Goal: Contribute content: Contribute content

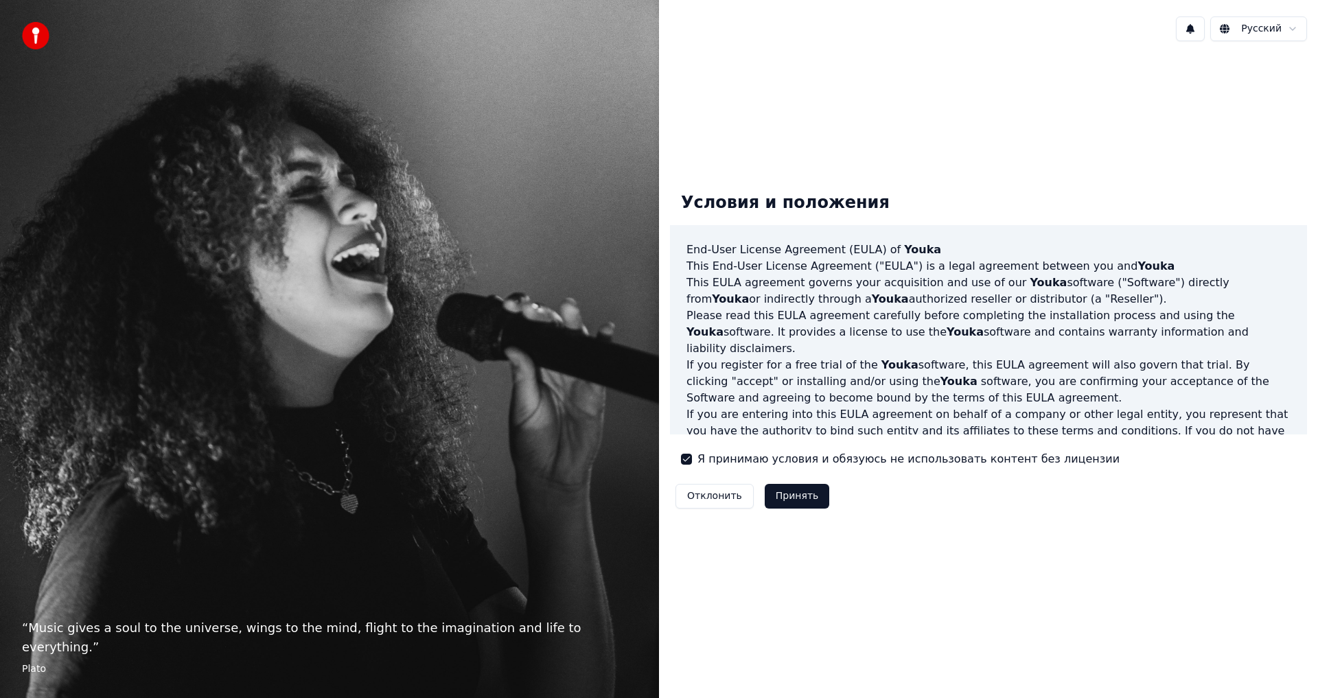
click at [798, 494] on button "Принять" at bounding box center [797, 496] width 65 height 25
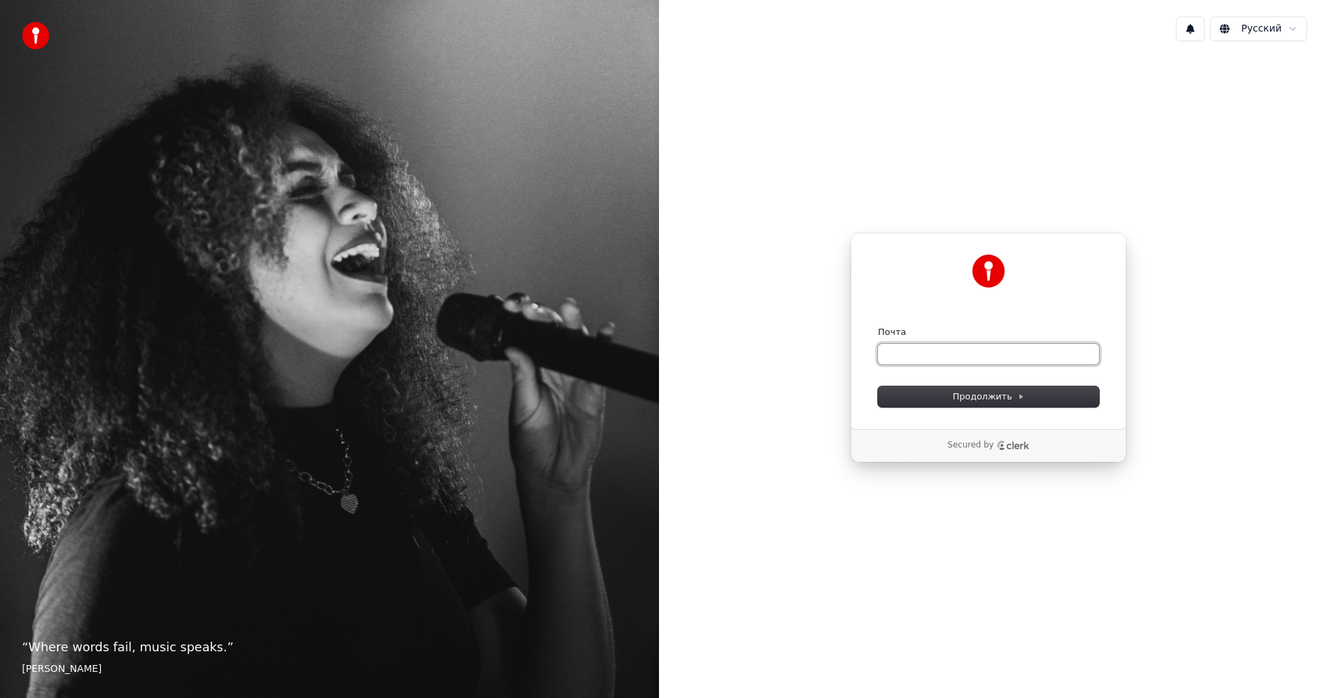
click at [919, 350] on input "Почта" at bounding box center [988, 354] width 221 height 21
paste input "**********"
click at [995, 395] on span "Продолжить" at bounding box center [989, 397] width 72 height 12
type input "**********"
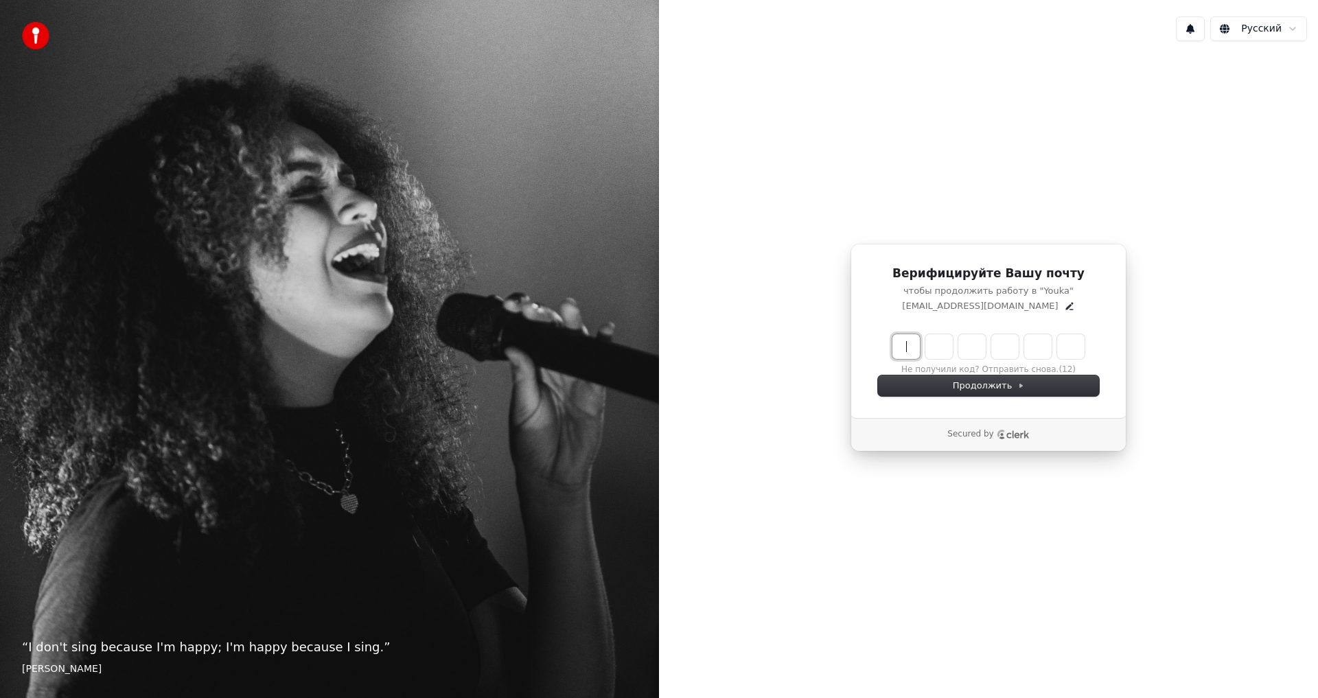
click at [908, 347] on input "Enter verification code" at bounding box center [1002, 346] width 220 height 25
type input "******"
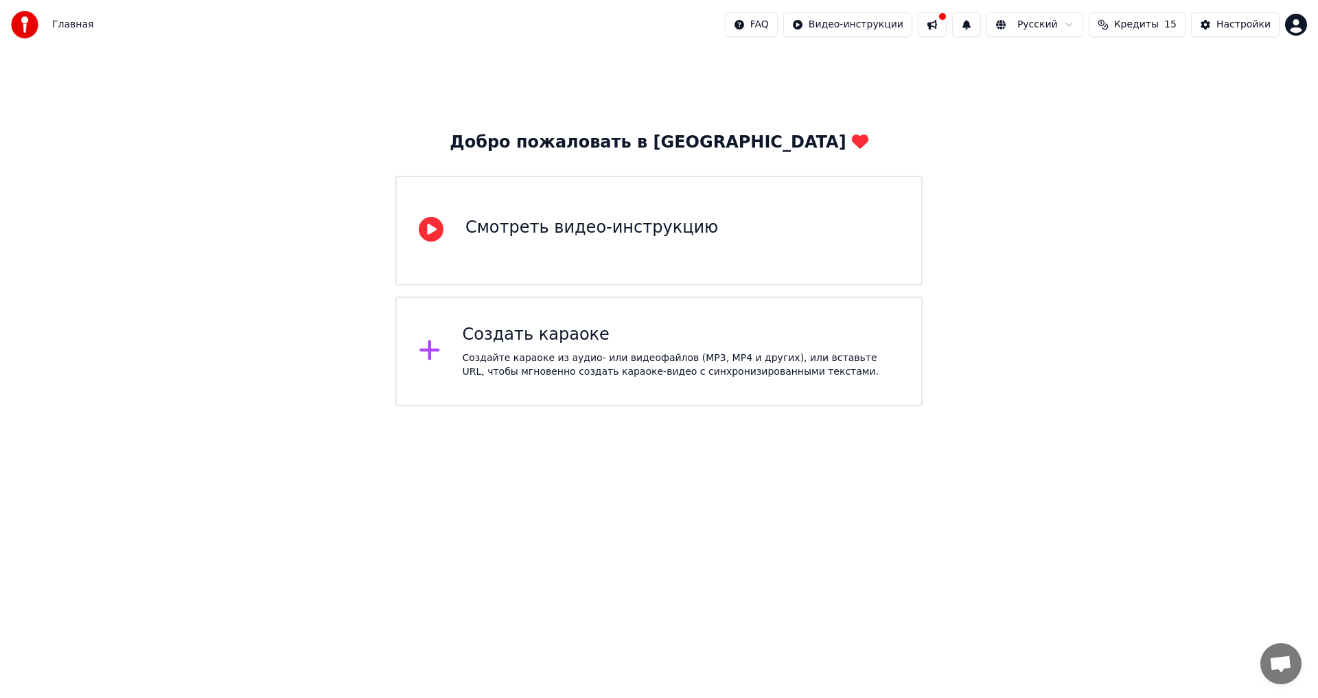
click at [581, 350] on div "Создать караоке Создайте караоке из аудио- или видеофайлов (MP3, MP4 и других),…" at bounding box center [681, 351] width 437 height 55
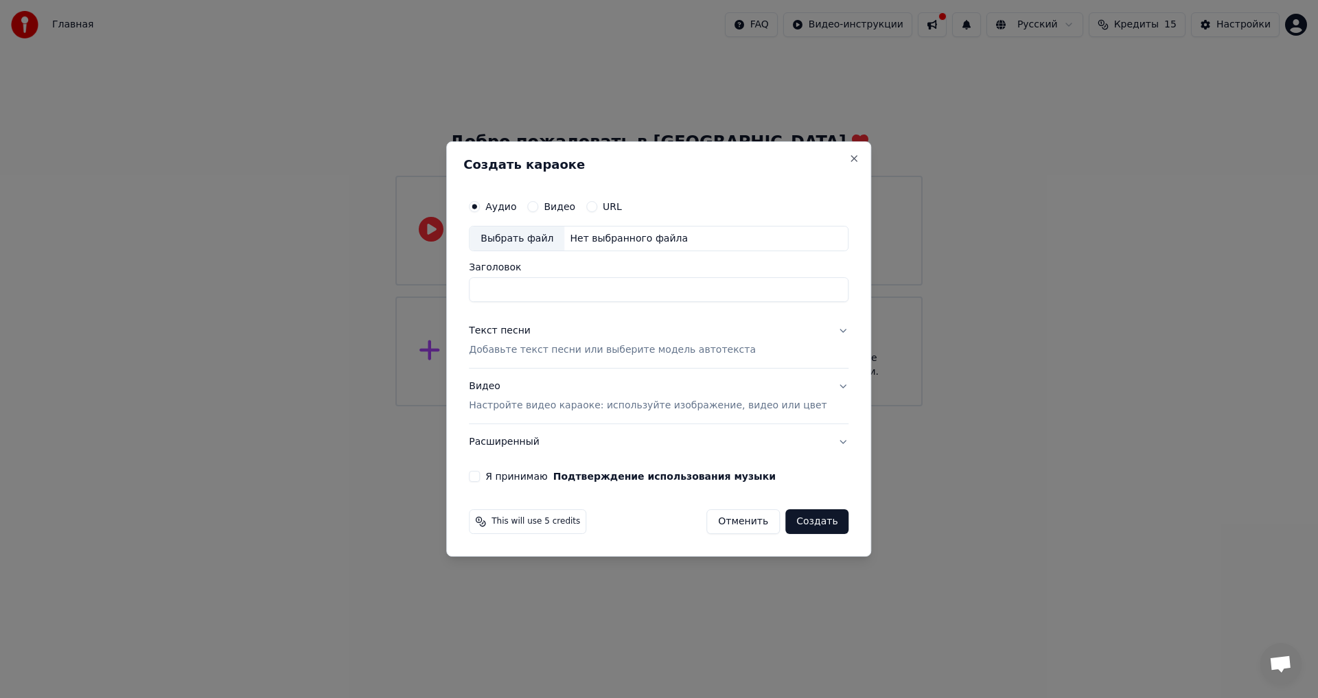
click at [537, 233] on div "Выбрать файл" at bounding box center [517, 239] width 95 height 25
type input "******"
click at [509, 332] on div "Текст песни" at bounding box center [500, 332] width 62 height 14
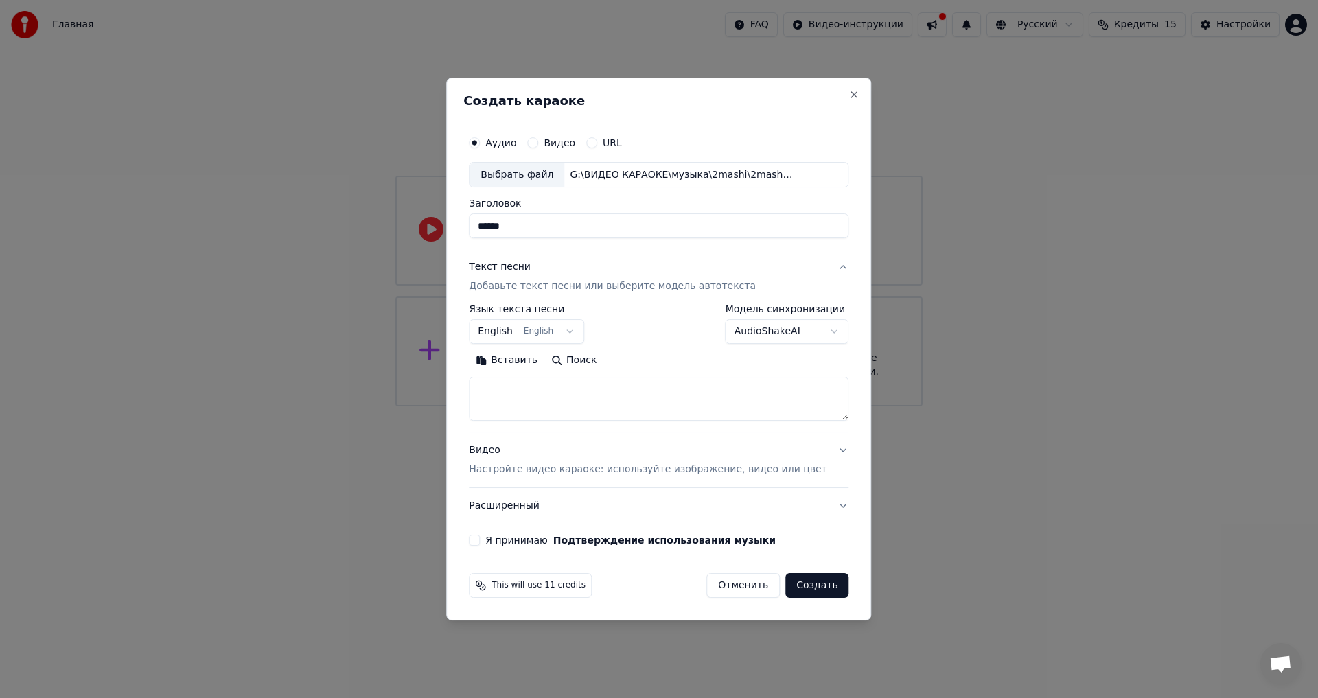
click at [519, 360] on button "Вставить" at bounding box center [507, 361] width 76 height 22
type textarea "**********"
click at [509, 333] on body "**********" at bounding box center [659, 203] width 1318 height 406
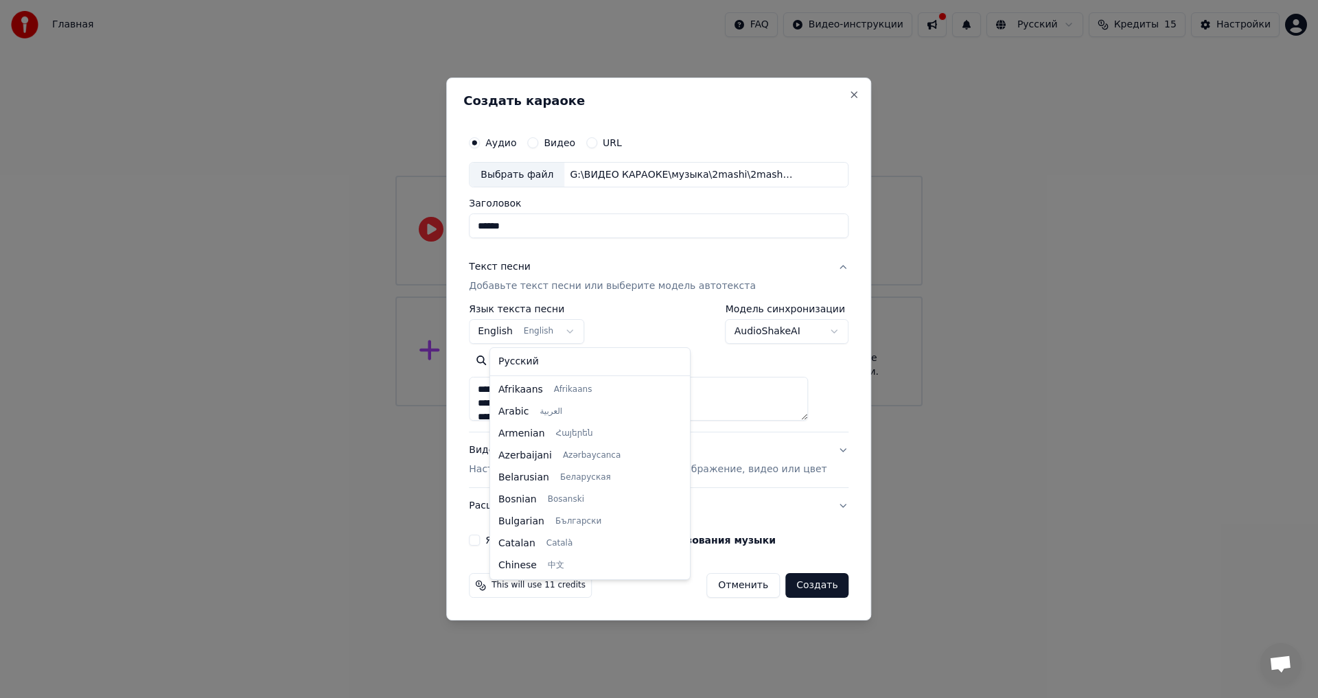
scroll to position [110, 0]
select select "**"
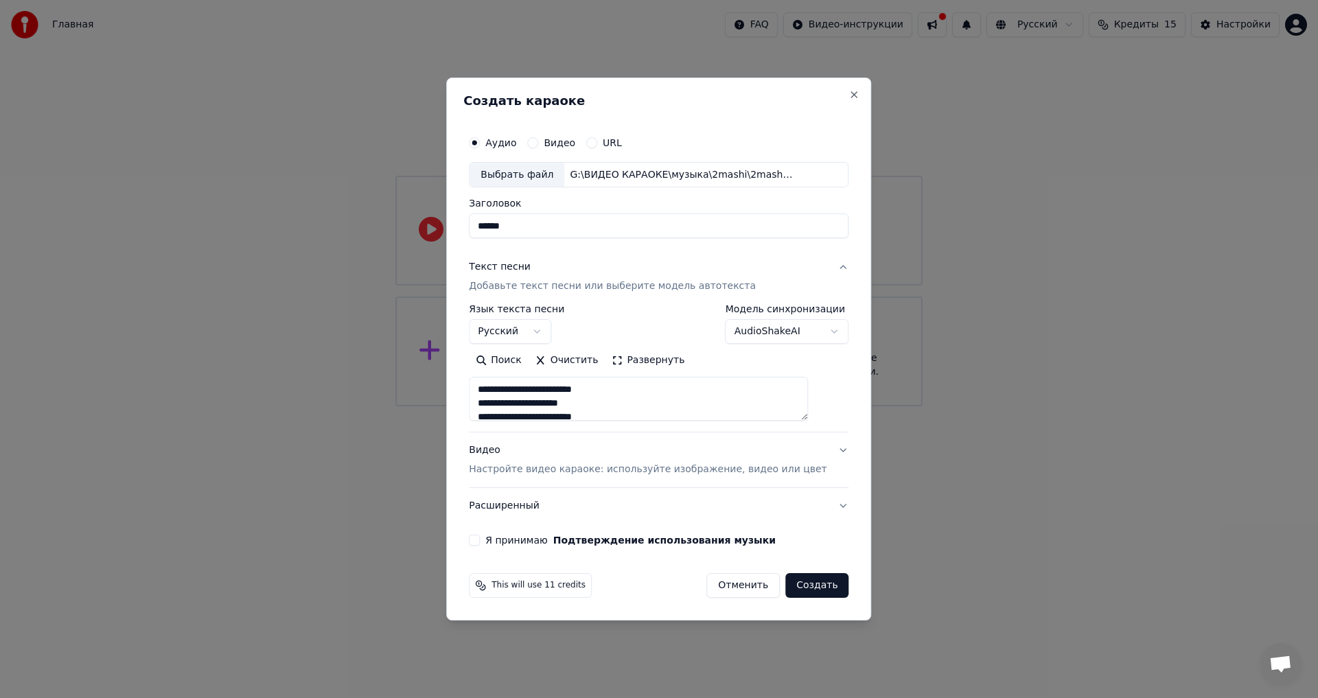
click at [505, 452] on div "Видео Настройте видео караоке: используйте изображение, видео или цвет" at bounding box center [648, 460] width 358 height 33
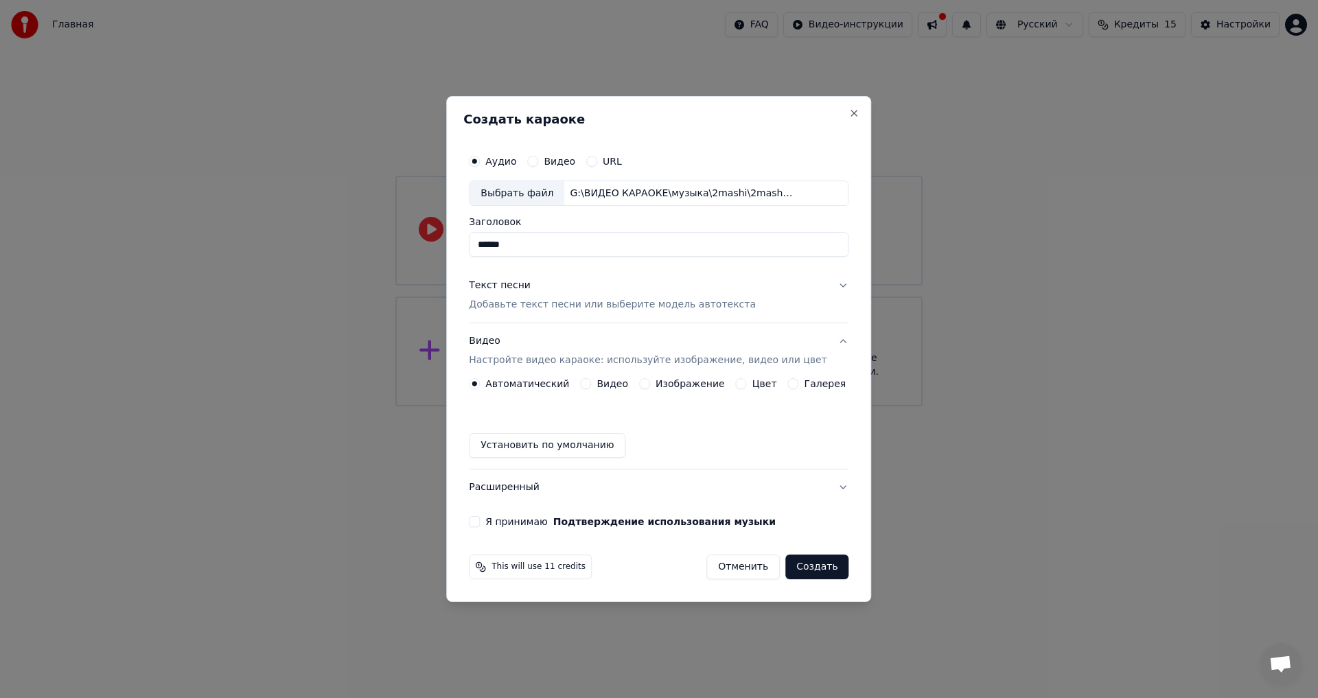
click at [739, 386] on button "Цвет" at bounding box center [741, 383] width 11 height 11
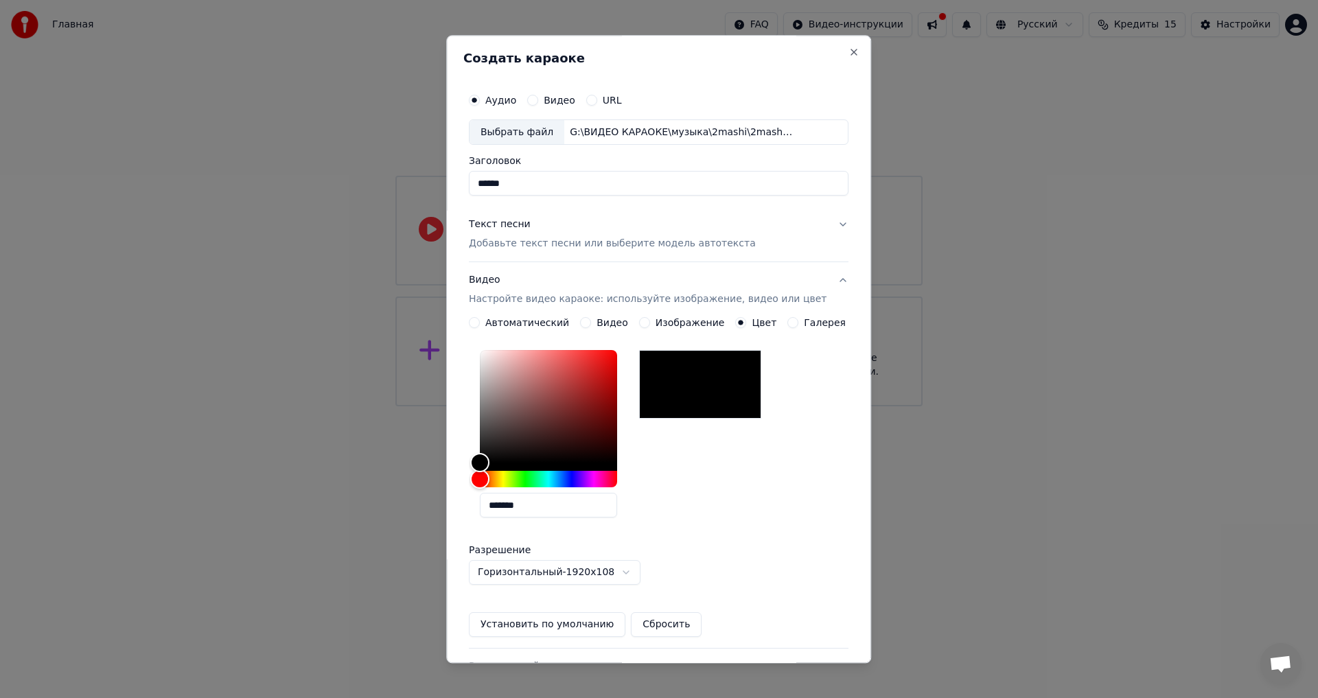
drag, startPoint x: 547, startPoint y: 506, endPoint x: 441, endPoint y: 504, distance: 106.4
click at [441, 406] on body "Главная FAQ Видео-инструкции Русский Кредиты 15 Настройки Добро пожаловать в Yo…" at bounding box center [659, 203] width 1318 height 406
paste input "text"
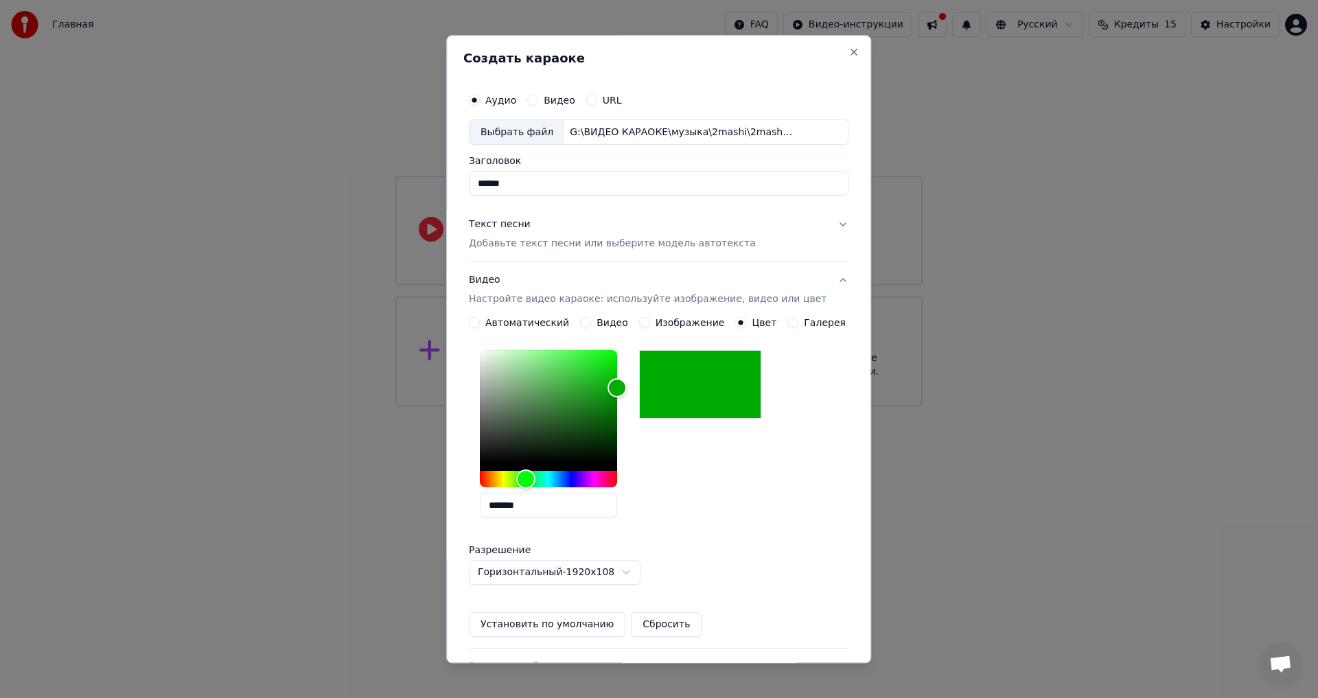
type input "*******"
click at [717, 522] on div "*******" at bounding box center [659, 437] width 380 height 184
click at [544, 627] on button "Установить по умолчанию" at bounding box center [547, 625] width 157 height 25
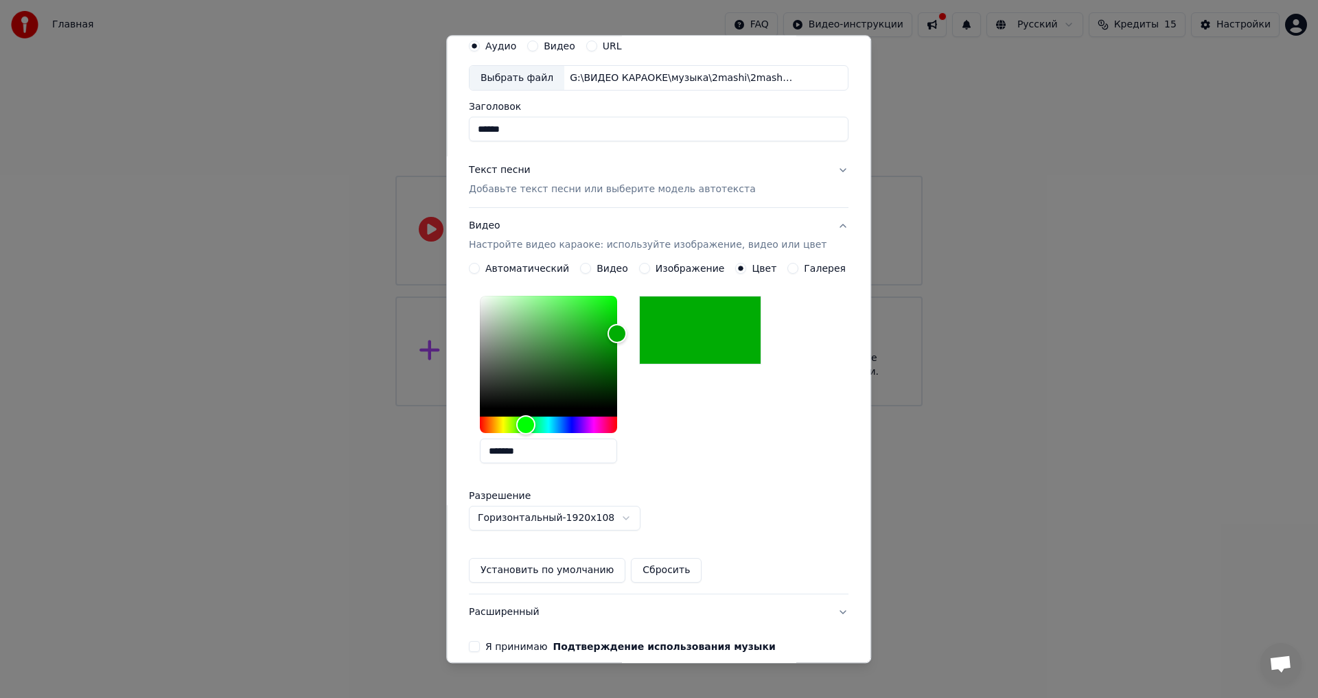
scroll to position [118, 0]
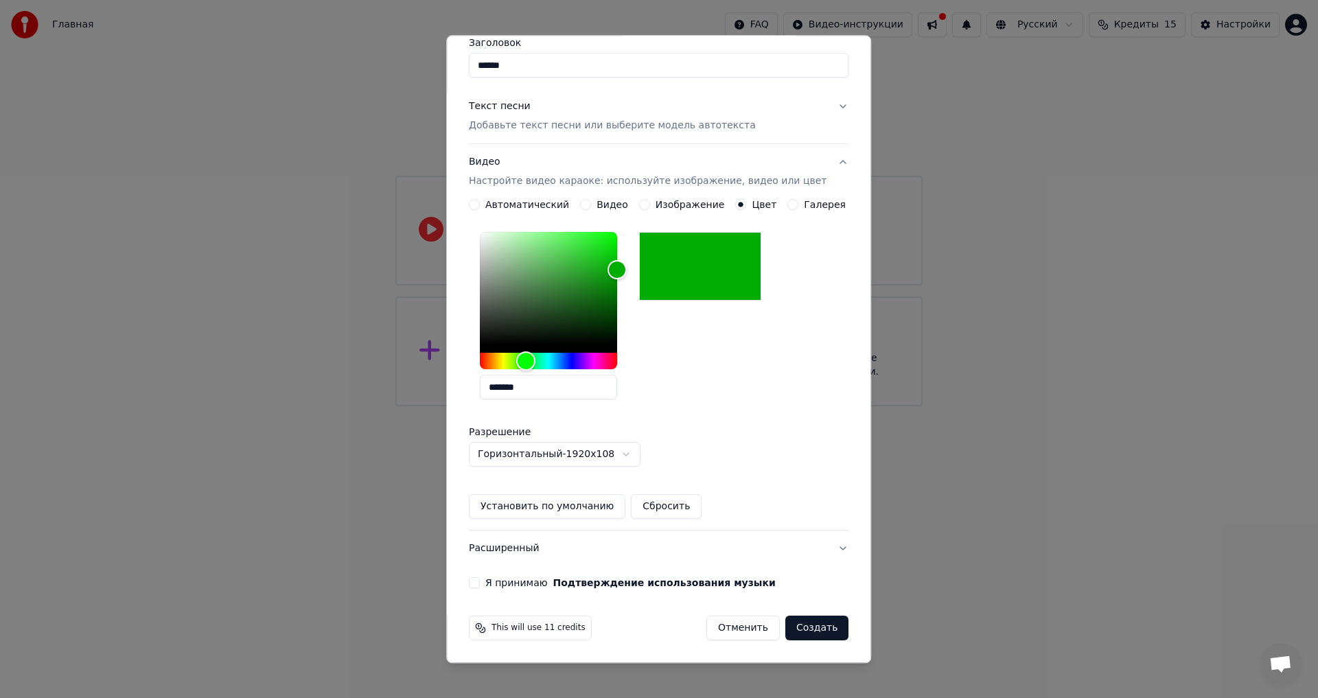
click at [480, 581] on button "Я принимаю Подтверждение использования музыки" at bounding box center [474, 583] width 11 height 11
click at [796, 627] on button "Создать" at bounding box center [816, 628] width 63 height 25
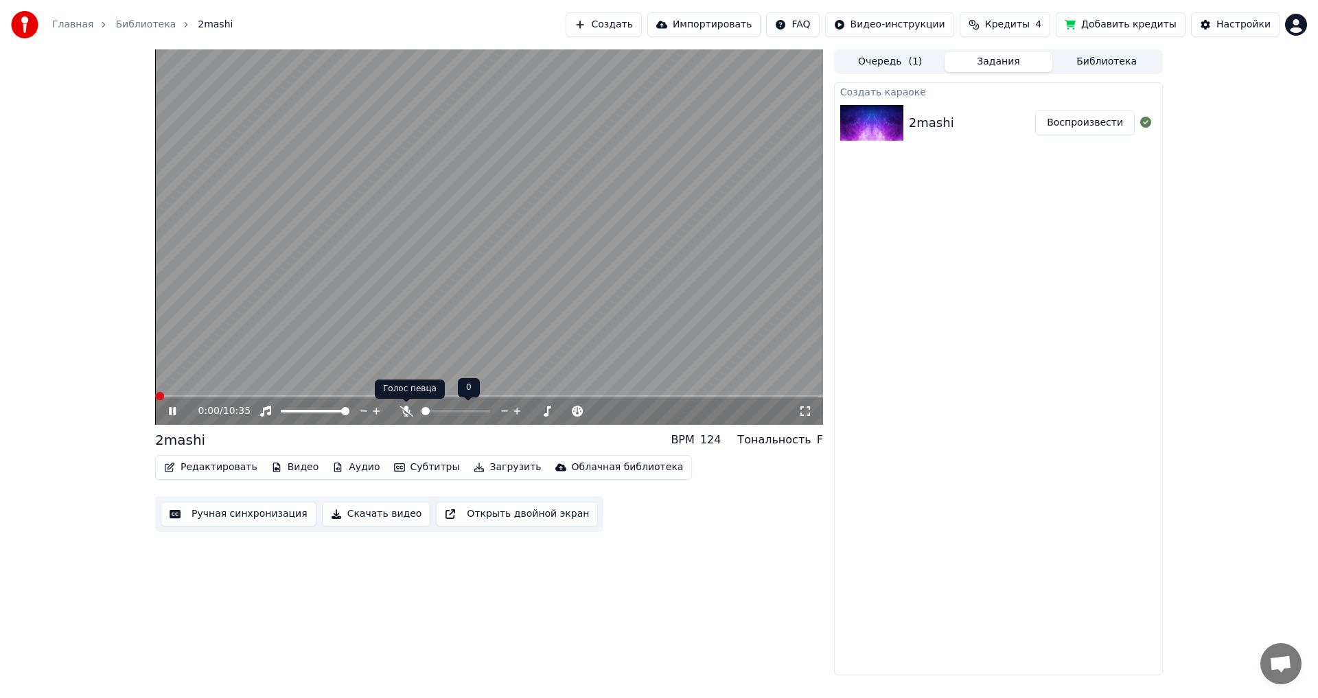
click at [405, 411] on icon at bounding box center [407, 411] width 14 height 11
click at [455, 415] on span at bounding box center [455, 411] width 8 height 8
click at [171, 409] on icon at bounding box center [172, 411] width 7 height 8
click at [220, 465] on button "Редактировать" at bounding box center [211, 467] width 104 height 19
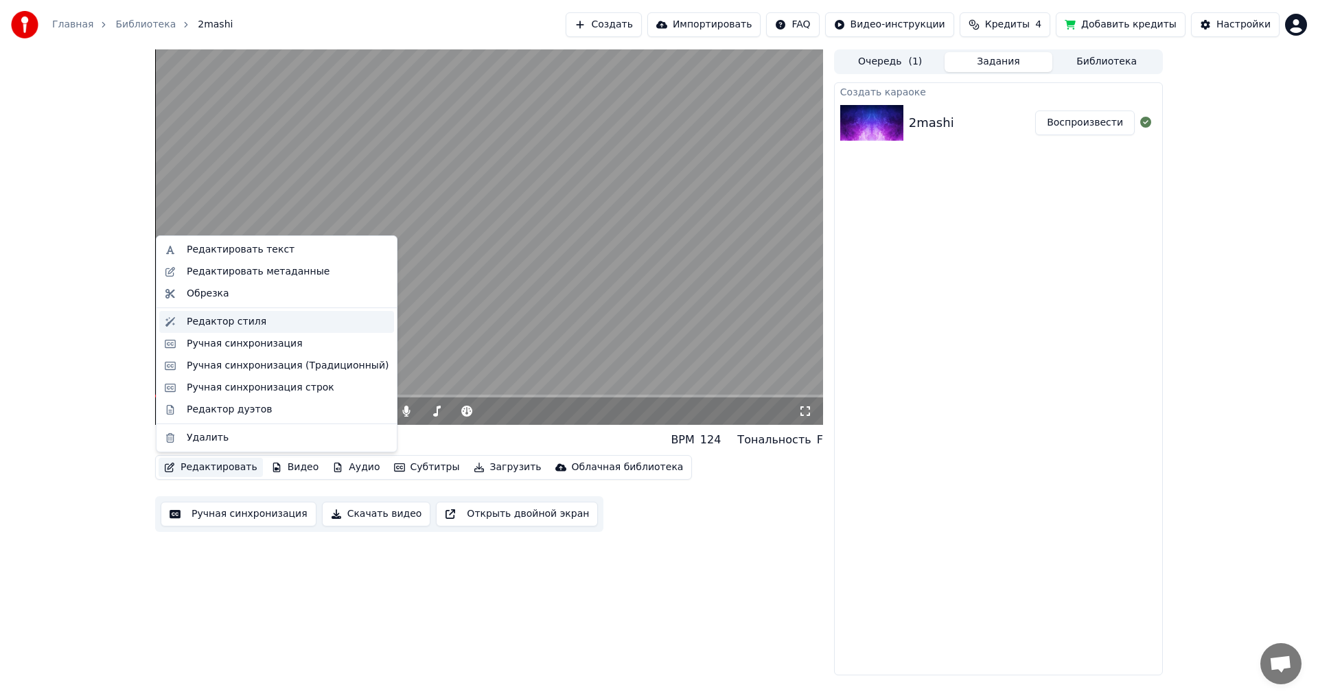
click at [199, 320] on div "Редактор стиля" at bounding box center [227, 322] width 80 height 14
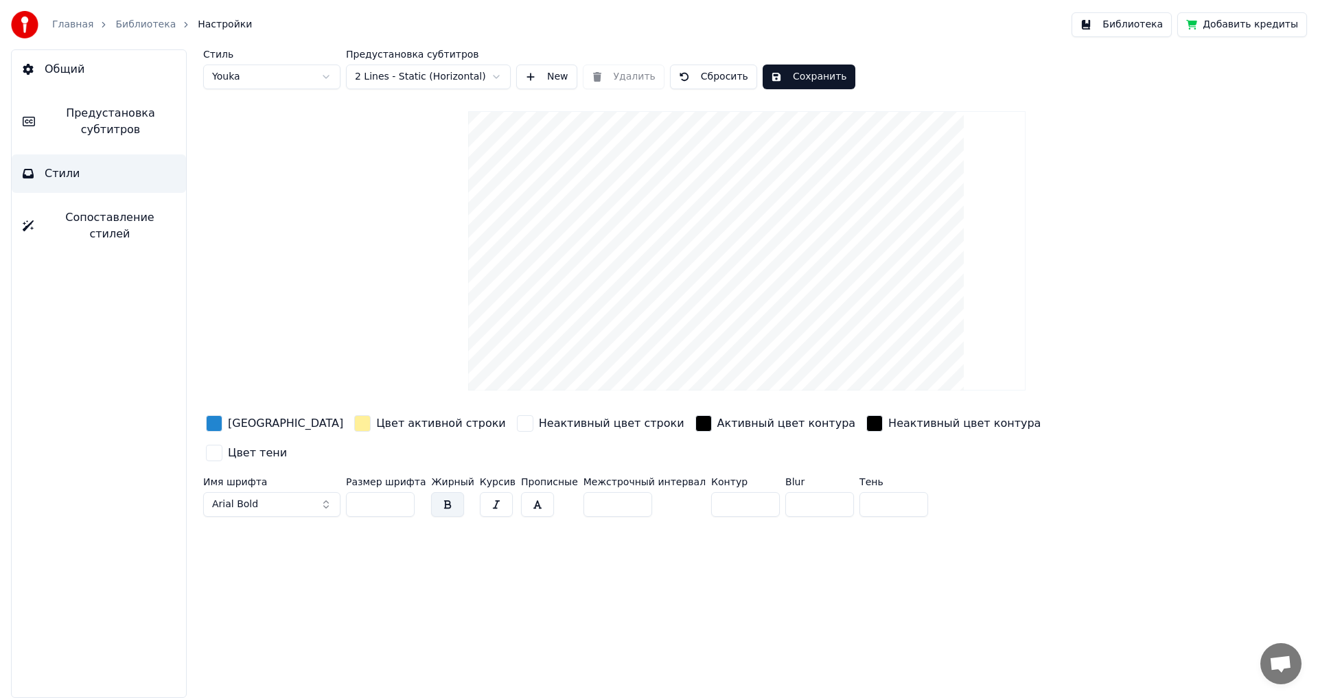
click at [213, 421] on div "button" at bounding box center [214, 423] width 16 height 16
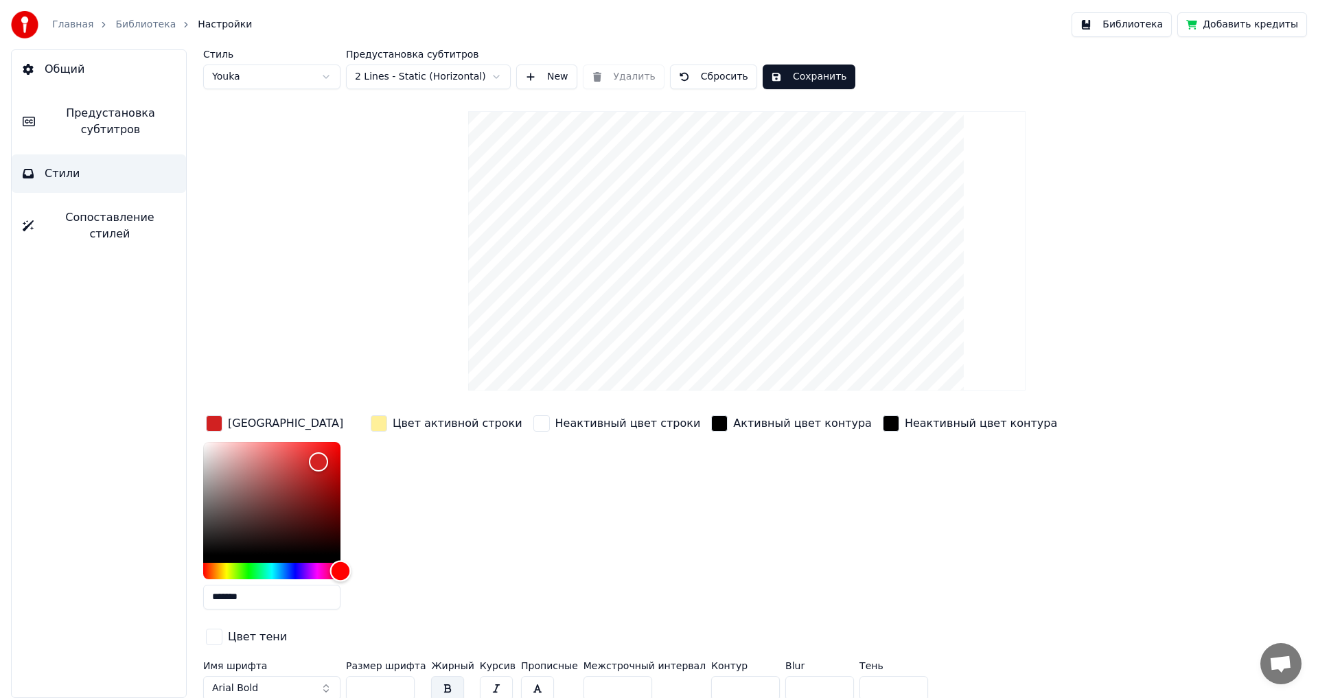
drag, startPoint x: 286, startPoint y: 570, endPoint x: 379, endPoint y: 576, distance: 93.6
click at [379, 576] on div "Цвет заливки ******* Цвет активной строки Неактивный цвет строки Активный цвет …" at bounding box center [664, 532] width 923 height 238
type input "*******"
drag, startPoint x: 321, startPoint y: 460, endPoint x: 382, endPoint y: 430, distance: 67.5
click at [382, 430] on div "Цвет заливки ******* Цвет активной строки Неактивный цвет строки Активный цвет …" at bounding box center [664, 532] width 923 height 238
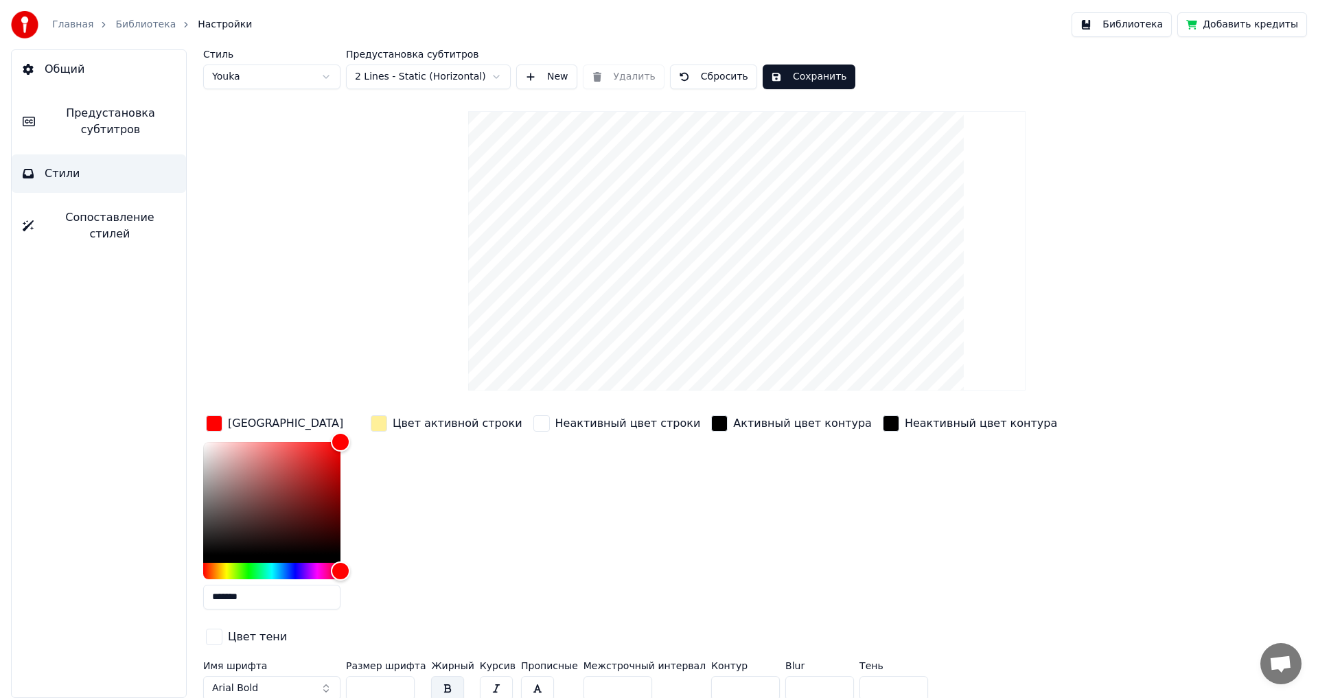
click at [384, 422] on div "button" at bounding box center [379, 423] width 16 height 16
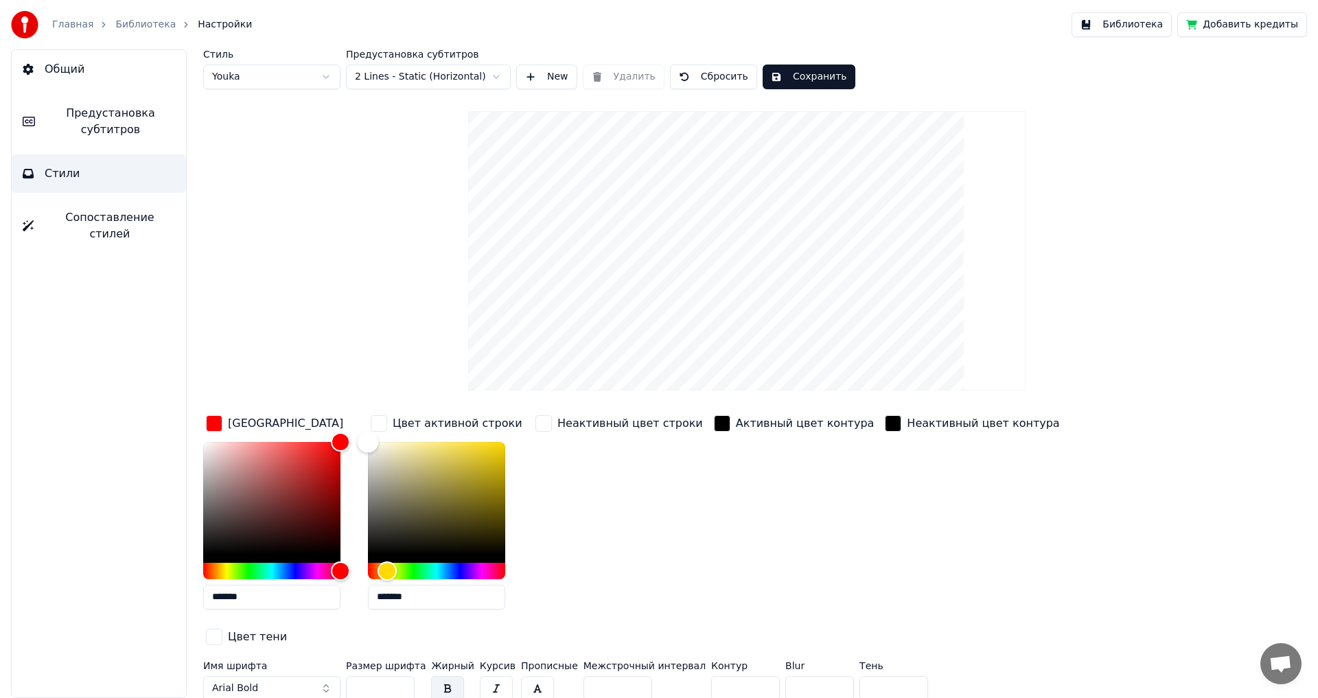
type input "*******"
drag, startPoint x: 420, startPoint y: 443, endPoint x: 334, endPoint y: 418, distance: 89.3
click at [334, 418] on div "Цвет заливки ******* Цвет активной строки ******* Неактивный цвет строки Активн…" at bounding box center [664, 532] width 923 height 238
drag, startPoint x: 374, startPoint y: 660, endPoint x: 345, endPoint y: 655, distance: 30.0
click at [345, 661] on div "Имя шрифта Arial Bold Размер шрифта ** Жирный Курсив Прописные Межстрочный инте…" at bounding box center [664, 683] width 923 height 45
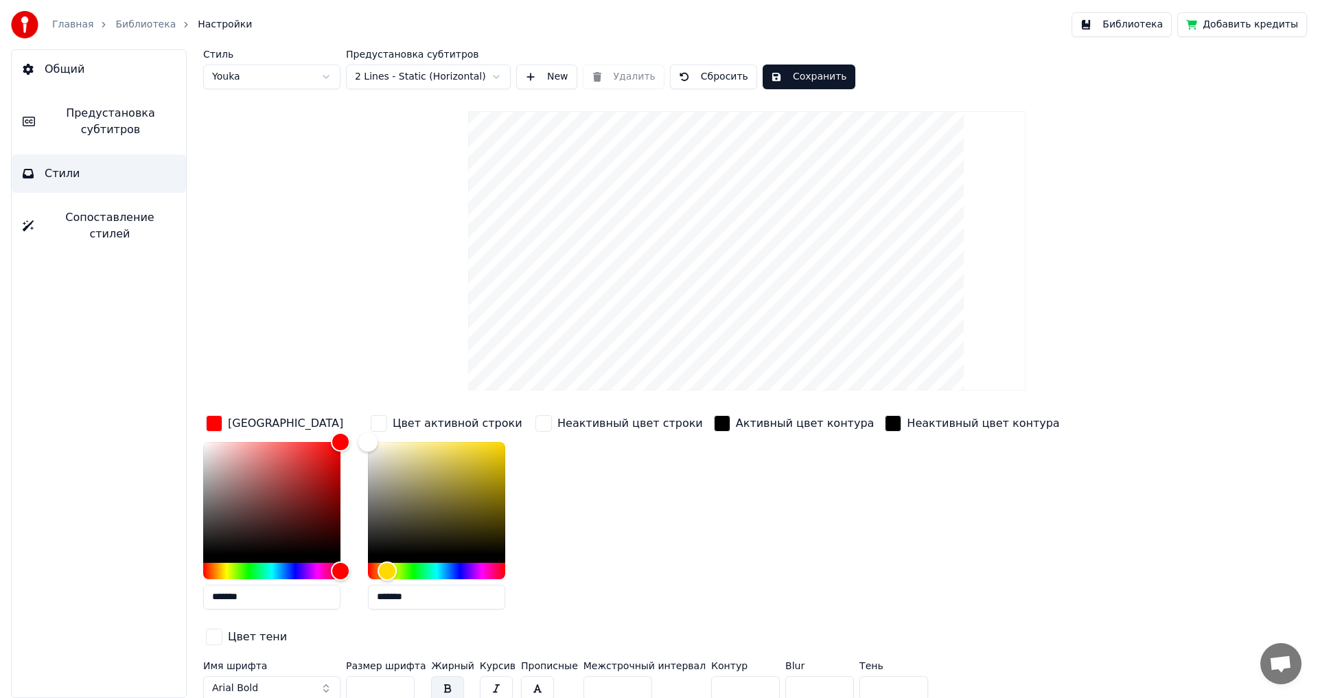
type input "**"
click at [733, 676] on input "*" at bounding box center [745, 688] width 69 height 25
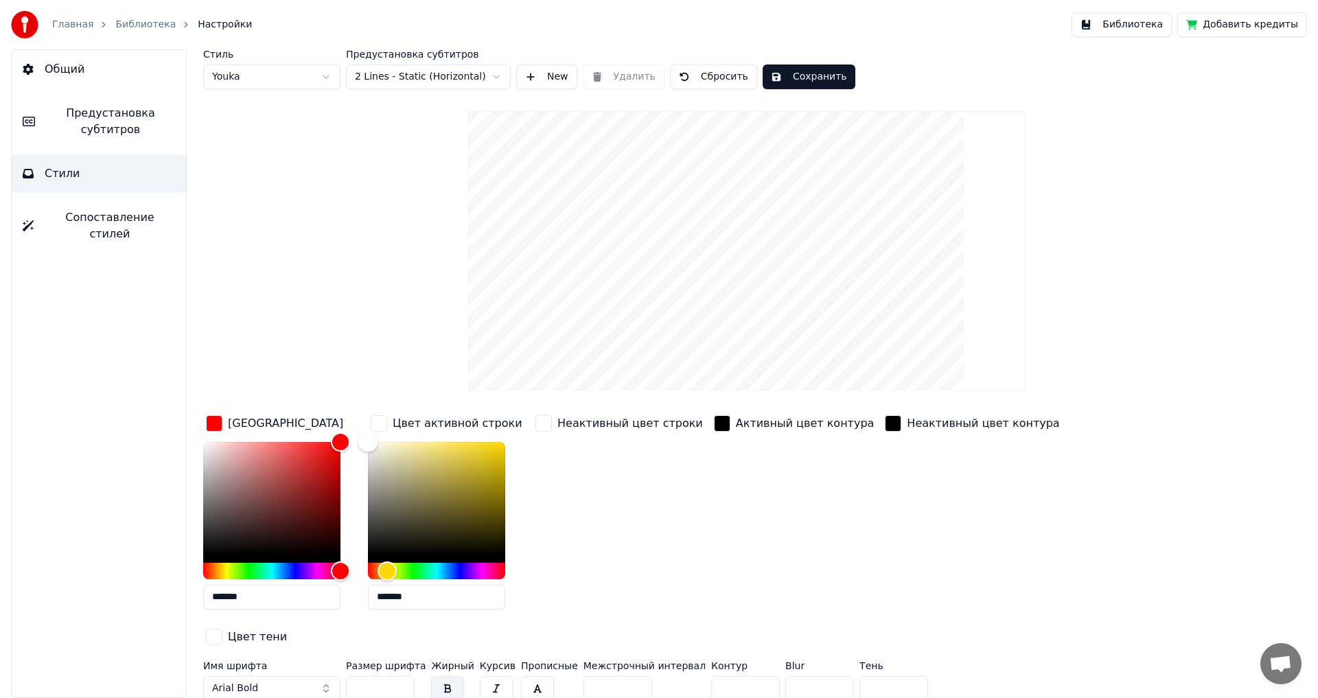
click at [733, 676] on input "*" at bounding box center [745, 688] width 69 height 25
type input "*"
click at [733, 676] on input "*" at bounding box center [745, 688] width 69 height 25
click at [787, 74] on button "Сохранить" at bounding box center [809, 77] width 93 height 25
click at [115, 117] on span "Предустановка субтитров" at bounding box center [110, 121] width 129 height 33
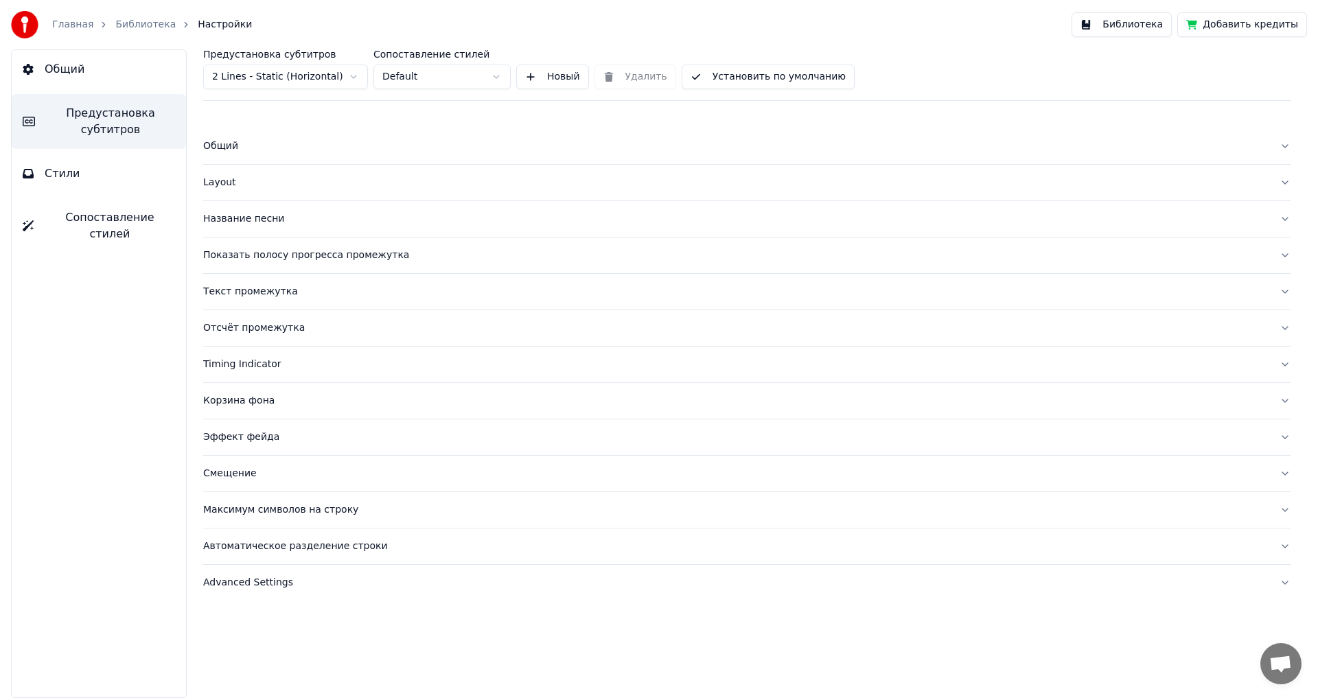
click at [217, 185] on div "Layout" at bounding box center [735, 183] width 1065 height 14
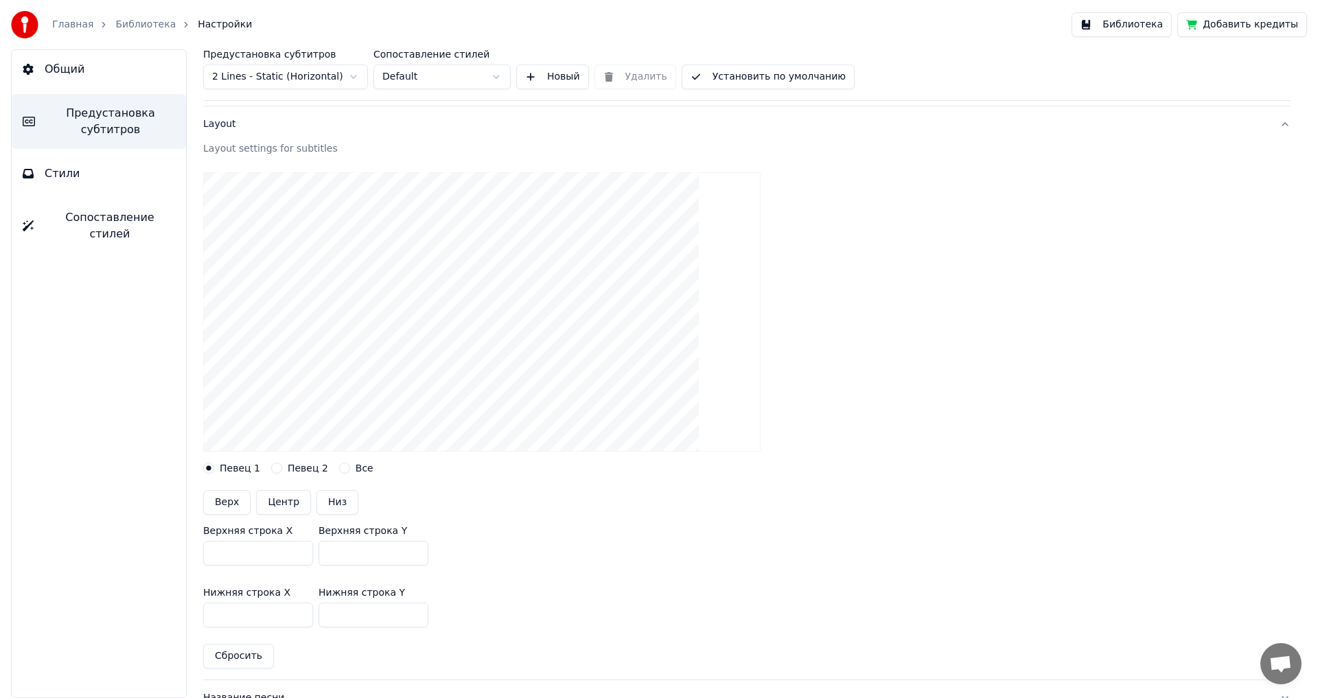
scroll to position [275, 0]
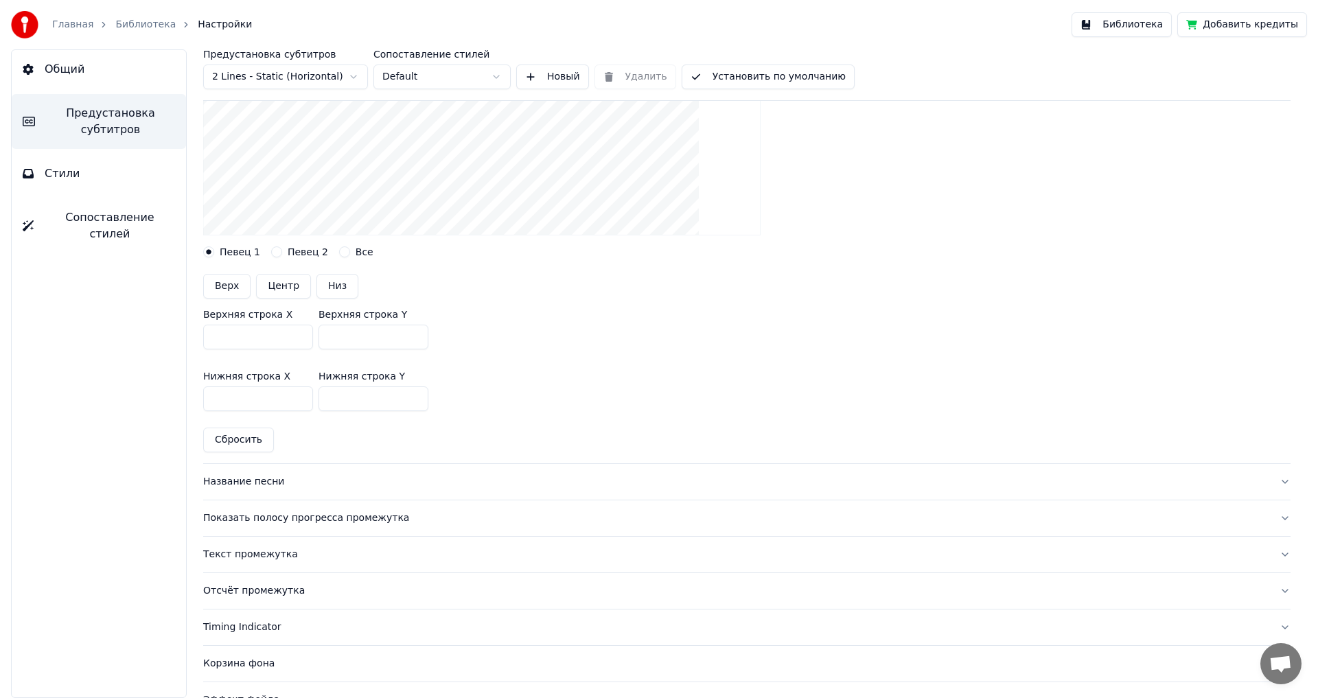
drag, startPoint x: 362, startPoint y: 336, endPoint x: 239, endPoint y: 327, distance: 123.2
click at [239, 327] on div "Верхняя строка X *** Верхняя строка Y ***" at bounding box center [746, 330] width 1087 height 62
type input "***"
drag, startPoint x: 356, startPoint y: 395, endPoint x: 259, endPoint y: 391, distance: 97.6
click at [259, 391] on div "Нижняя строка X *** Нижняя строка Y ***" at bounding box center [746, 391] width 1087 height 62
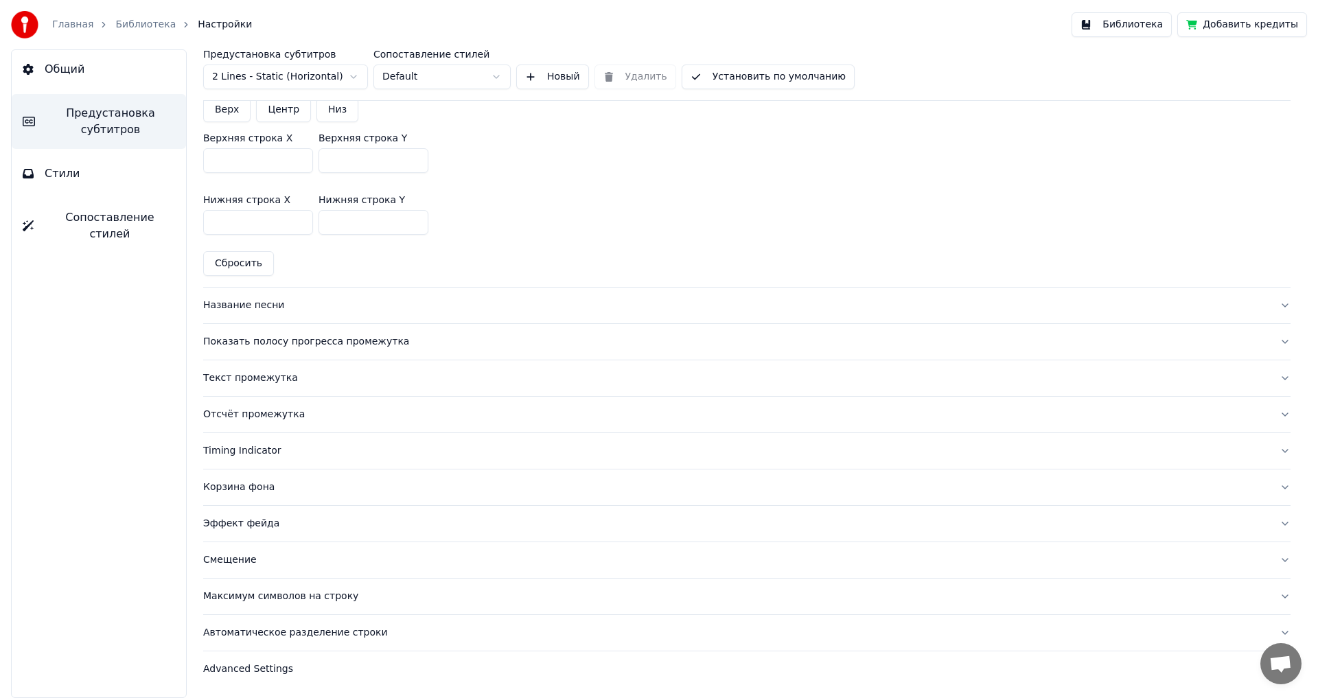
type input "***"
click at [257, 305] on div "Название песни" at bounding box center [735, 306] width 1065 height 14
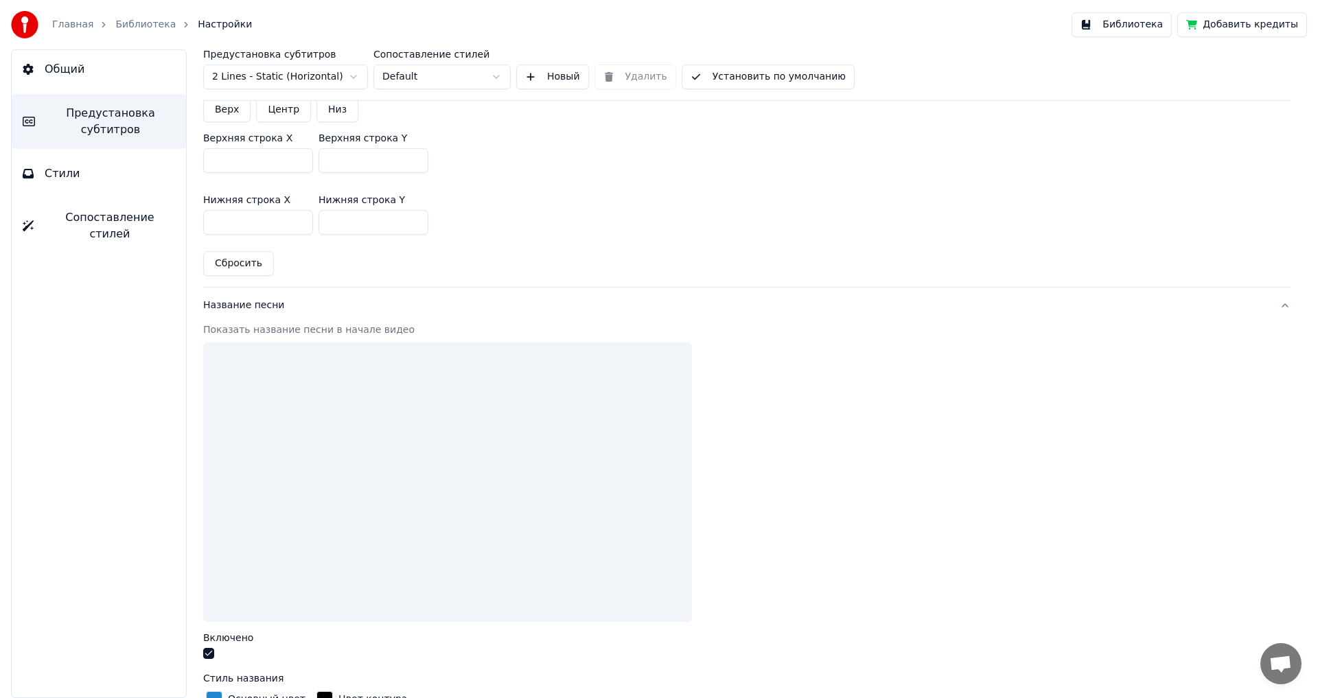
scroll to position [429, 0]
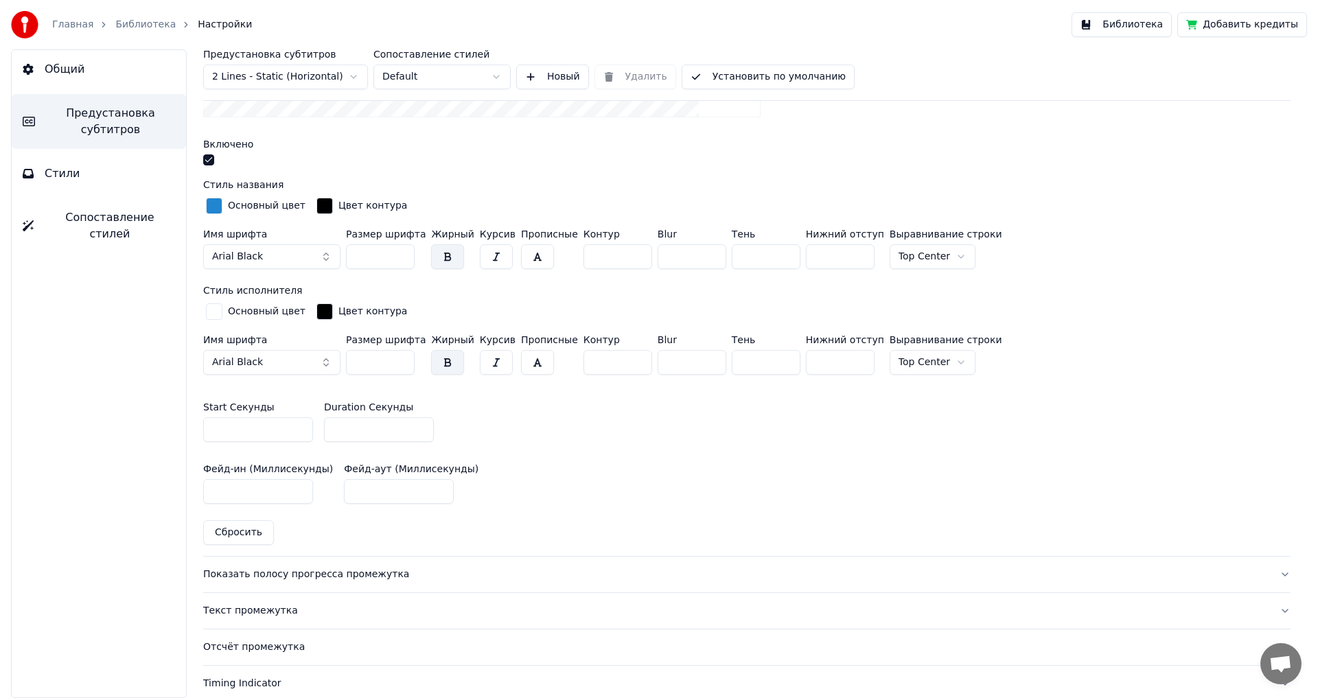
click at [210, 160] on button "button" at bounding box center [208, 159] width 11 height 11
click at [227, 574] on div "Показать полосу прогресса промежутка" at bounding box center [735, 575] width 1065 height 14
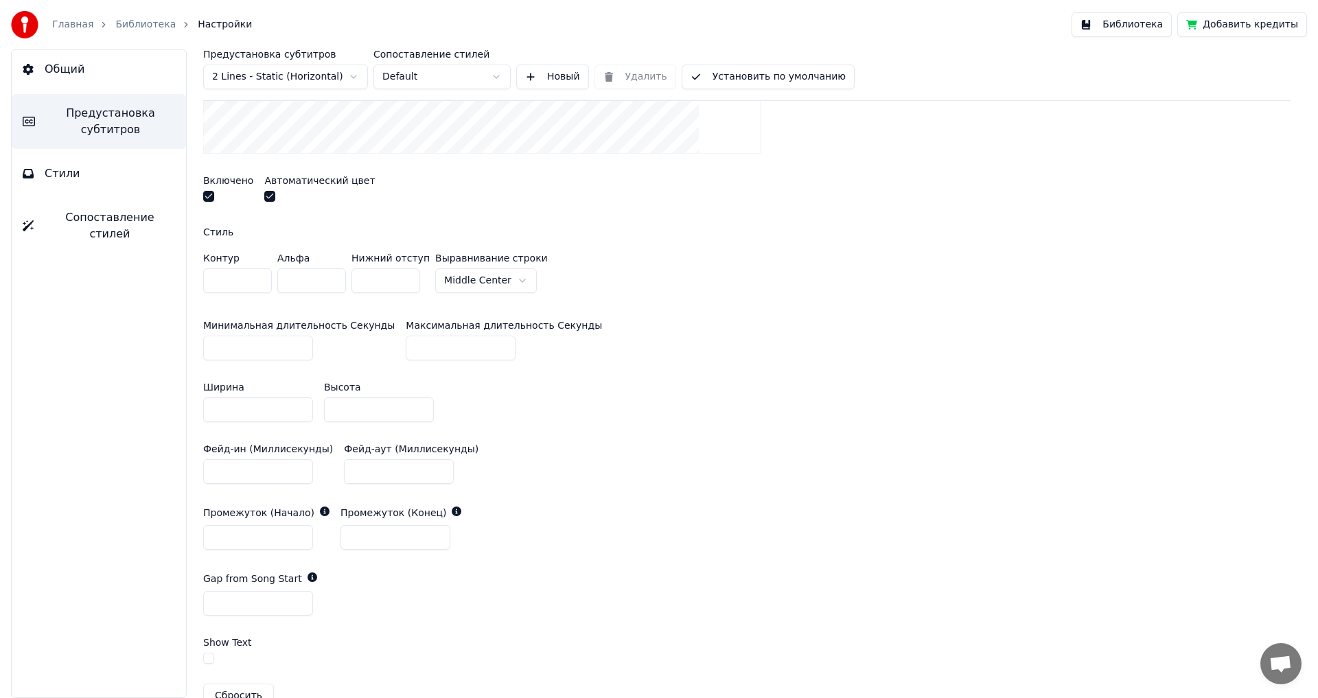
click at [212, 176] on label "Включено" at bounding box center [228, 181] width 50 height 10
click at [203, 193] on button "button" at bounding box center [208, 196] width 11 height 11
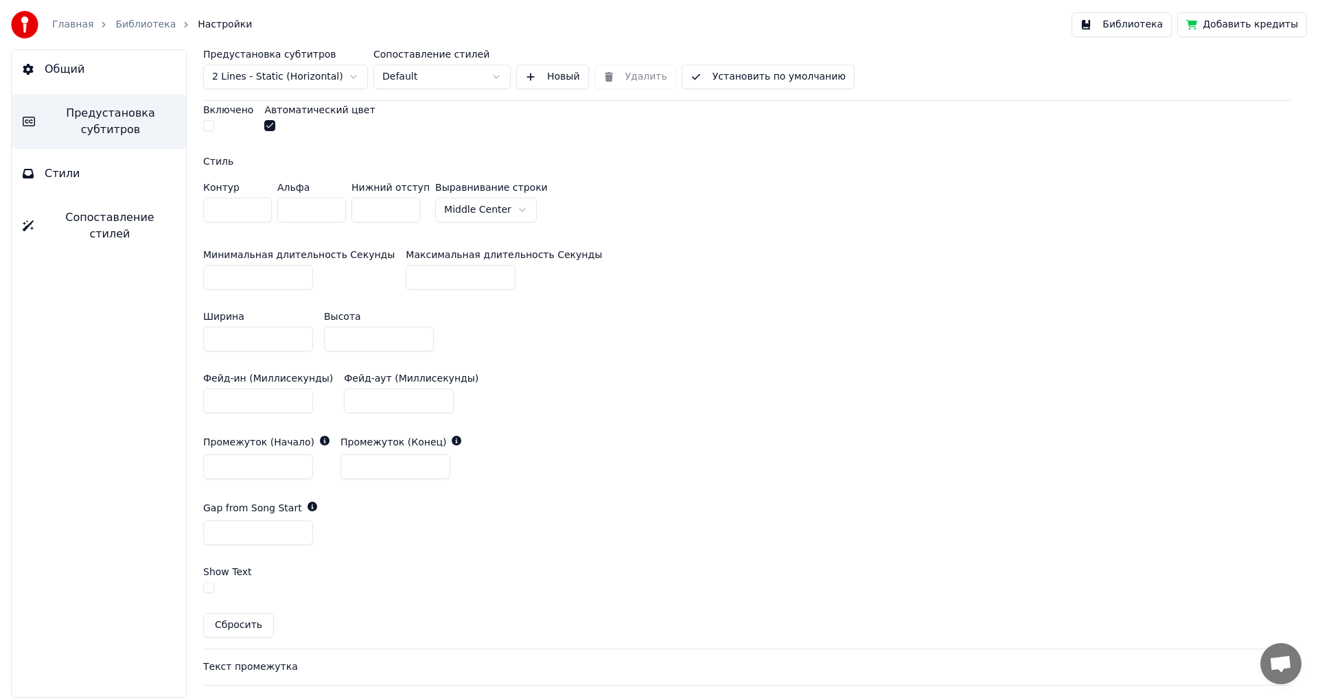
scroll to position [566, 0]
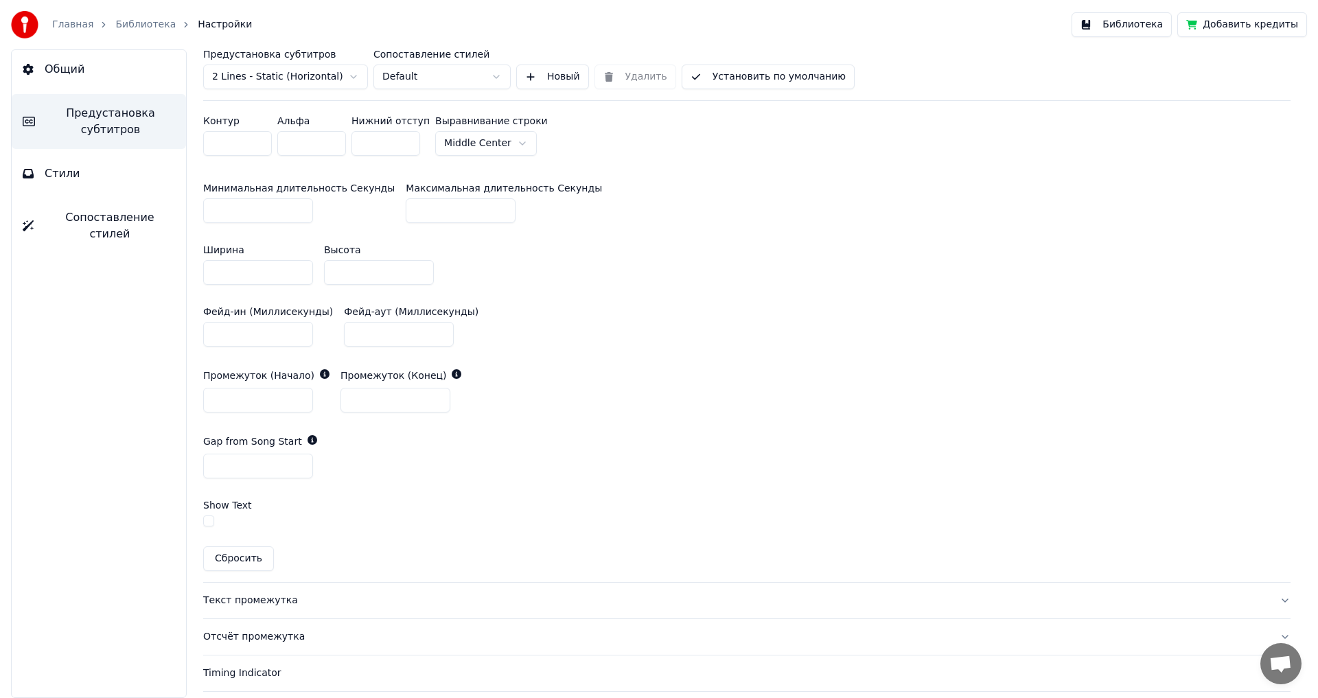
click at [249, 600] on div "Текст промежутка" at bounding box center [735, 601] width 1065 height 14
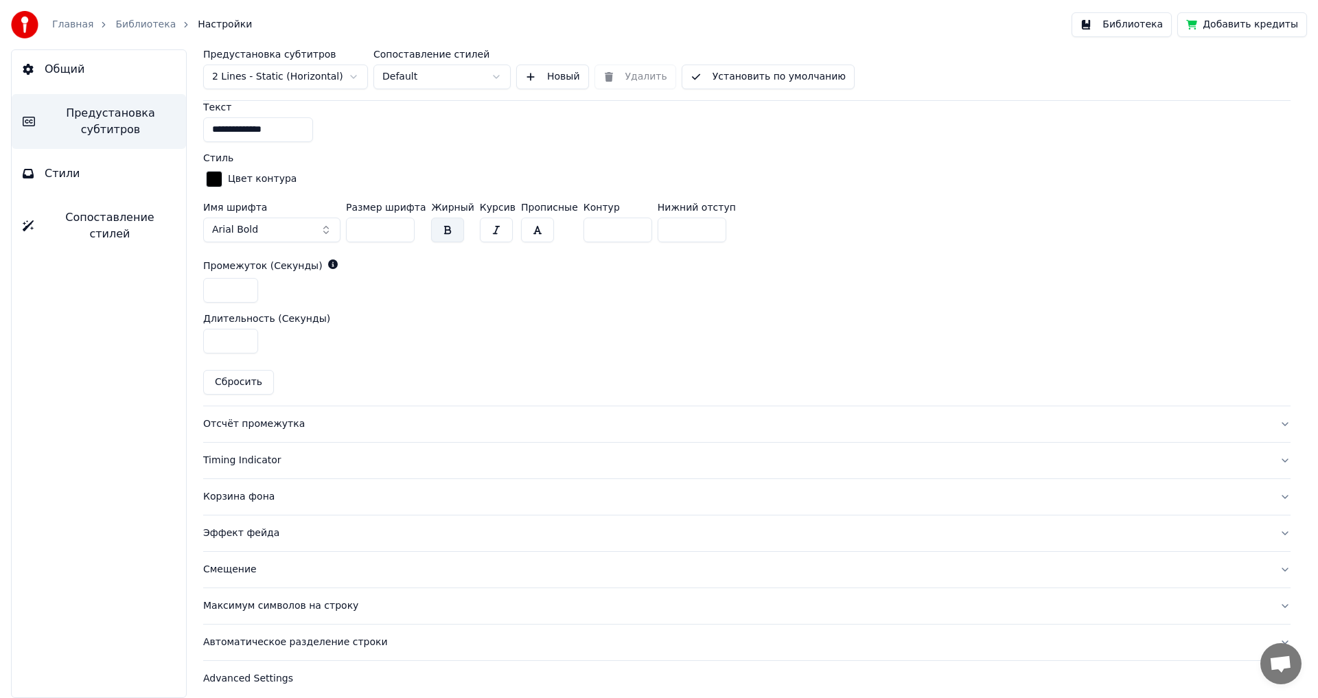
scroll to position [599, 0]
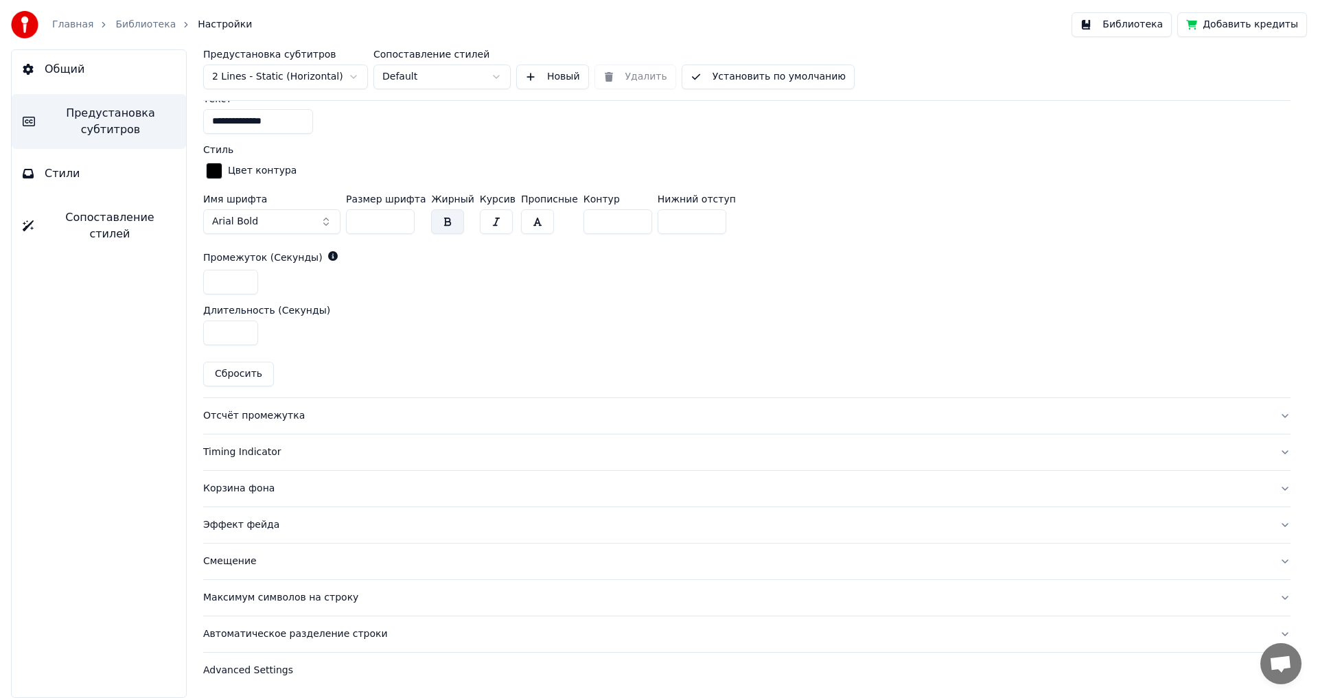
click at [240, 413] on div "Отсчёт промежутка" at bounding box center [735, 416] width 1065 height 14
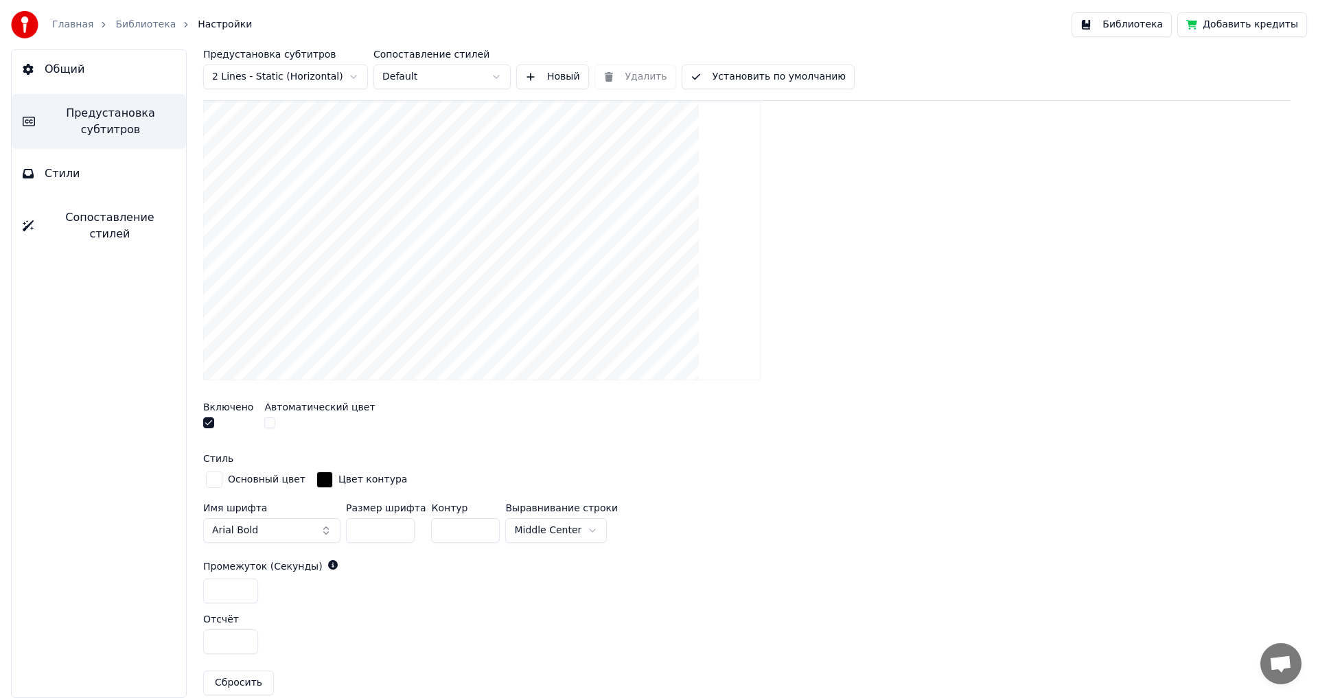
scroll to position [275, 0]
click at [209, 425] on button "button" at bounding box center [208, 422] width 11 height 11
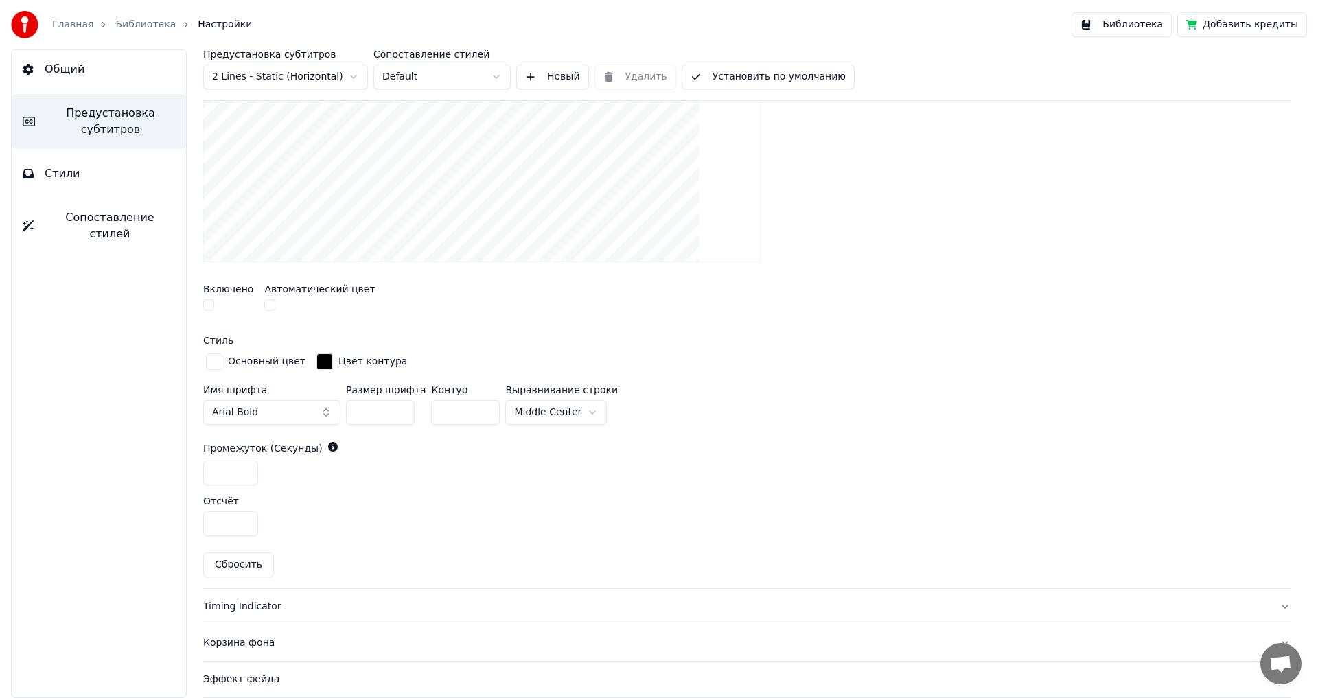
scroll to position [548, 0]
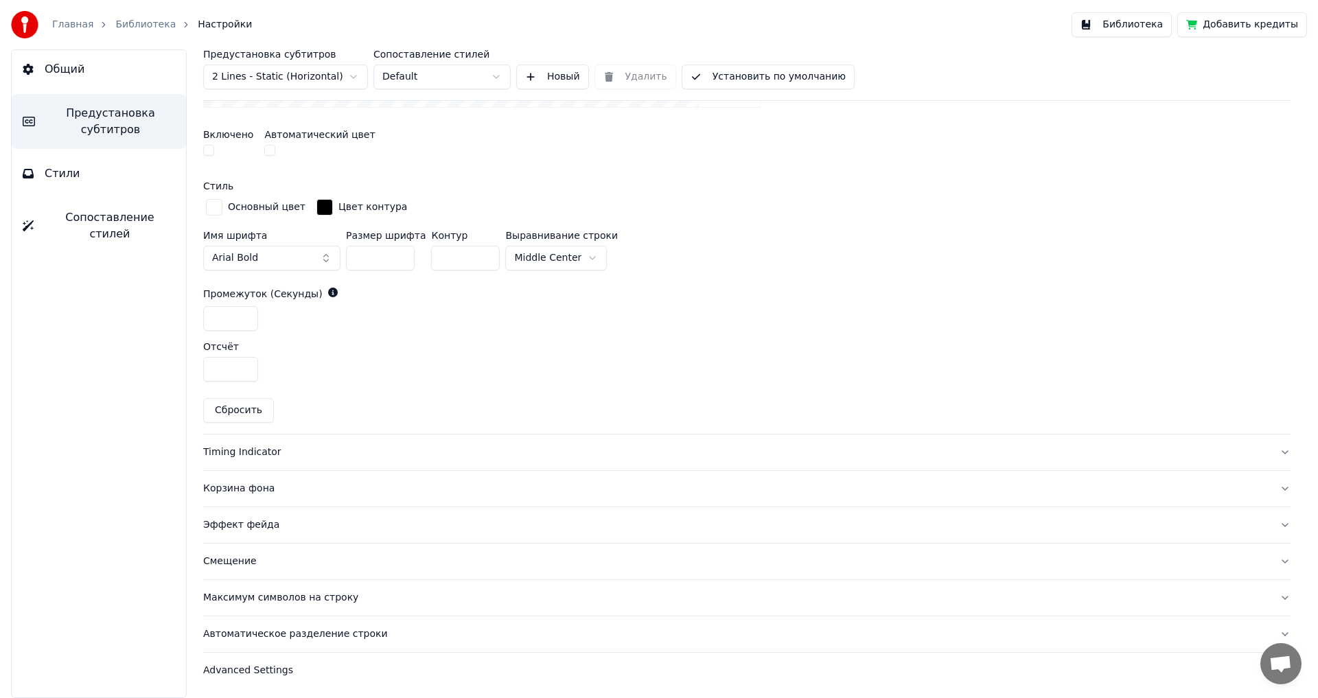
click at [223, 454] on div "Timing Indicator" at bounding box center [735, 453] width 1065 height 14
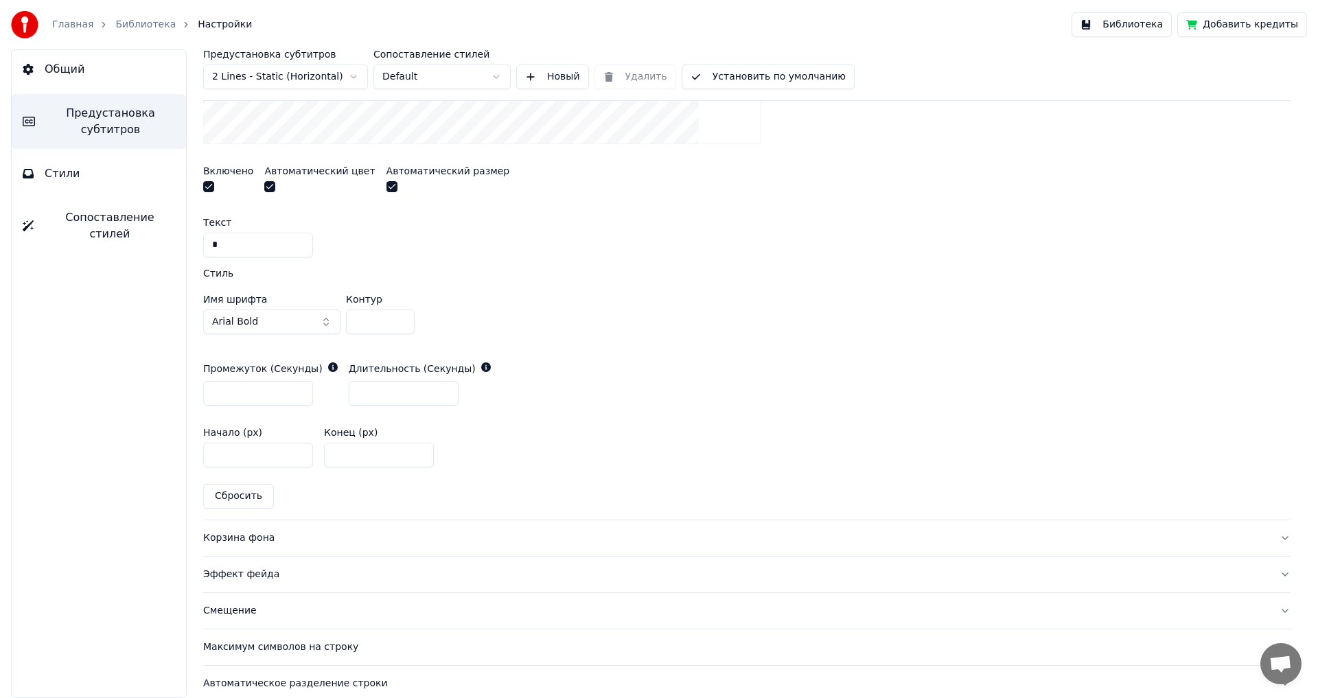
click at [204, 189] on button "button" at bounding box center [208, 186] width 11 height 11
click at [231, 533] on div "Корзина фона" at bounding box center [735, 538] width 1065 height 14
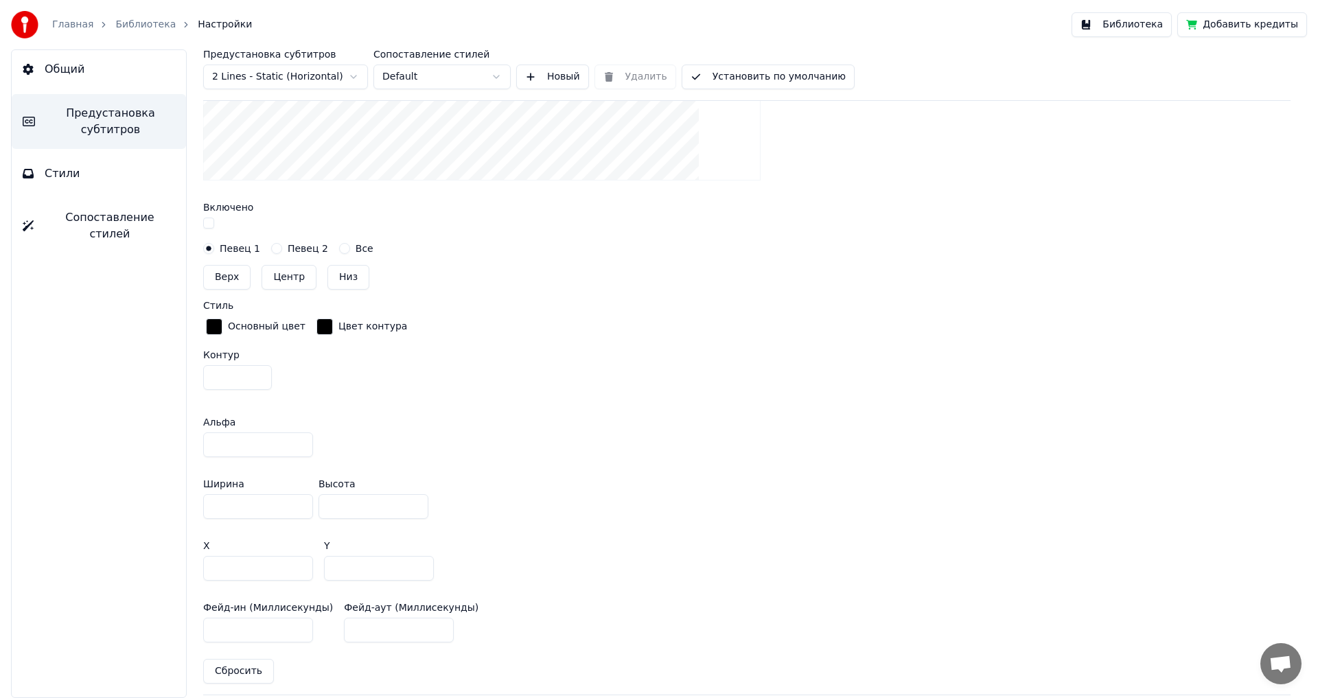
scroll to position [736, 0]
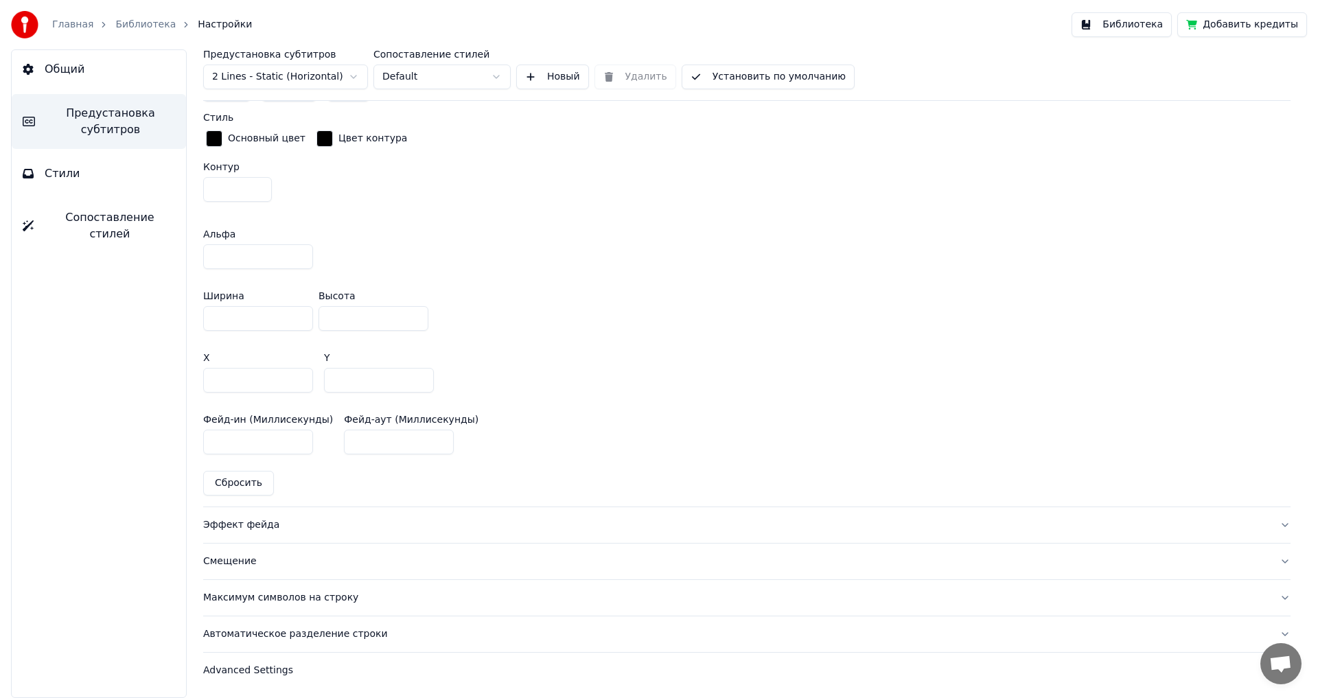
click at [241, 522] on div "Эффект фейда" at bounding box center [735, 525] width 1065 height 14
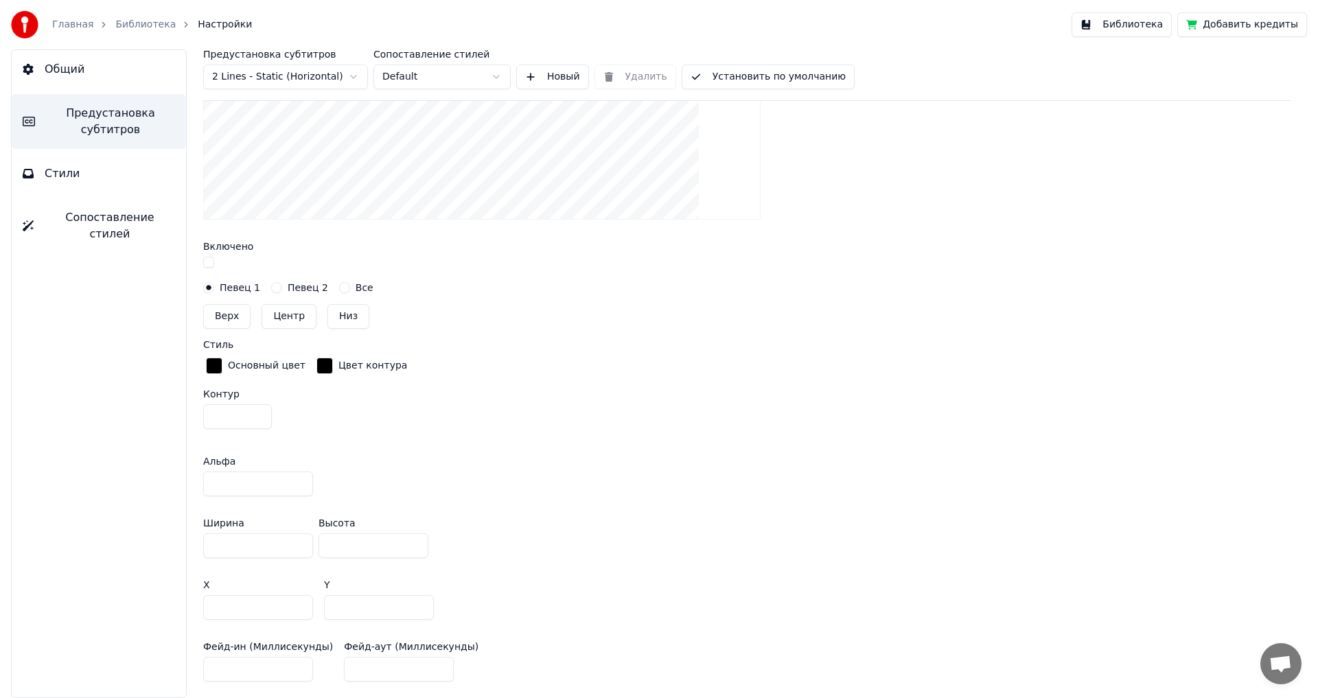
scroll to position [384, 0]
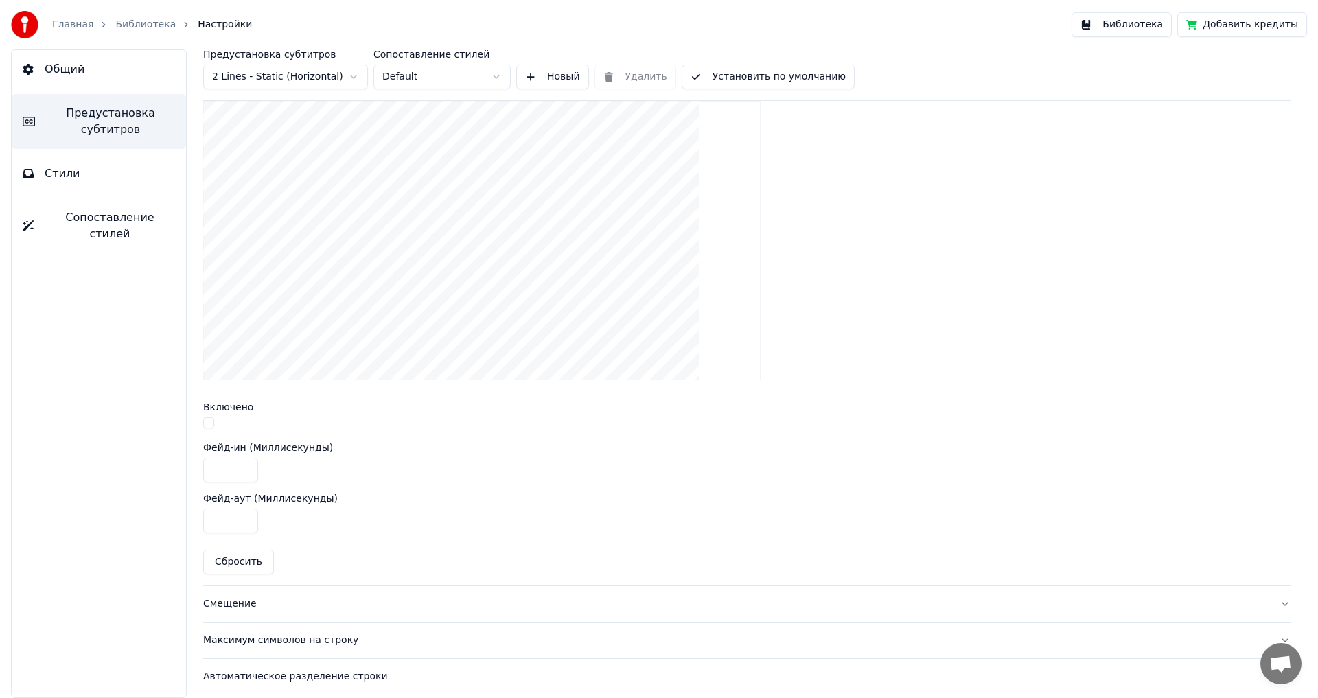
click at [209, 424] on button "button" at bounding box center [208, 422] width 11 height 11
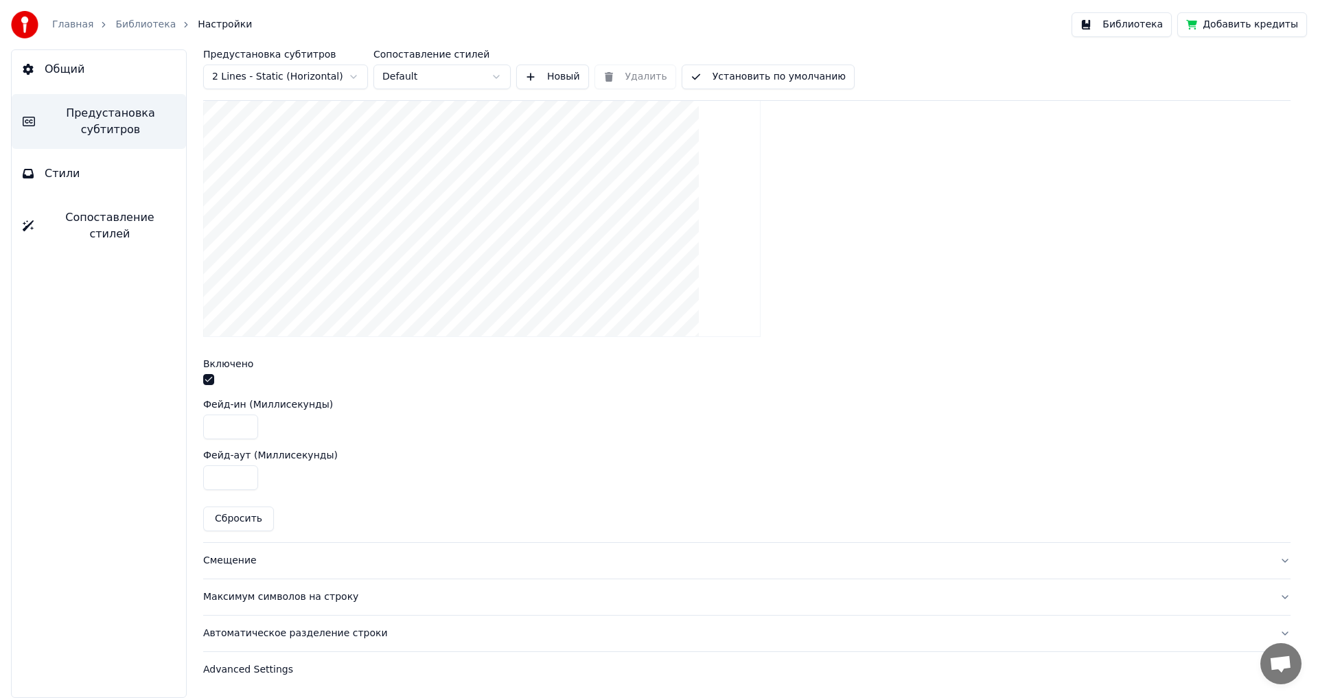
click at [221, 564] on div "Смещение" at bounding box center [735, 561] width 1065 height 14
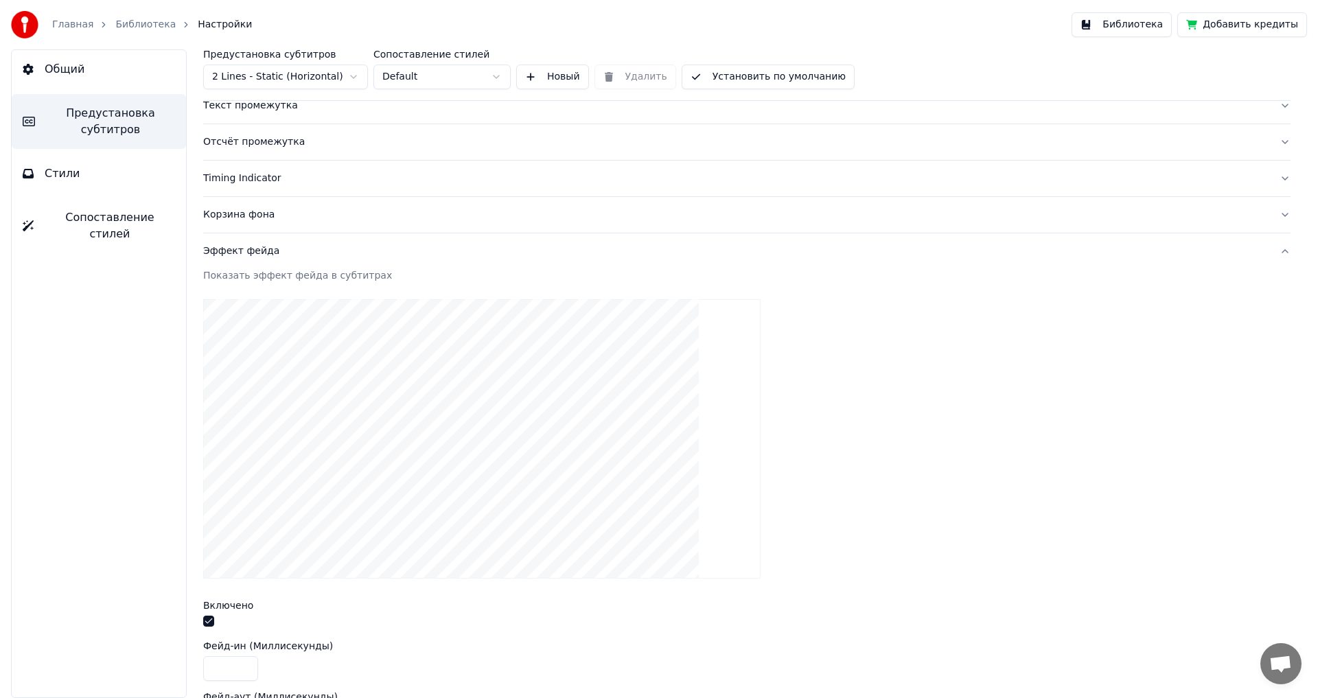
scroll to position [76, 0]
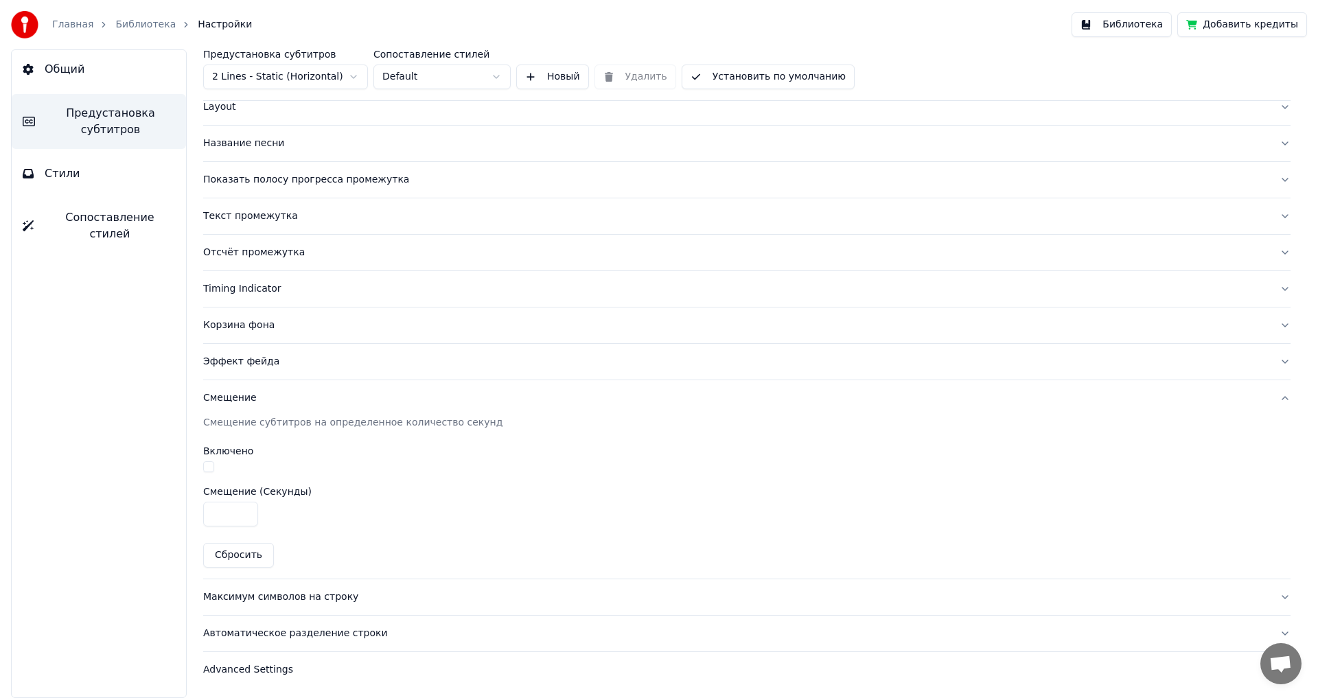
click at [208, 467] on button "button" at bounding box center [208, 466] width 11 height 11
click at [254, 597] on div "Максимум символов на строку" at bounding box center [735, 597] width 1065 height 14
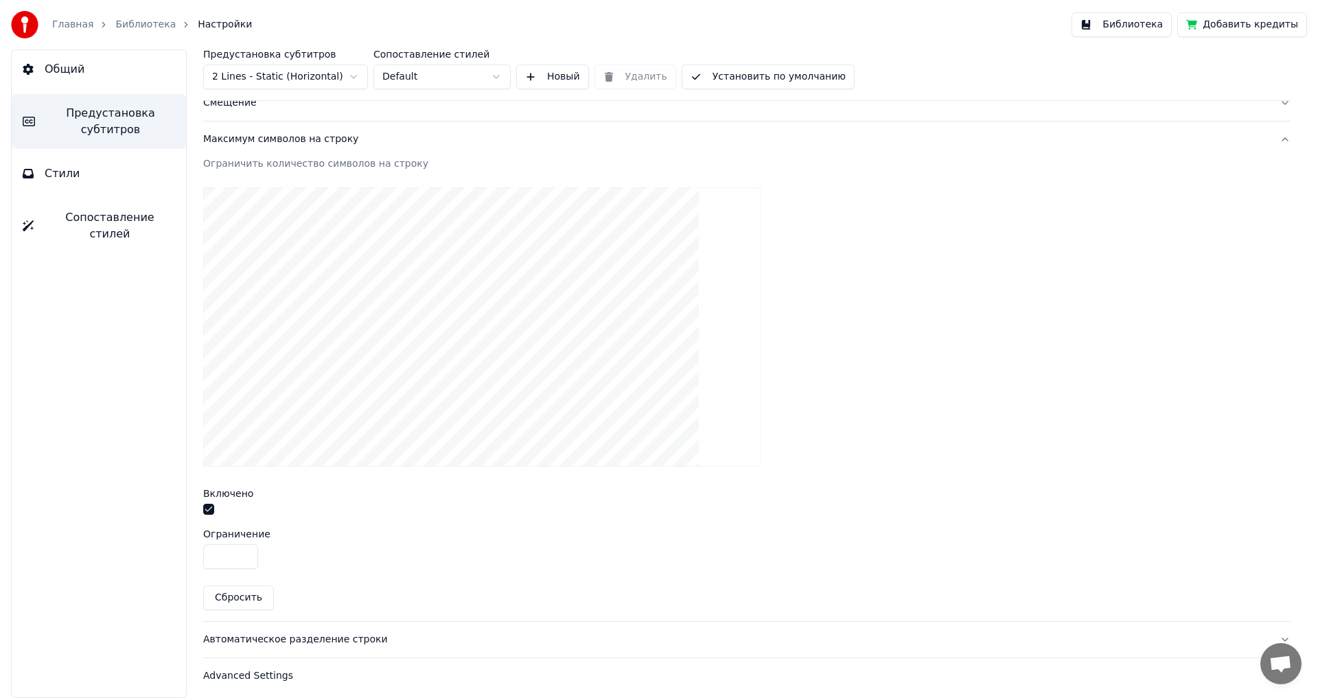
scroll to position [377, 0]
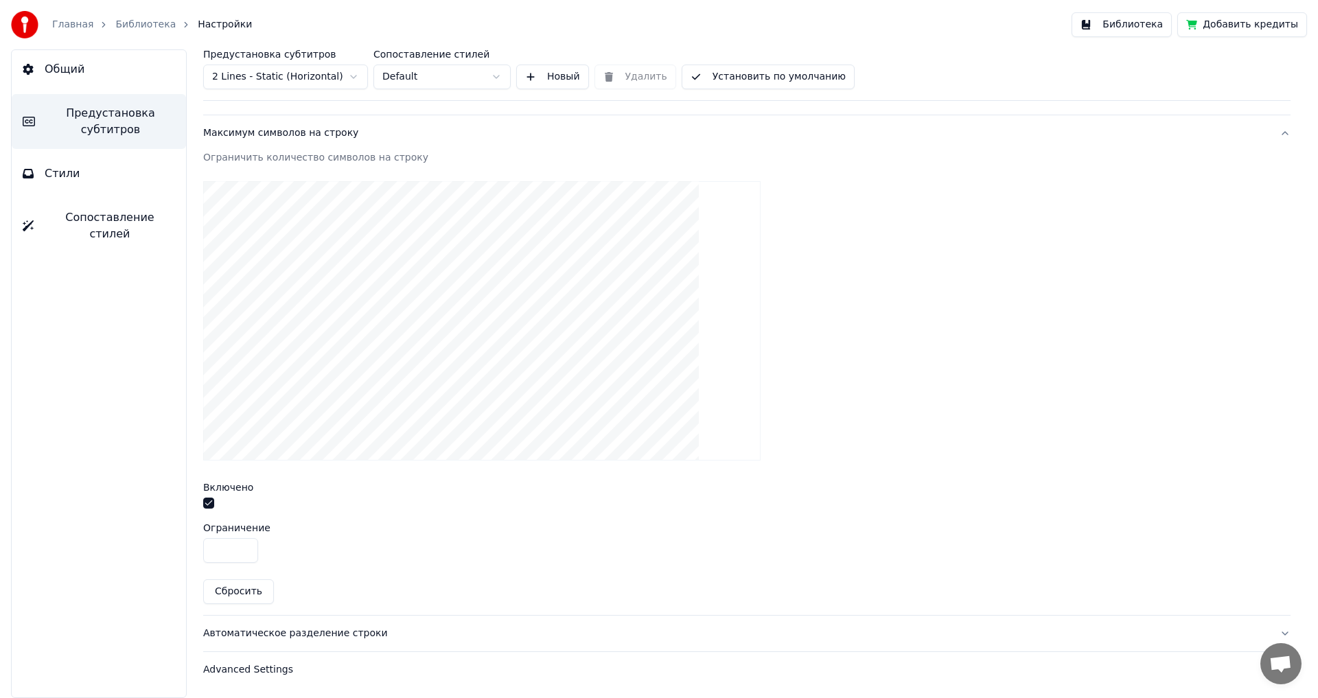
drag, startPoint x: 231, startPoint y: 551, endPoint x: 158, endPoint y: 548, distance: 72.8
click at [158, 548] on div "Общий Предустановка субтитров Стили Сопоставление стилей Предустановка субтитро…" at bounding box center [659, 373] width 1318 height 649
type input "**"
click at [265, 638] on div "Автоматическое разделение строки" at bounding box center [735, 634] width 1065 height 14
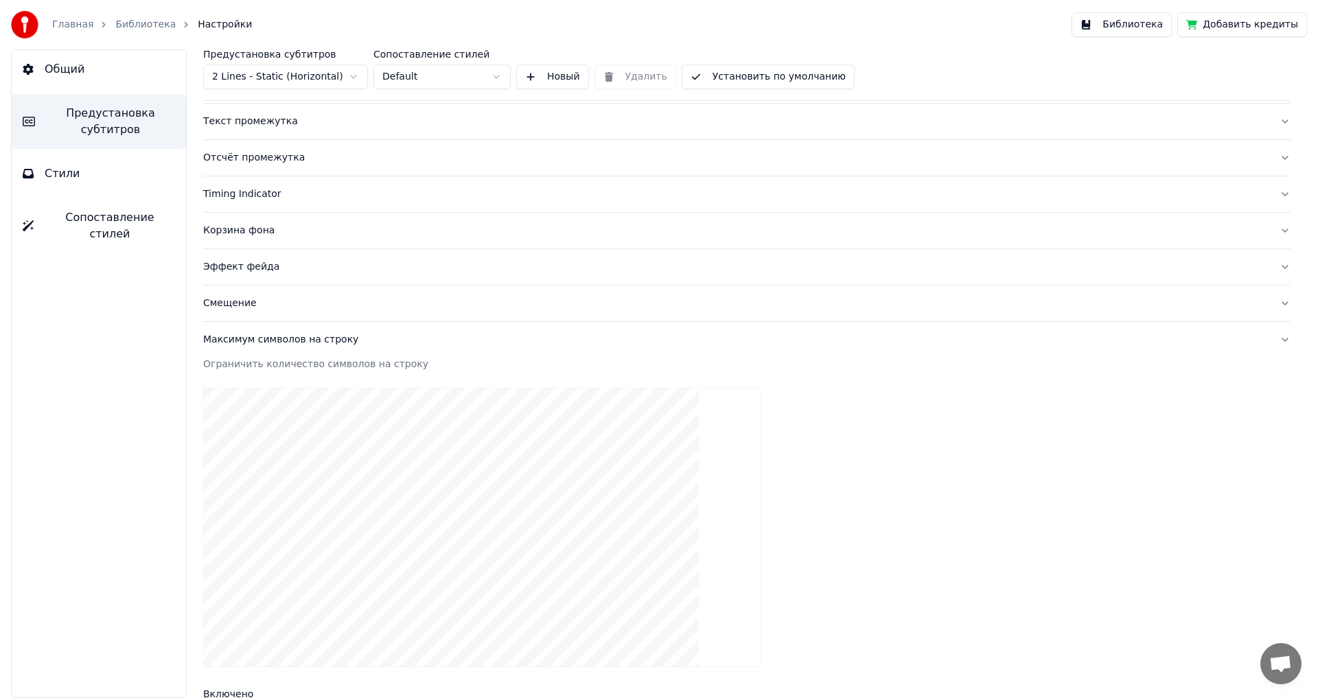
scroll to position [76, 0]
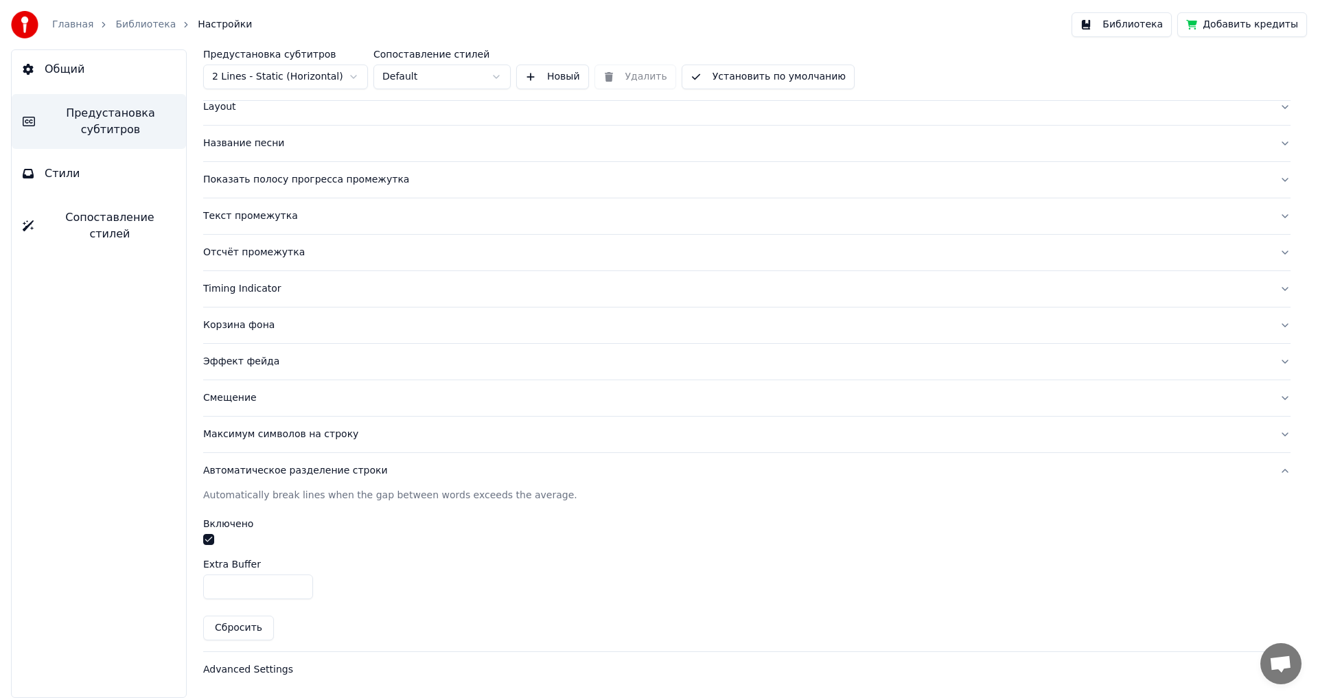
type input "*"
click at [298, 584] on input "*" at bounding box center [258, 587] width 110 height 25
click at [237, 669] on div "Advanced Settings" at bounding box center [735, 670] width 1065 height 14
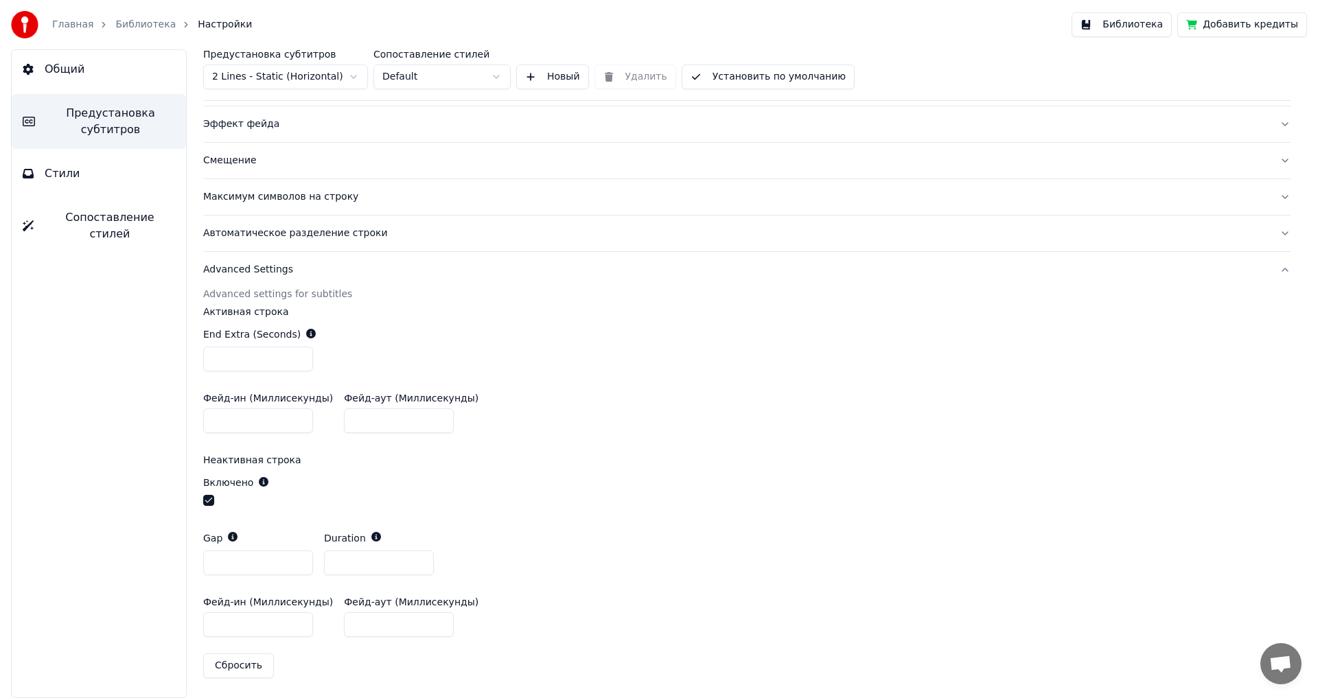
scroll to position [314, 0]
click at [208, 500] on button "button" at bounding box center [208, 499] width 11 height 11
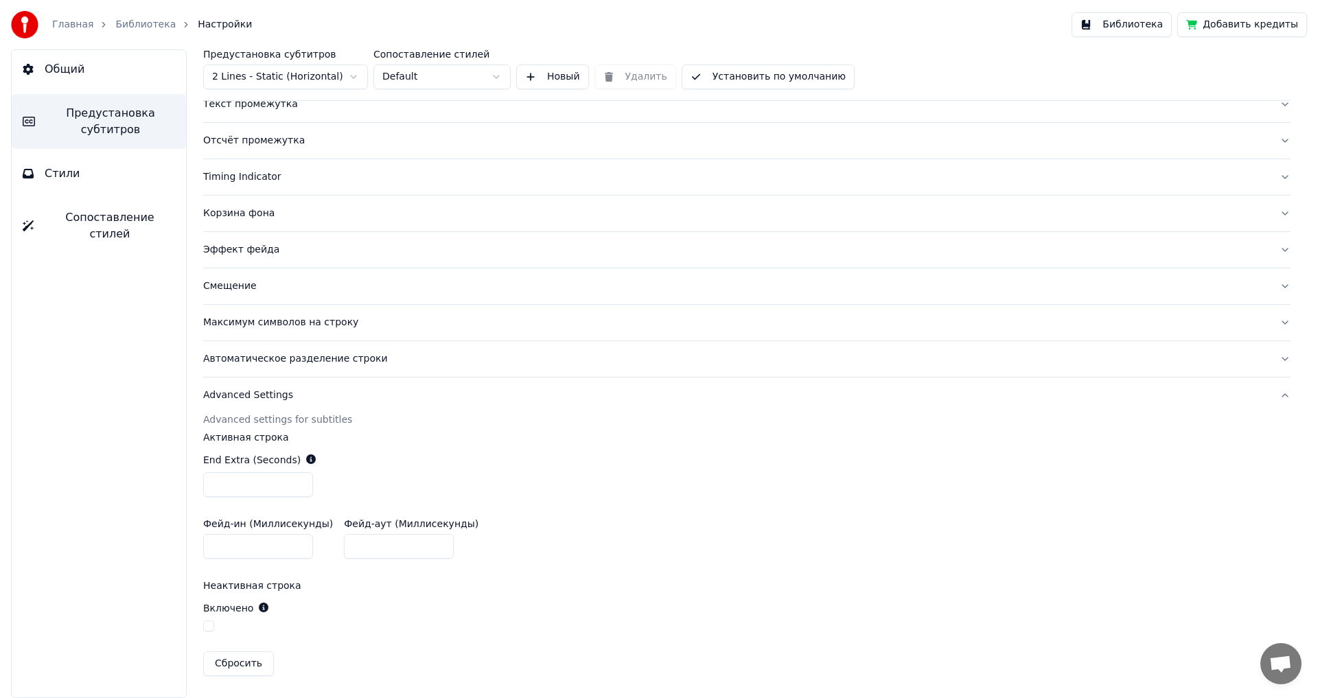
scroll to position [187, 0]
click at [866, 494] on div "End Extra (Seconds) ***" at bounding box center [746, 476] width 1087 height 66
click at [1125, 23] on button "Библиотека" at bounding box center [1122, 24] width 100 height 25
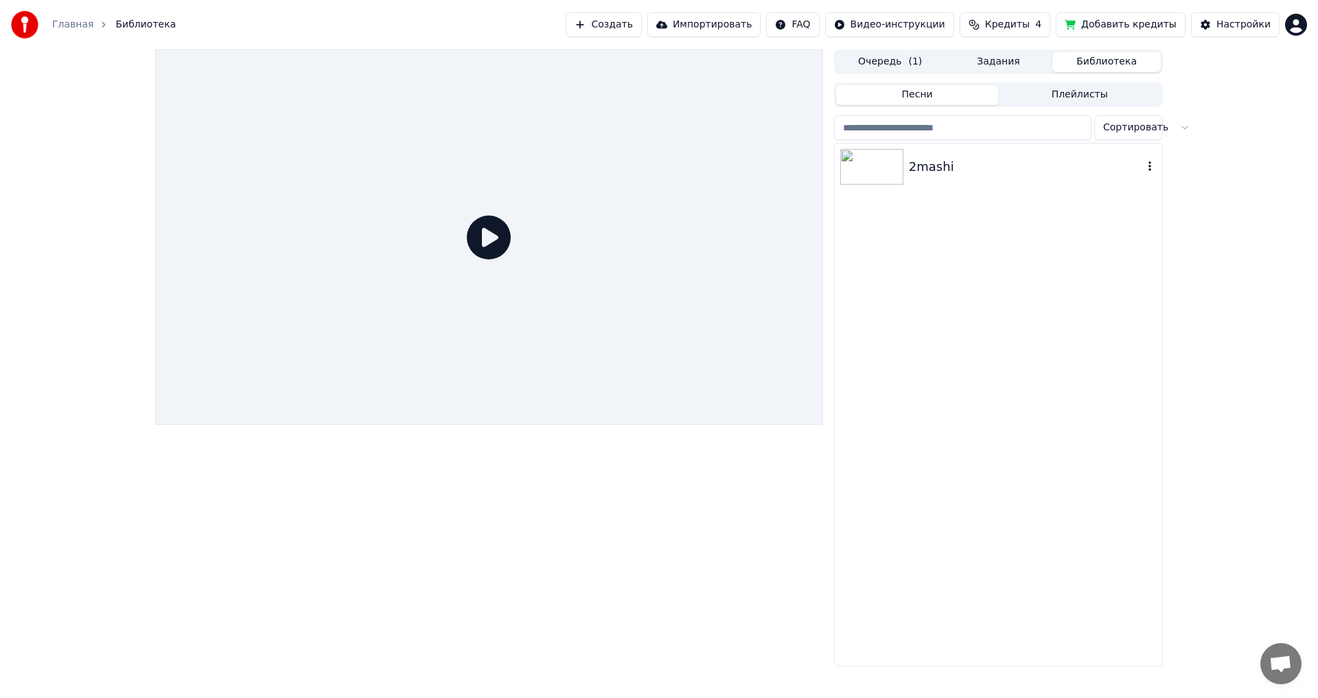
click at [869, 167] on img at bounding box center [871, 167] width 63 height 36
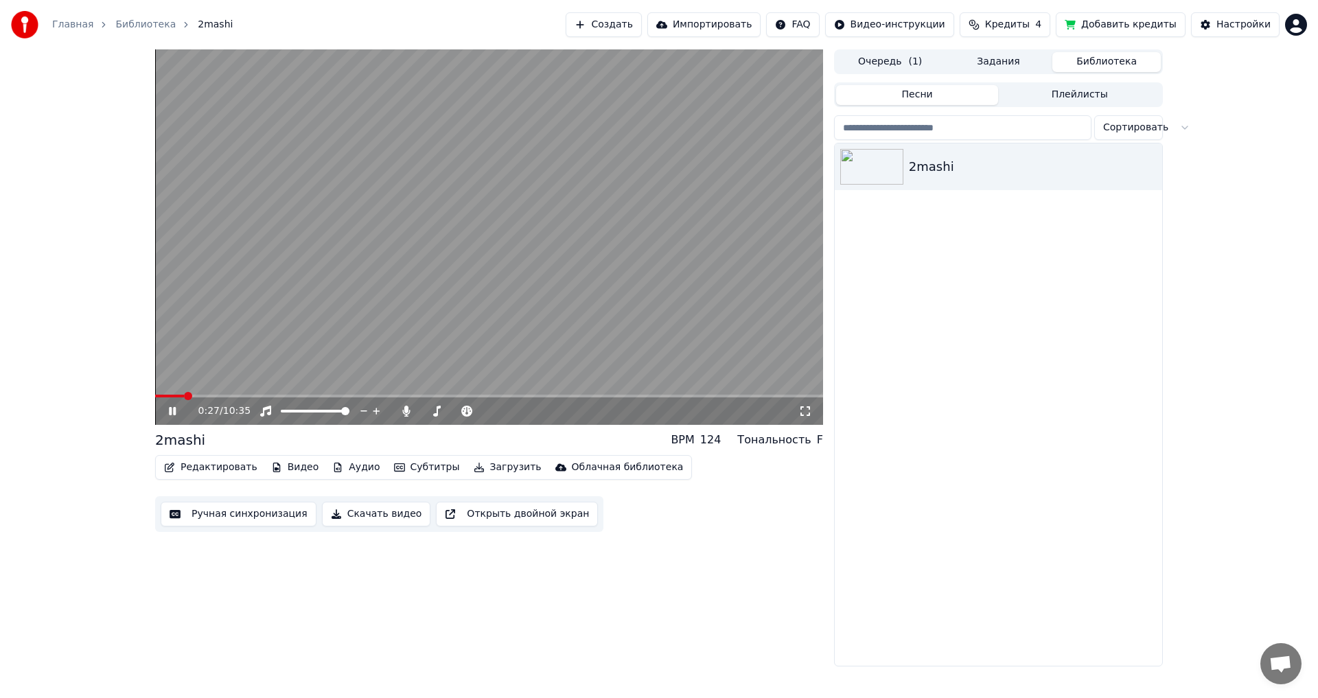
click at [172, 411] on icon at bounding box center [182, 411] width 32 height 11
click at [206, 465] on button "Редактировать" at bounding box center [211, 467] width 104 height 19
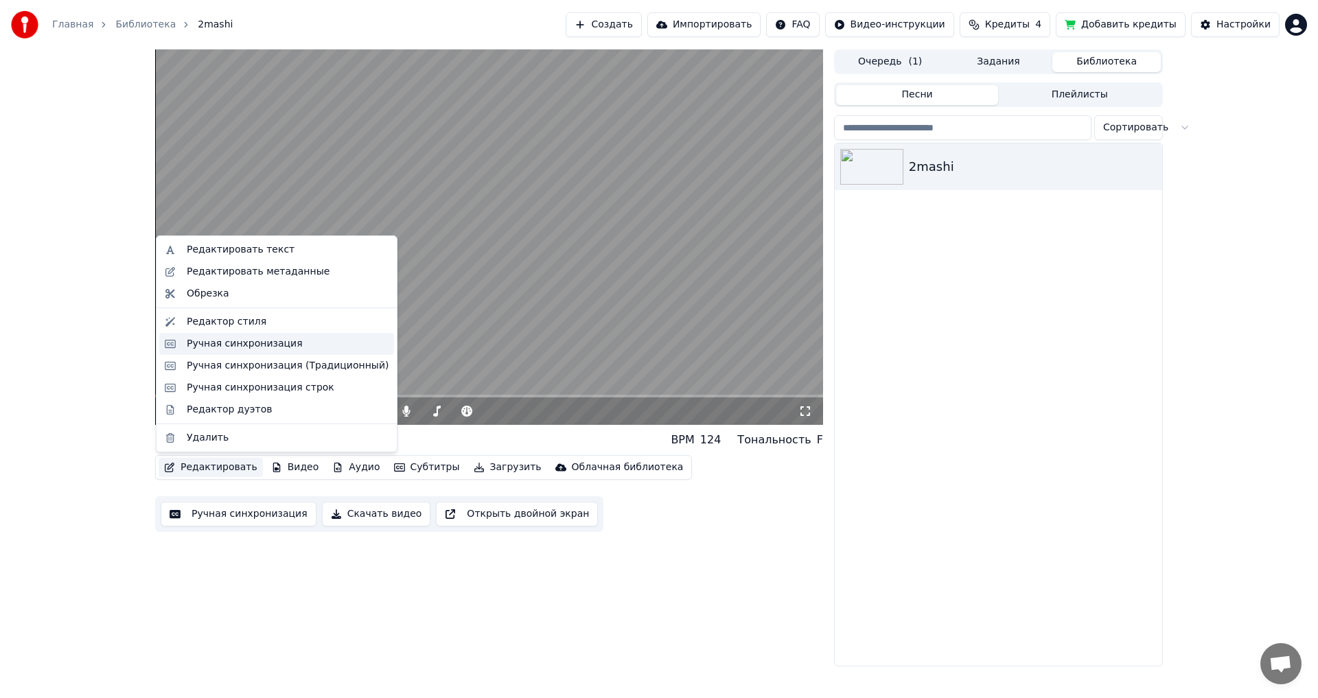
click at [229, 347] on div "Ручная синхронизация" at bounding box center [245, 344] width 116 height 14
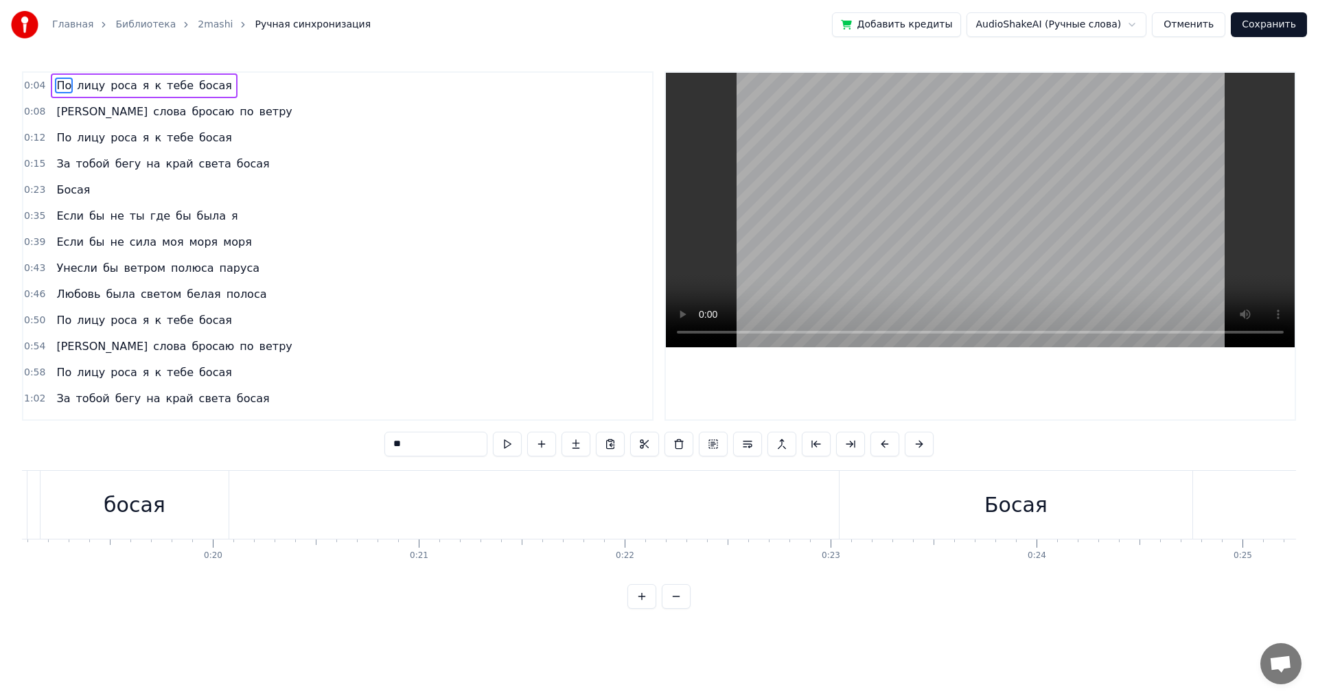
scroll to position [0, 3918]
click at [1193, 498] on div "Босая" at bounding box center [1025, 505] width 353 height 68
type input "*****"
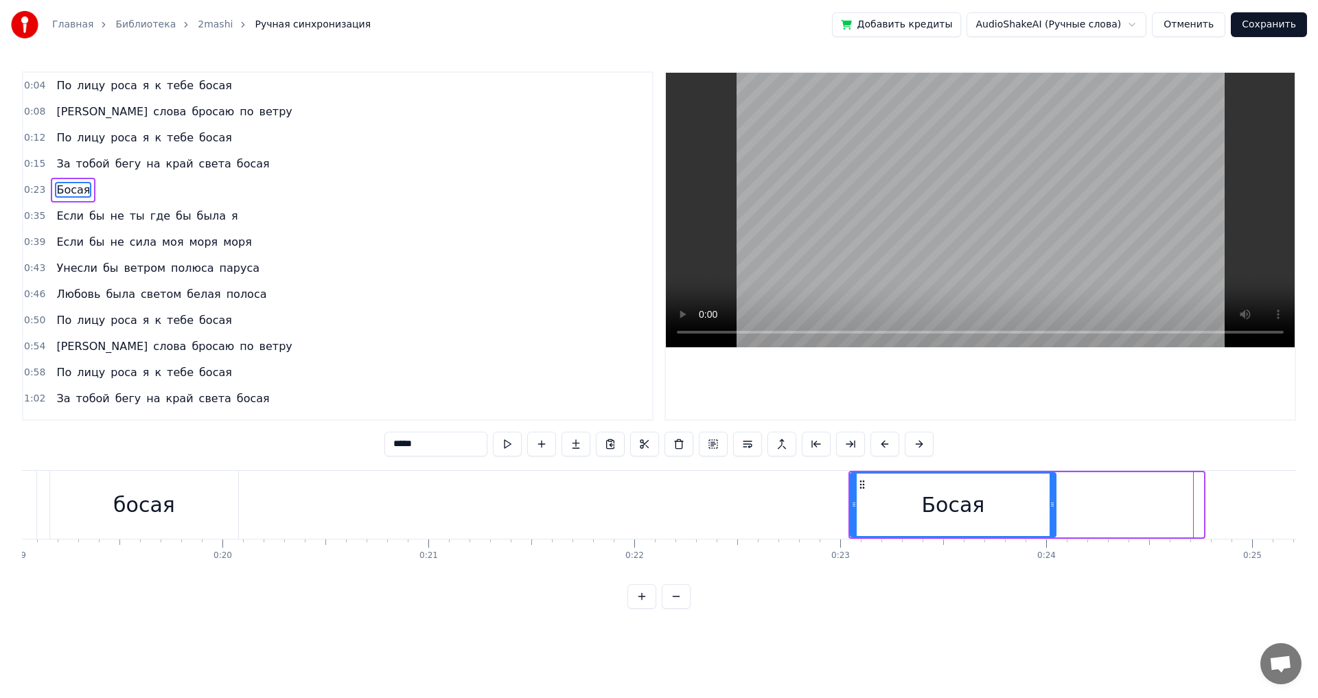
drag, startPoint x: 1200, startPoint y: 503, endPoint x: 1052, endPoint y: 503, distance: 147.6
click at [1052, 503] on icon at bounding box center [1052, 504] width 5 height 11
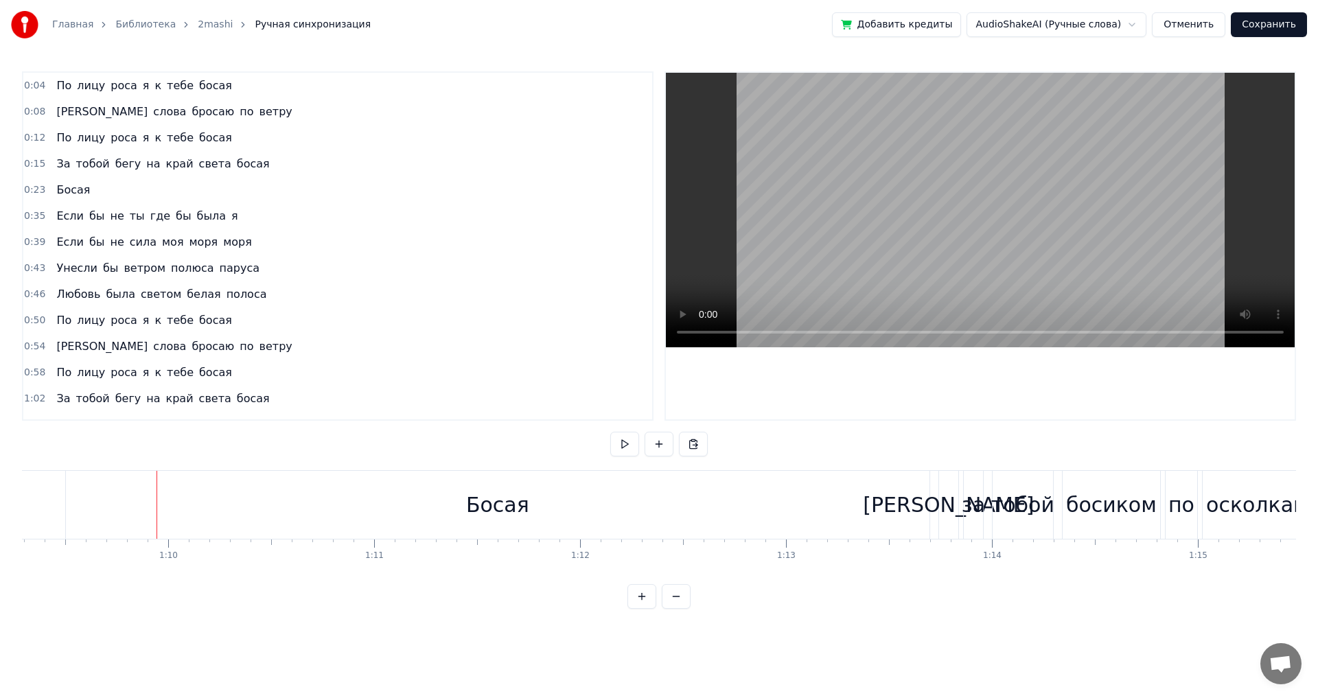
scroll to position [0, 14290]
click at [901, 505] on div "Босая" at bounding box center [478, 505] width 864 height 68
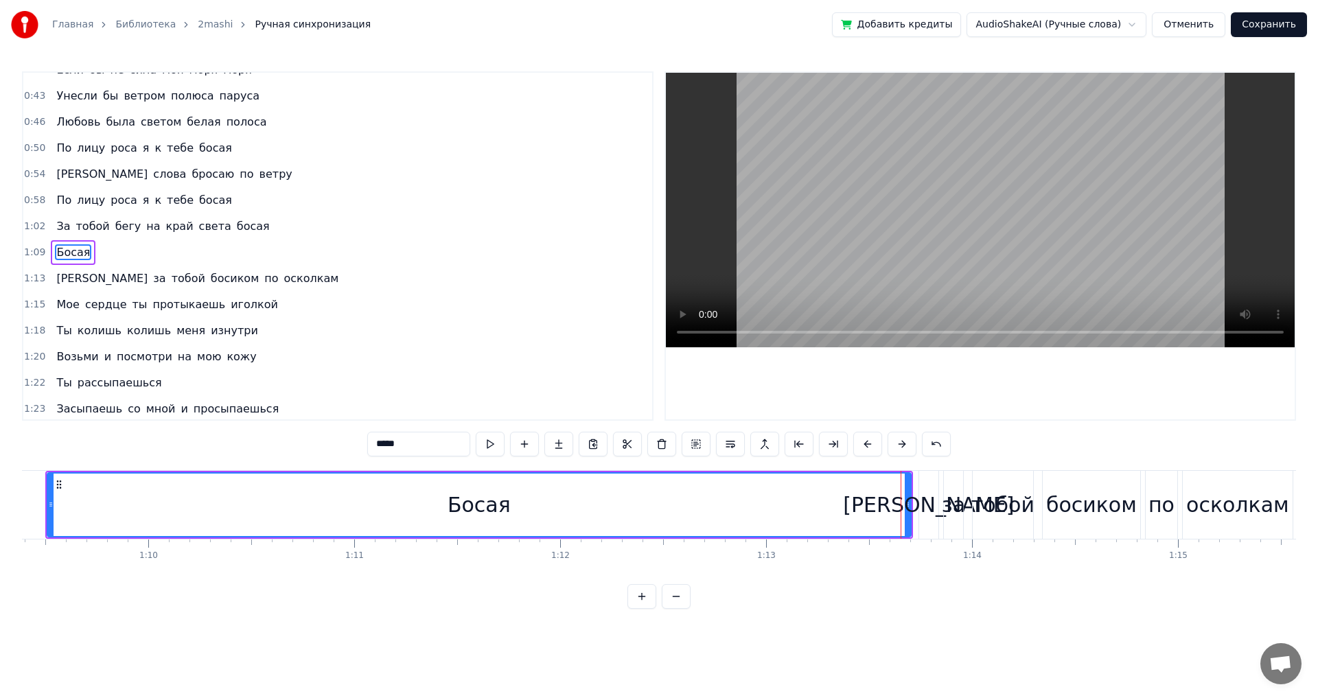
scroll to position [178, 0]
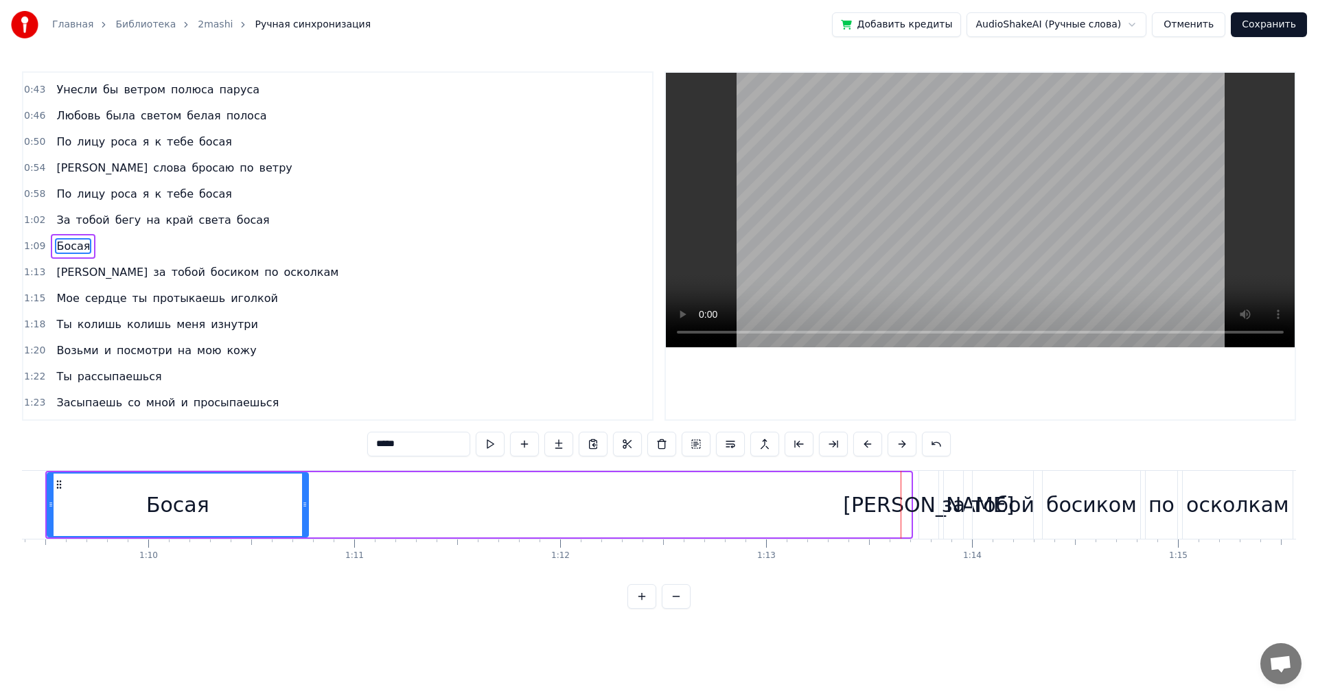
drag, startPoint x: 906, startPoint y: 505, endPoint x: 301, endPoint y: 512, distance: 604.8
click at [302, 512] on div at bounding box center [304, 505] width 5 height 62
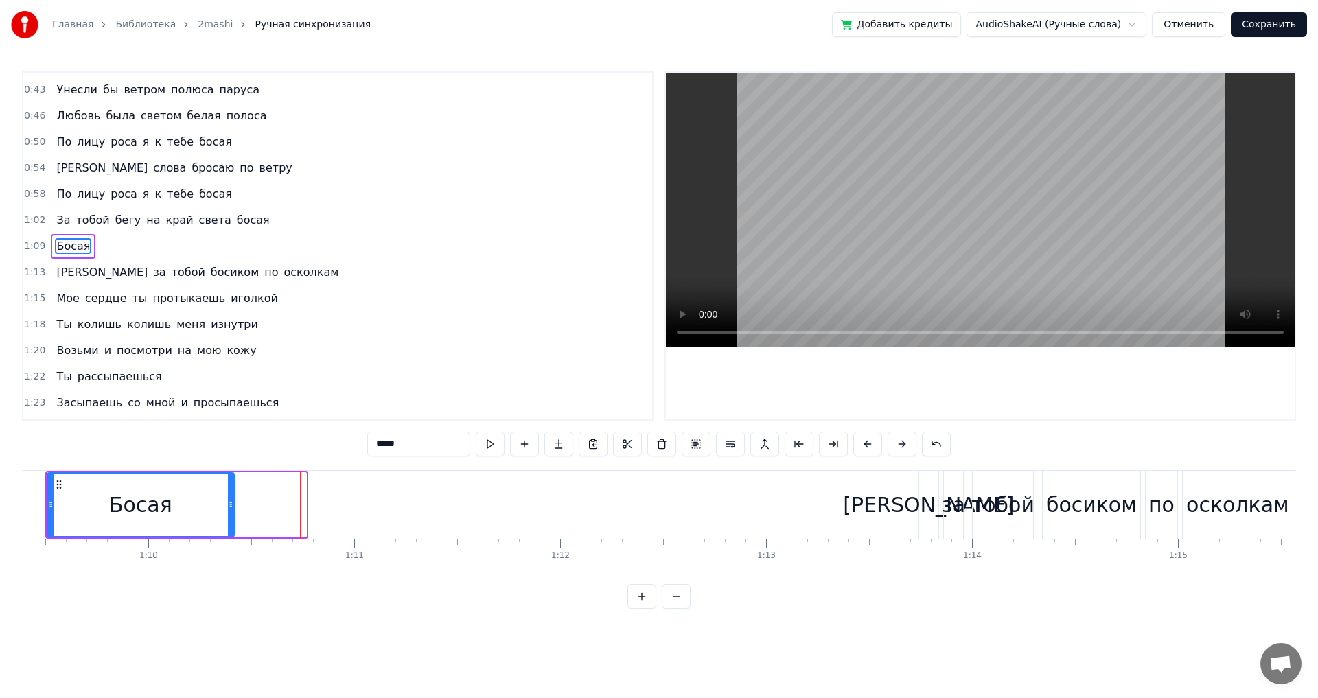
drag, startPoint x: 303, startPoint y: 506, endPoint x: 231, endPoint y: 508, distance: 72.1
click at [231, 508] on icon at bounding box center [230, 504] width 5 height 11
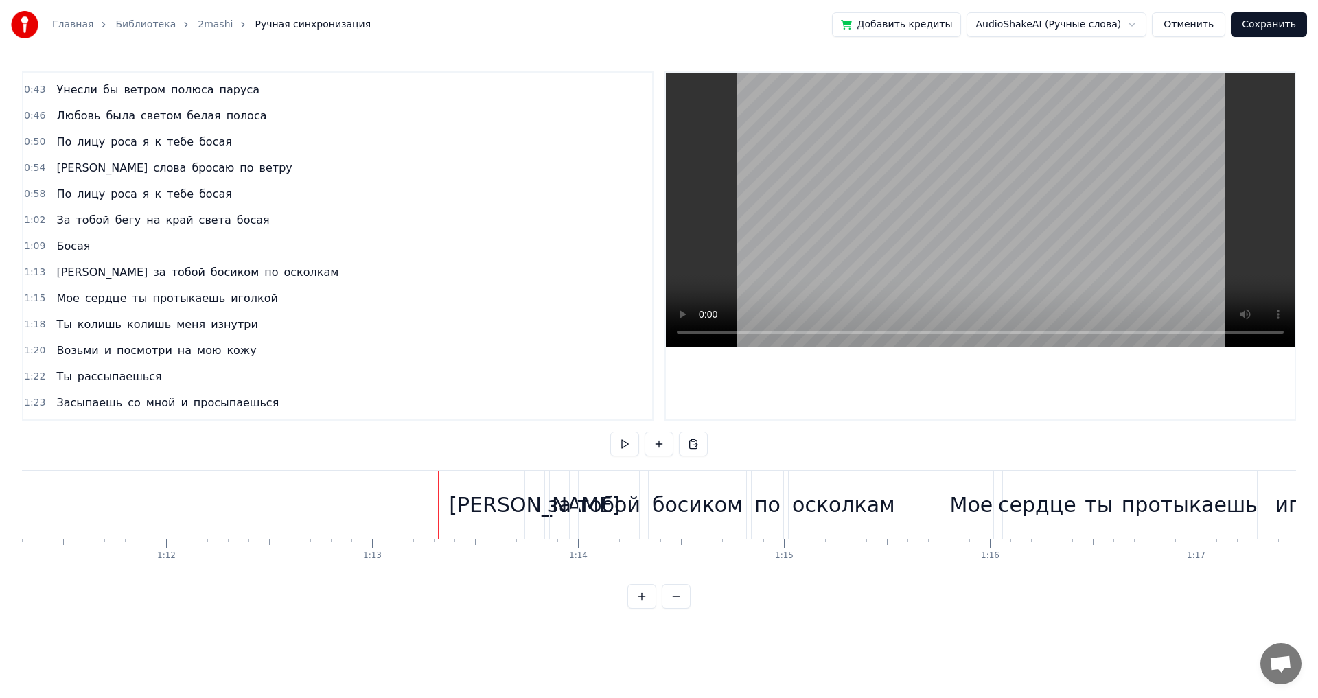
scroll to position [0, 14100]
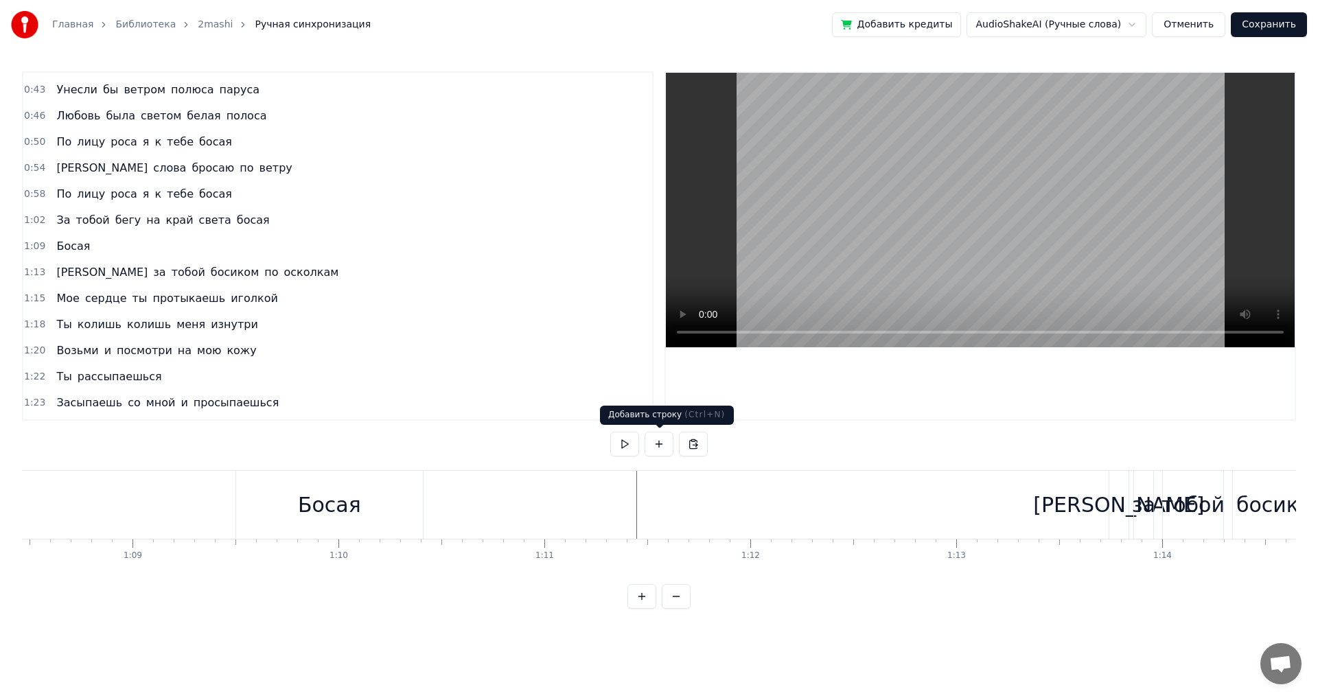
click at [656, 441] on button at bounding box center [659, 444] width 29 height 25
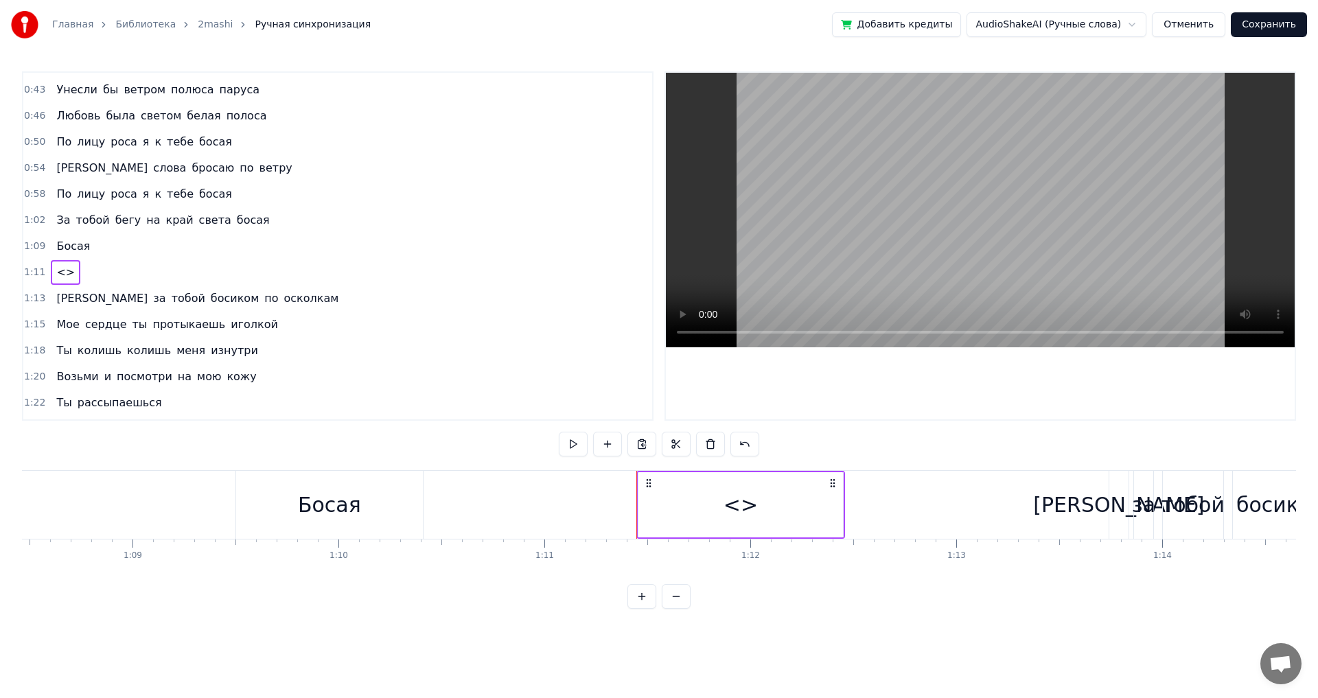
click at [735, 501] on div "<>" at bounding box center [741, 504] width 34 height 31
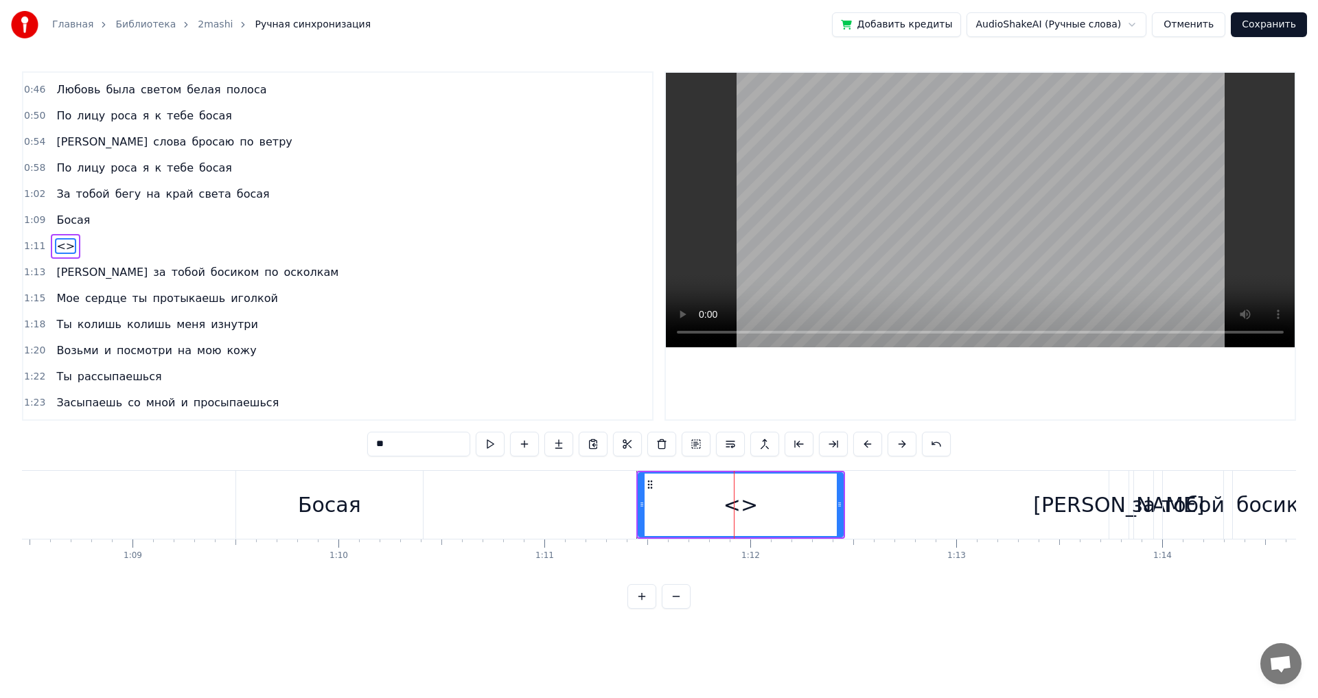
drag, startPoint x: 409, startPoint y: 446, endPoint x: 260, endPoint y: 446, distance: 149.0
click at [260, 446] on div "0:04 По лицу роса я к тебе босая 0:08 И слова бросаю по ветру 0:12 По лицу роса…" at bounding box center [659, 340] width 1274 height 538
paste input "text"
type input "*"
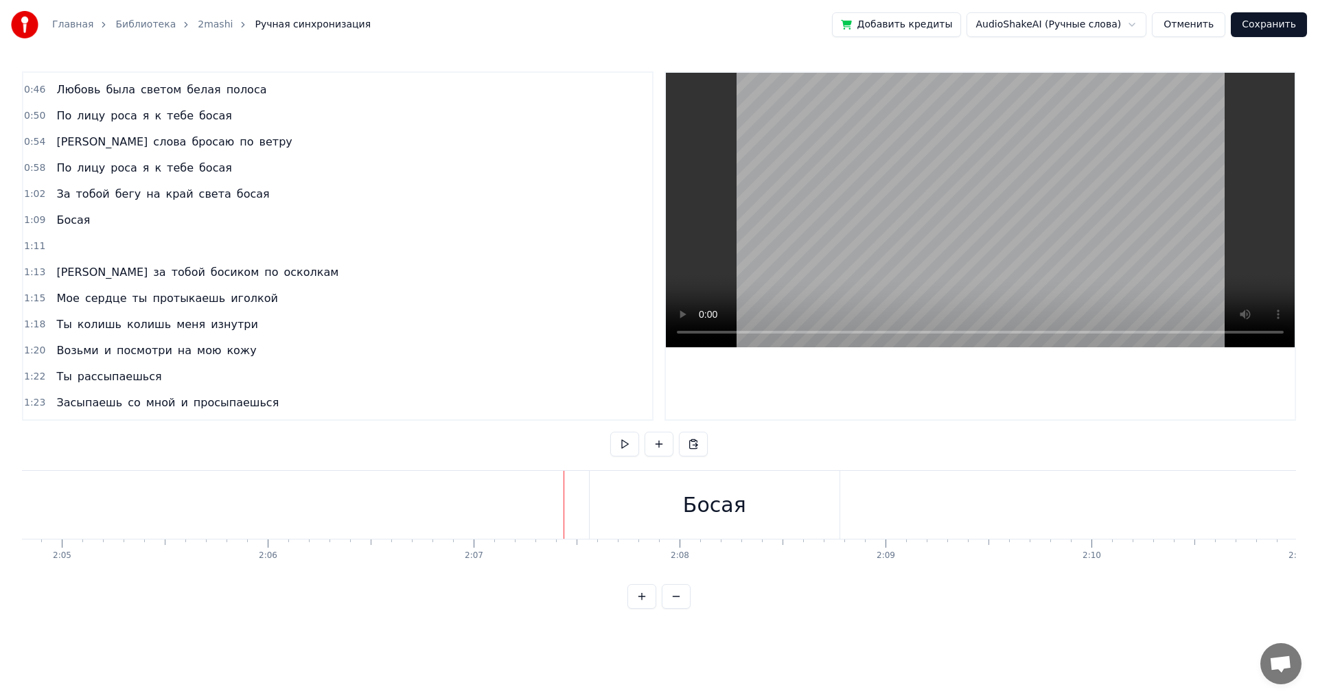
scroll to position [0, 25712]
click at [732, 520] on div "Босая" at bounding box center [706, 504] width 63 height 31
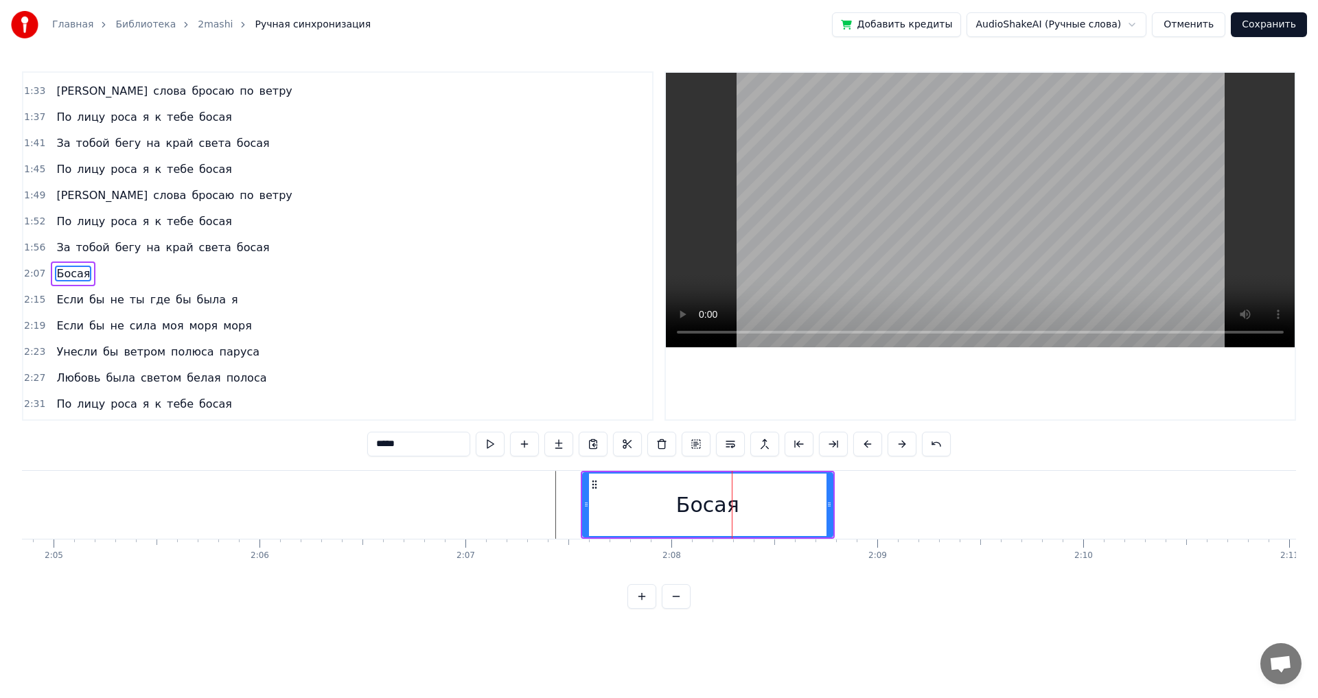
scroll to position [648, 0]
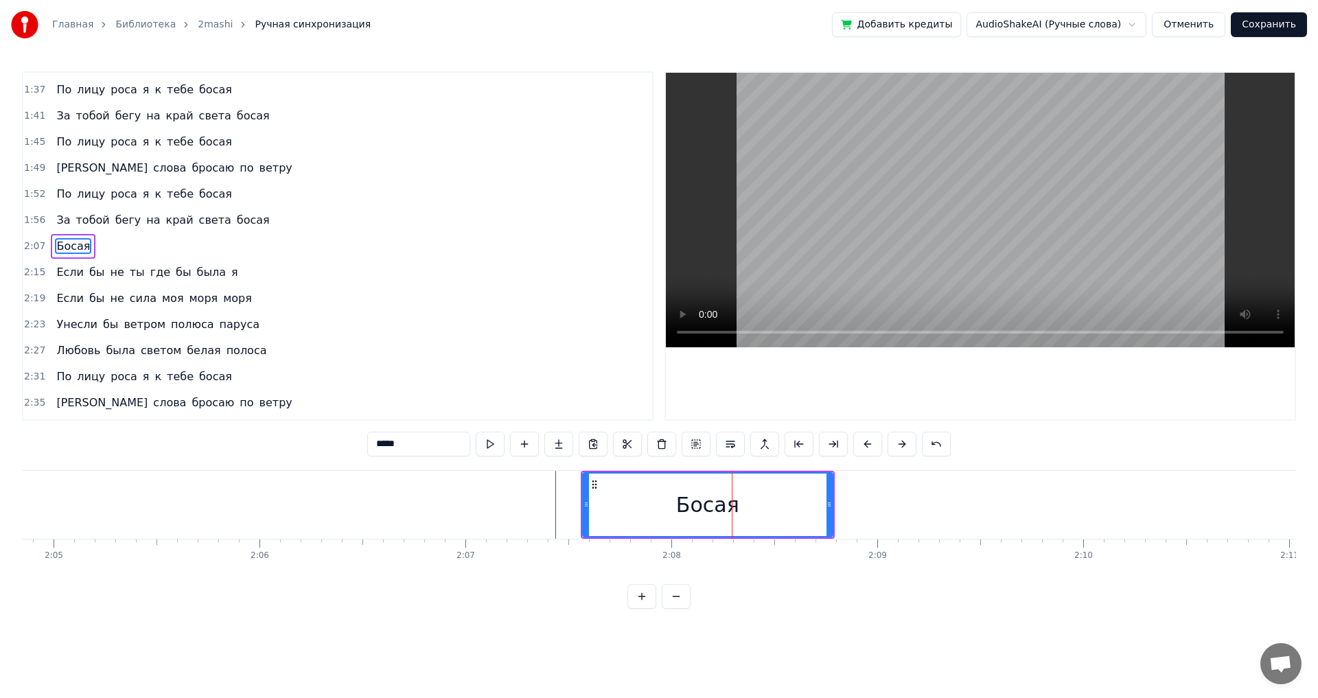
click at [832, 511] on div "Босая" at bounding box center [707, 504] width 251 height 65
drag, startPoint x: 829, startPoint y: 508, endPoint x: 757, endPoint y: 509, distance: 71.4
click at [757, 509] on icon at bounding box center [757, 504] width 5 height 11
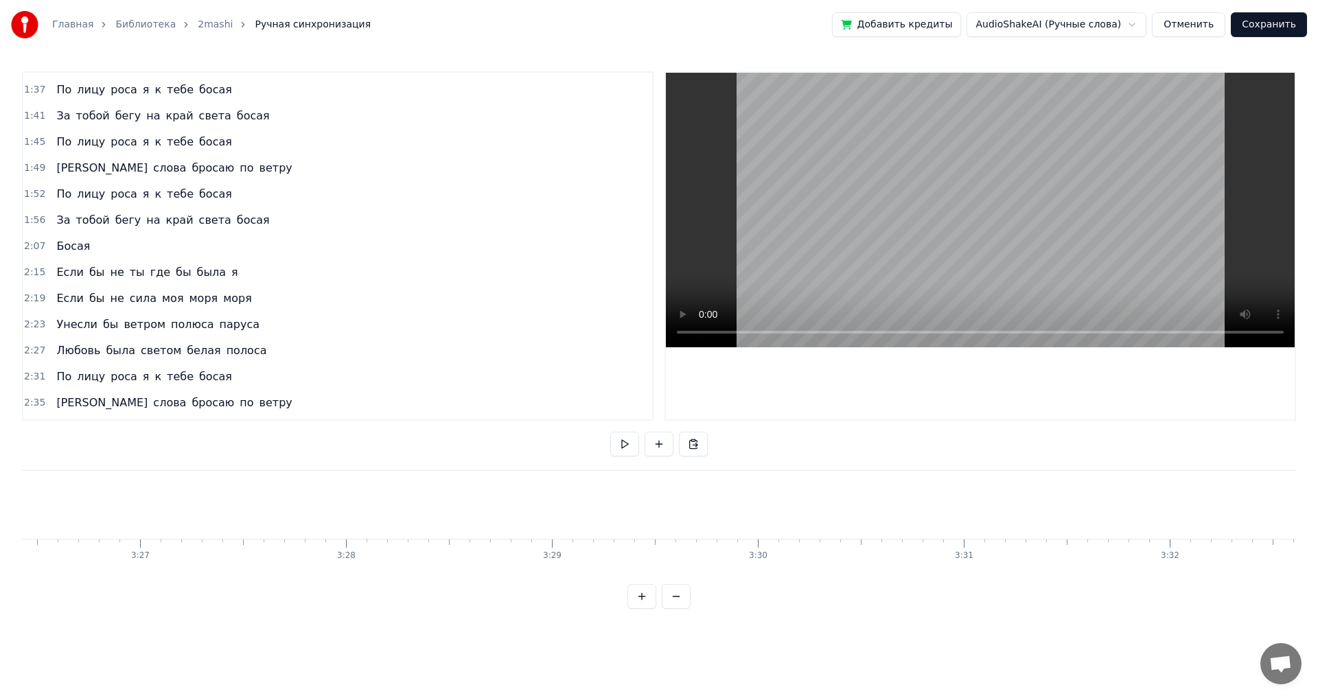
scroll to position [0, 42524]
click at [676, 604] on button at bounding box center [676, 596] width 29 height 25
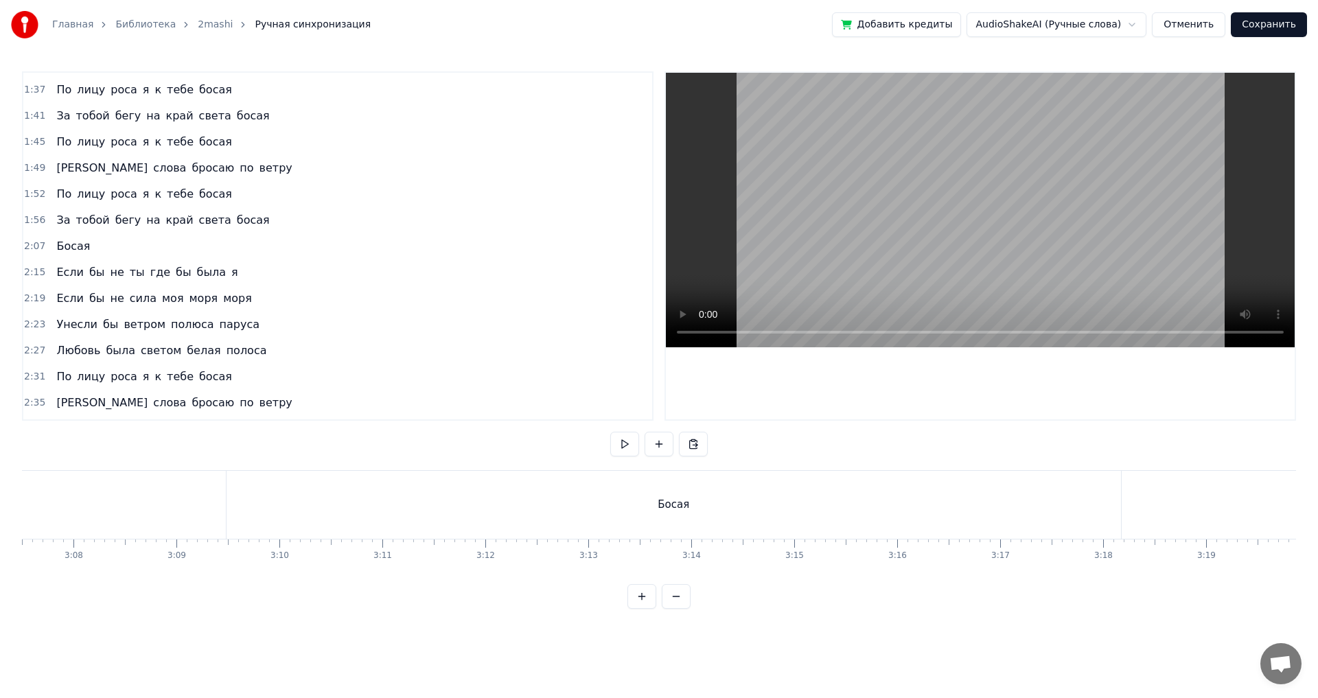
click at [1107, 503] on div "Босая" at bounding box center [674, 505] width 894 height 68
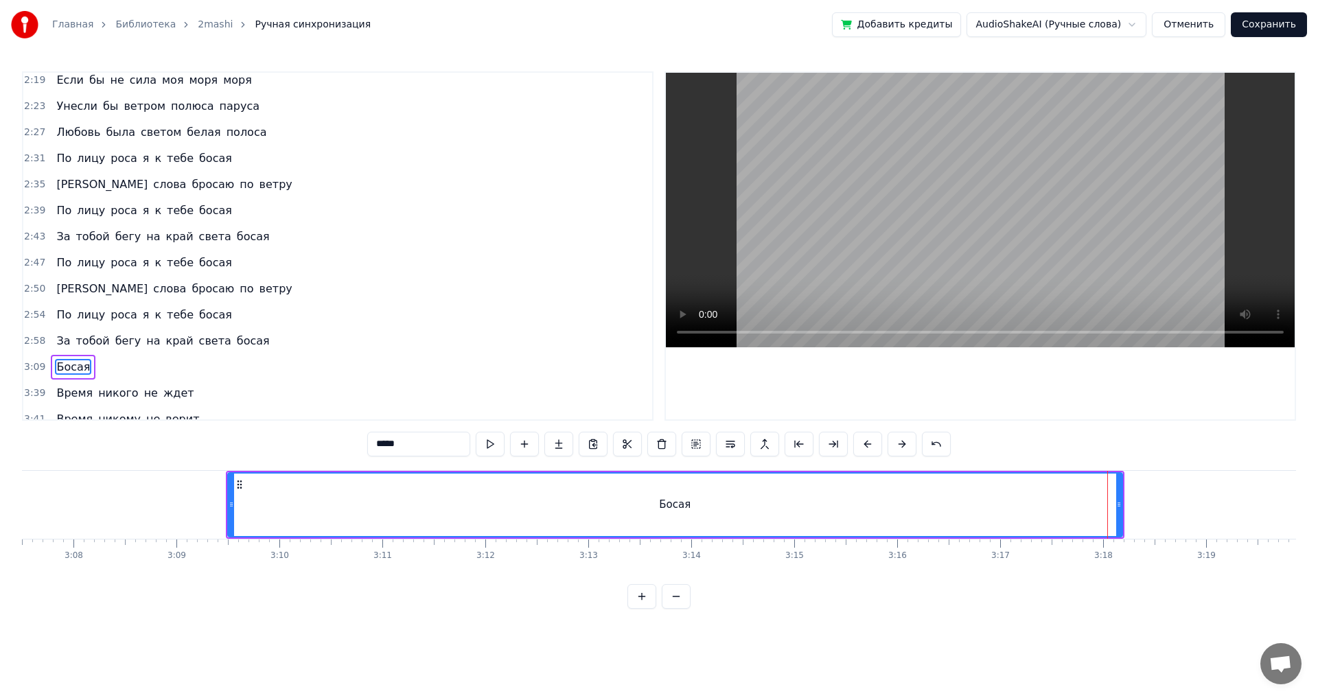
scroll to position [987, 0]
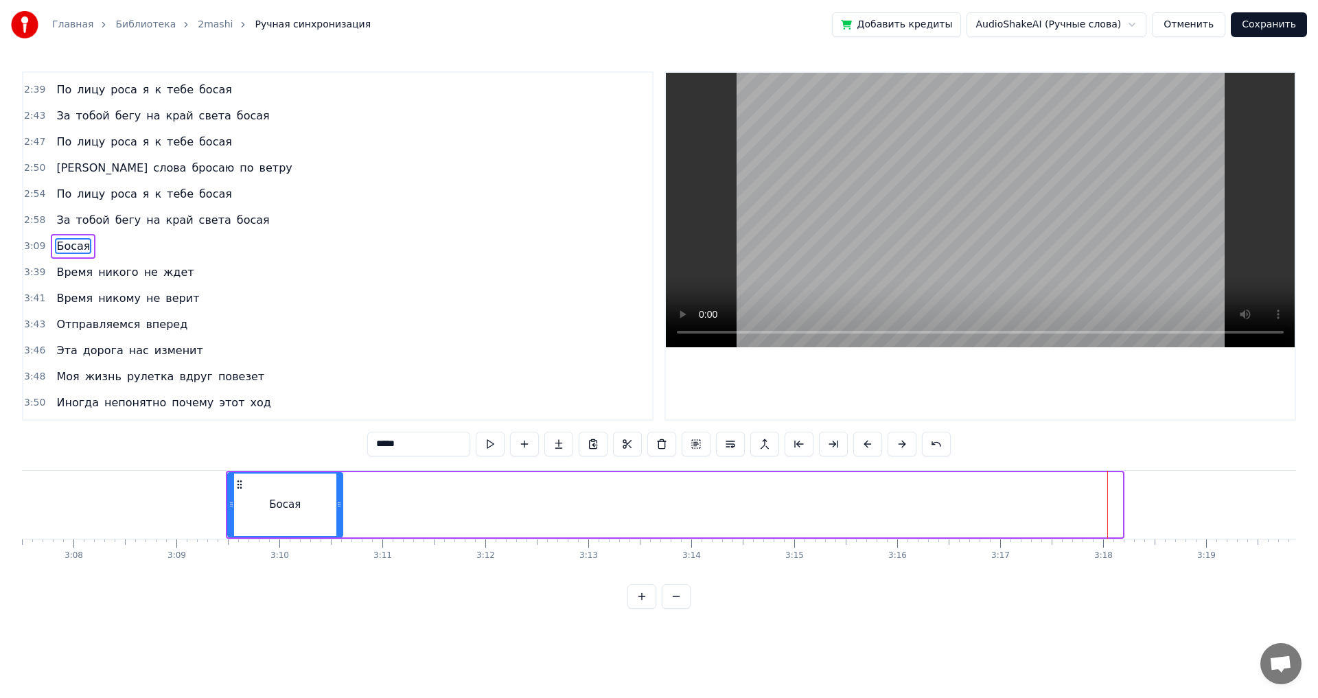
drag, startPoint x: 1121, startPoint y: 505, endPoint x: 286, endPoint y: 527, distance: 835.7
click at [340, 527] on div at bounding box center [338, 505] width 5 height 62
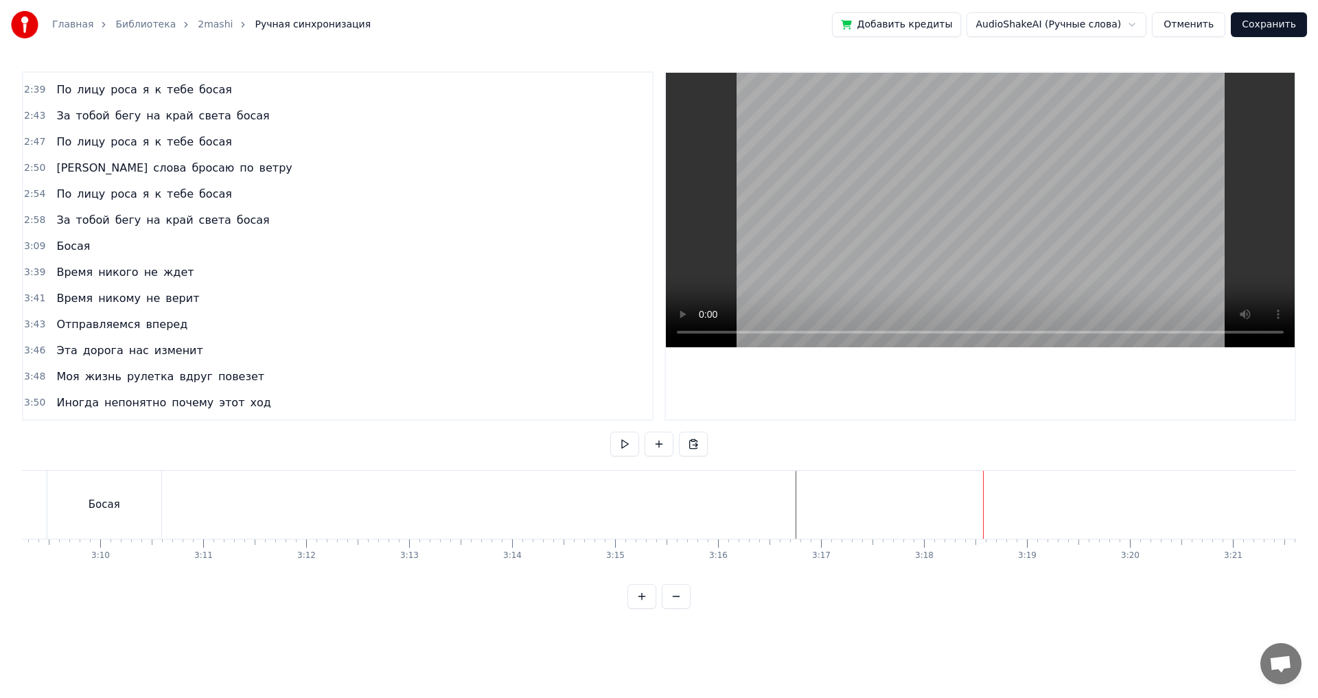
scroll to position [0, 19379]
click at [229, 522] on div "Босая" at bounding box center [212, 505] width 114 height 68
click at [243, 515] on div "Босая" at bounding box center [212, 505] width 114 height 68
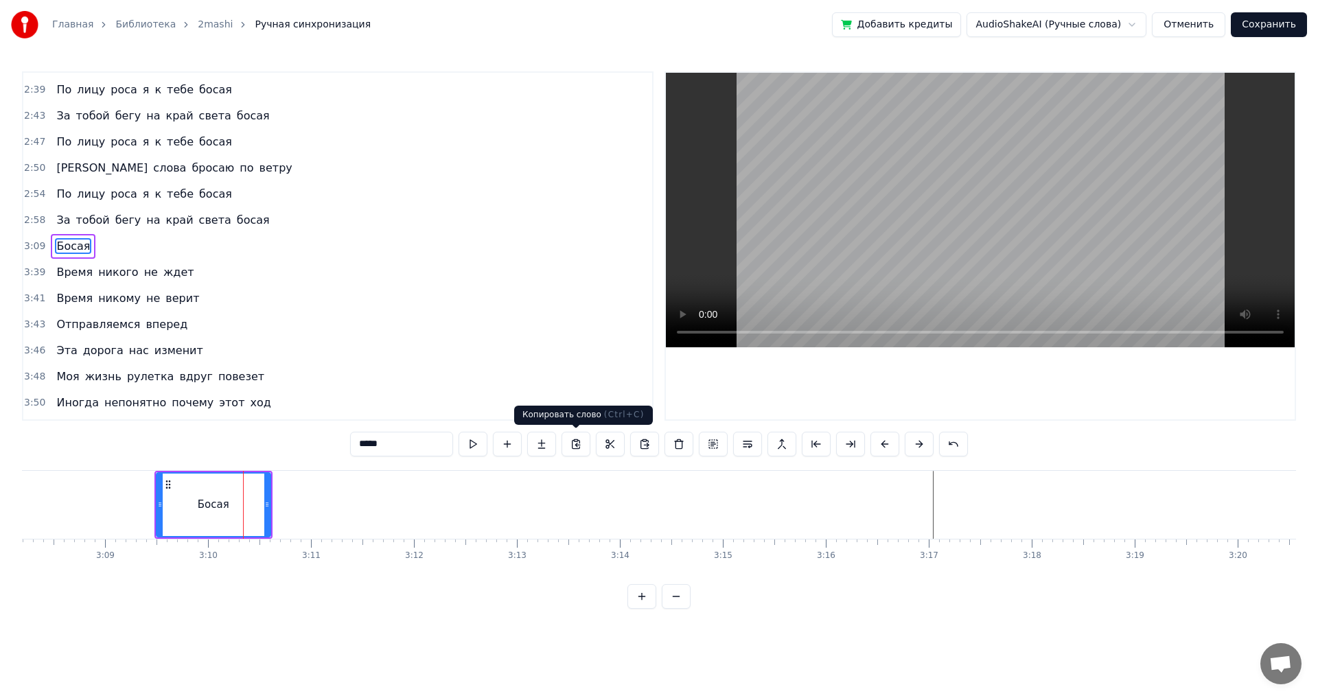
click at [574, 443] on button at bounding box center [576, 444] width 29 height 25
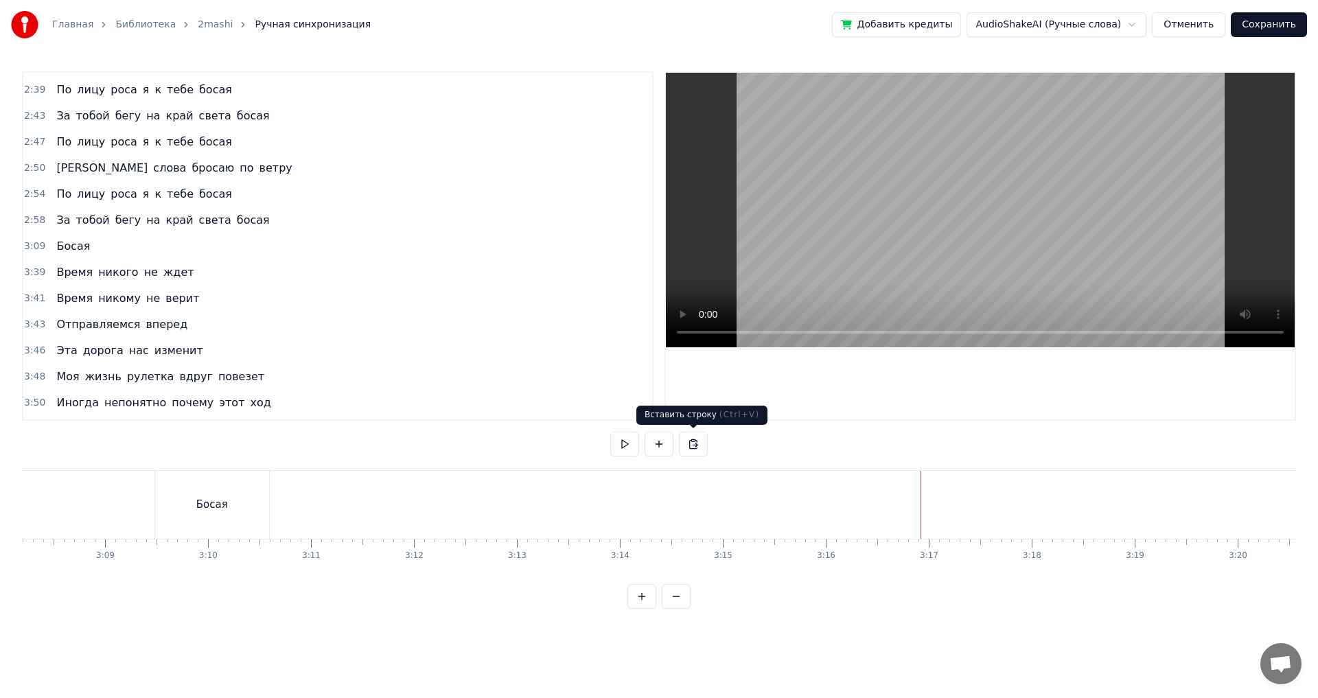
click at [693, 443] on button at bounding box center [693, 444] width 29 height 25
click at [692, 443] on button at bounding box center [693, 444] width 29 height 25
click at [659, 442] on button at bounding box center [659, 444] width 29 height 25
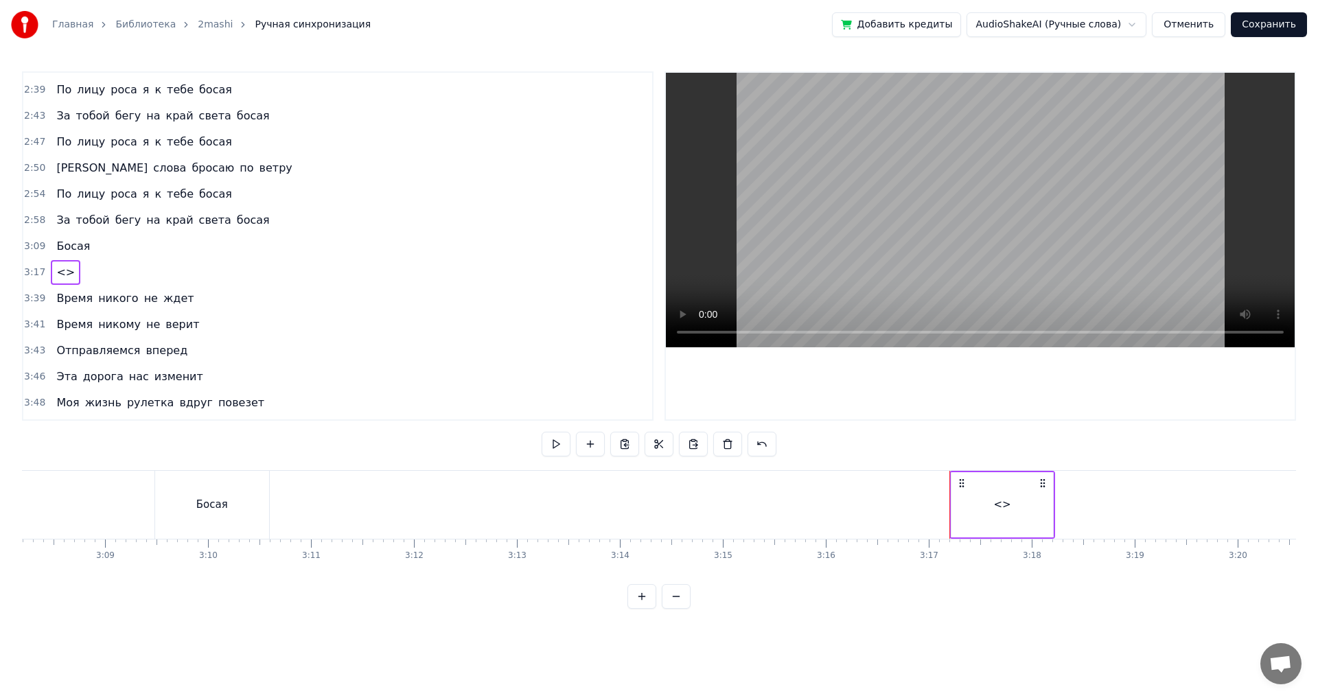
click at [1003, 507] on div "<>" at bounding box center [1001, 505] width 17 height 16
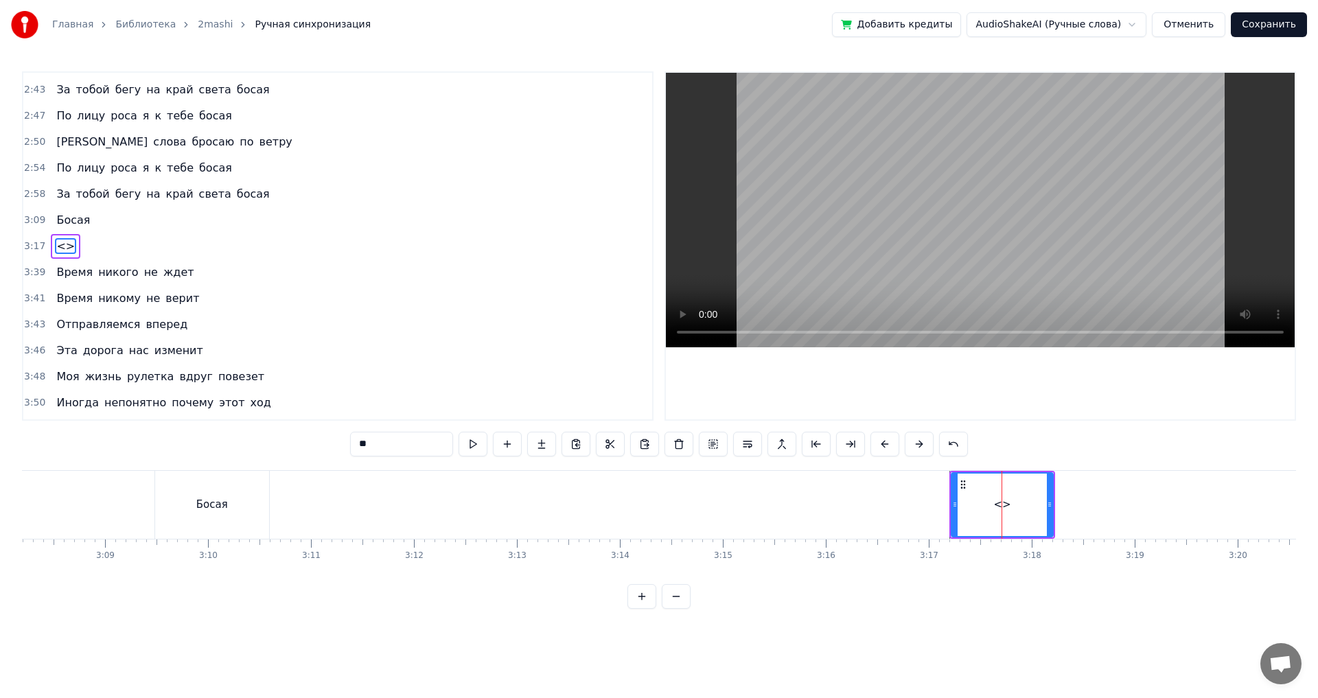
drag, startPoint x: 381, startPoint y: 441, endPoint x: 300, endPoint y: 442, distance: 81.0
click at [300, 442] on div "0:04 По лицу роса я к тебе босая 0:08 И слова бросаю по ветру 0:12 По лицу роса…" at bounding box center [659, 340] width 1274 height 538
drag, startPoint x: 411, startPoint y: 447, endPoint x: 211, endPoint y: 446, distance: 199.1
click at [211, 446] on div "0:04 По лицу роса я к тебе босая 0:08 И слова бросаю по ветру 0:12 По лицу роса…" at bounding box center [659, 340] width 1274 height 538
type input "*****"
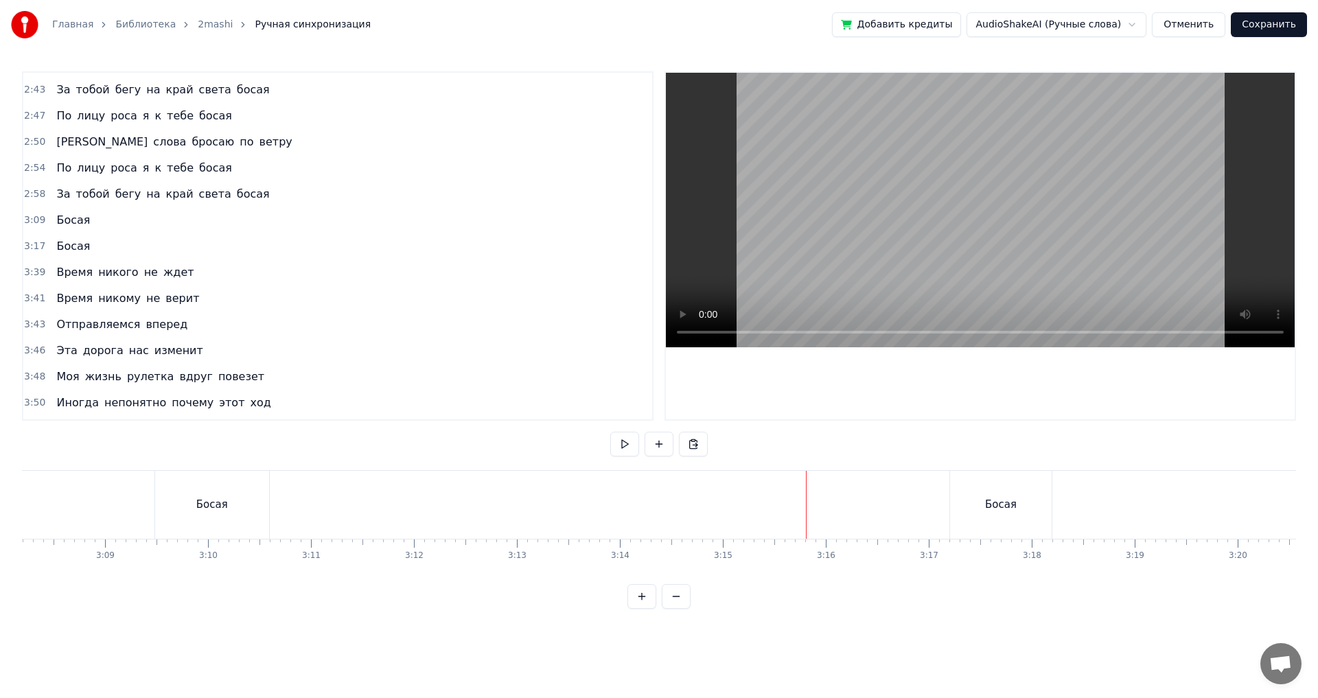
click at [1040, 505] on div "Босая" at bounding box center [1001, 505] width 102 height 68
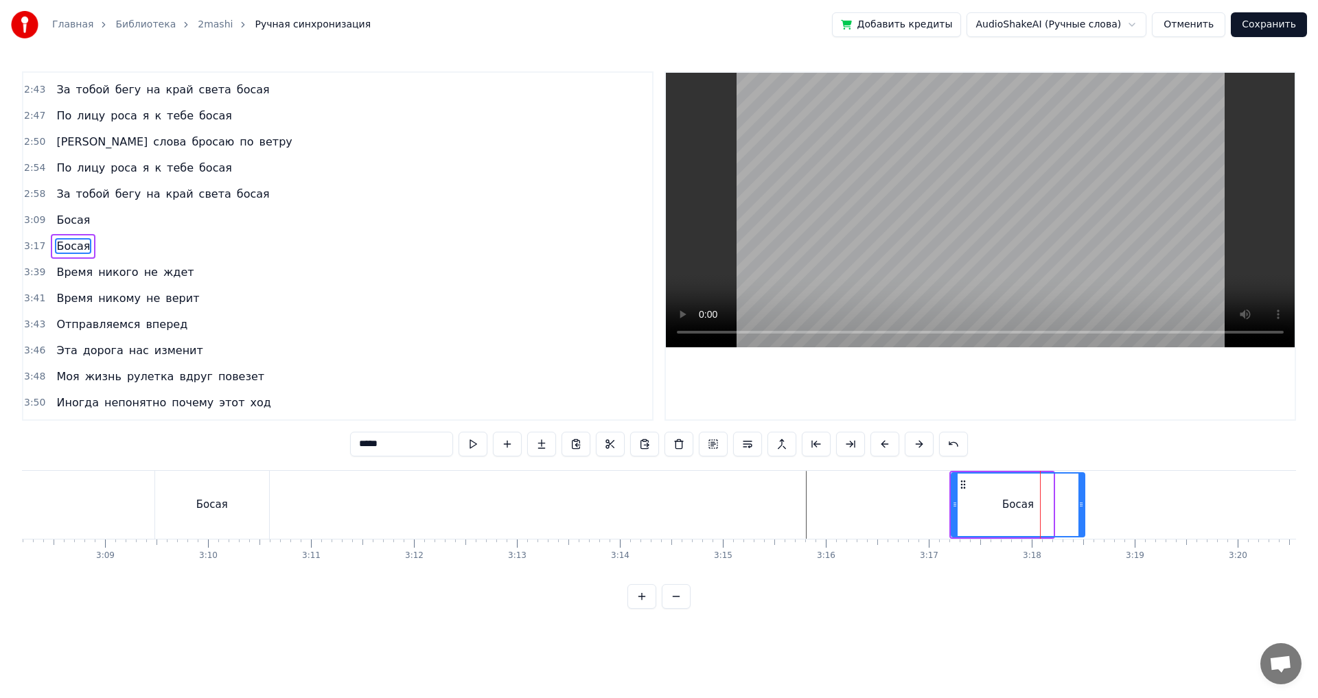
drag, startPoint x: 1050, startPoint y: 505, endPoint x: 1081, endPoint y: 507, distance: 31.7
click at [1081, 507] on icon at bounding box center [1080, 504] width 5 height 11
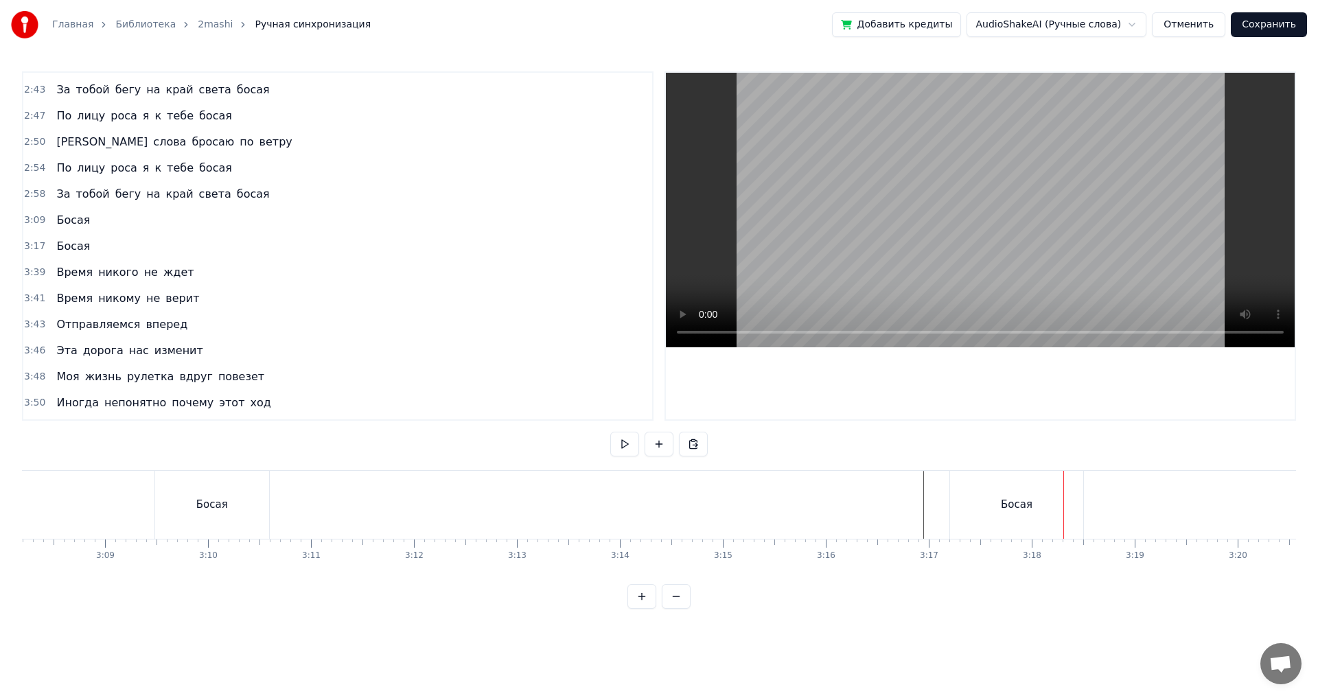
click at [1076, 505] on div "Босая" at bounding box center [1016, 505] width 133 height 68
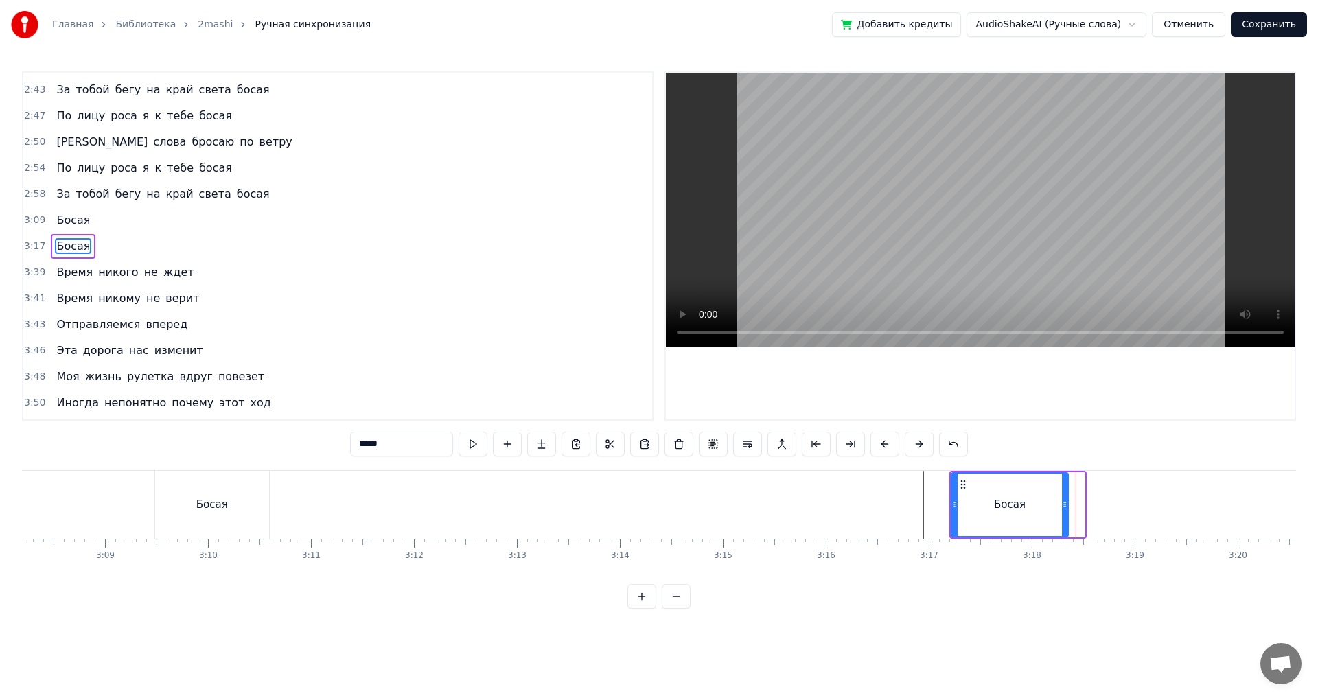
drag, startPoint x: 1081, startPoint y: 505, endPoint x: 1065, endPoint y: 508, distance: 16.7
click at [1065, 508] on icon at bounding box center [1064, 504] width 5 height 11
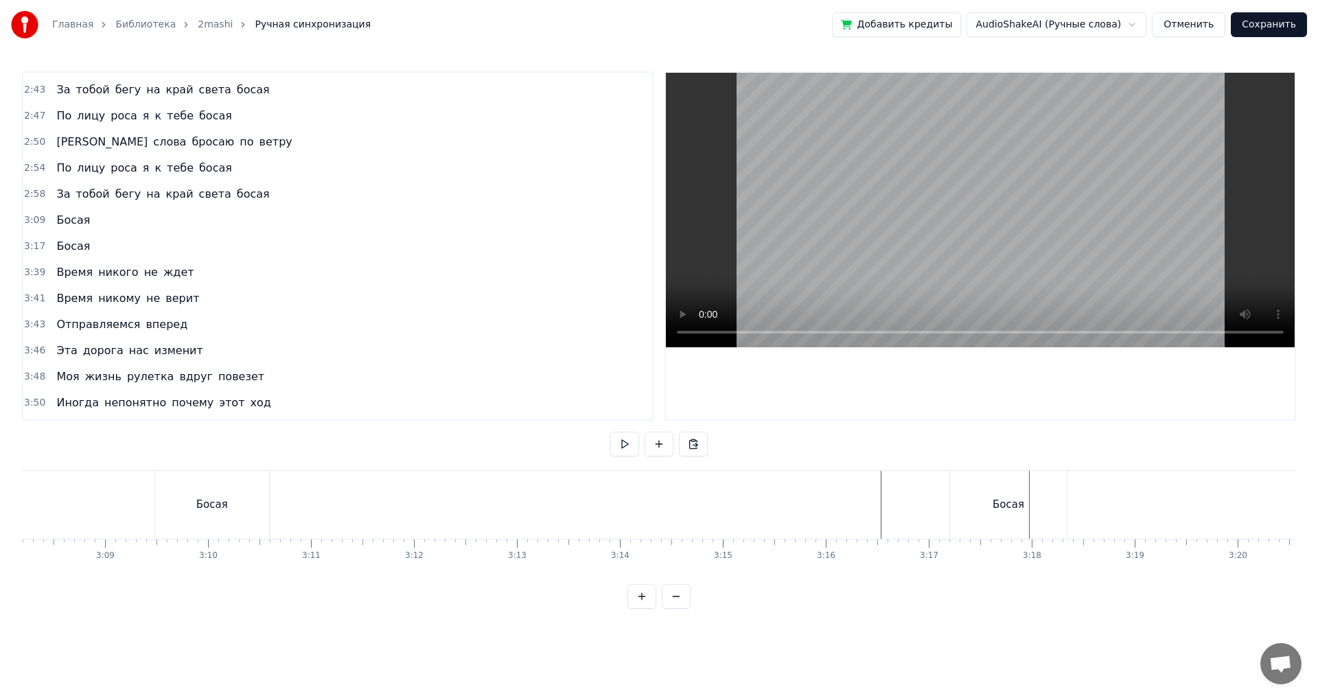
click at [1050, 504] on div "Босая" at bounding box center [1008, 505] width 117 height 68
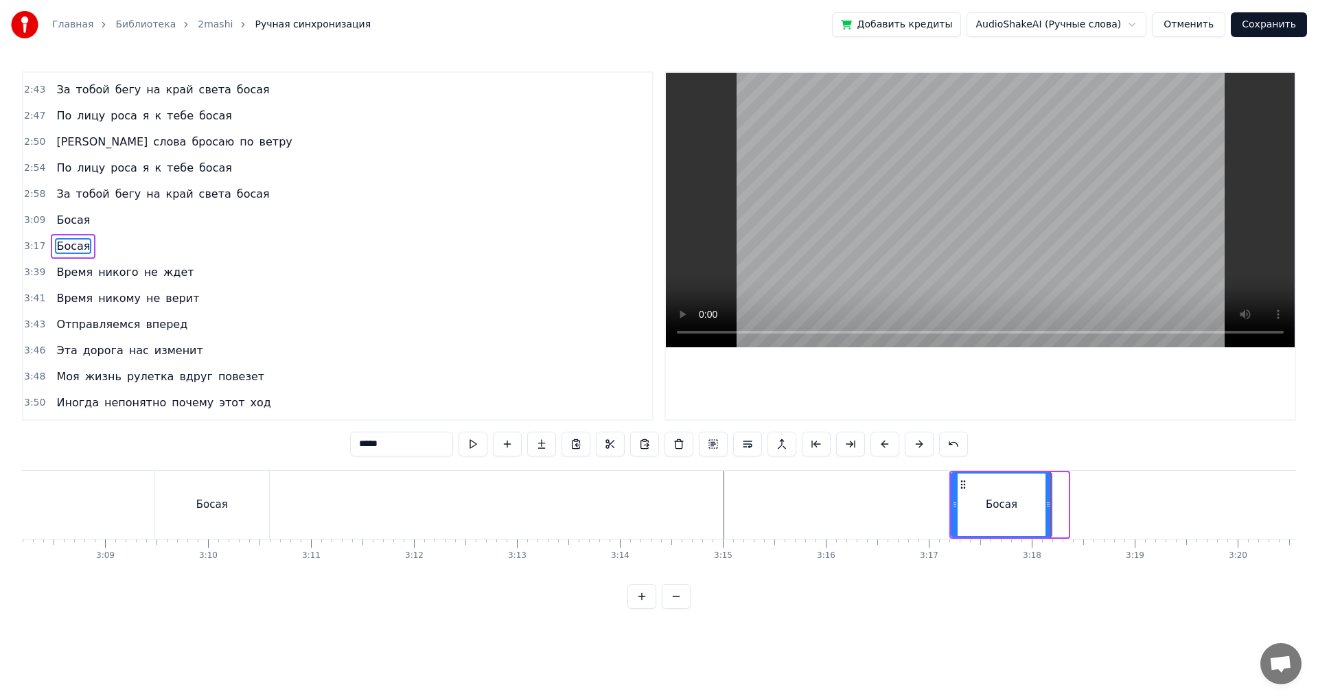
drag, startPoint x: 1065, startPoint y: 506, endPoint x: 1049, endPoint y: 507, distance: 16.5
click at [1049, 507] on circle at bounding box center [1049, 506] width 1 height 1
click at [232, 513] on div "Босая" at bounding box center [212, 505] width 114 height 68
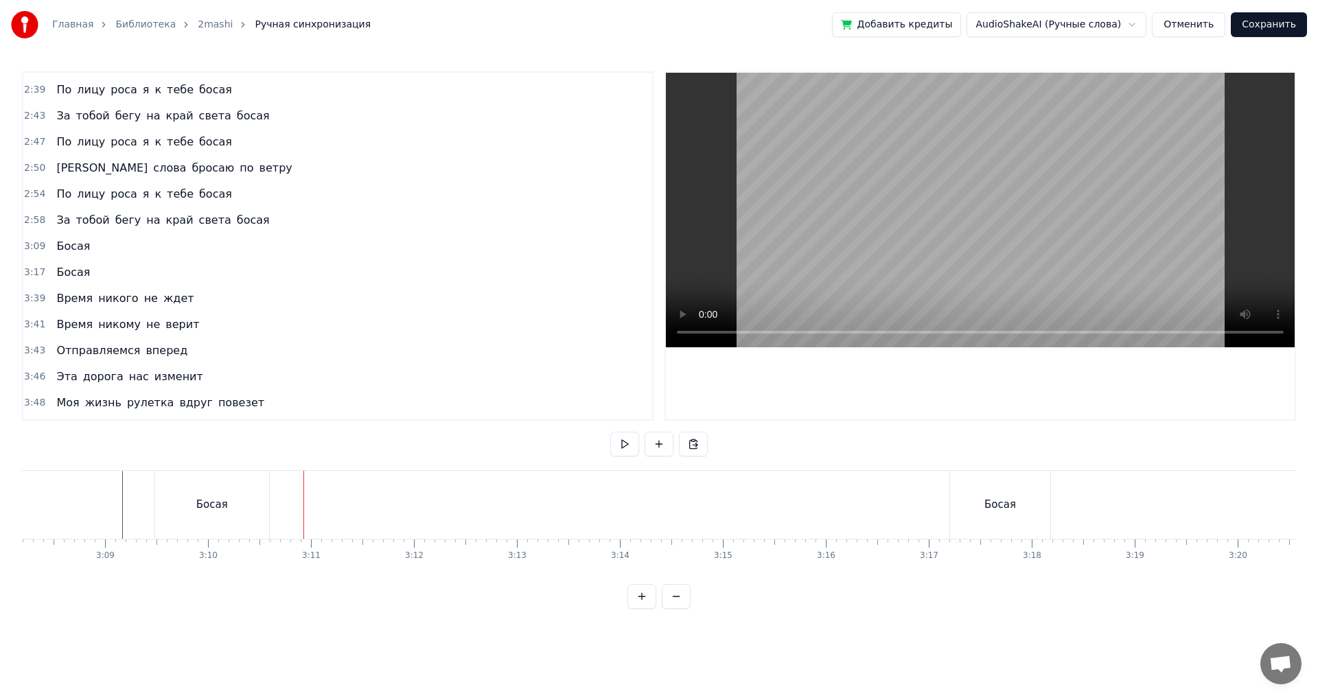
click at [263, 500] on div "Босая" at bounding box center [212, 505] width 114 height 68
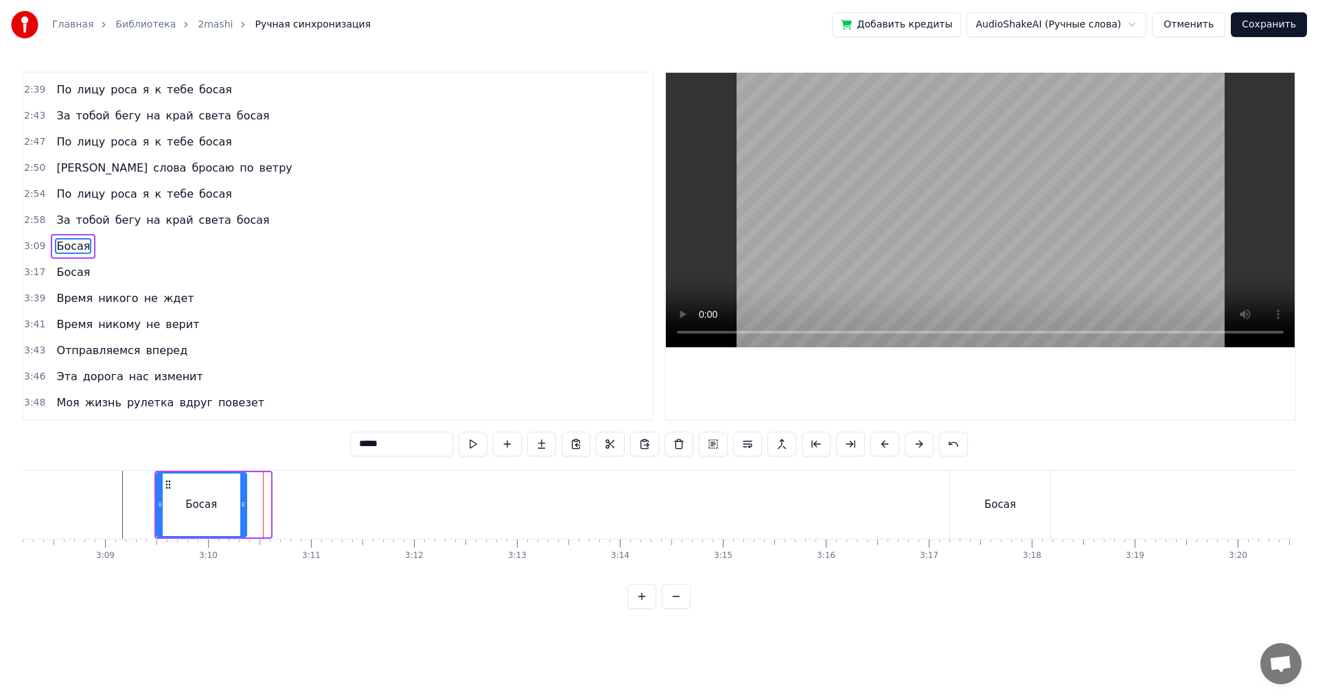
drag, startPoint x: 263, startPoint y: 503, endPoint x: 242, endPoint y: 508, distance: 21.3
click at [242, 508] on icon at bounding box center [242, 504] width 5 height 11
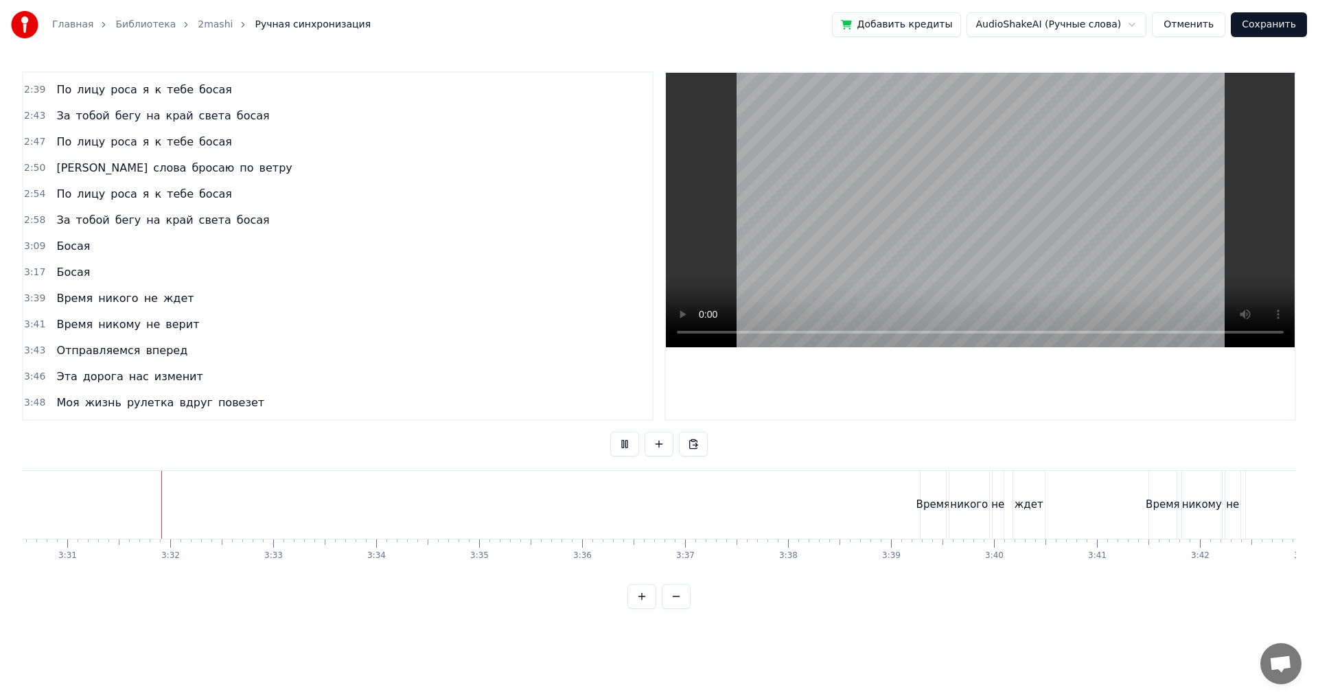
scroll to position [0, 21683]
click at [644, 609] on button at bounding box center [641, 596] width 29 height 25
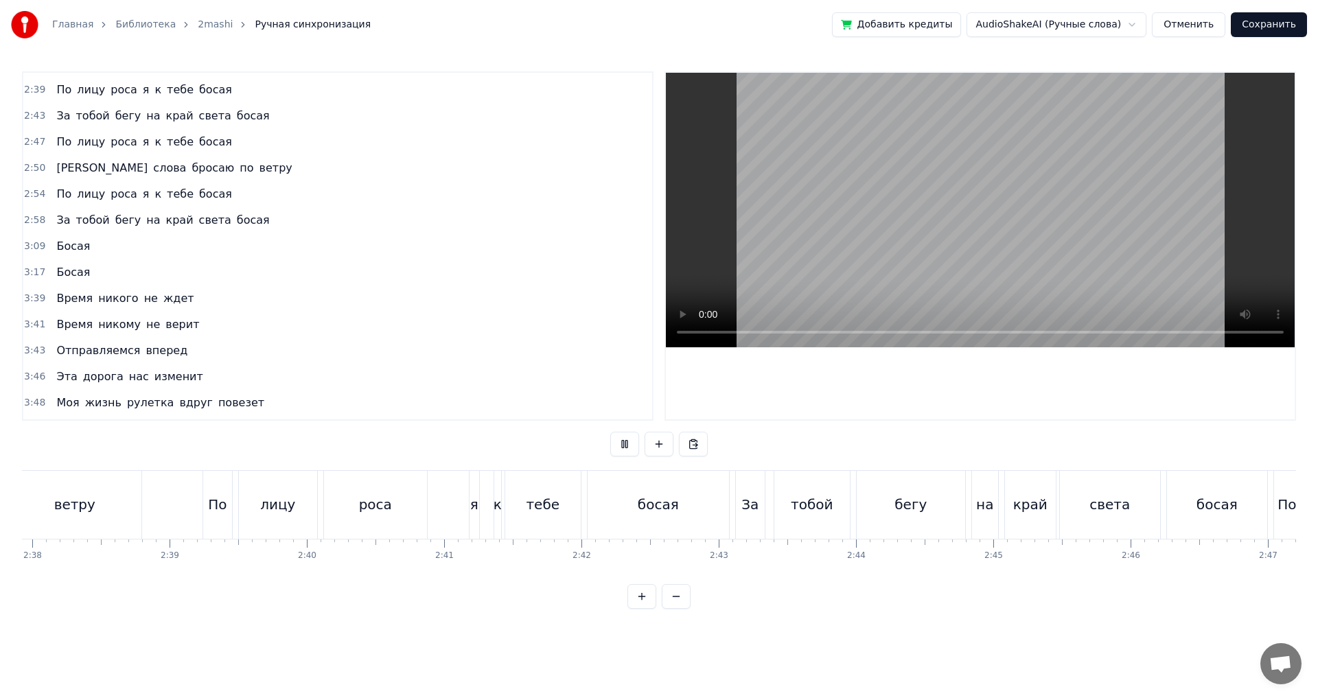
click at [644, 609] on button at bounding box center [641, 596] width 29 height 25
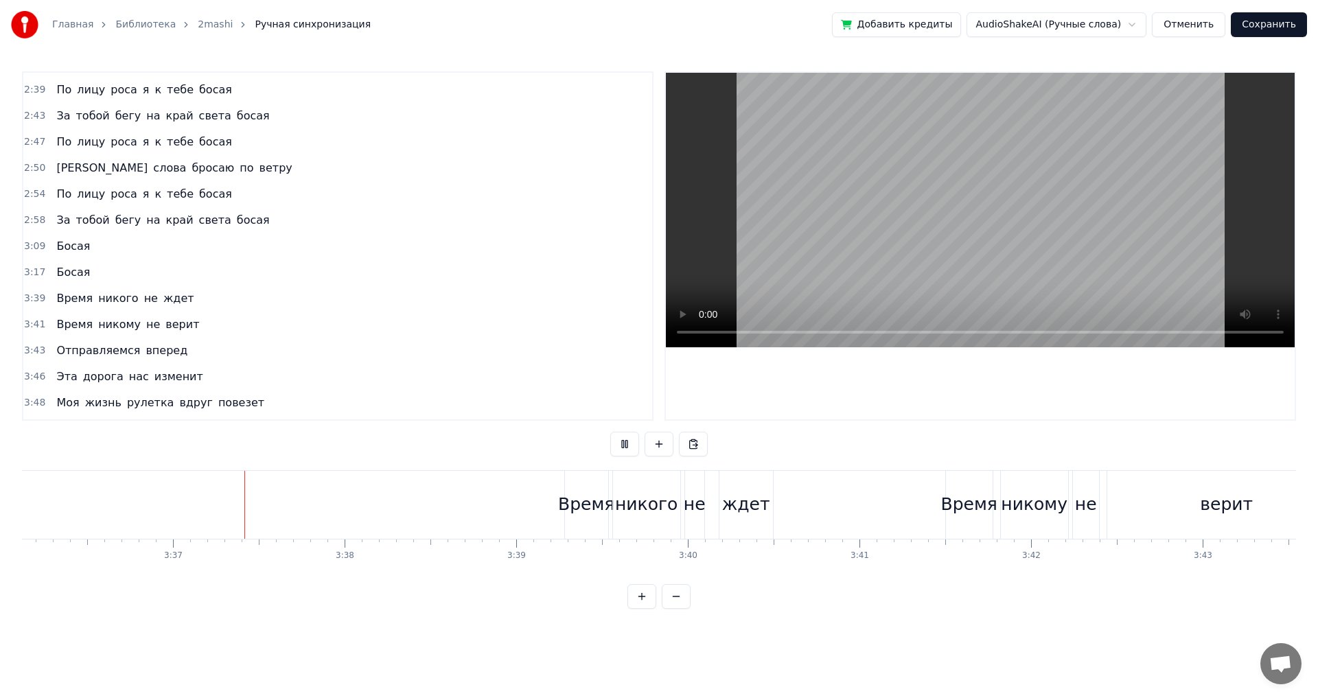
scroll to position [0, 37115]
click at [679, 609] on button at bounding box center [676, 596] width 29 height 25
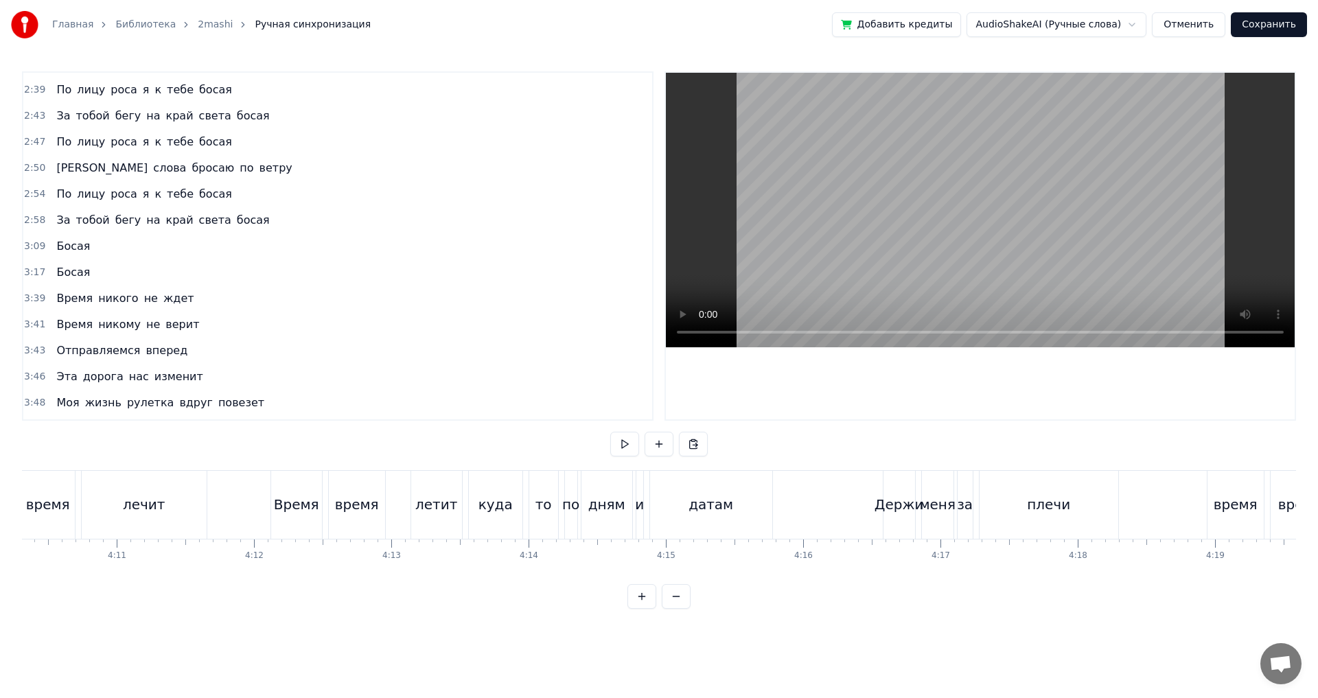
click at [662, 584] on button at bounding box center [676, 596] width 29 height 25
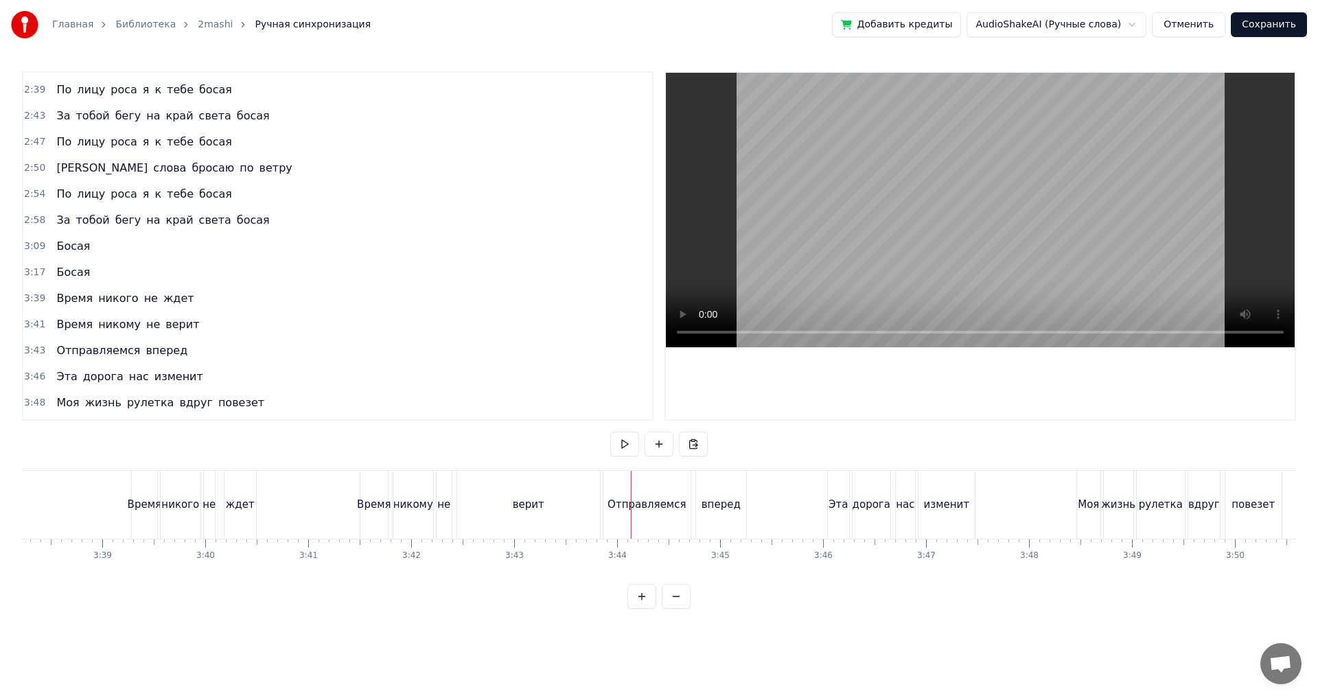
scroll to position [0, 22363]
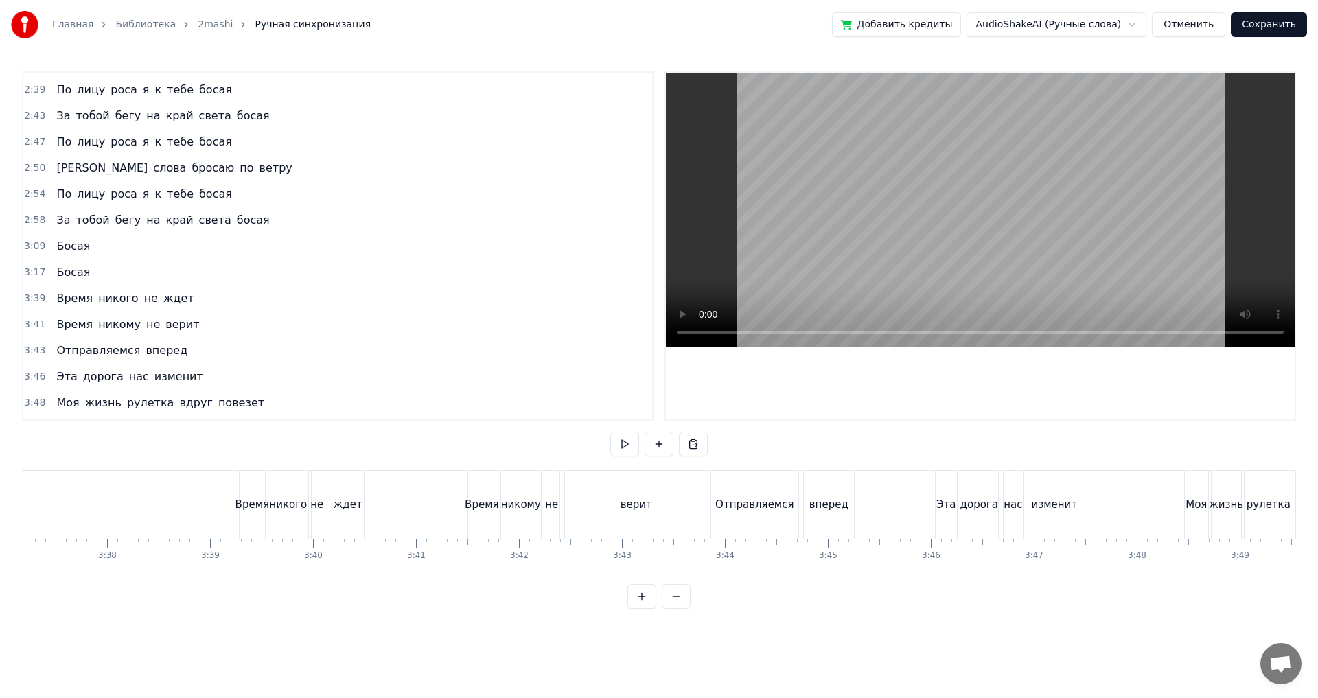
click at [607, 524] on div "верит" at bounding box center [636, 505] width 143 height 68
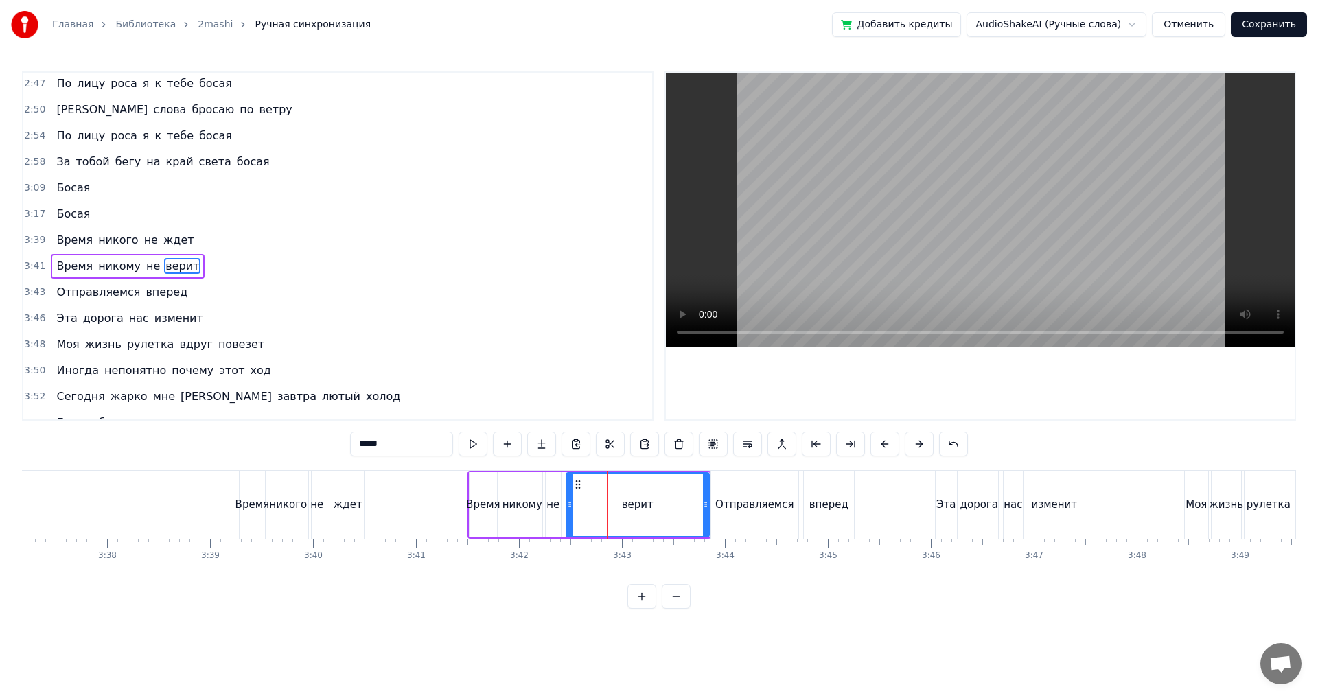
scroll to position [1065, 0]
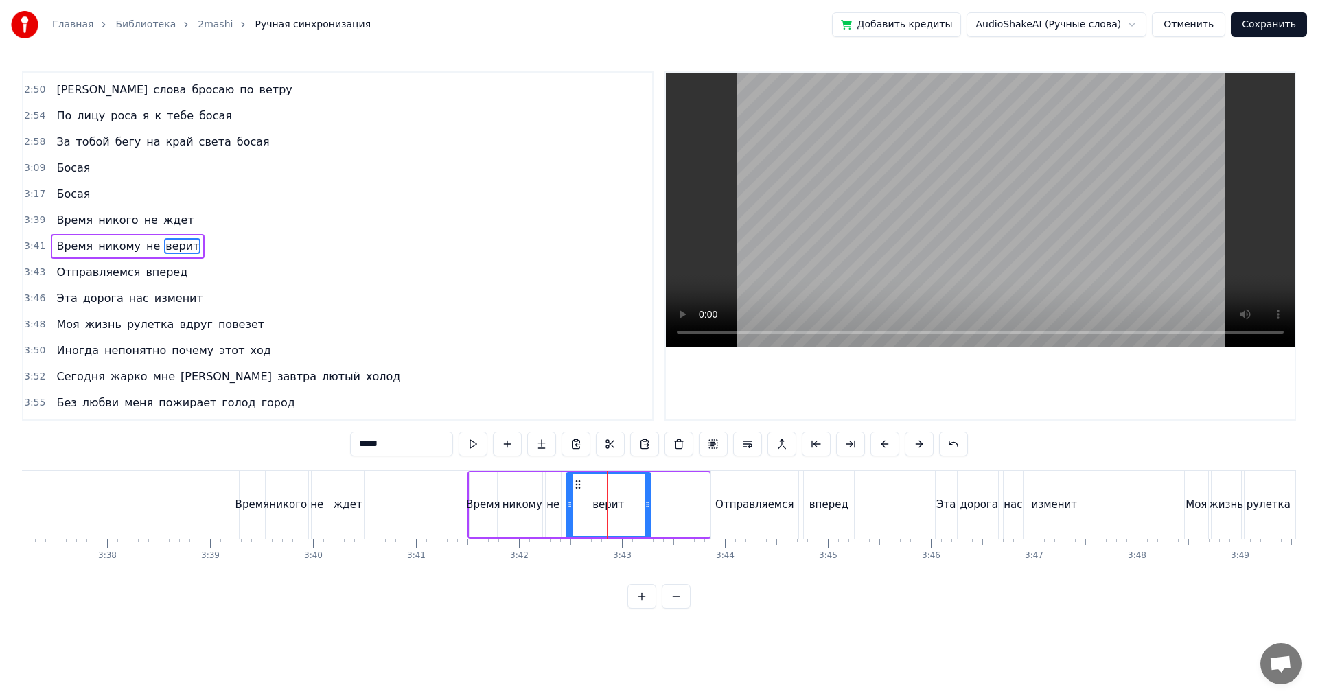
drag, startPoint x: 706, startPoint y: 509, endPoint x: 604, endPoint y: 517, distance: 102.6
click at [645, 513] on div at bounding box center [647, 505] width 5 height 62
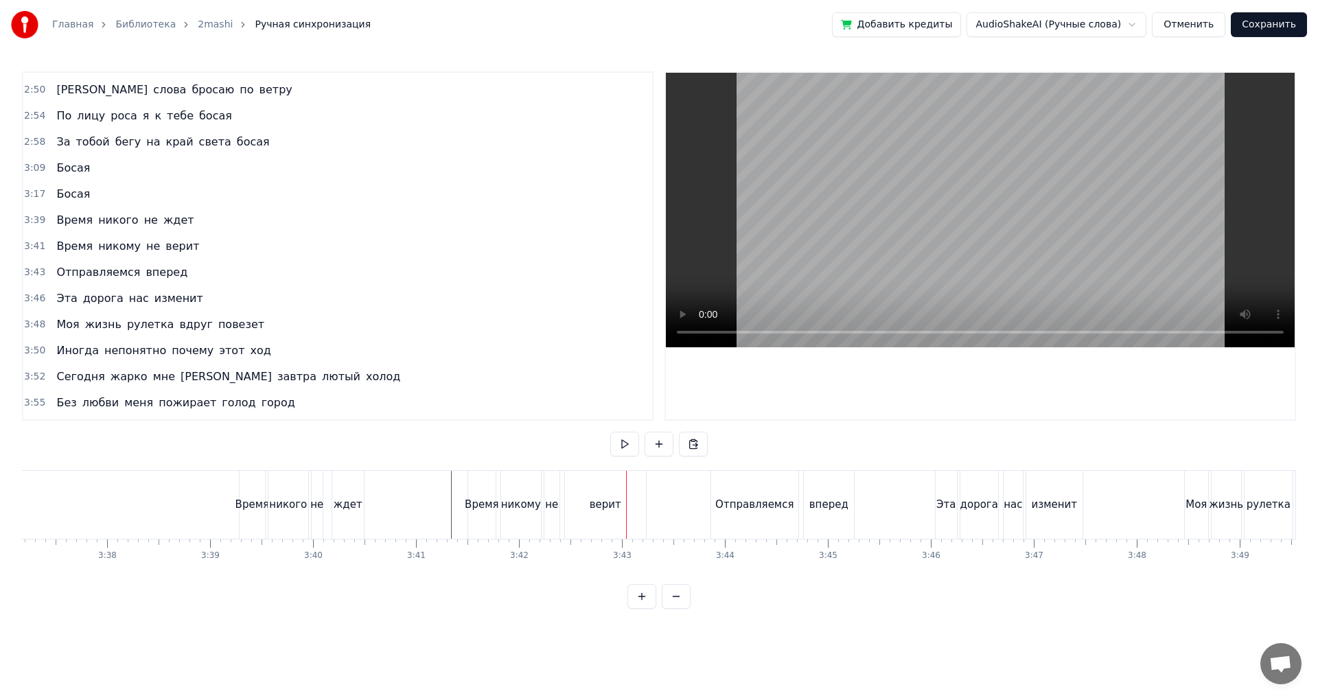
click at [606, 504] on div "верит" at bounding box center [606, 505] width 32 height 16
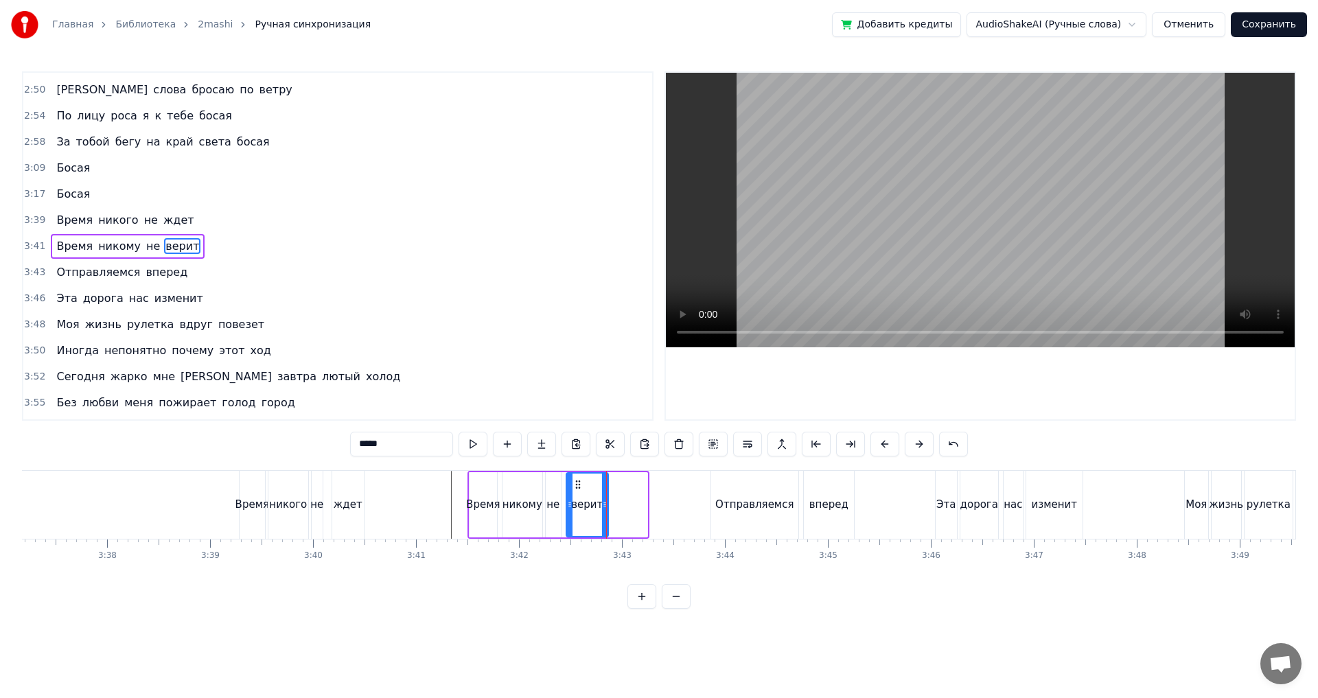
drag, startPoint x: 646, startPoint y: 503, endPoint x: 607, endPoint y: 507, distance: 39.3
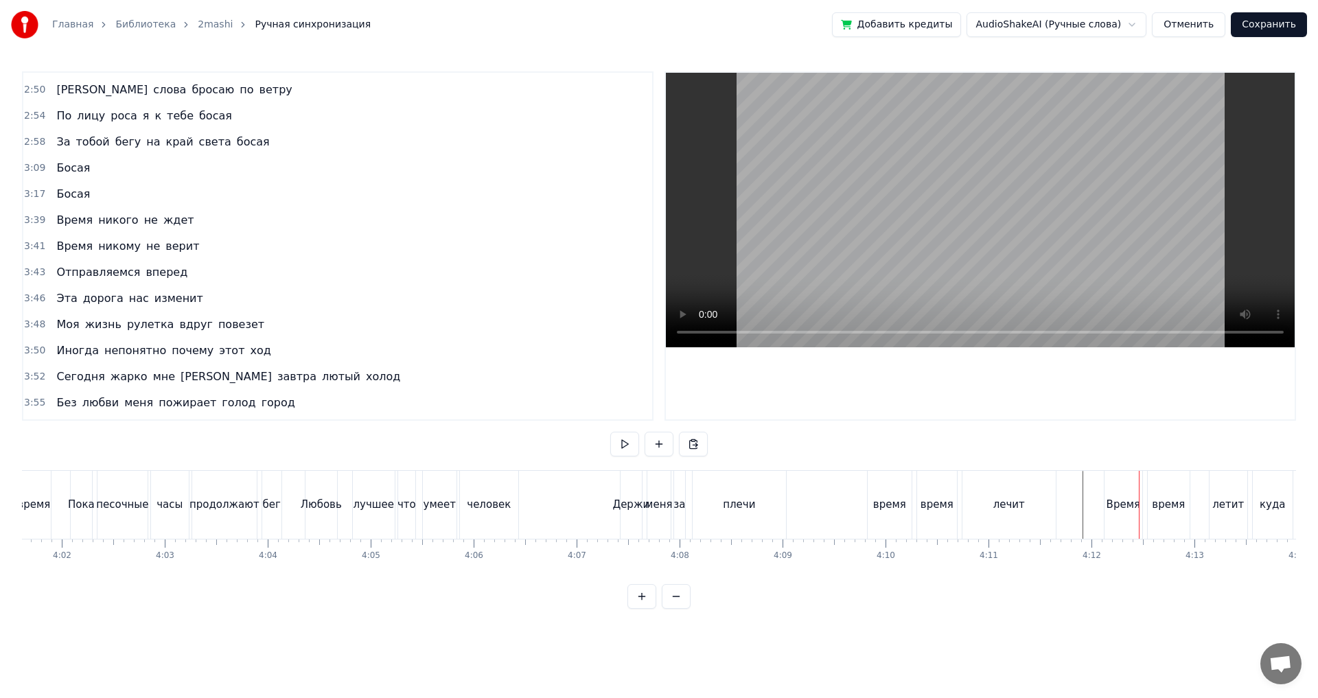
scroll to position [0, 24808]
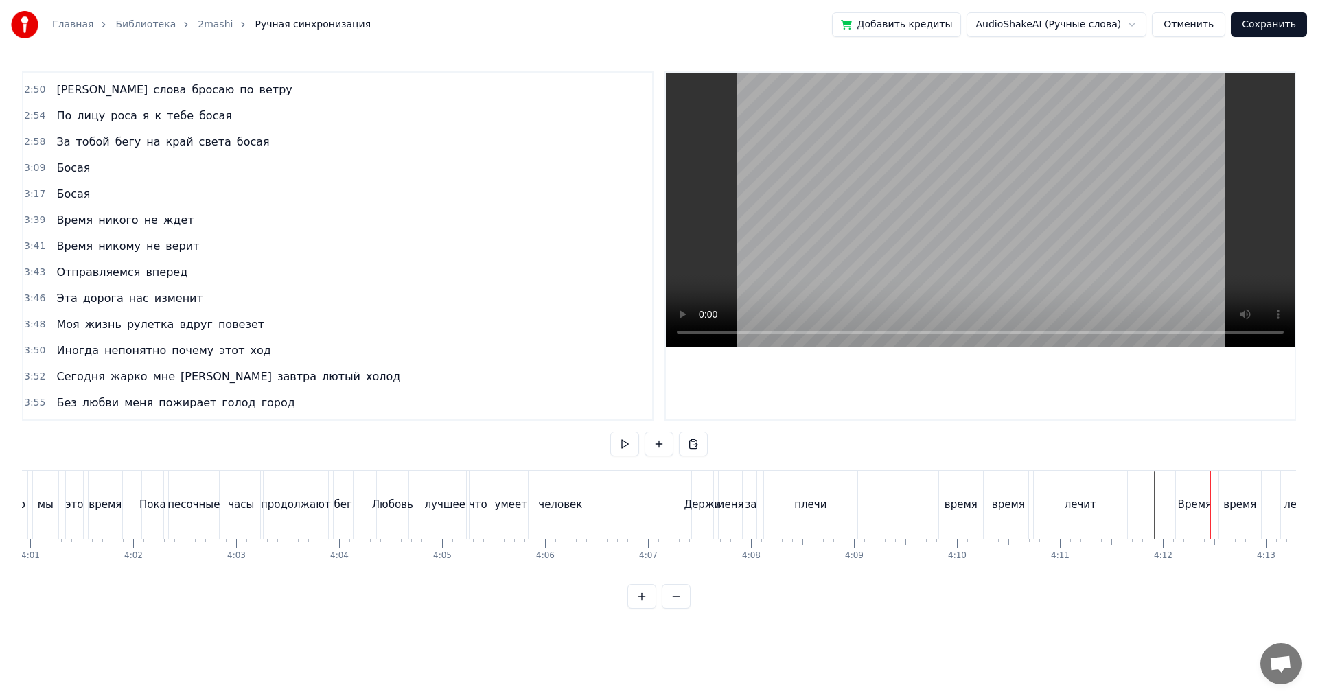
click at [553, 511] on div "человек" at bounding box center [560, 505] width 44 height 16
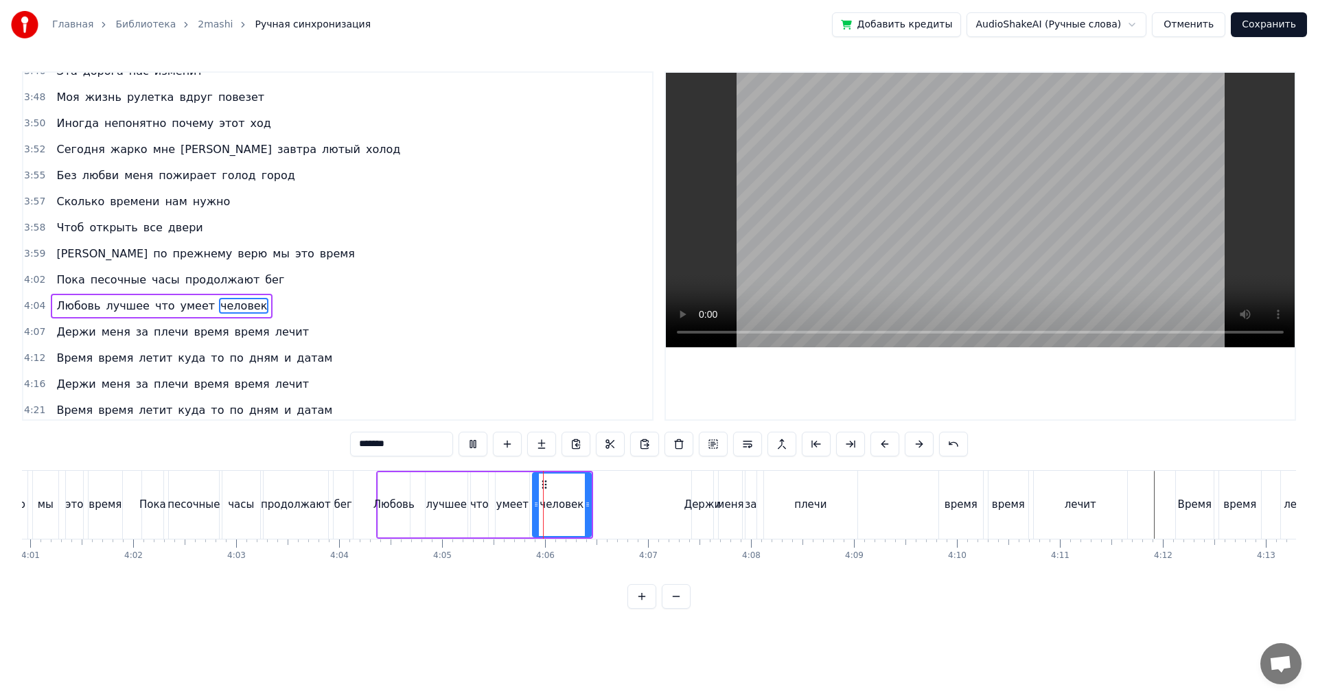
scroll to position [1352, 0]
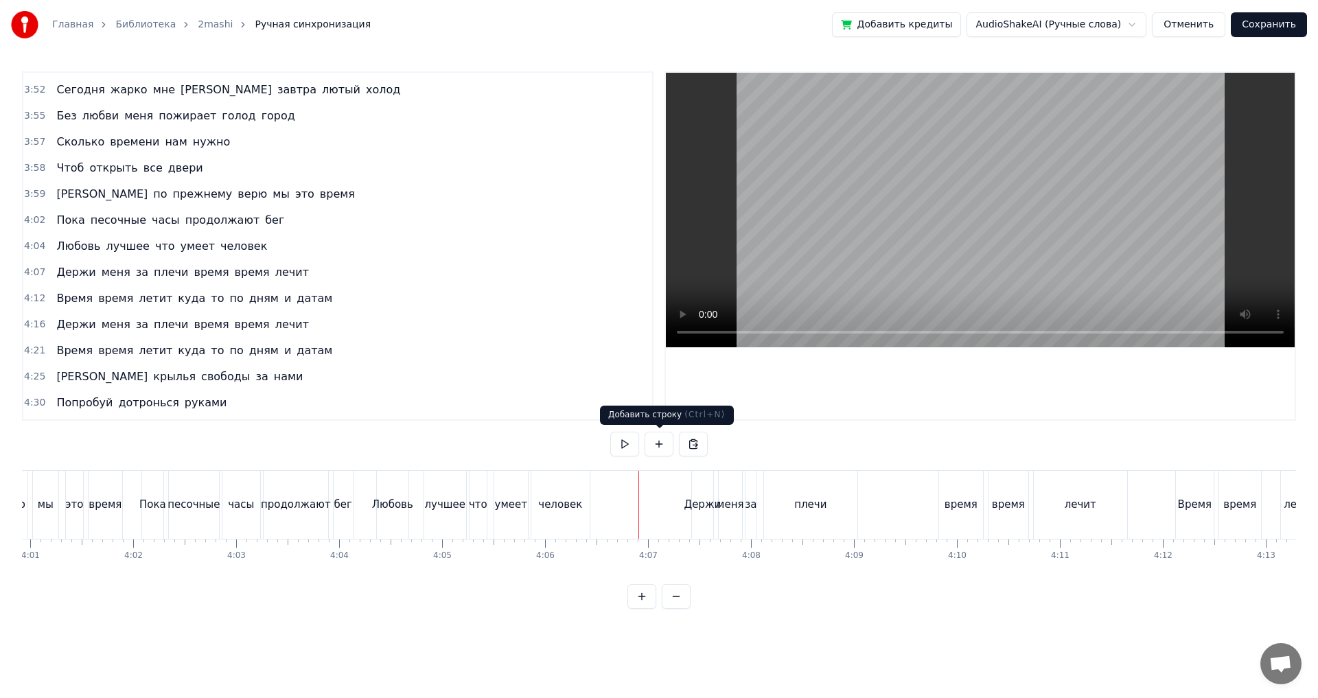
click at [662, 441] on button at bounding box center [659, 444] width 29 height 25
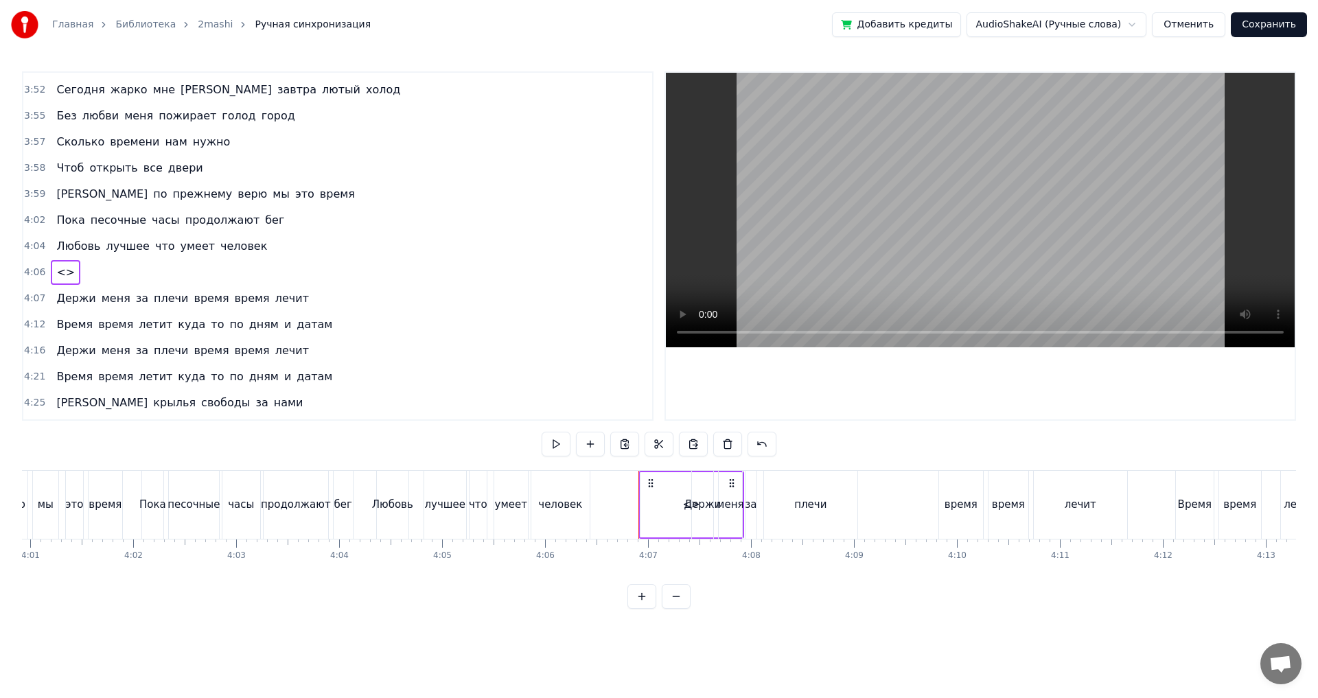
drag, startPoint x: 661, startPoint y: 509, endPoint x: 631, endPoint y: 510, distance: 30.2
click at [659, 511] on div "<>" at bounding box center [690, 505] width 102 height 68
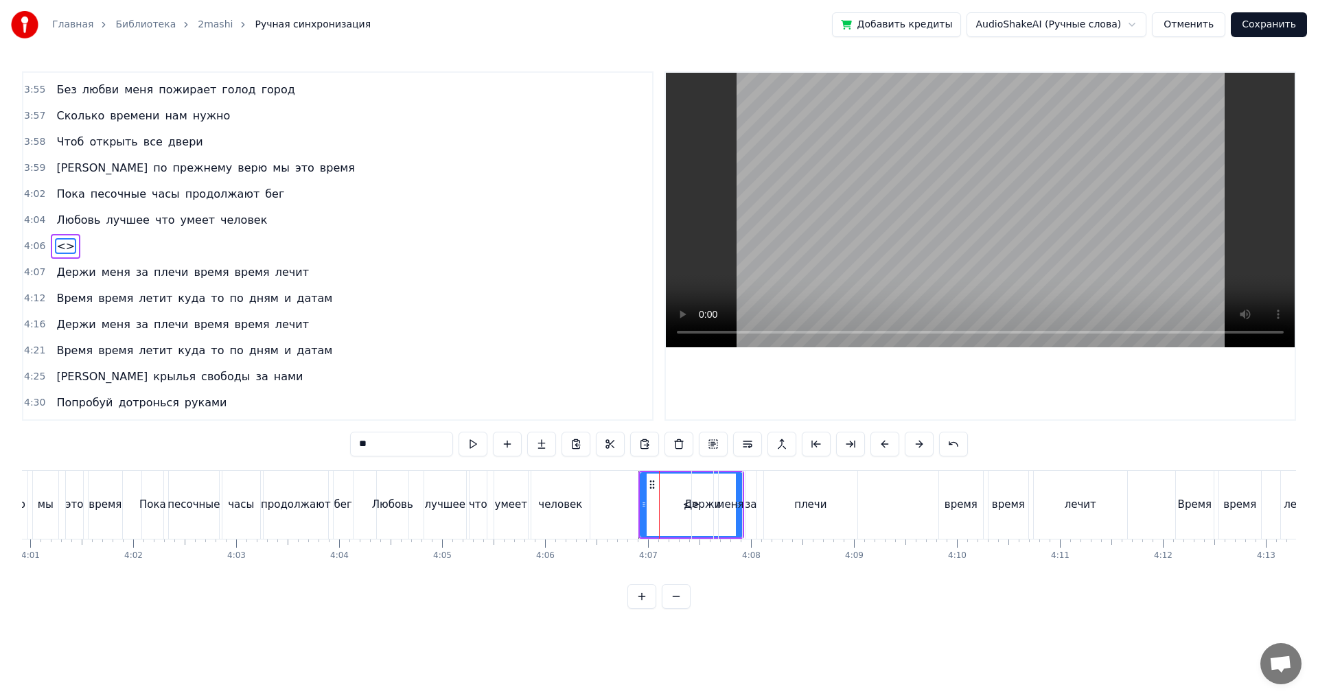
drag, startPoint x: 741, startPoint y: 498, endPoint x: 710, endPoint y: 498, distance: 30.9
click at [710, 498] on div "Держи меня за плечи время время лечит" at bounding box center [910, 505] width 439 height 68
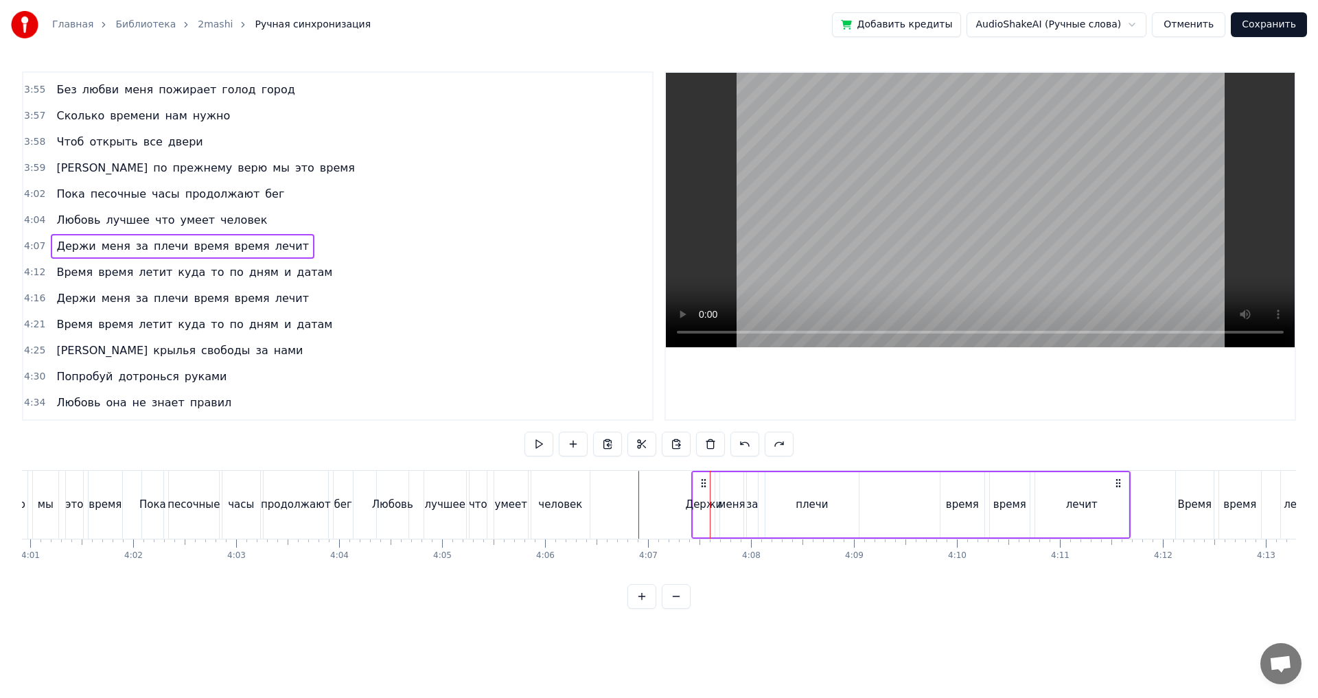
click at [641, 606] on button at bounding box center [641, 596] width 29 height 25
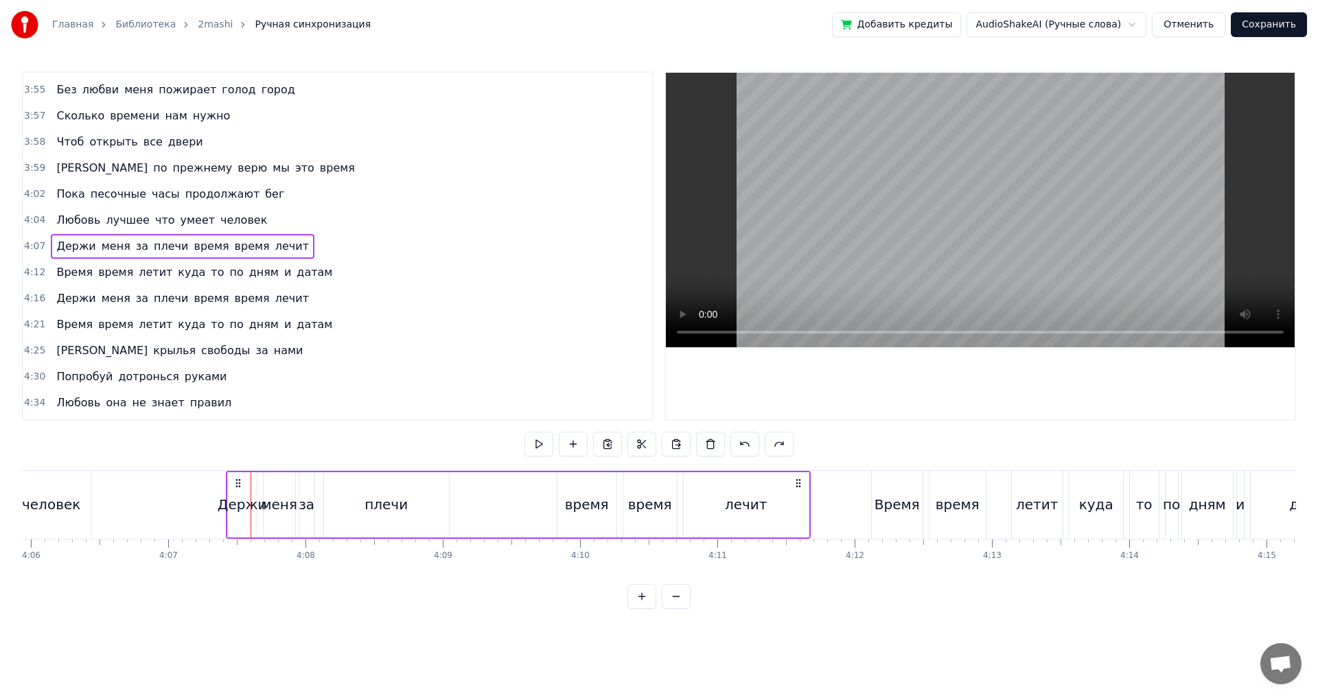
scroll to position [0, 33926]
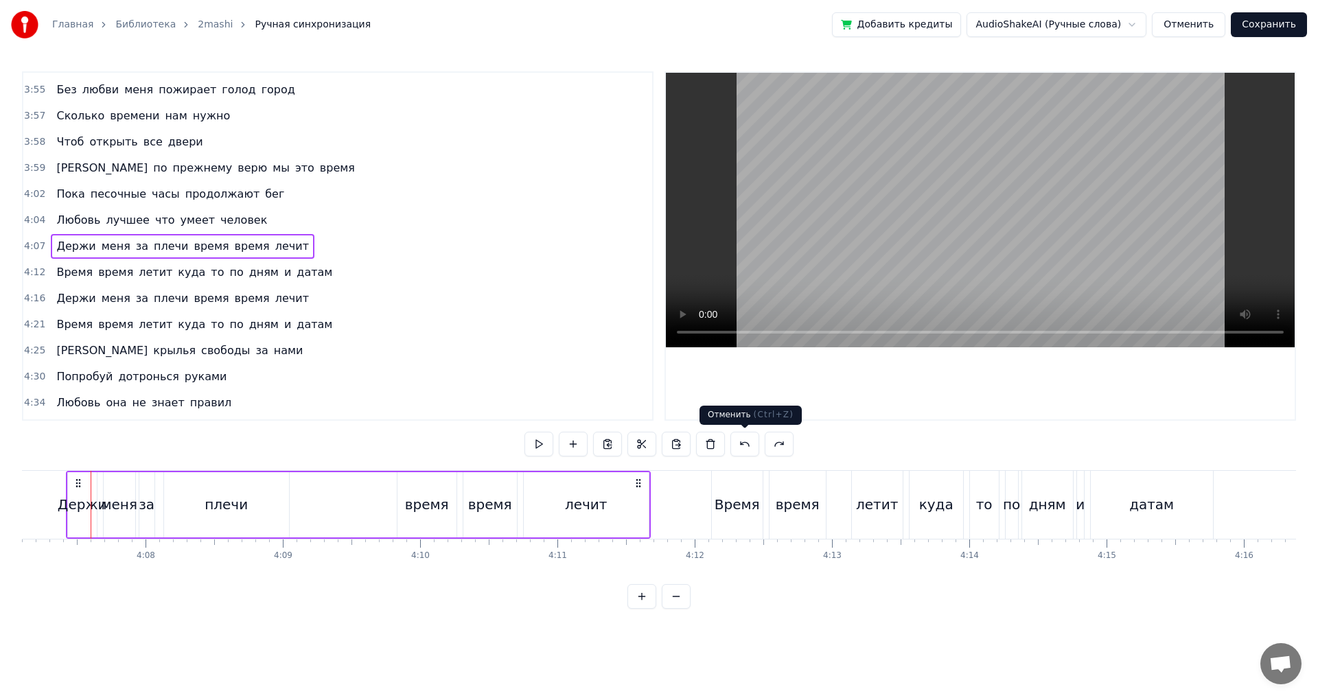
click at [737, 440] on button at bounding box center [744, 444] width 29 height 25
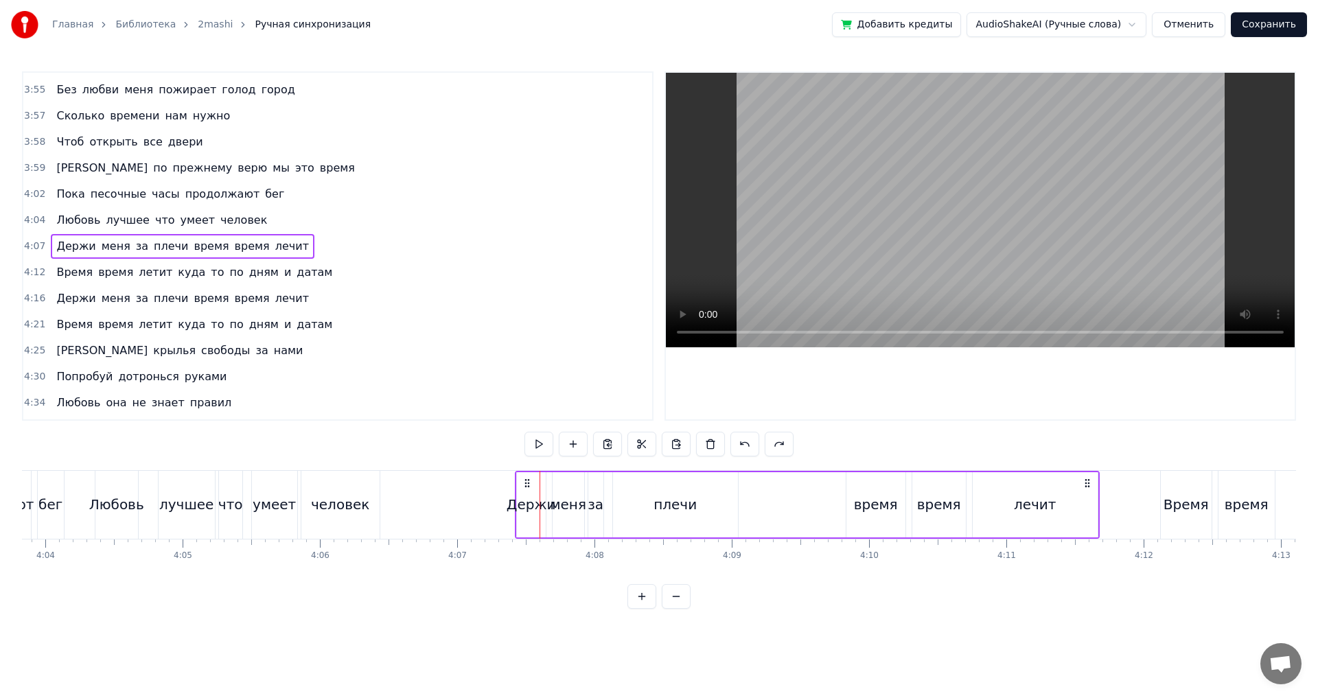
scroll to position [0, 33286]
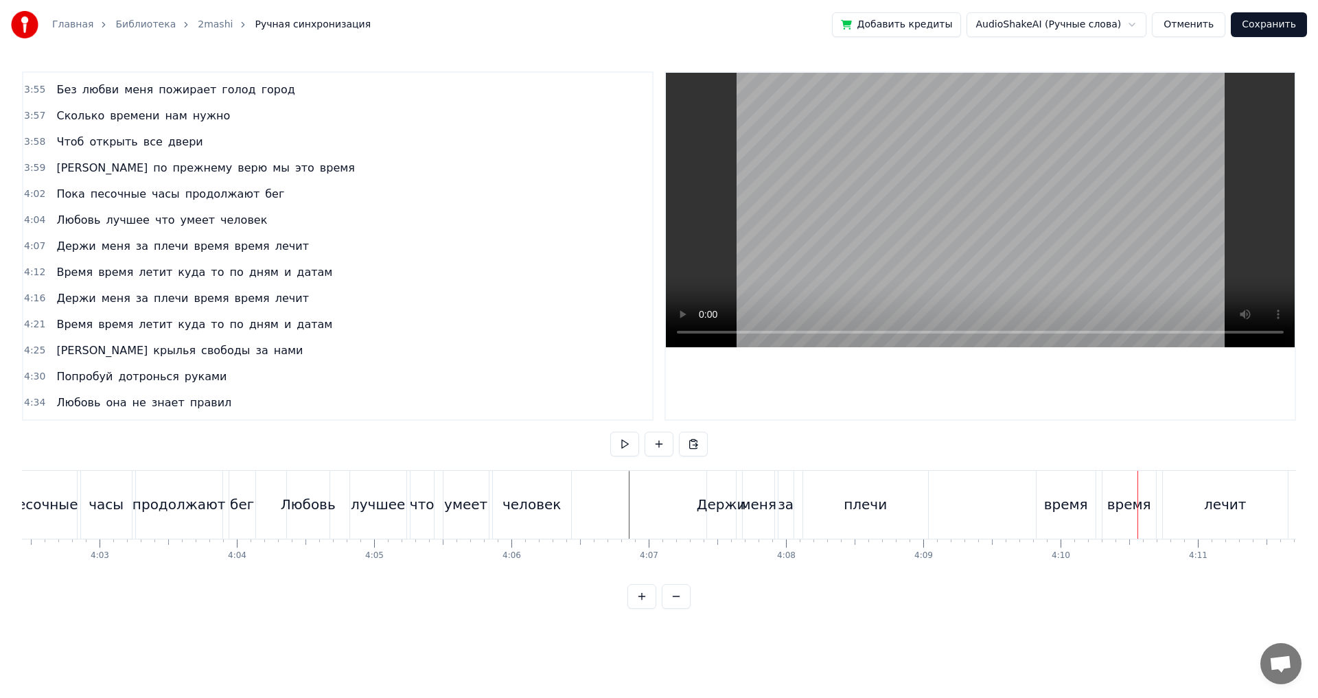
click at [658, 446] on button at bounding box center [659, 444] width 29 height 25
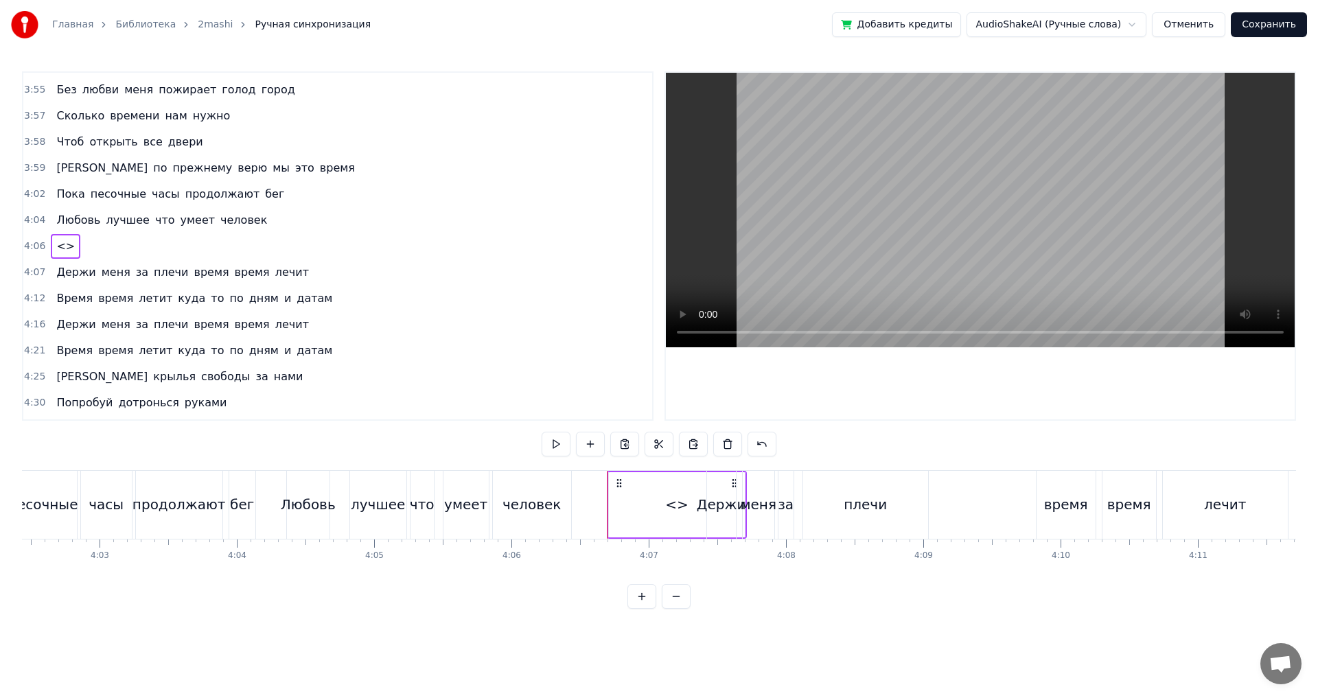
click at [616, 498] on div "<>" at bounding box center [677, 504] width 136 height 65
drag, startPoint x: 611, startPoint y: 500, endPoint x: 662, endPoint y: 503, distance: 50.8
click at [662, 503] on icon at bounding box center [660, 504] width 5 height 11
drag, startPoint x: 671, startPoint y: 483, endPoint x: 609, endPoint y: 484, distance: 61.8
click at [609, 484] on icon at bounding box center [609, 484] width 11 height 11
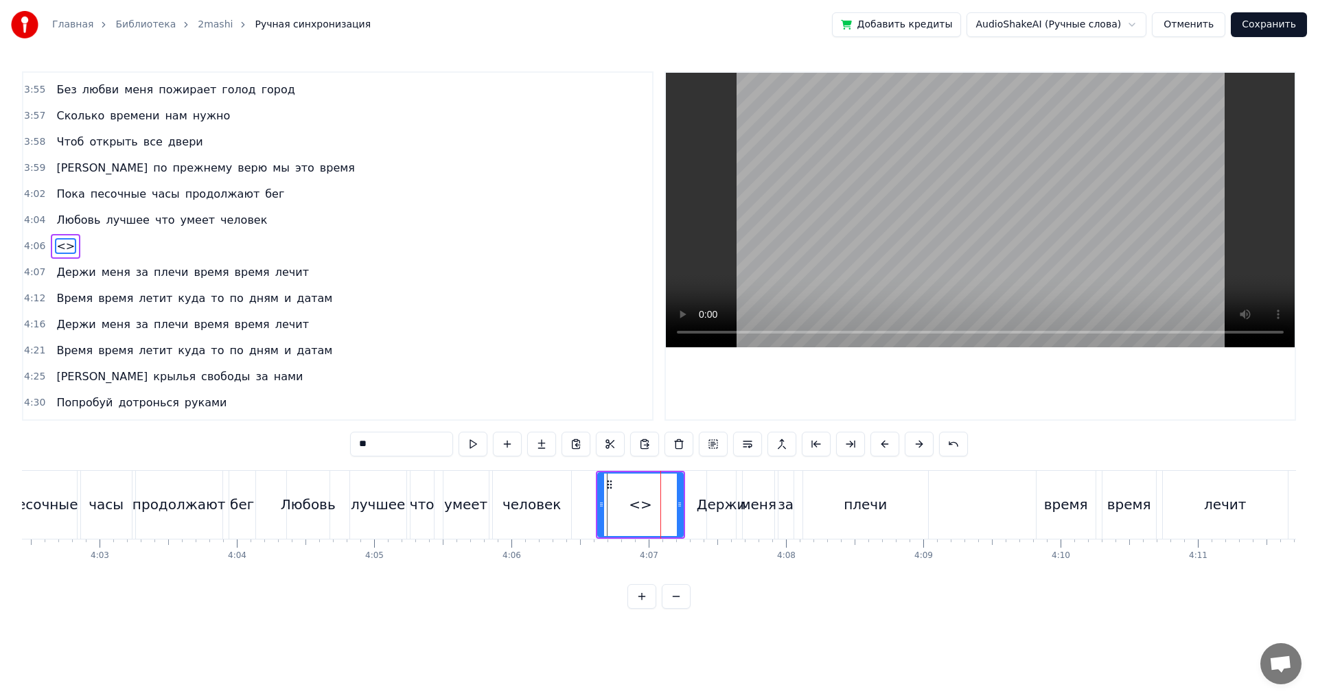
click at [632, 507] on div "<>" at bounding box center [640, 504] width 23 height 21
drag, startPoint x: 415, startPoint y: 446, endPoint x: 279, endPoint y: 445, distance: 135.2
click at [279, 445] on div "0:04 По лицу роса я к тебе босая 0:08 И слова бросаю по ветру 0:12 По лицу роса…" at bounding box center [659, 340] width 1274 height 538
paste input "text"
click at [537, 517] on div "человек" at bounding box center [532, 505] width 78 height 68
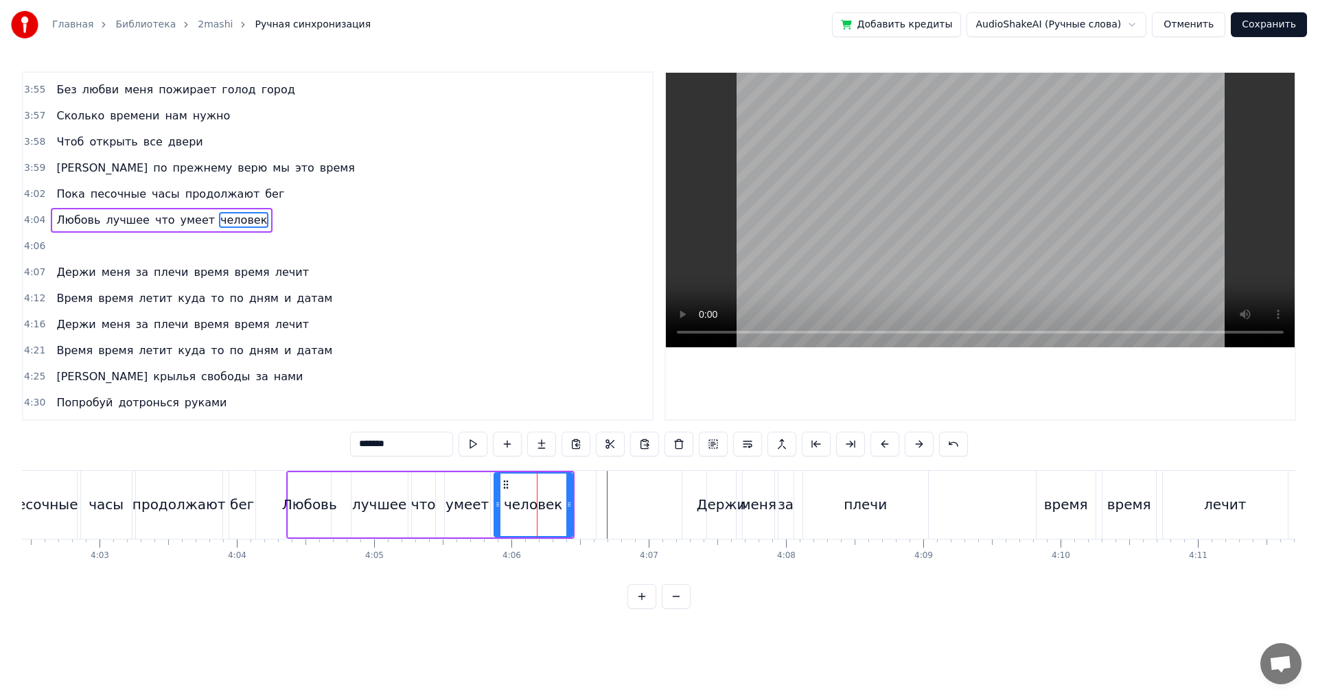
scroll to position [1352, 0]
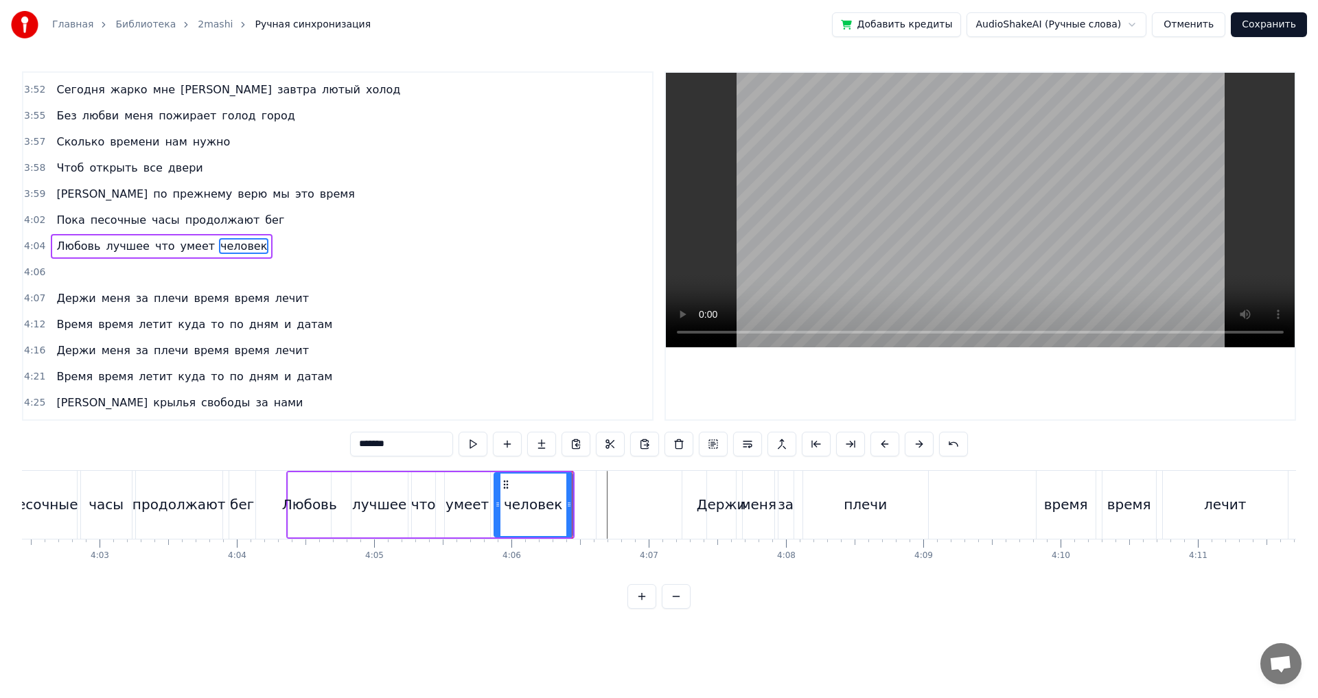
click at [628, 512] on div "‎" at bounding box center [639, 505] width 85 height 68
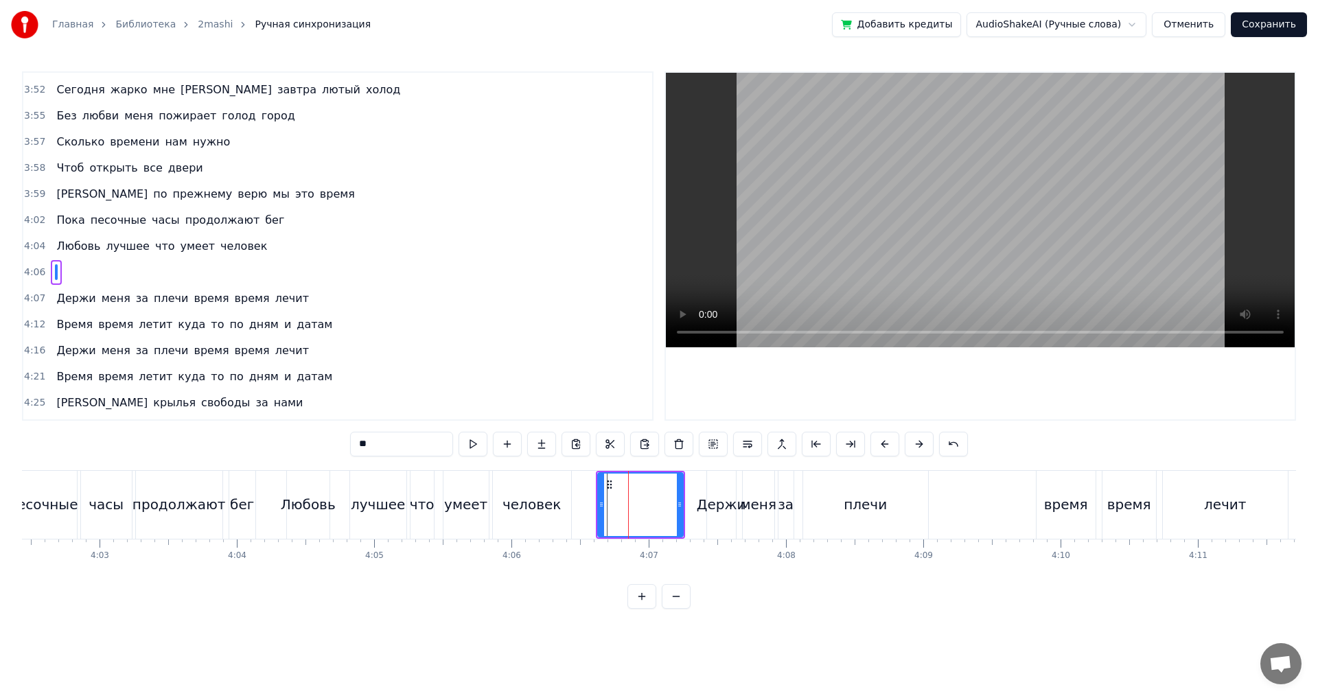
scroll to position [1378, 0]
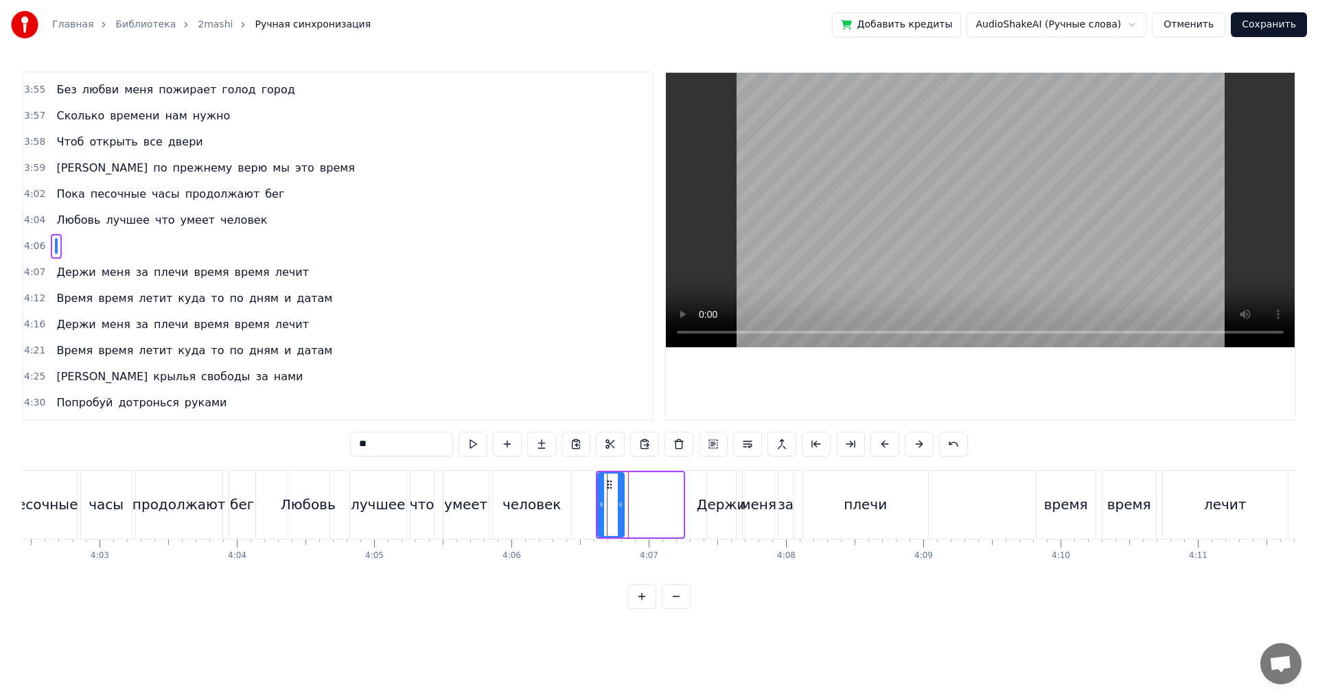
drag, startPoint x: 680, startPoint y: 507, endPoint x: 621, endPoint y: 507, distance: 59.0
click at [621, 507] on icon at bounding box center [620, 504] width 5 height 11
drag, startPoint x: 623, startPoint y: 504, endPoint x: 642, endPoint y: 503, distance: 19.3
click at [642, 503] on icon at bounding box center [639, 504] width 5 height 11
drag, startPoint x: 603, startPoint y: 503, endPoint x: 625, endPoint y: 501, distance: 22.1
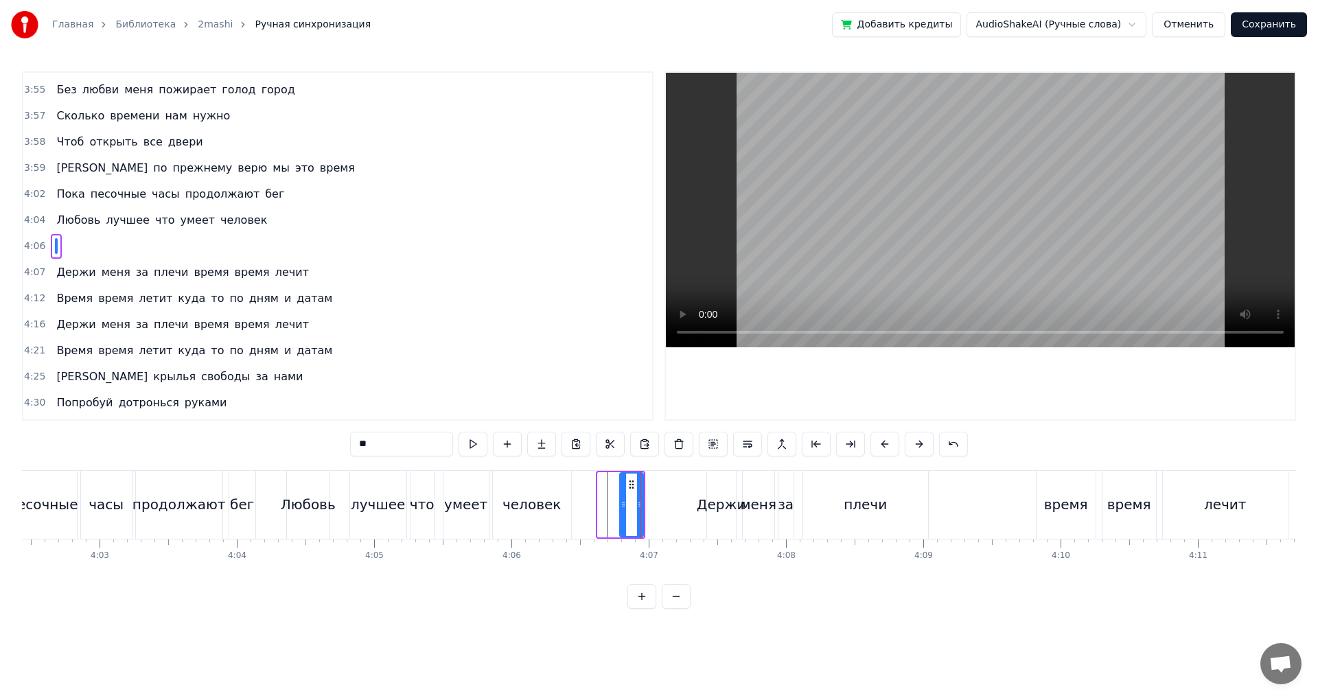
click at [625, 501] on icon at bounding box center [623, 504] width 5 height 11
click at [632, 501] on icon at bounding box center [629, 504] width 5 height 11
click at [187, 508] on div "продолжают" at bounding box center [178, 504] width 93 height 21
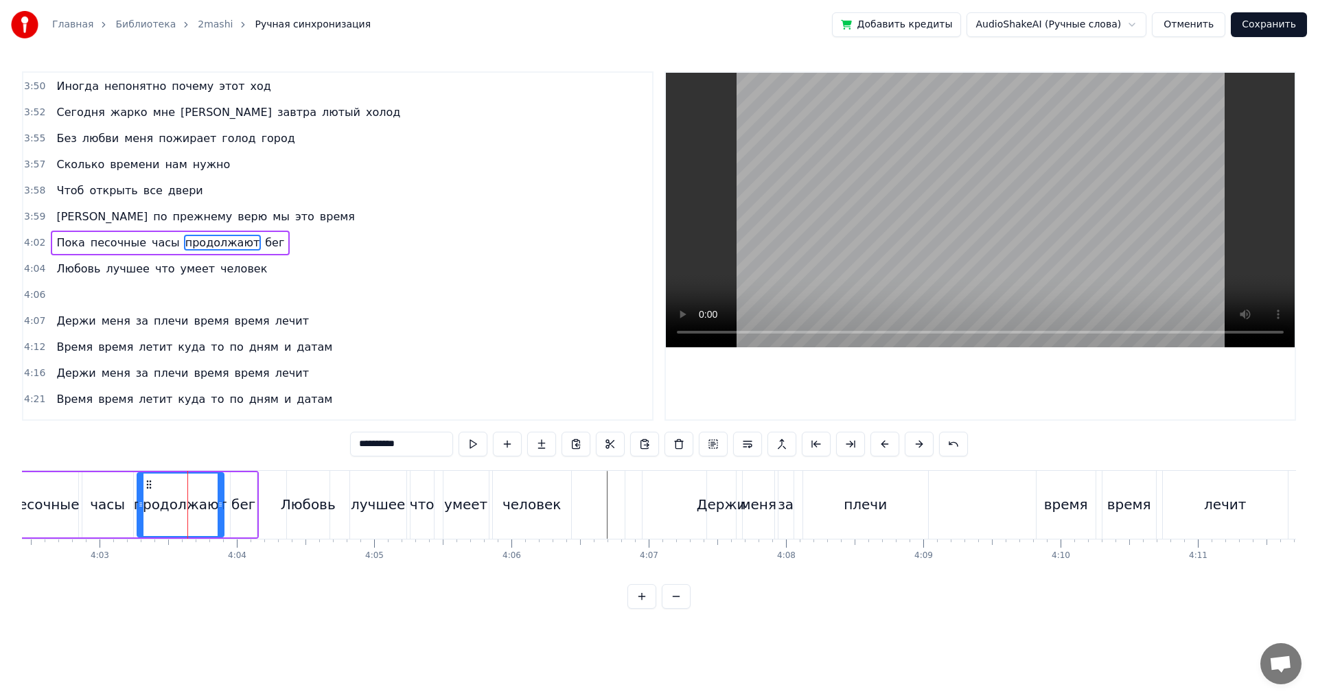
scroll to position [1326, 0]
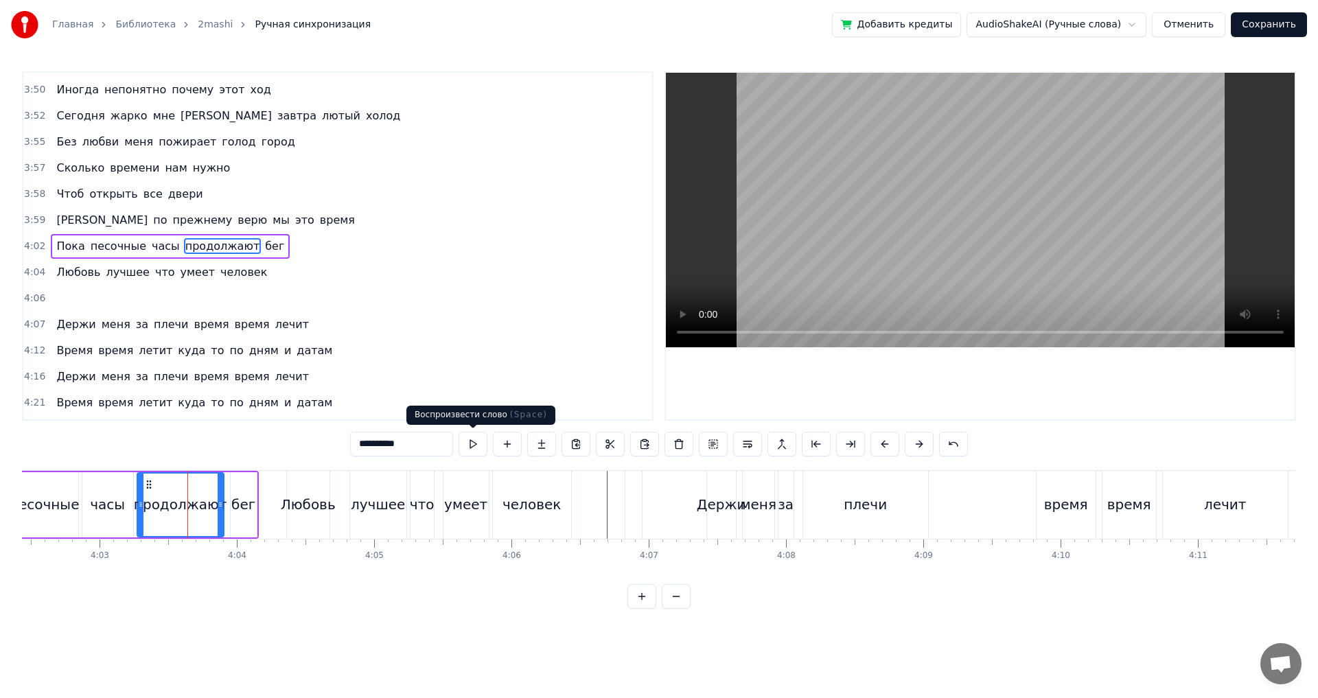
click at [472, 442] on button at bounding box center [473, 444] width 29 height 25
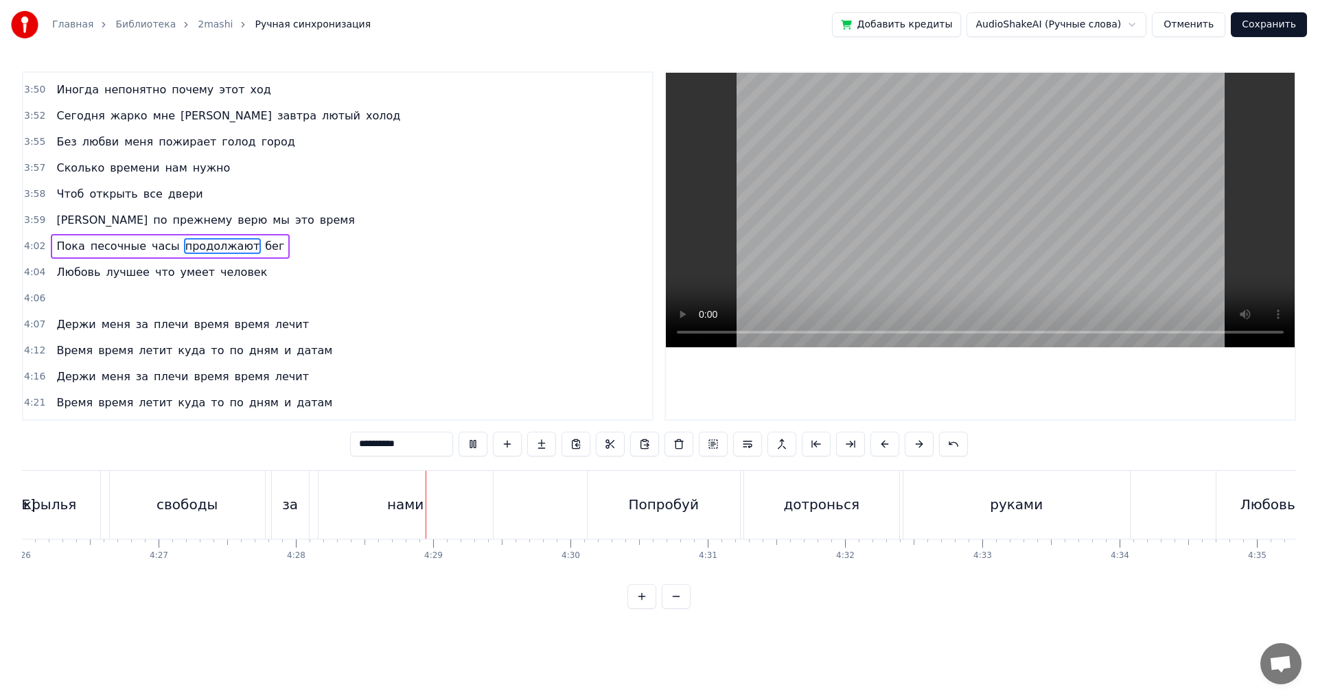
scroll to position [0, 36775]
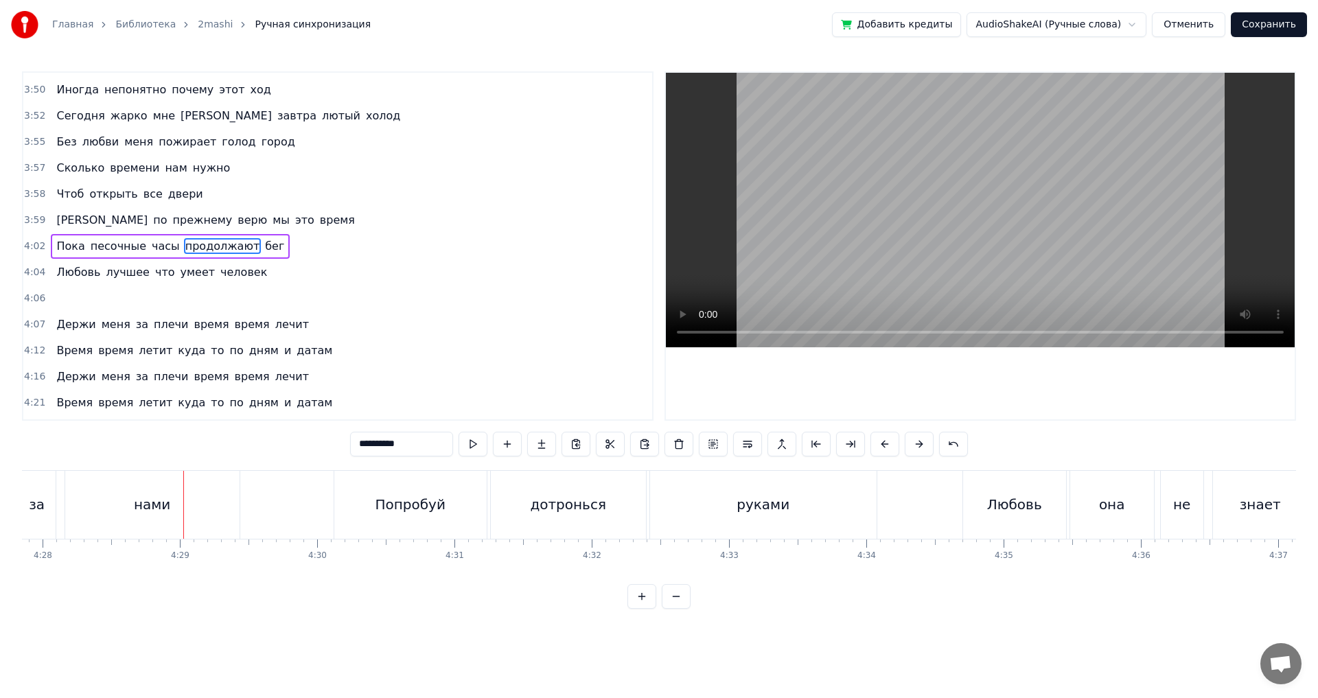
click at [68, 274] on span "Любовь" at bounding box center [78, 272] width 47 height 16
type input "******"
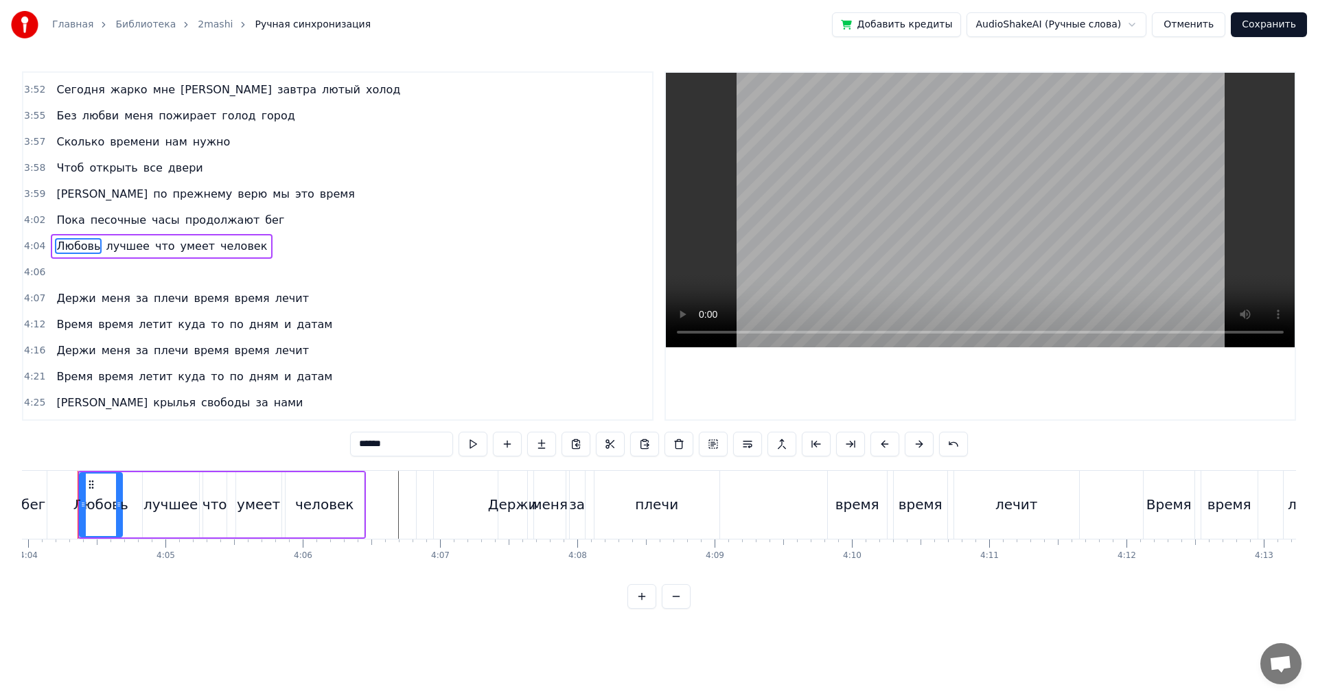
scroll to position [0, 33481]
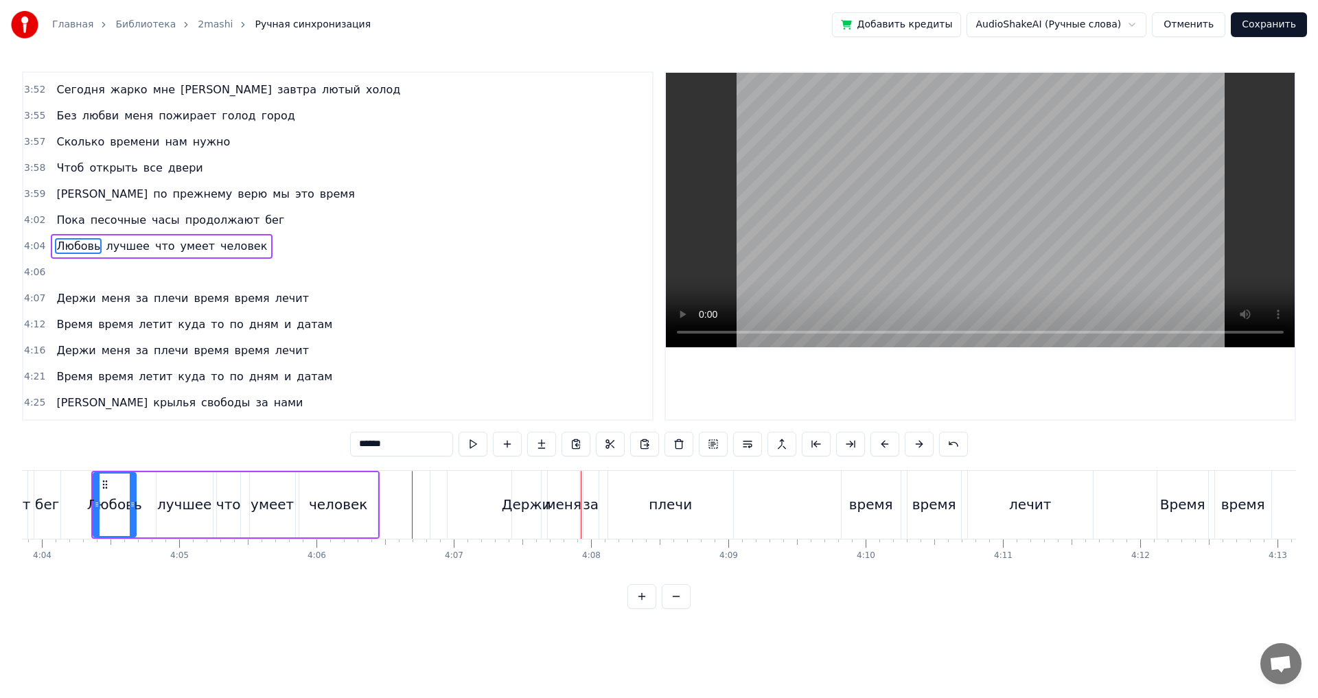
click at [1265, 24] on button "Сохранить" at bounding box center [1269, 24] width 76 height 25
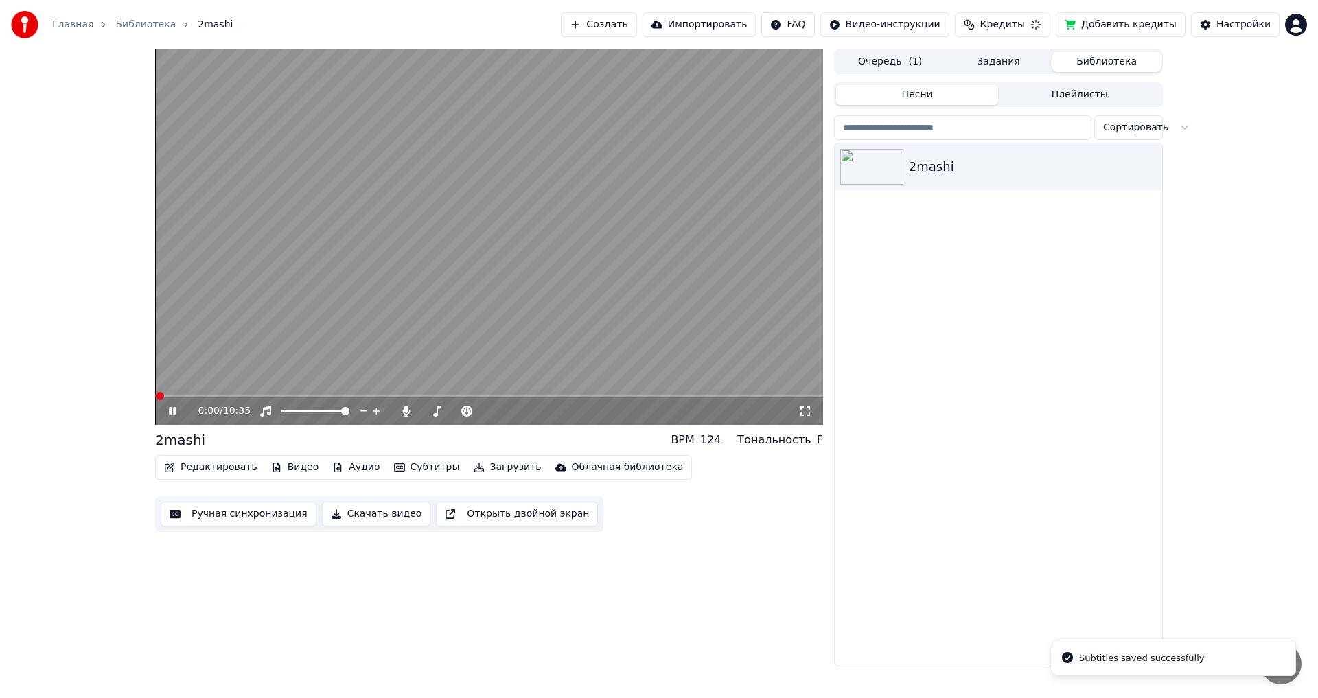
click at [209, 465] on button "Редактировать" at bounding box center [211, 467] width 104 height 19
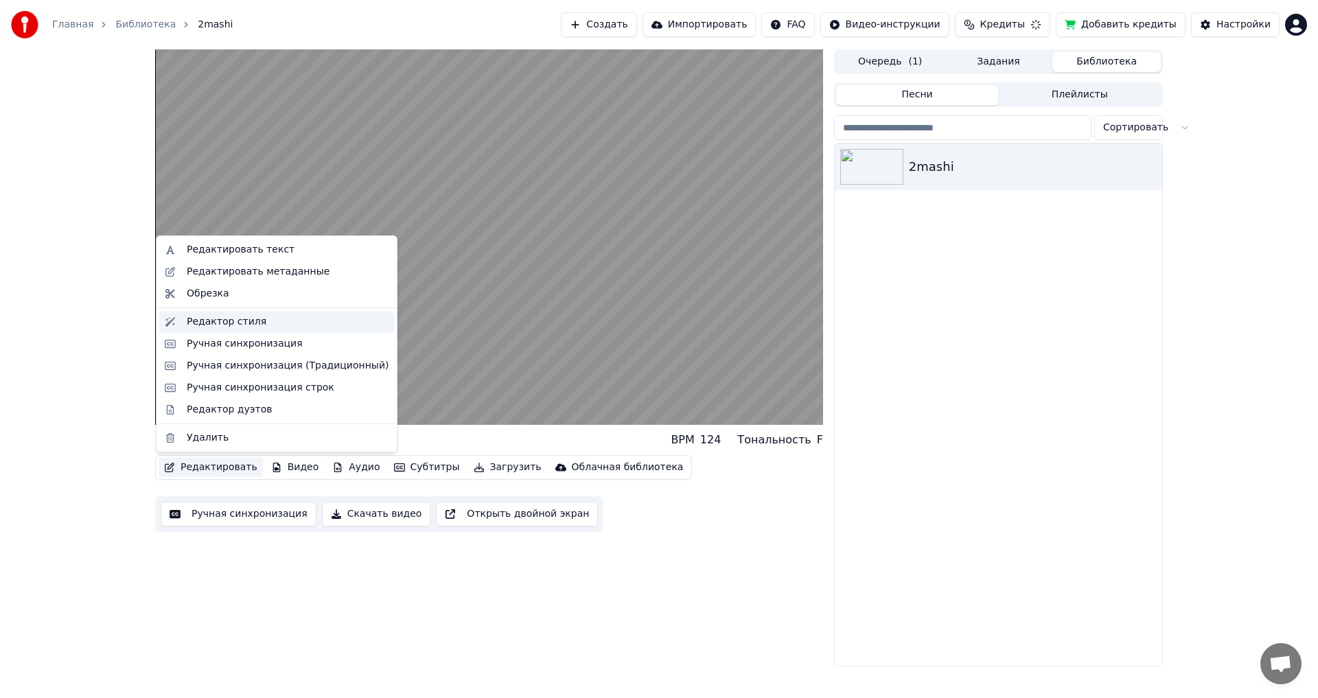
click at [207, 325] on div "Редактор стиля" at bounding box center [227, 322] width 80 height 14
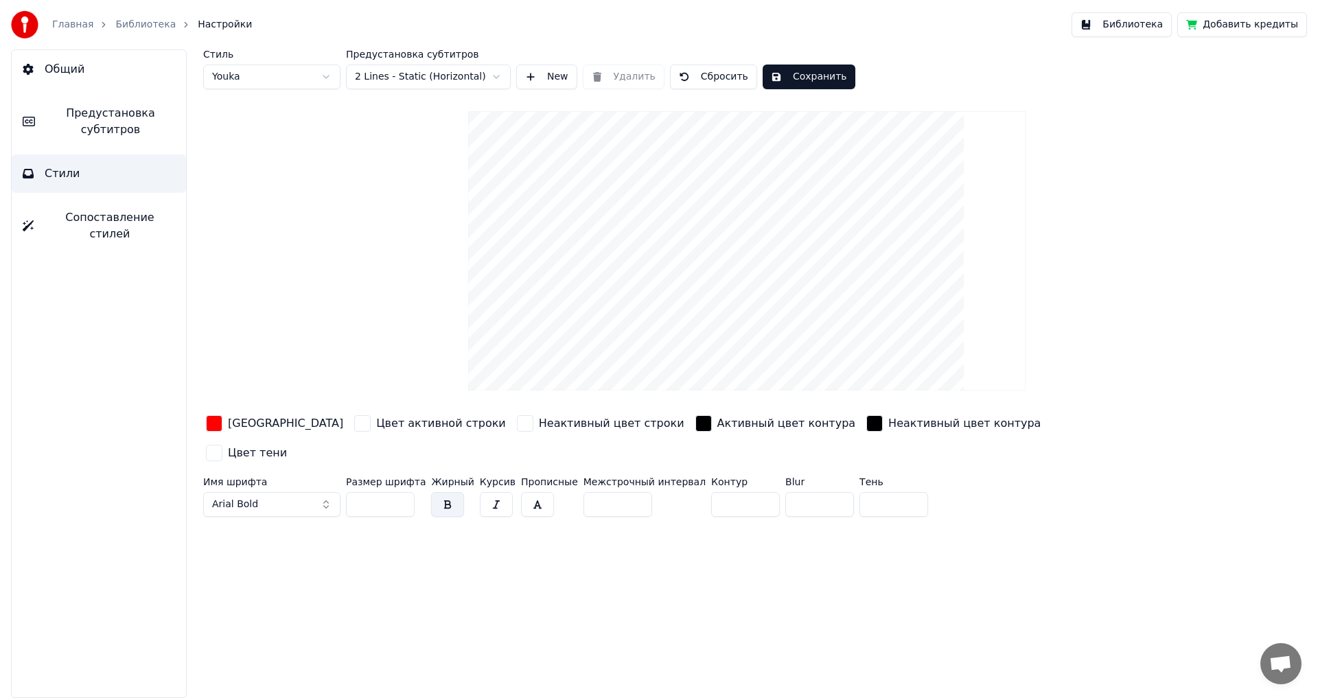
click at [94, 124] on span "Предустановка субтитров" at bounding box center [110, 121] width 129 height 33
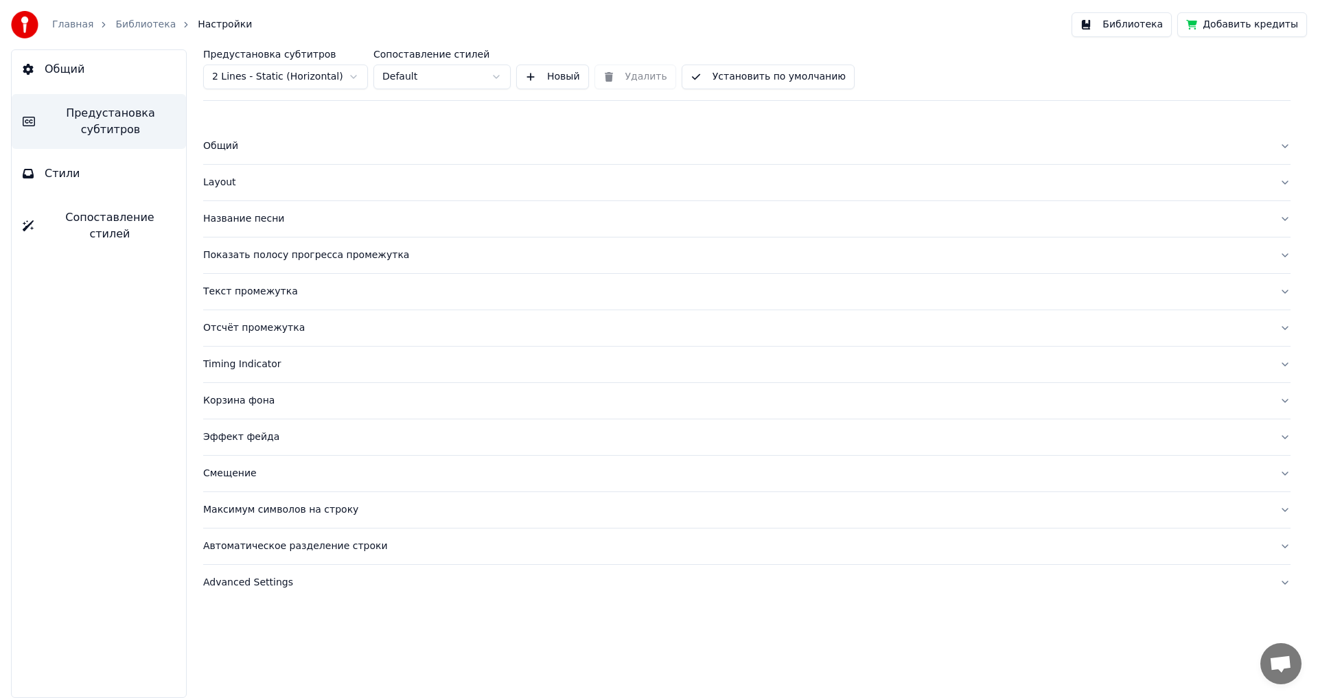
click at [227, 583] on div "Advanced Settings" at bounding box center [735, 583] width 1065 height 14
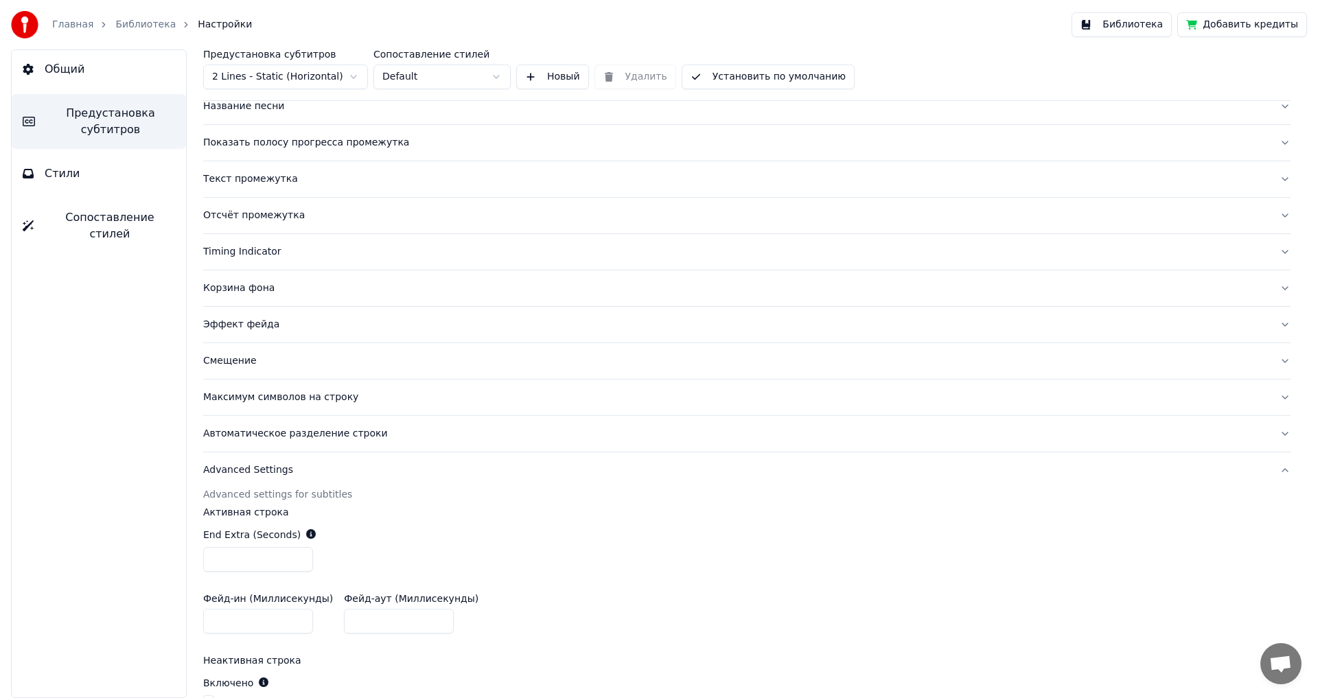
scroll to position [137, 0]
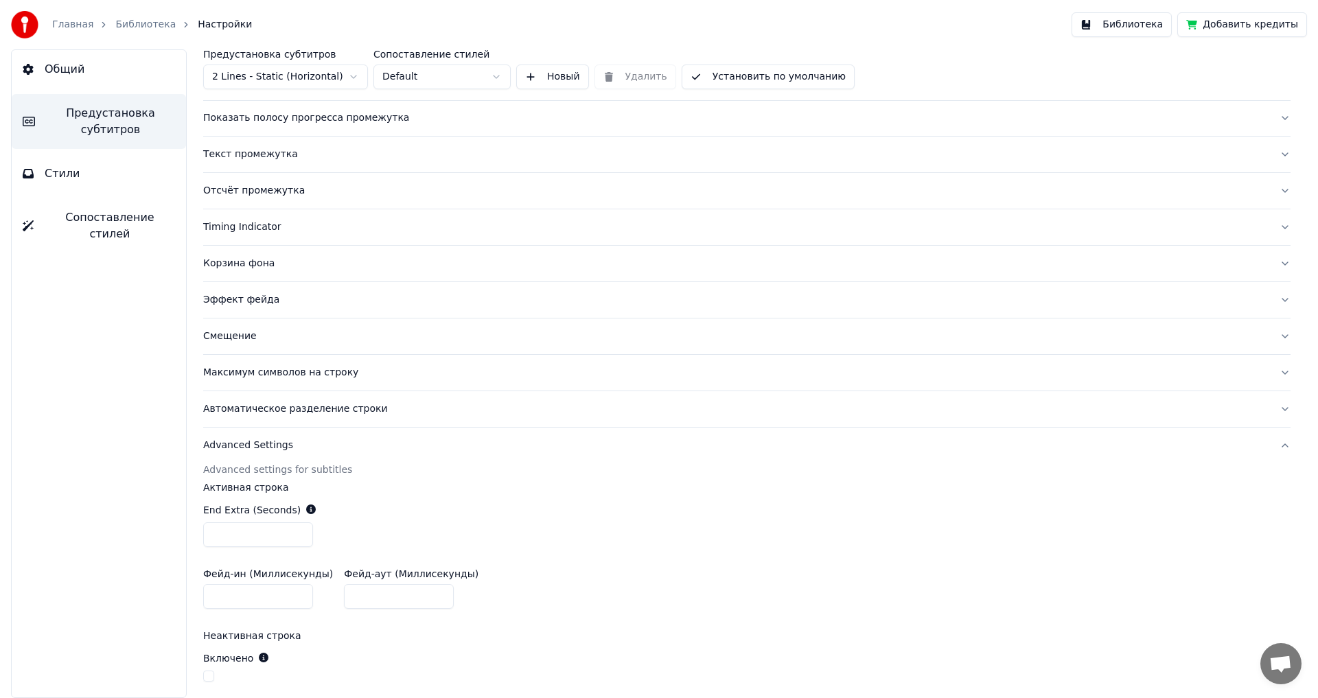
click at [299, 539] on input "***" at bounding box center [258, 534] width 110 height 25
type input "***"
click at [299, 539] on input "***" at bounding box center [258, 534] width 110 height 25
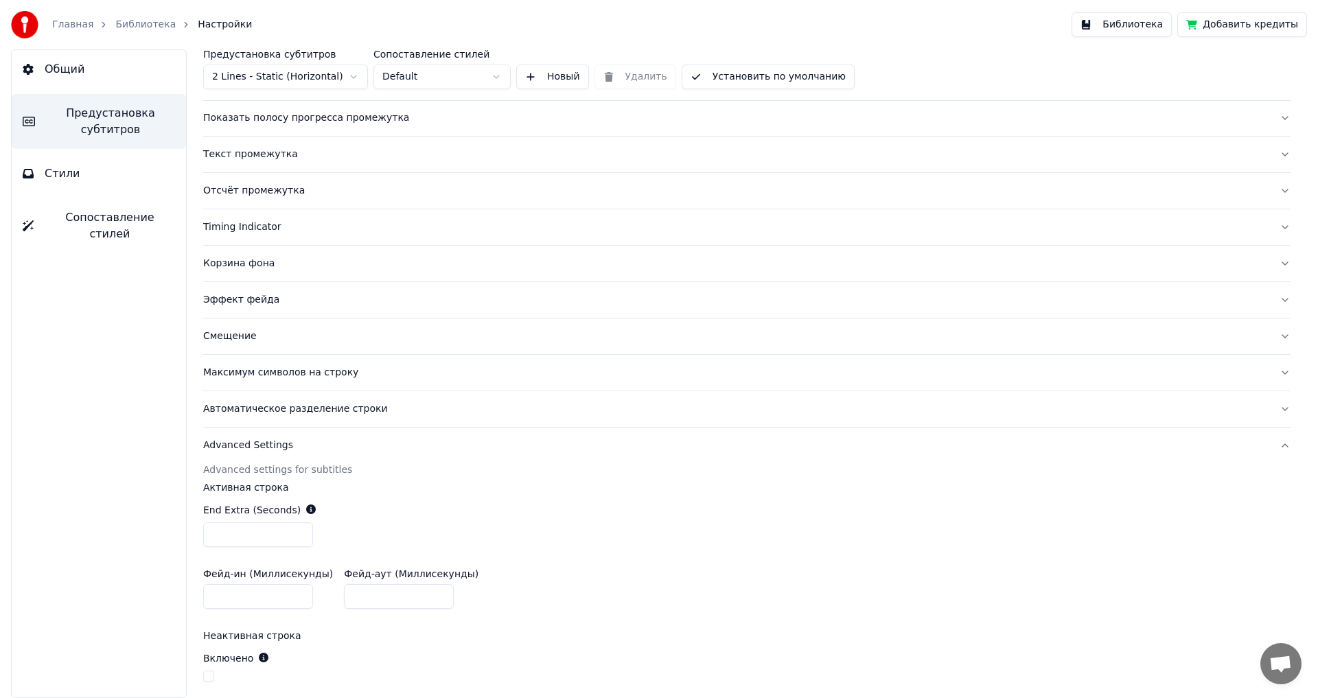
click at [898, 511] on div "End Extra (Seconds) ***" at bounding box center [746, 525] width 1087 height 66
click at [1132, 25] on button "Библиотека" at bounding box center [1122, 24] width 100 height 25
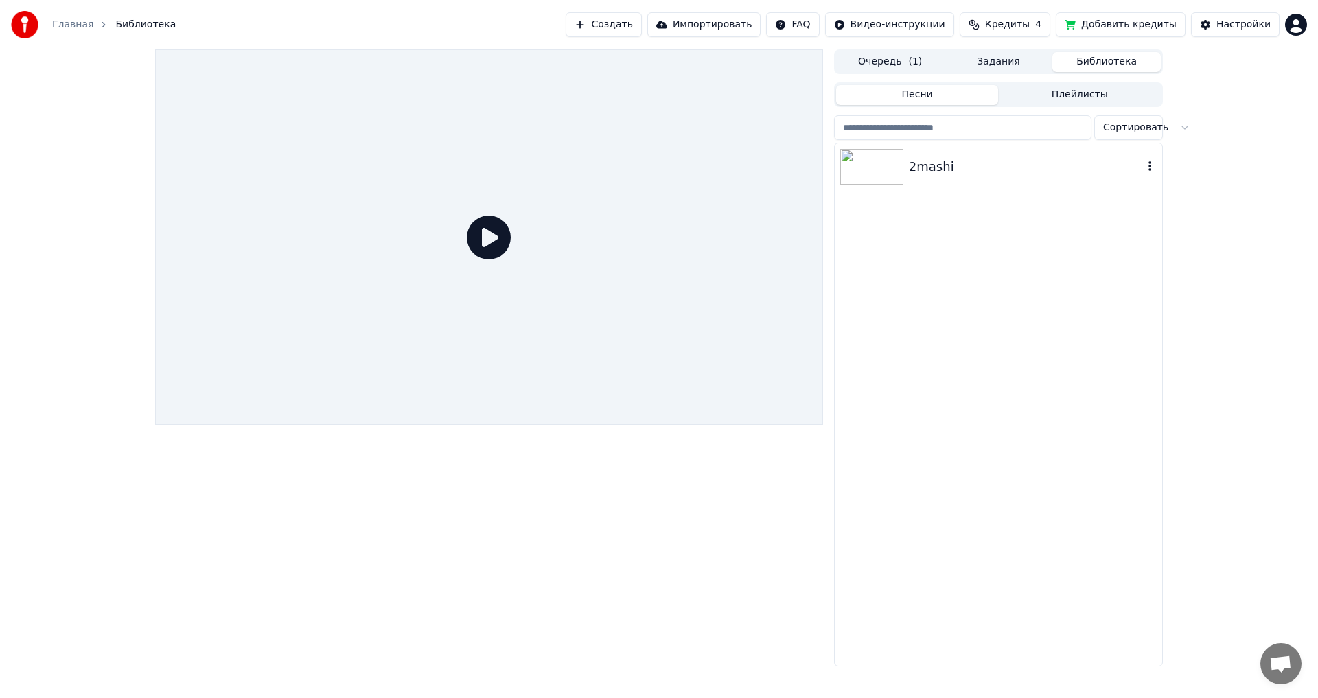
click at [854, 163] on img at bounding box center [871, 167] width 63 height 36
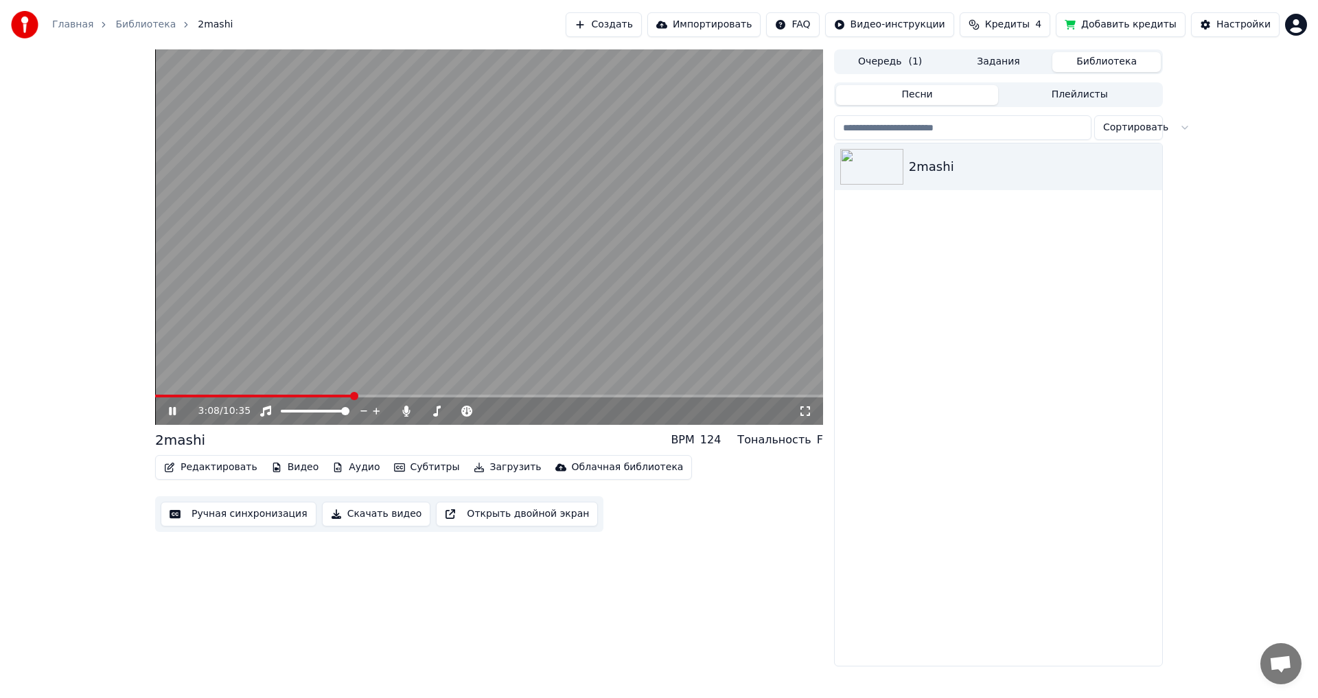
click at [352, 397] on span at bounding box center [489, 396] width 668 height 3
click at [373, 396] on span at bounding box center [489, 396] width 668 height 3
click at [403, 395] on span at bounding box center [489, 396] width 668 height 3
click at [390, 395] on span at bounding box center [283, 396] width 256 height 3
click at [172, 409] on icon at bounding box center [182, 411] width 32 height 11
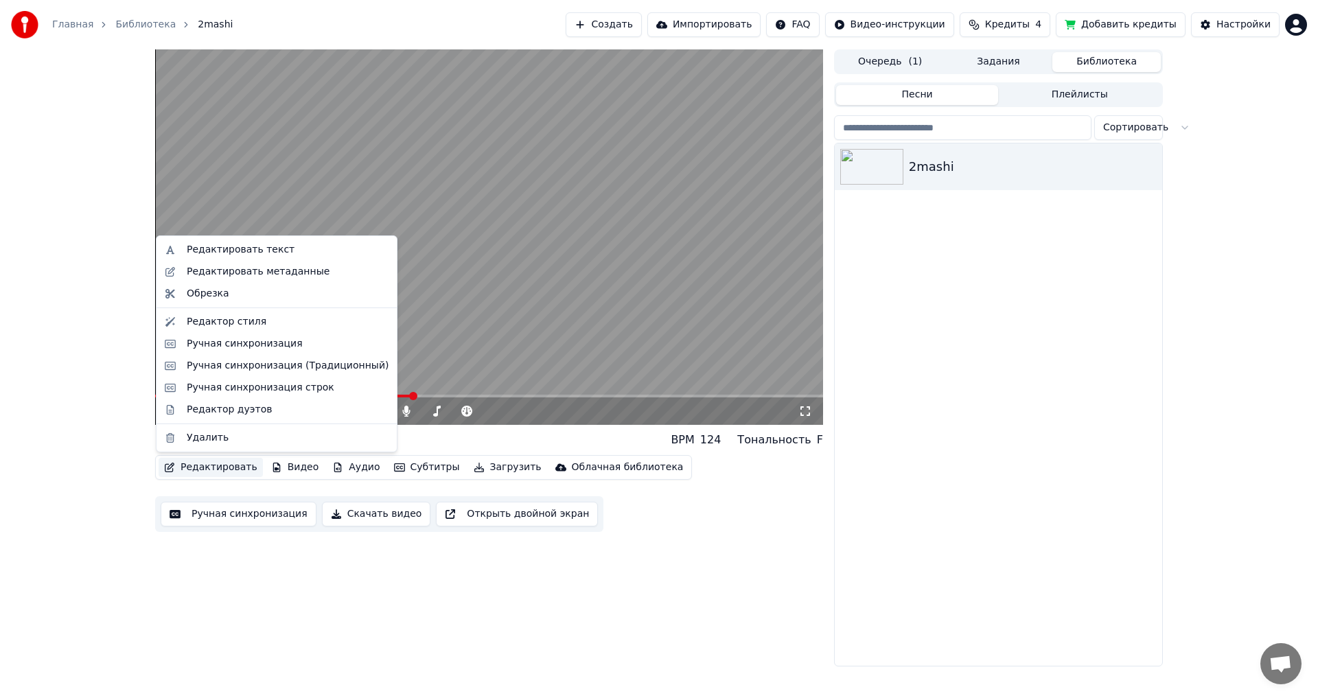
click at [210, 470] on button "Редактировать" at bounding box center [211, 467] width 104 height 19
click at [188, 320] on div "Редактор стиля" at bounding box center [227, 322] width 80 height 14
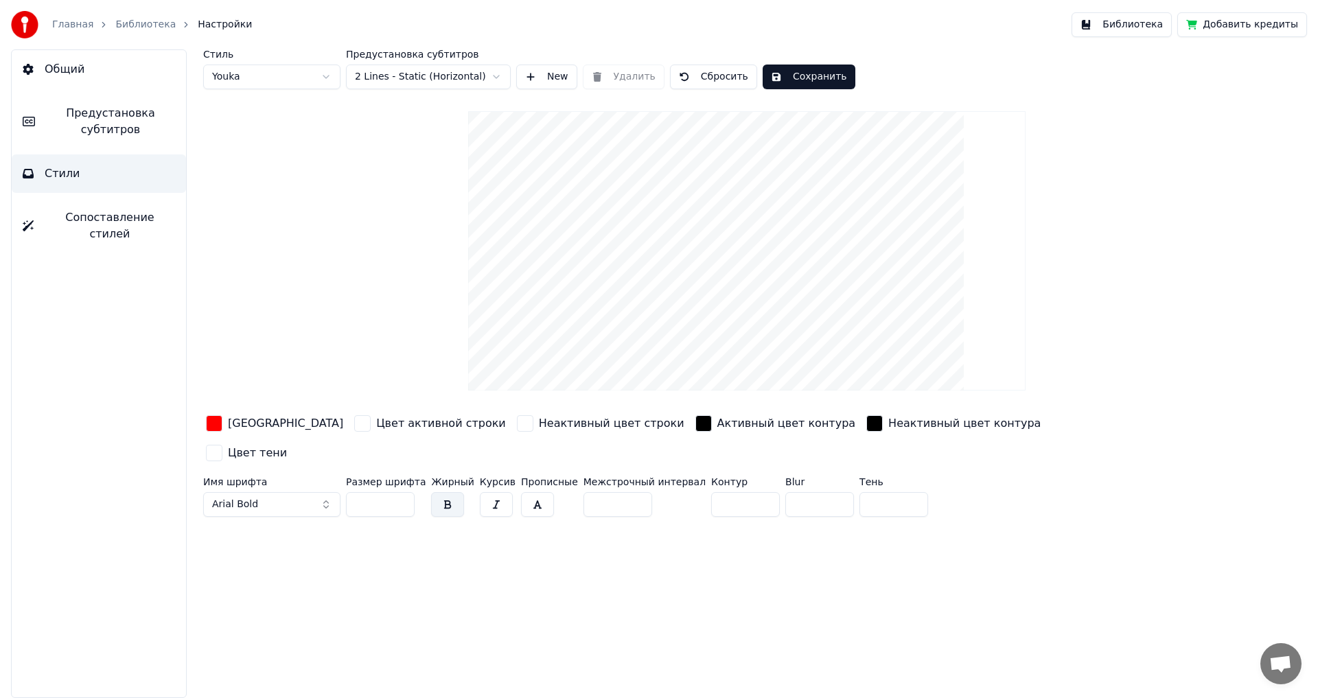
click at [112, 132] on span "Предустановка субтитров" at bounding box center [110, 121] width 129 height 33
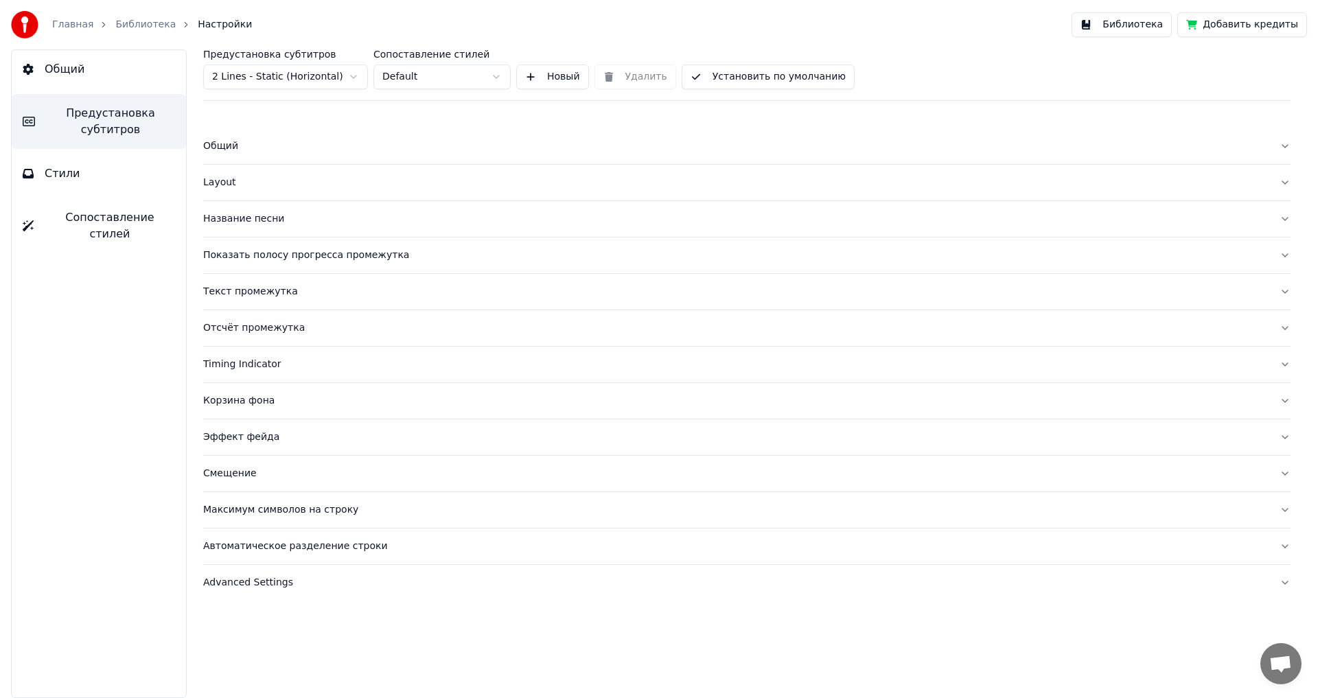
click at [224, 439] on div "Эффект фейда" at bounding box center [735, 437] width 1065 height 14
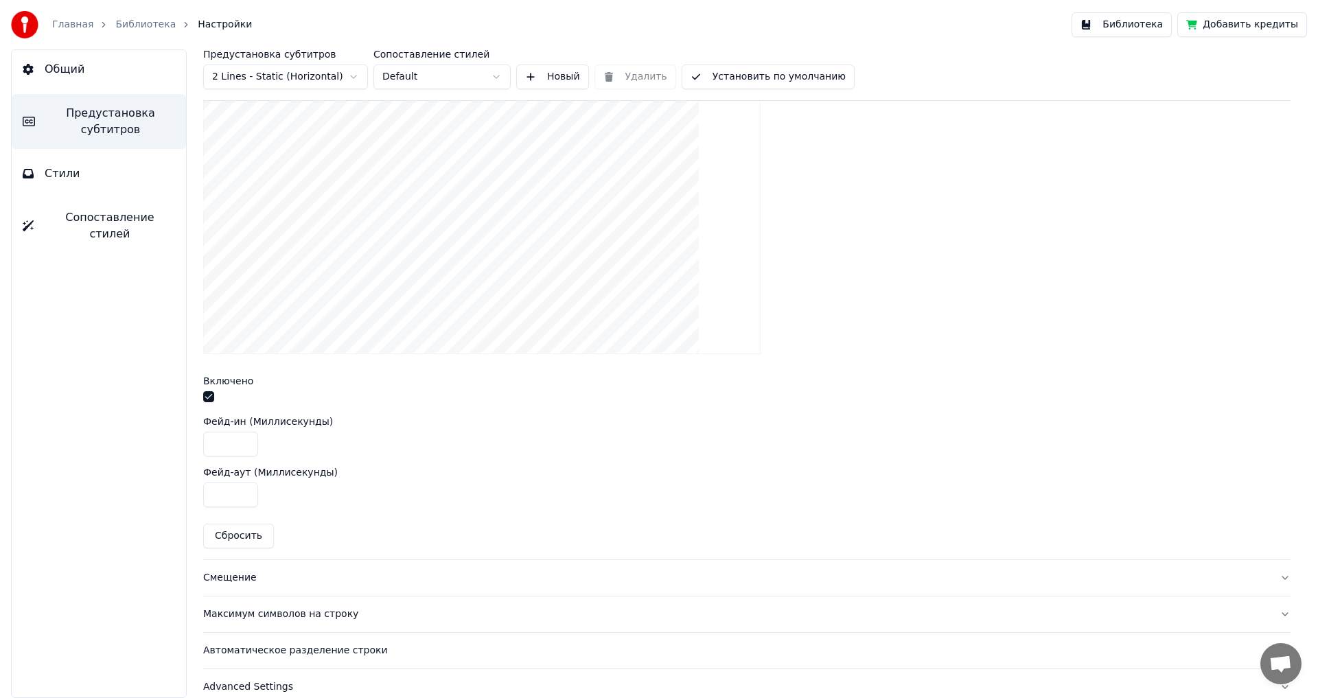
scroll to position [412, 0]
drag, startPoint x: 222, startPoint y: 440, endPoint x: 209, endPoint y: 440, distance: 13.0
click at [209, 440] on input "****" at bounding box center [230, 442] width 55 height 25
type input "***"
drag, startPoint x: 218, startPoint y: 489, endPoint x: 209, endPoint y: 489, distance: 8.3
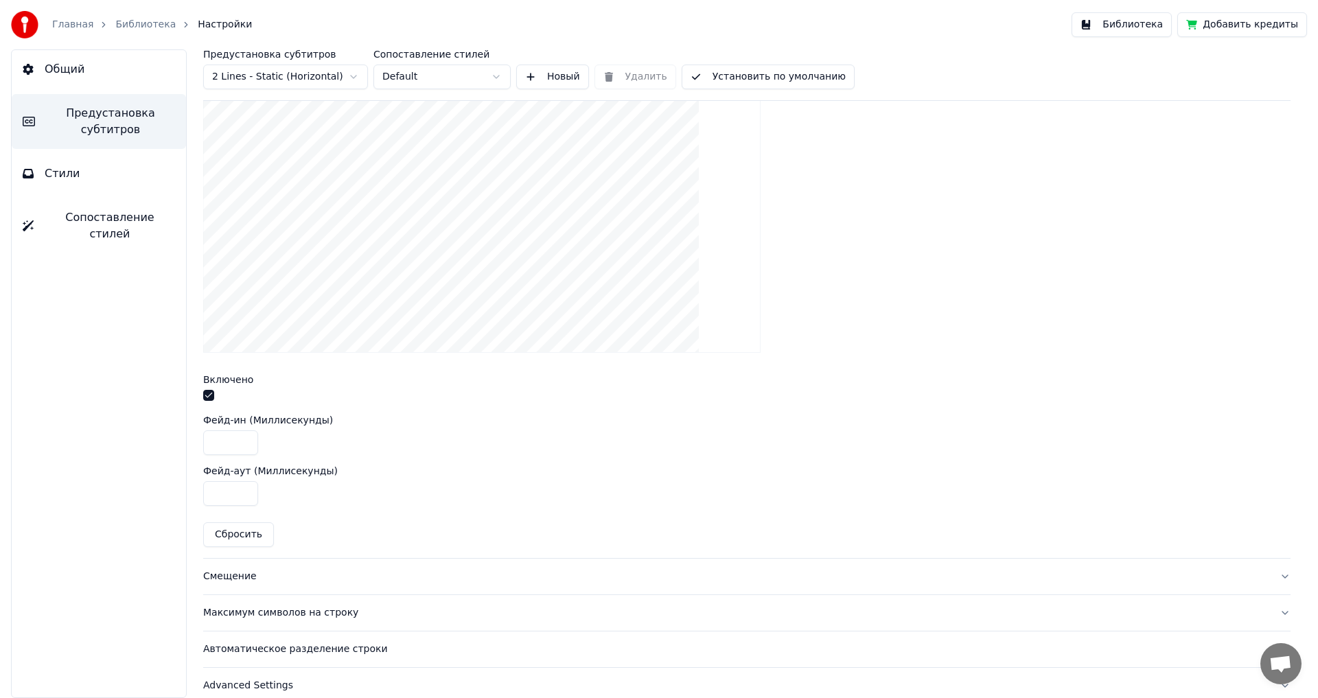
click at [209, 489] on input "***" at bounding box center [230, 493] width 55 height 25
type input "***"
click at [728, 455] on div "Показать эффект фейда в субтитрах Включено Фейд-ин (Миллисекунды) *** Фейд-аут …" at bounding box center [746, 300] width 1087 height 515
click at [1133, 24] on button "Библиотека" at bounding box center [1122, 24] width 100 height 25
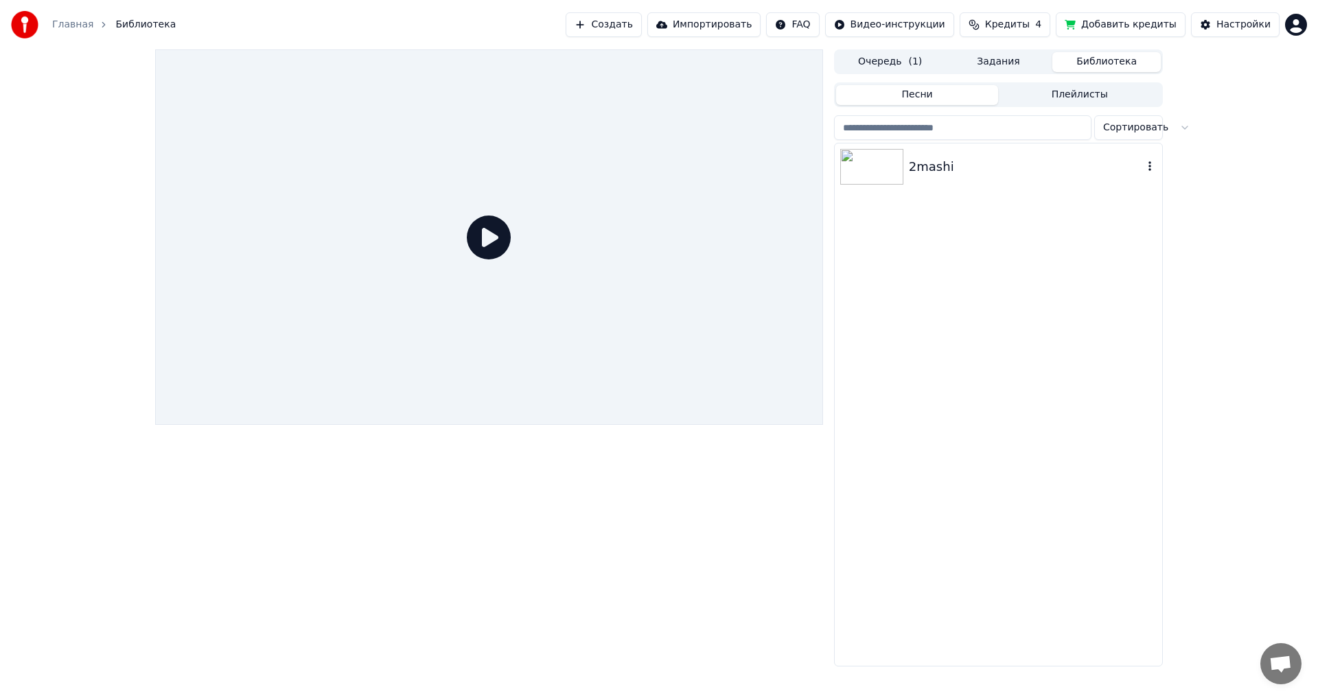
click at [865, 167] on img at bounding box center [871, 167] width 63 height 36
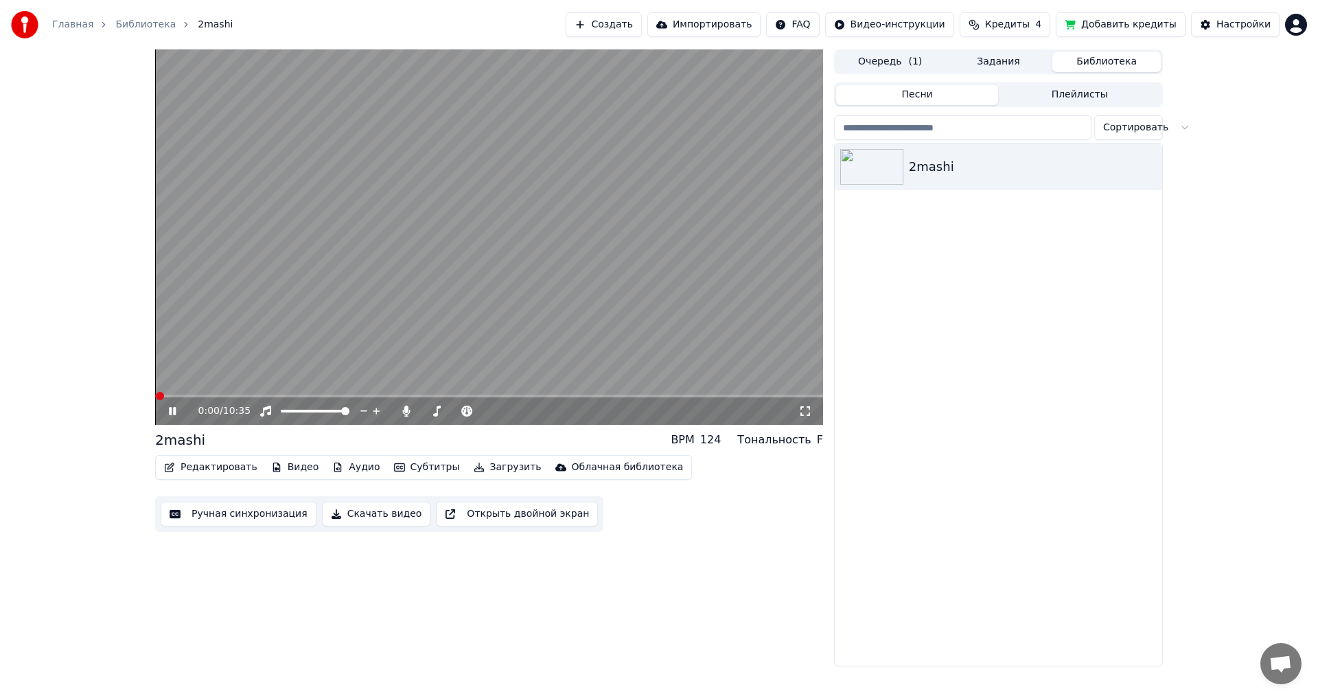
click at [383, 397] on span at bounding box center [489, 396] width 668 height 3
click at [171, 411] on icon at bounding box center [172, 411] width 7 height 8
click at [171, 411] on icon at bounding box center [172, 411] width 8 height 10
click at [171, 411] on icon at bounding box center [172, 411] width 7 height 8
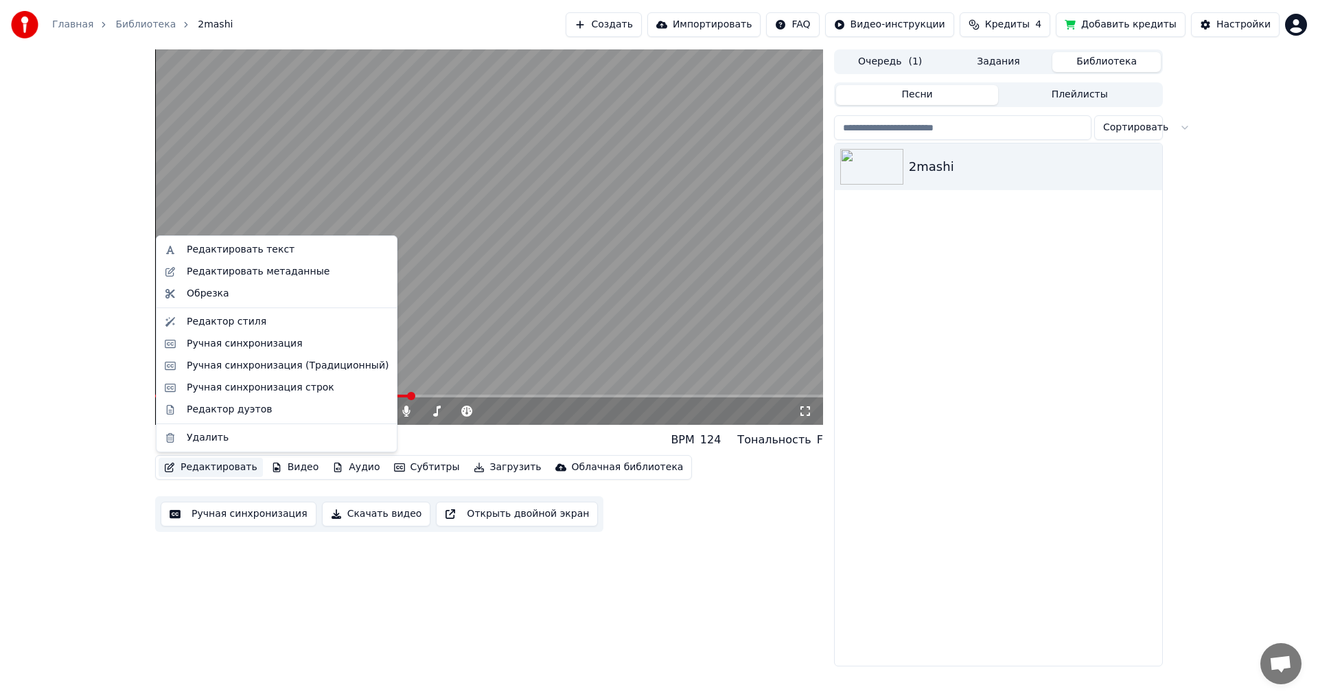
click at [215, 469] on button "Редактировать" at bounding box center [211, 467] width 104 height 19
click at [221, 319] on div "Редактор стиля" at bounding box center [227, 322] width 80 height 14
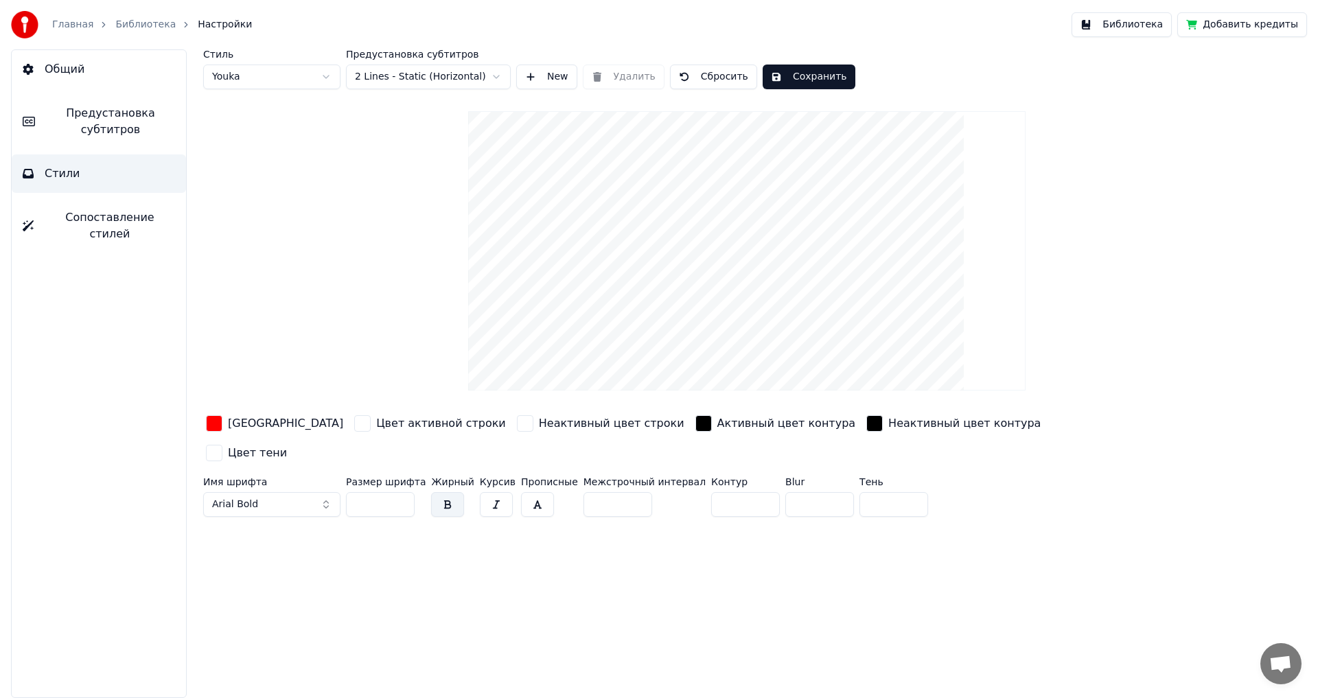
click at [95, 126] on span "Предустановка субтитров" at bounding box center [110, 121] width 129 height 33
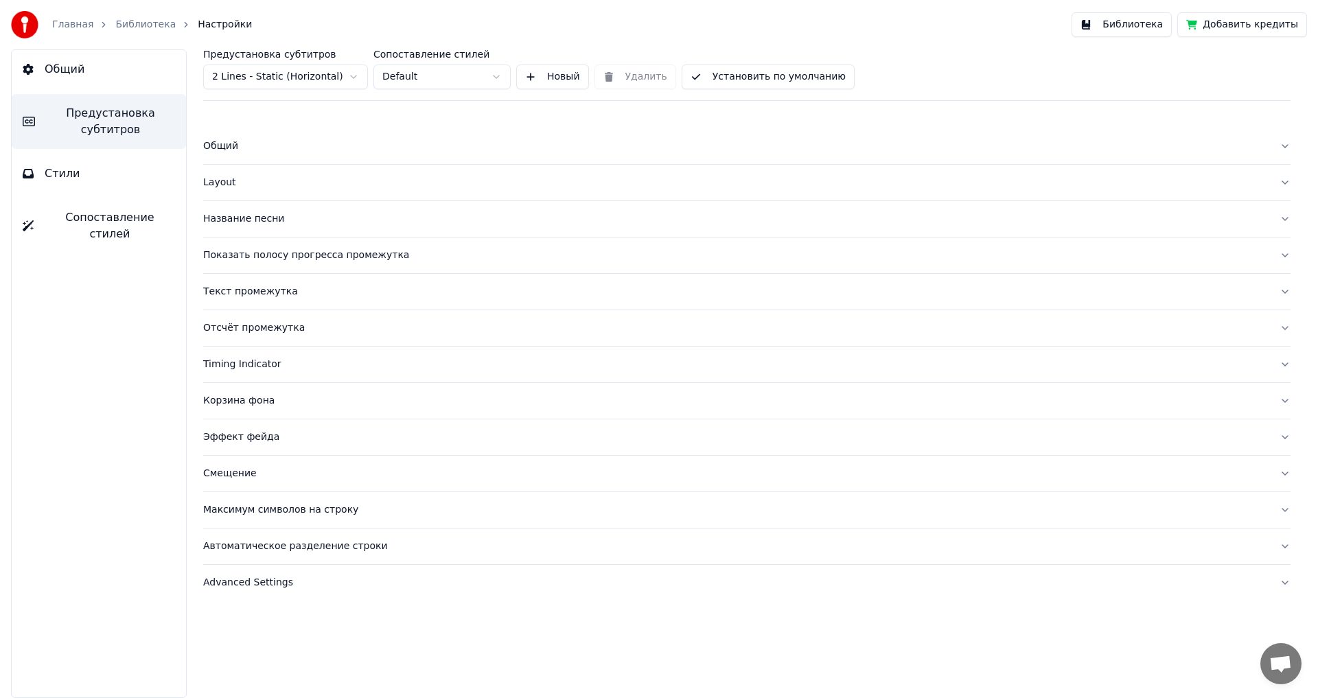
click at [229, 437] on div "Эффект фейда" at bounding box center [735, 437] width 1065 height 14
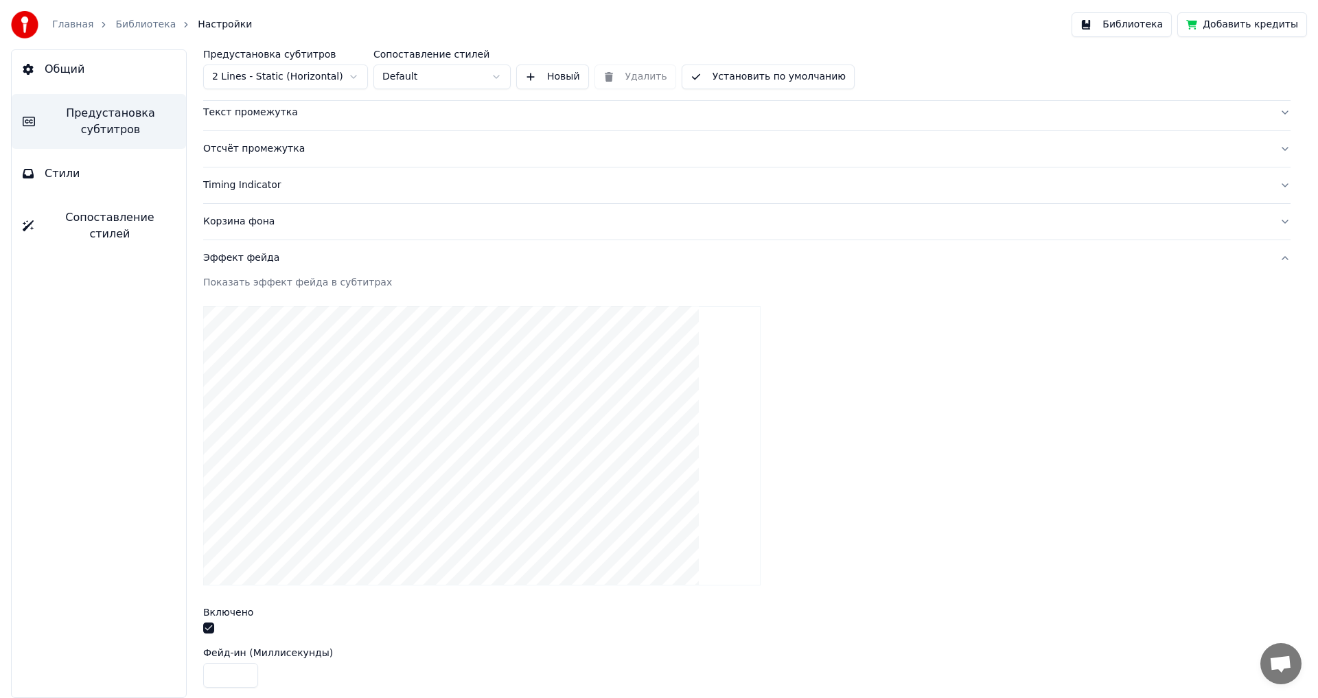
scroll to position [428, 0]
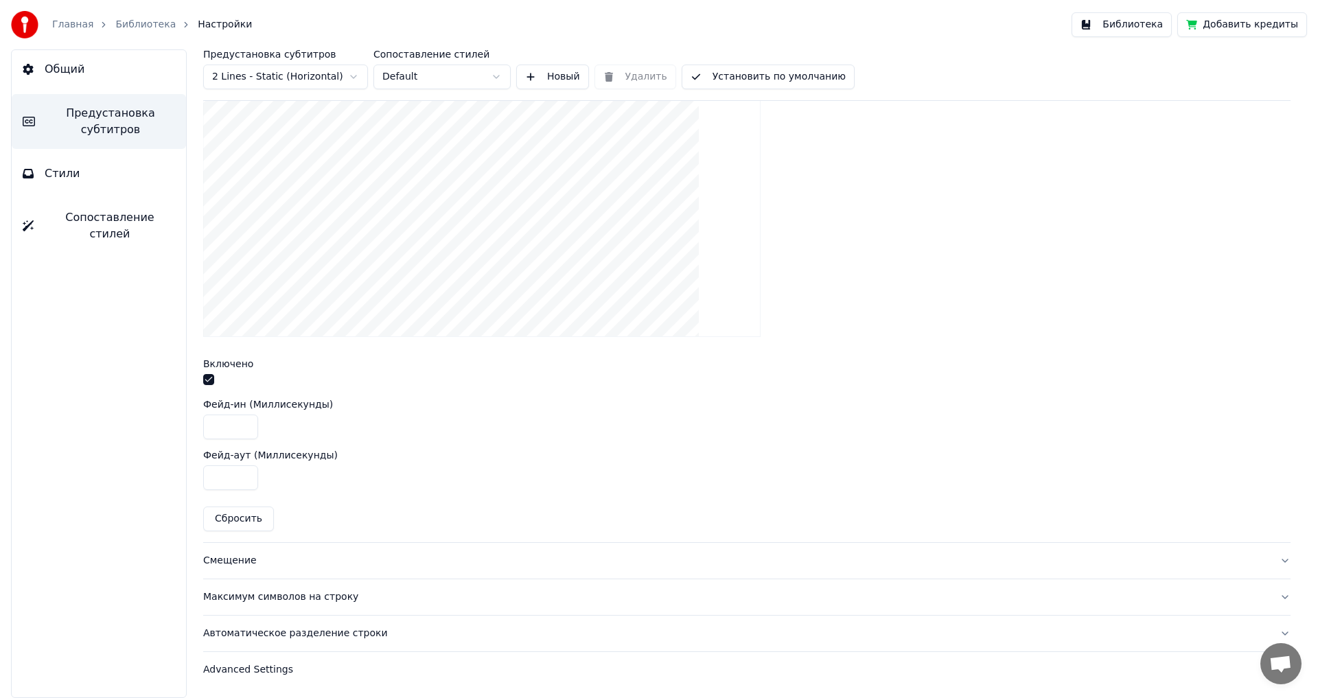
drag, startPoint x: 216, startPoint y: 428, endPoint x: 208, endPoint y: 428, distance: 8.2
click at [208, 428] on input "***" at bounding box center [230, 427] width 55 height 25
type input "***"
click at [209, 478] on input "***" at bounding box center [230, 477] width 55 height 25
type input "***"
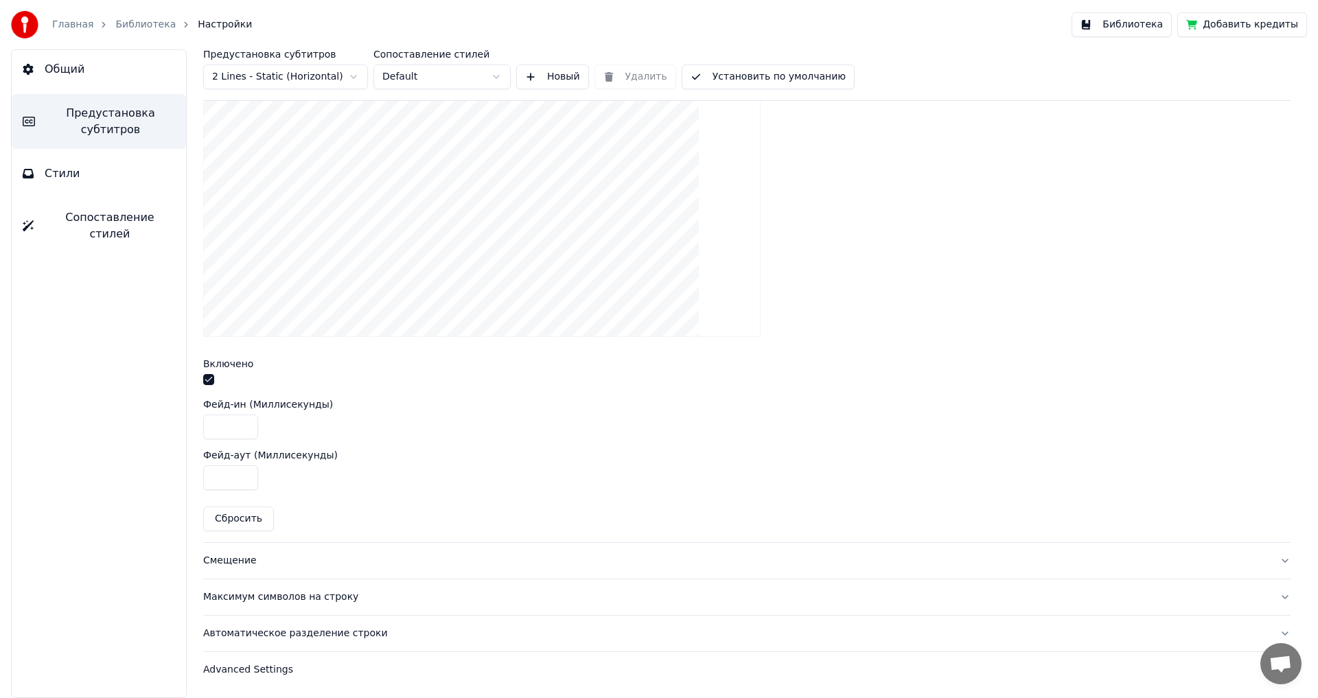
click at [1046, 156] on div at bounding box center [746, 197] width 1087 height 301
click at [1130, 23] on button "Библиотека" at bounding box center [1122, 24] width 100 height 25
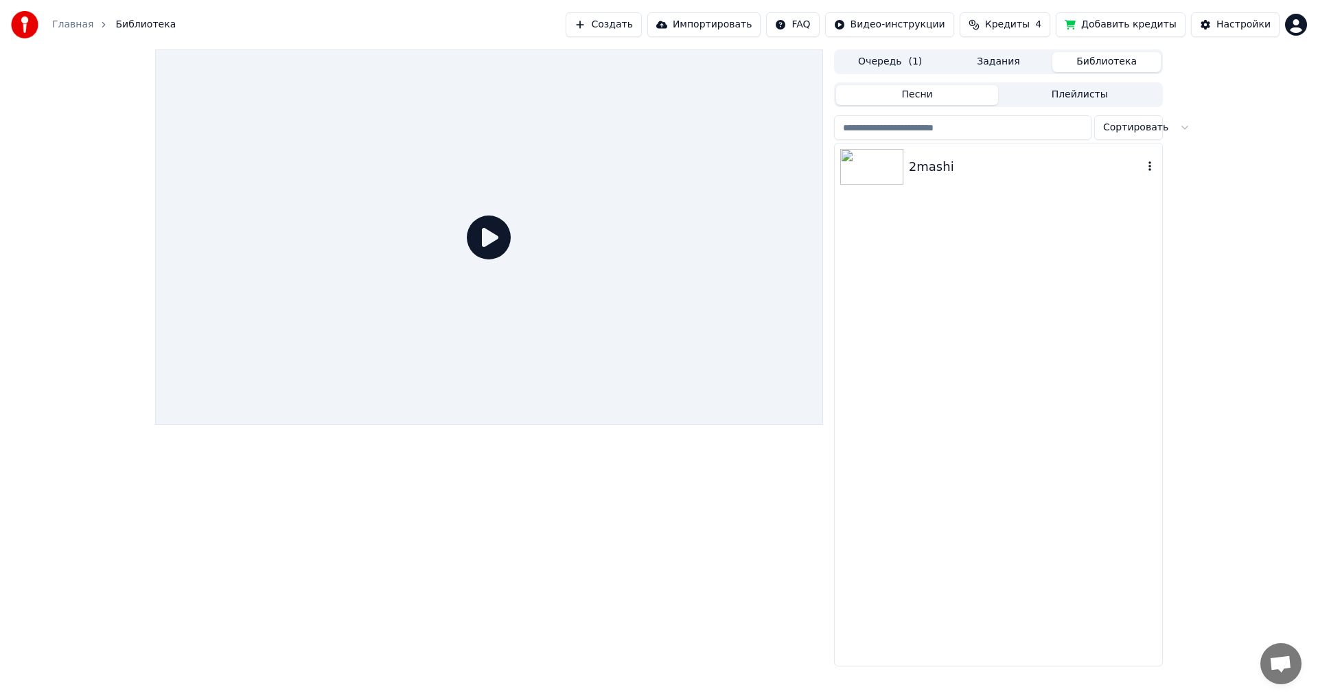
click at [867, 166] on img at bounding box center [871, 167] width 63 height 36
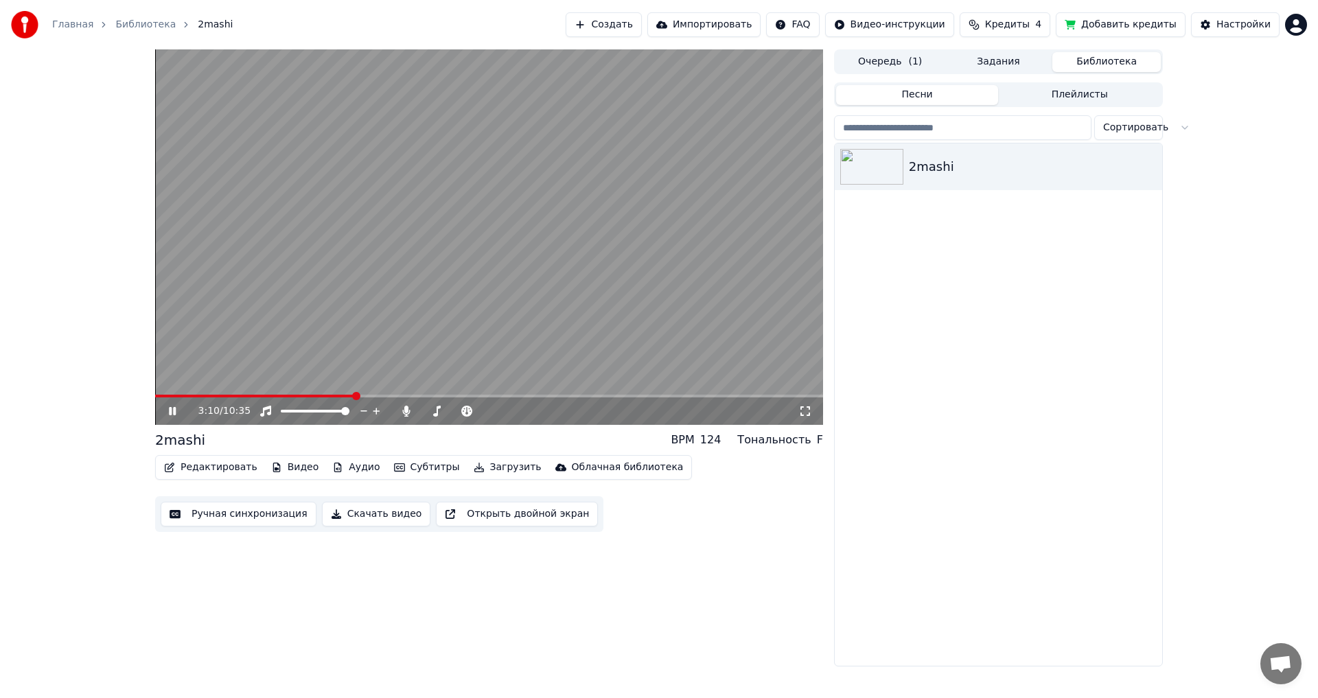
click at [354, 396] on span at bounding box center [489, 396] width 668 height 3
click at [382, 396] on span at bounding box center [489, 396] width 668 height 3
click at [400, 397] on span at bounding box center [489, 396] width 668 height 3
click at [171, 409] on icon at bounding box center [172, 411] width 7 height 8
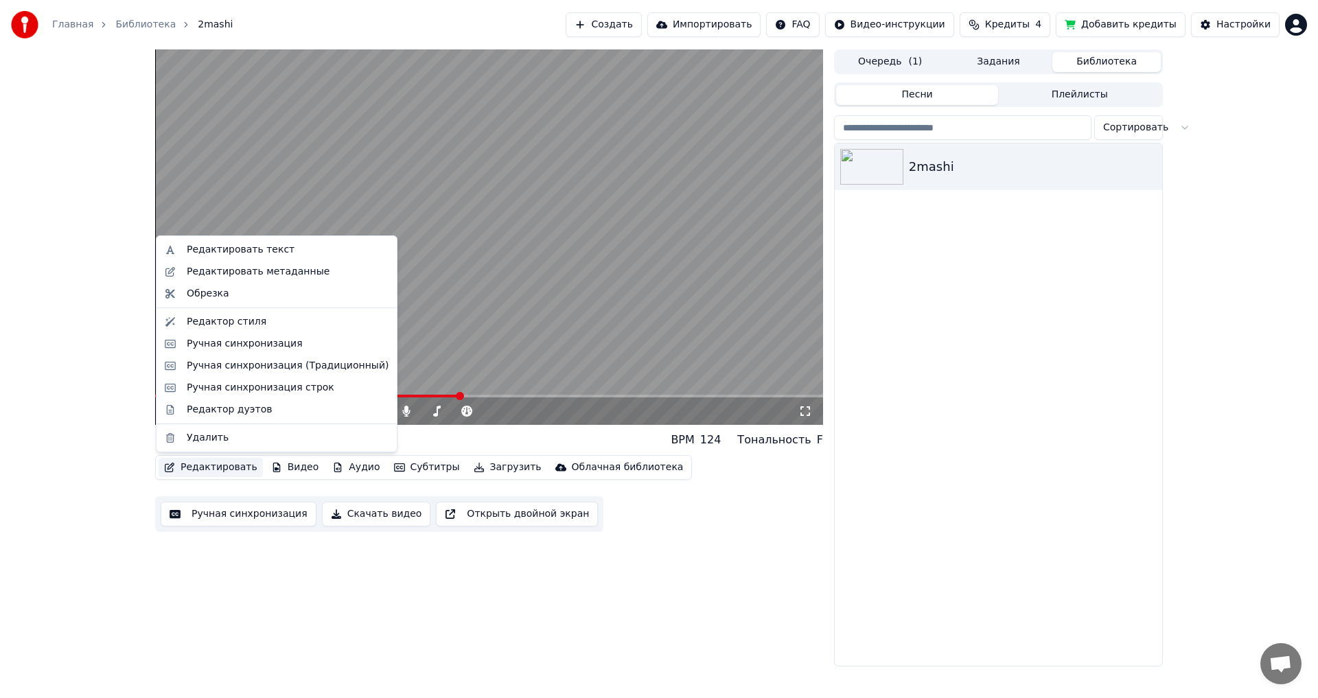
click at [200, 467] on button "Редактировать" at bounding box center [211, 467] width 104 height 19
click at [213, 343] on div "Ручная синхронизация" at bounding box center [245, 344] width 116 height 14
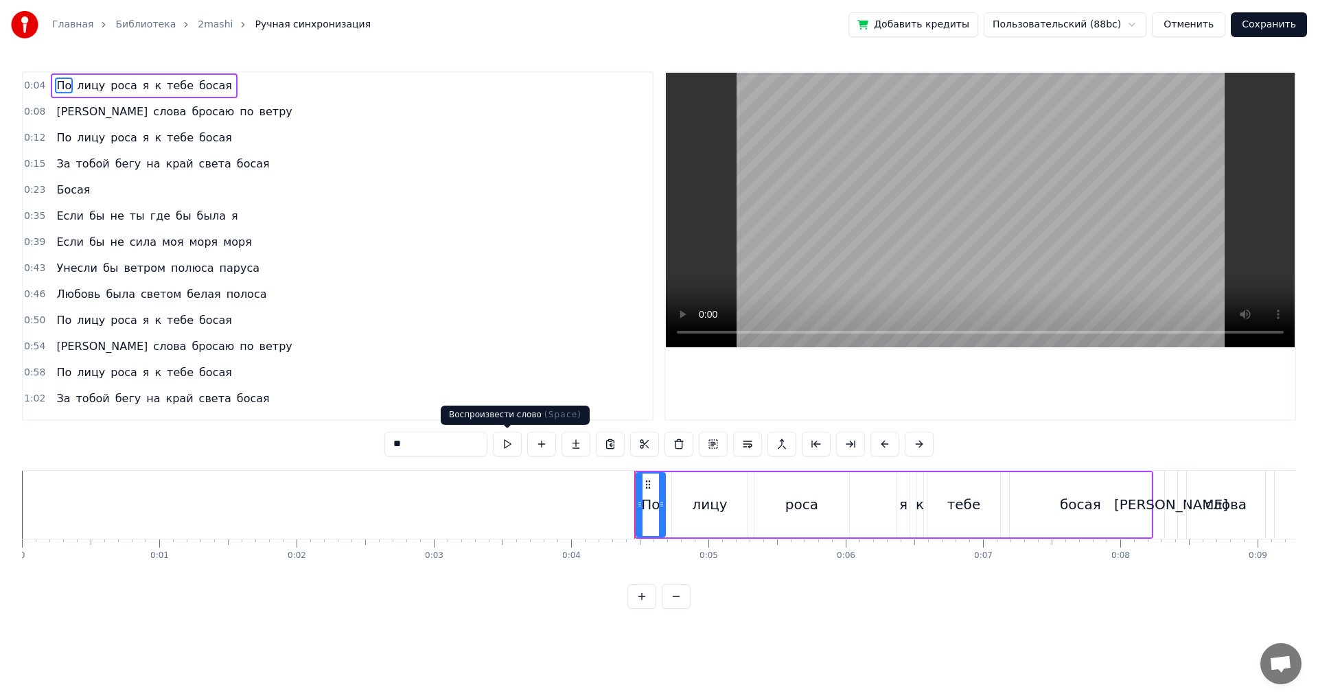
click at [501, 439] on button at bounding box center [507, 444] width 29 height 25
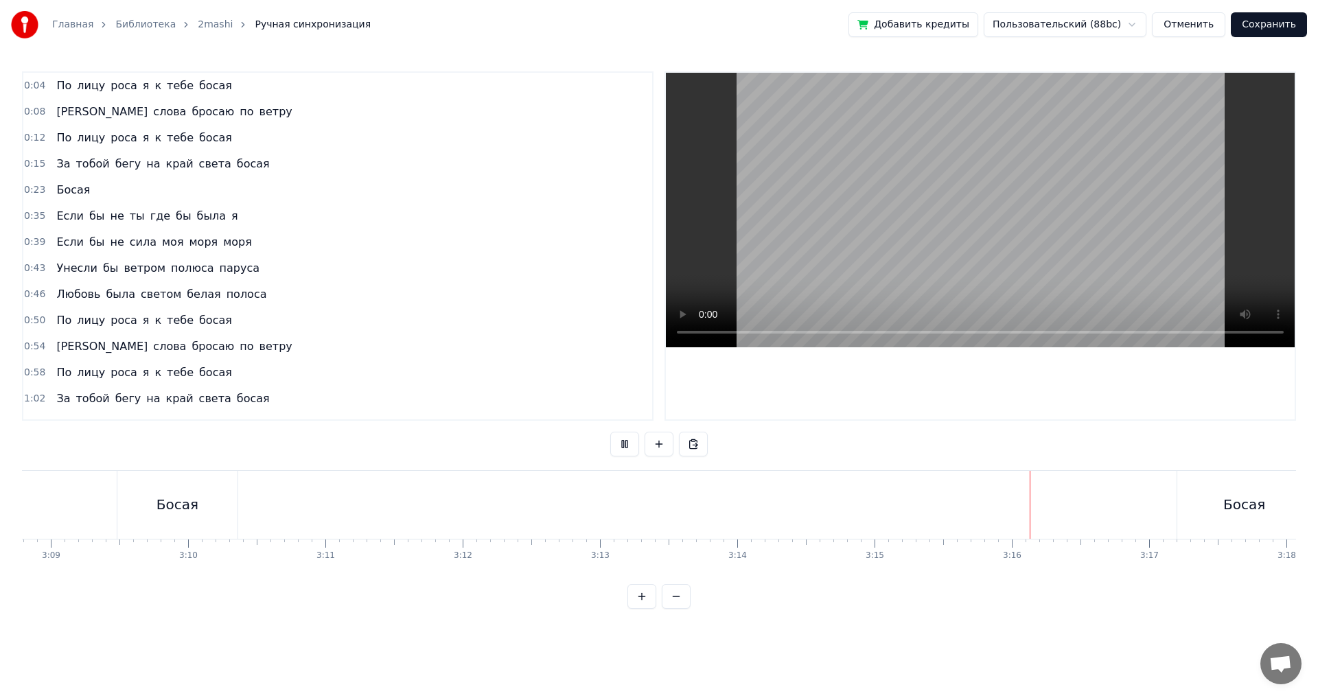
scroll to position [0, 26243]
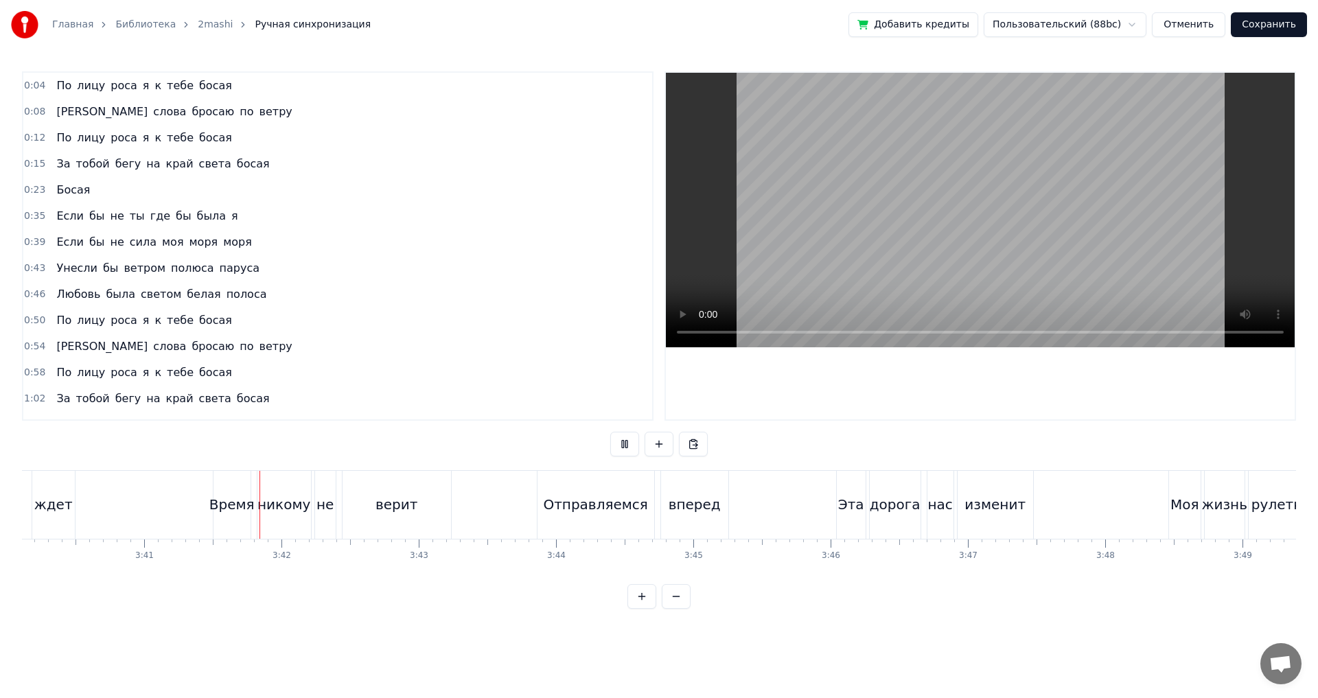
scroll to position [0, 30294]
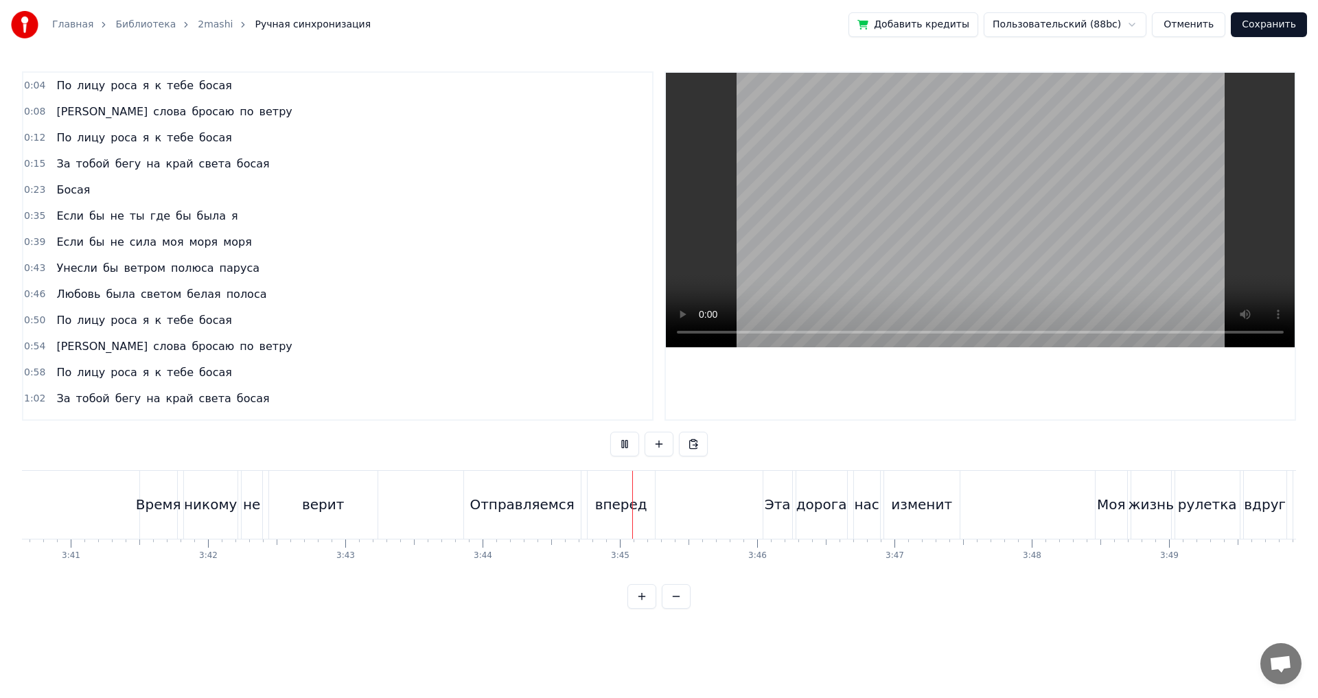
click at [152, 516] on div "Время" at bounding box center [158, 505] width 37 height 68
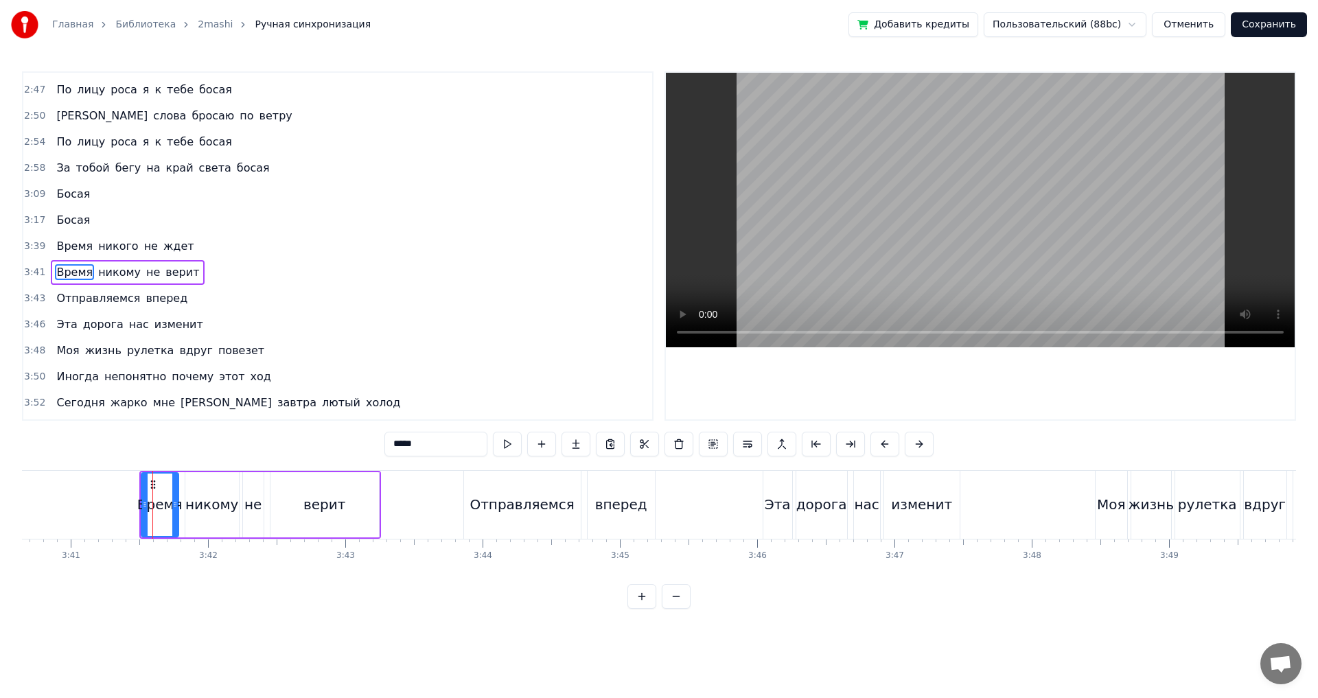
scroll to position [1065, 0]
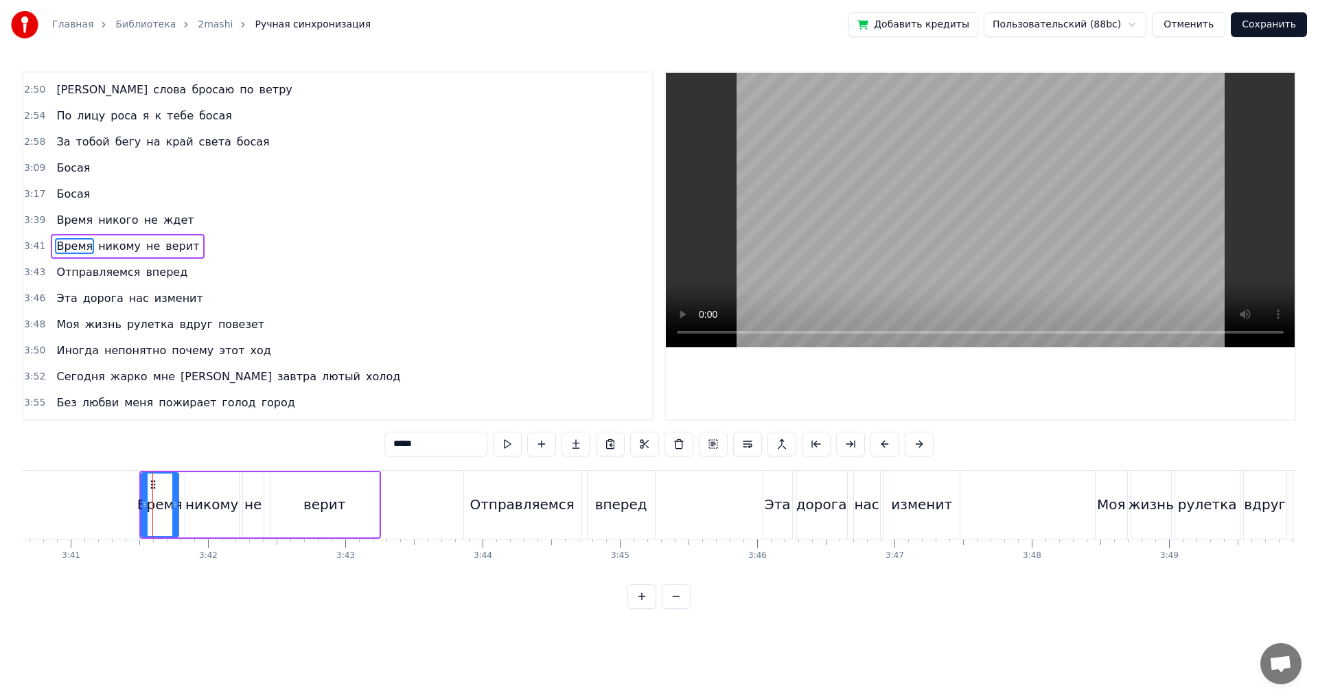
click at [287, 504] on div "верит" at bounding box center [324, 504] width 108 height 65
drag, startPoint x: 376, startPoint y: 505, endPoint x: 324, endPoint y: 507, distance: 51.6
click at [324, 507] on icon at bounding box center [323, 504] width 5 height 11
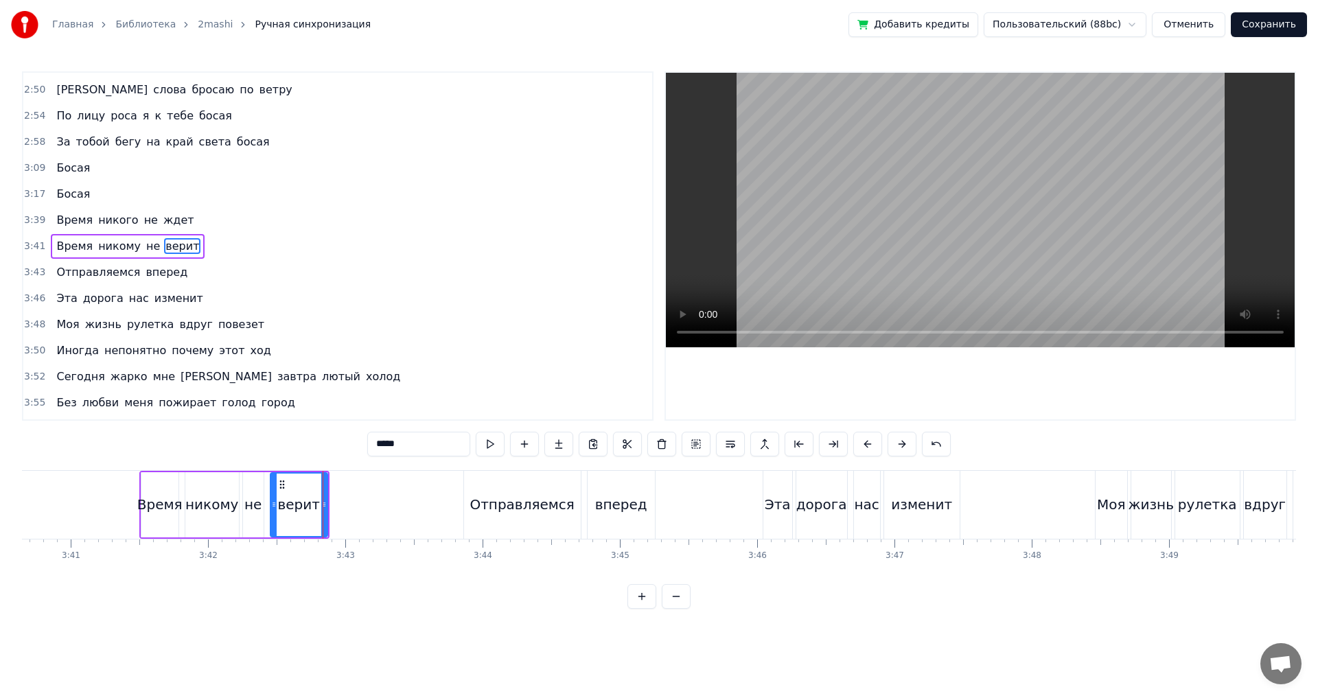
click at [160, 508] on div "Время" at bounding box center [159, 504] width 45 height 21
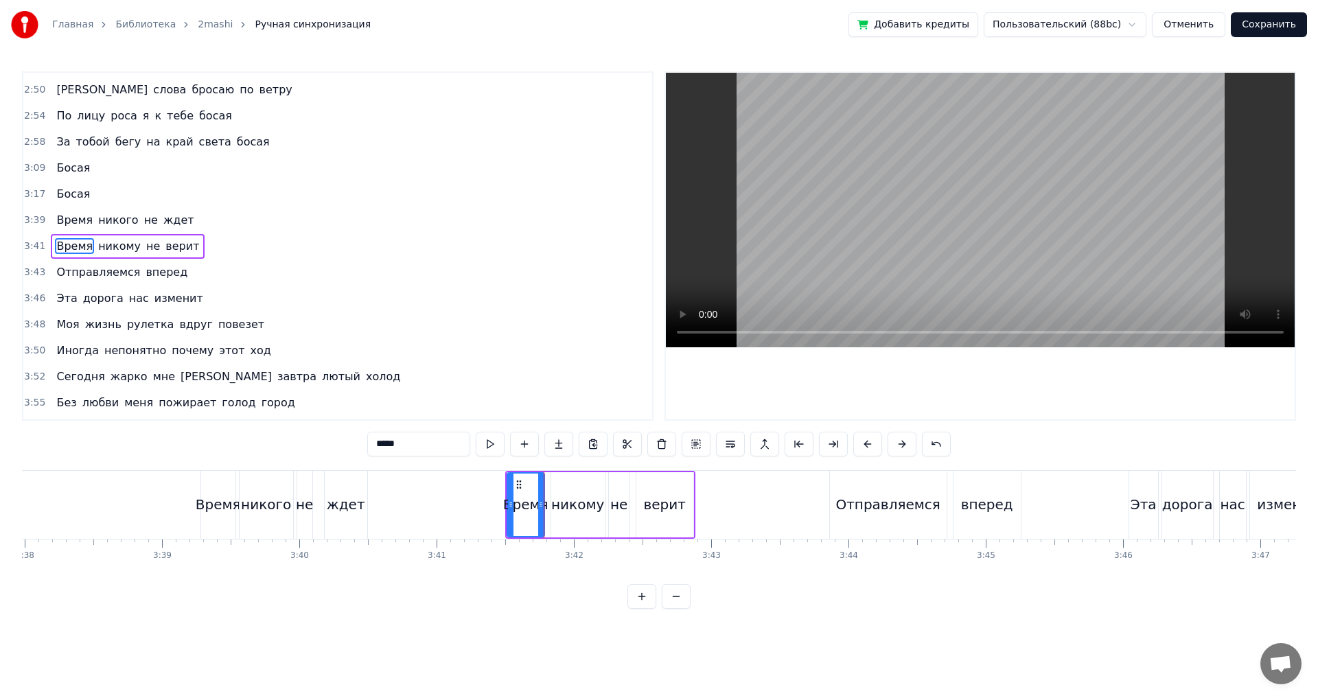
scroll to position [0, 29831]
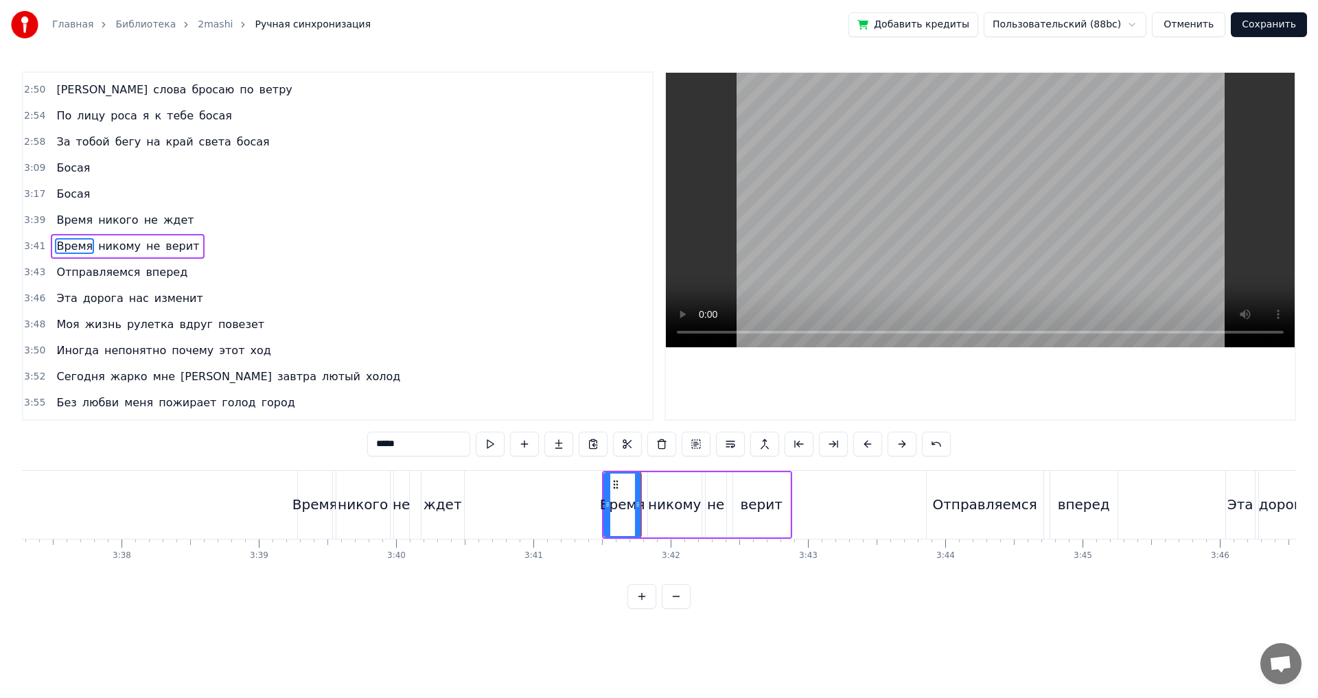
click at [314, 512] on div "Время" at bounding box center [314, 504] width 45 height 21
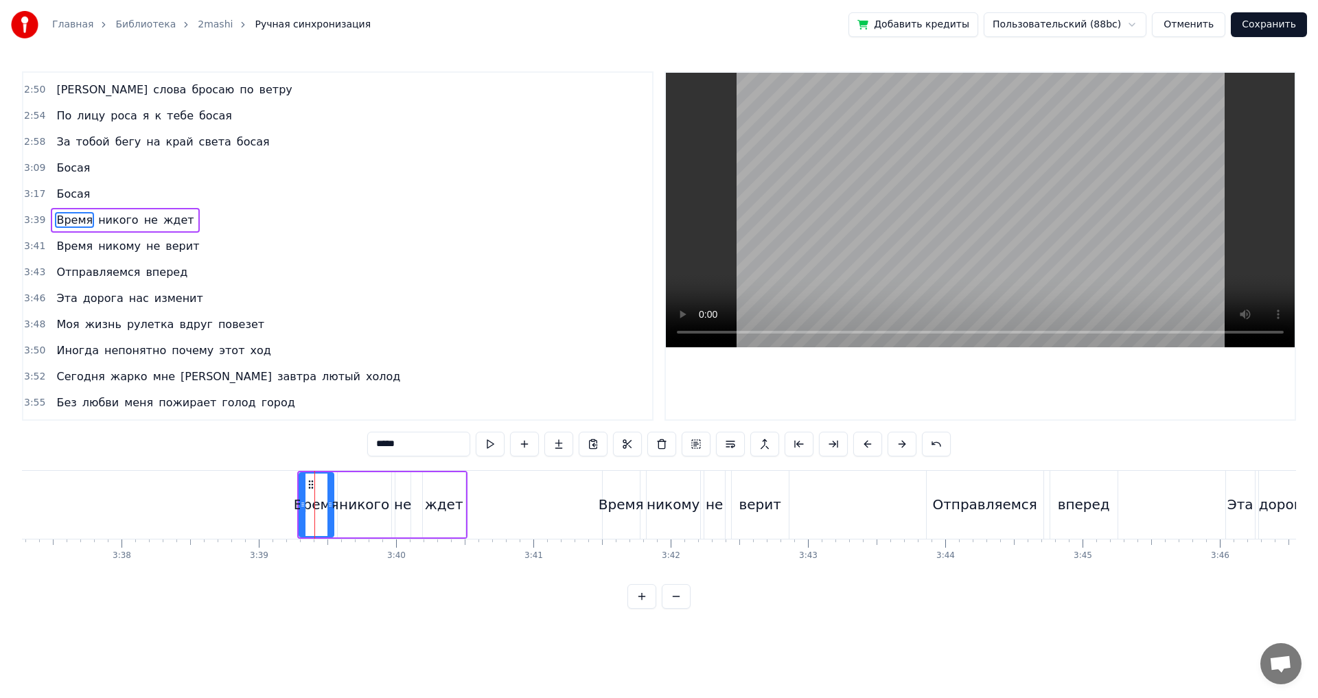
scroll to position [1039, 0]
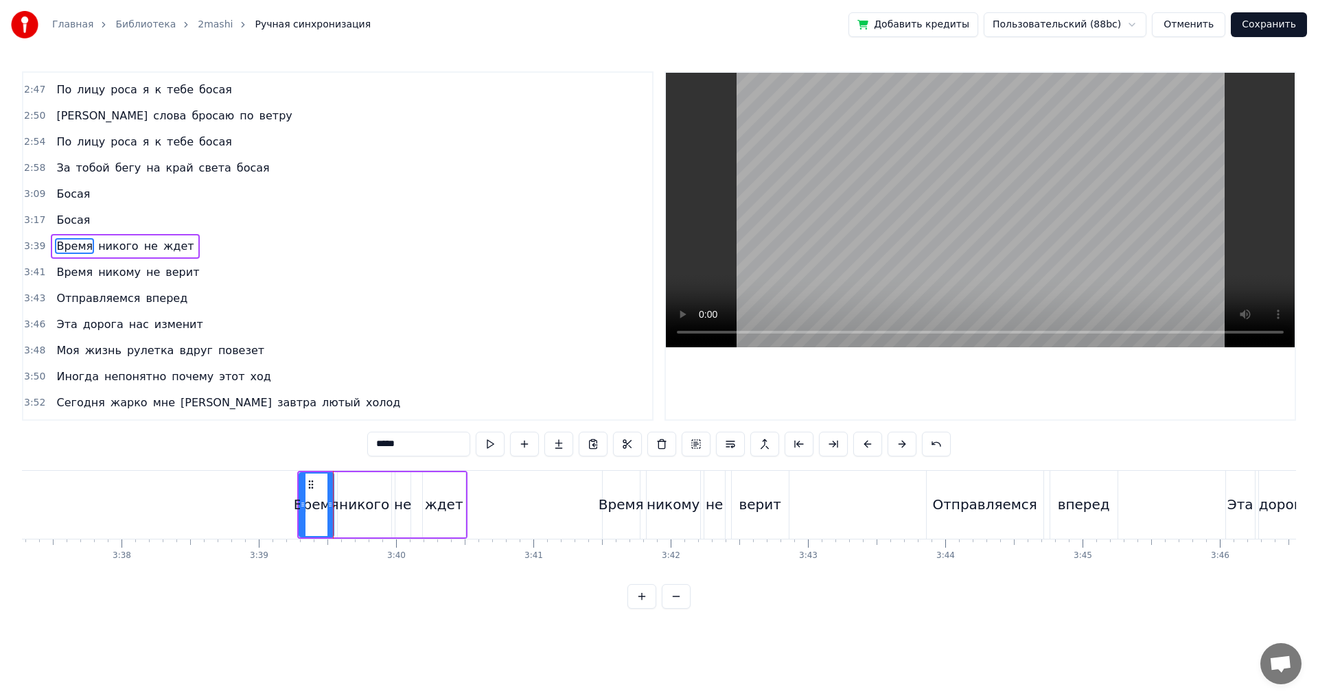
click at [350, 512] on div "никого" at bounding box center [364, 504] width 50 height 21
drag, startPoint x: 388, startPoint y: 509, endPoint x: 379, endPoint y: 509, distance: 9.0
click at [379, 509] on icon at bounding box center [378, 504] width 5 height 11
click at [400, 511] on div "не" at bounding box center [402, 504] width 17 height 21
type input "**"
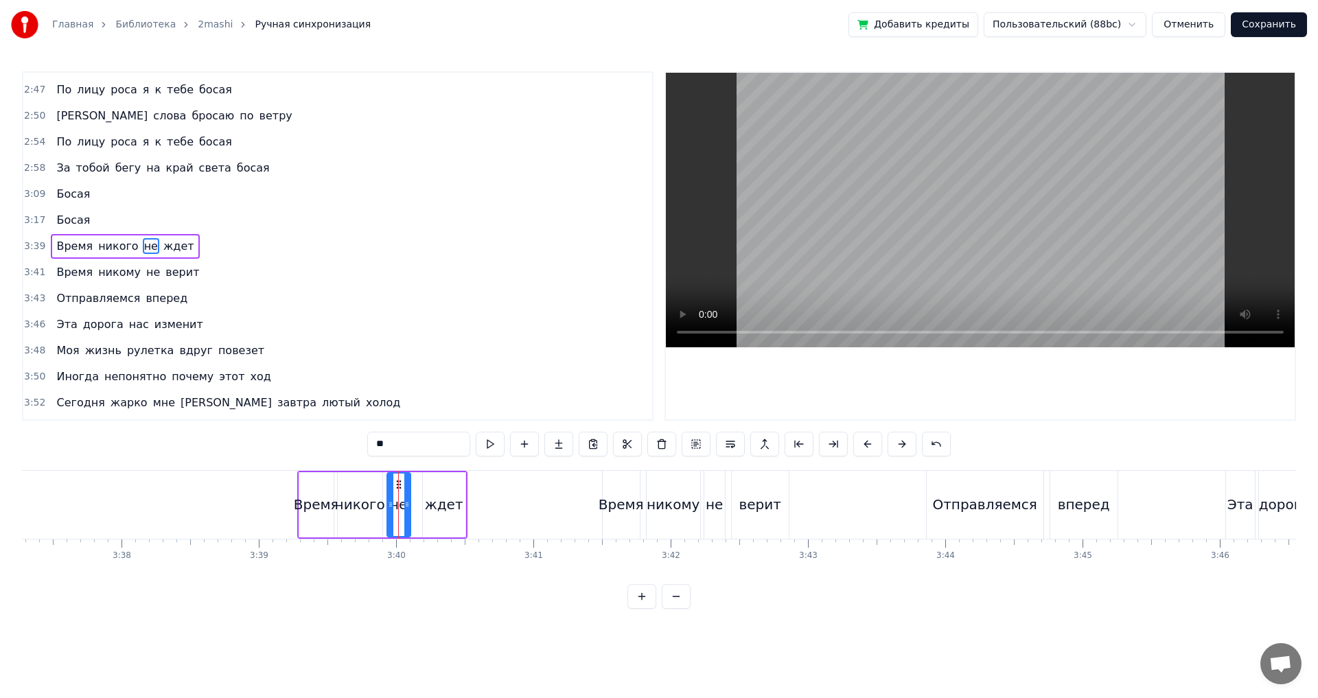
drag, startPoint x: 396, startPoint y: 508, endPoint x: 388, endPoint y: 509, distance: 8.3
click at [388, 509] on icon at bounding box center [390, 504] width 5 height 11
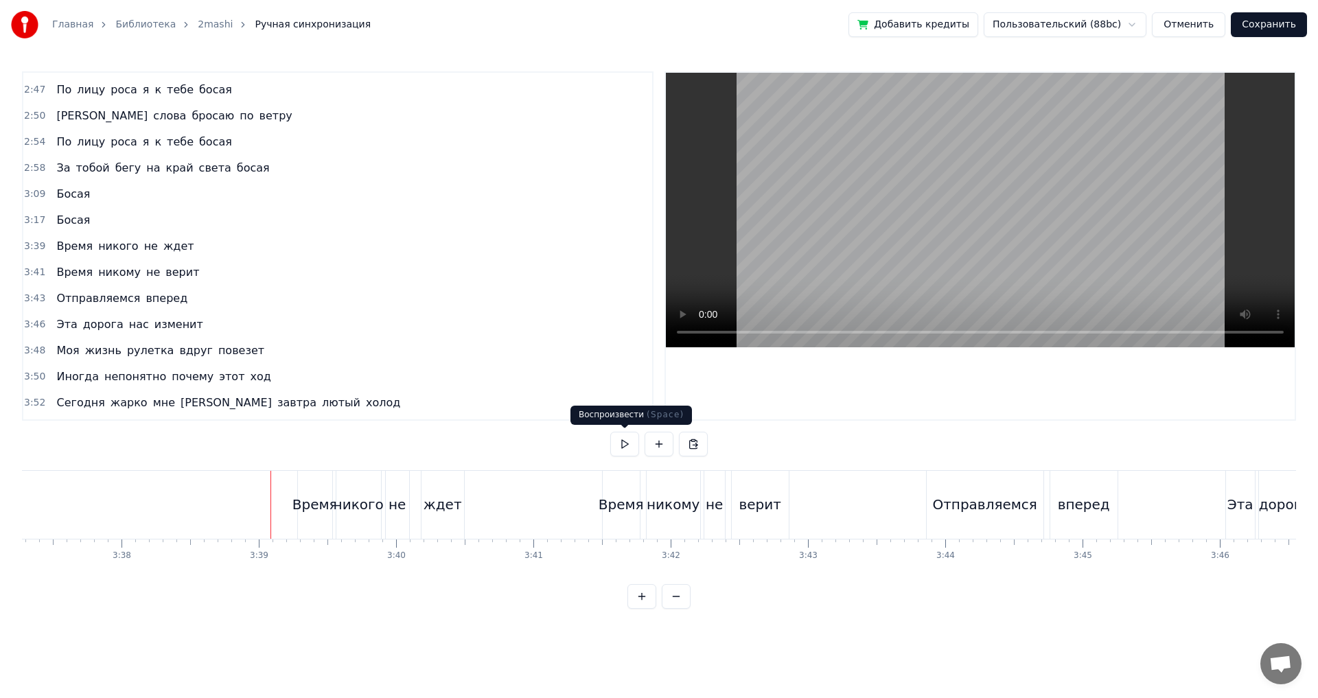
click at [624, 443] on button at bounding box center [624, 444] width 29 height 25
click at [430, 518] on div "ждет" at bounding box center [443, 505] width 43 height 68
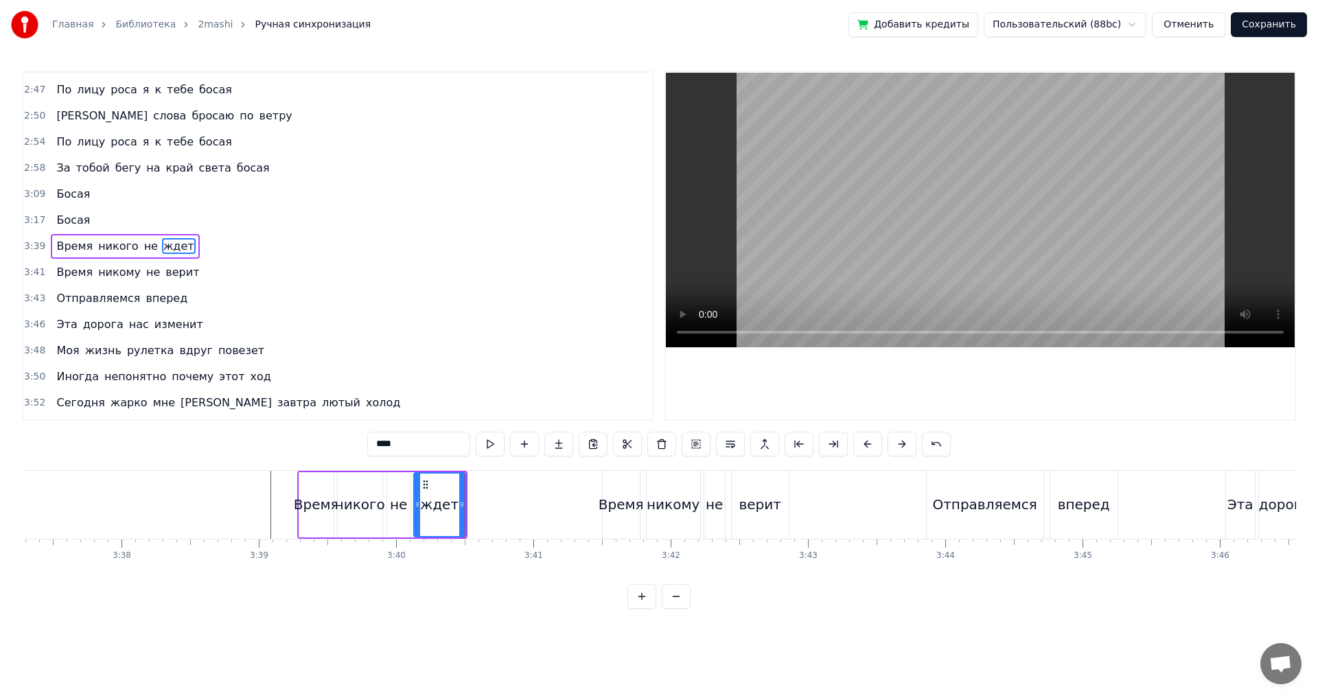
drag, startPoint x: 426, startPoint y: 506, endPoint x: 417, endPoint y: 508, distance: 9.2
click at [417, 508] on icon at bounding box center [417, 504] width 5 height 11
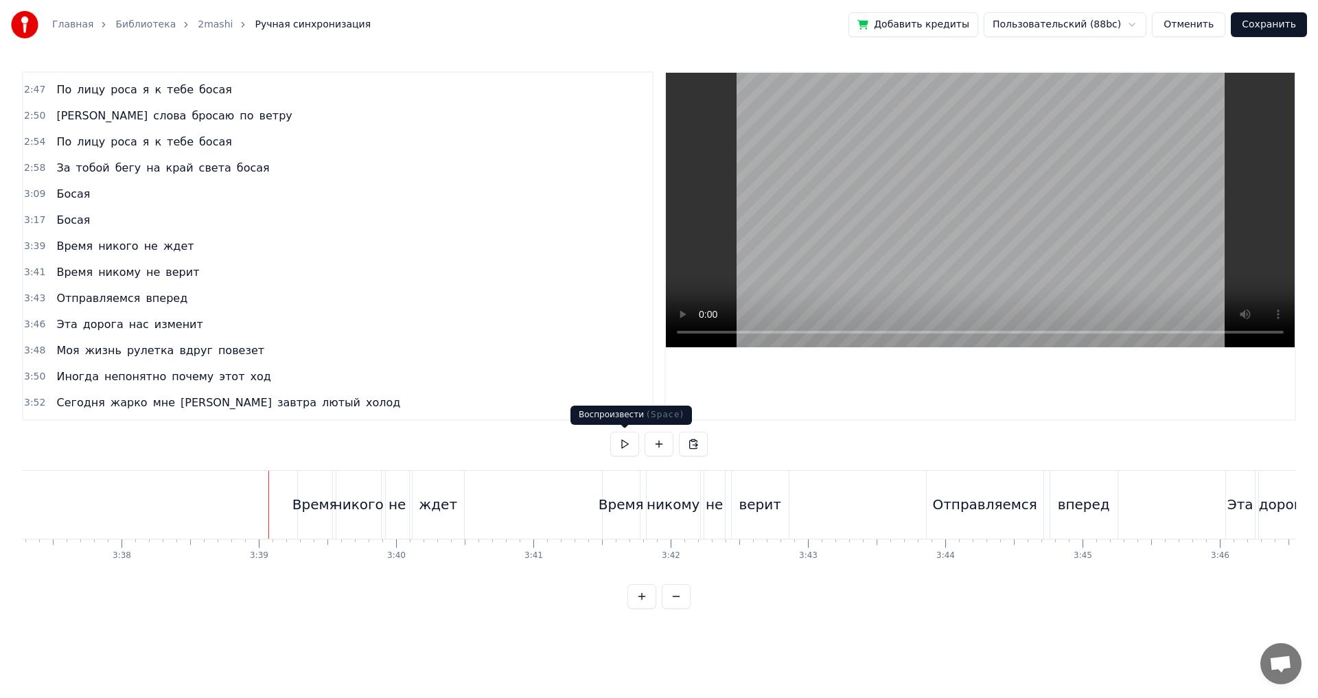
click at [618, 443] on button at bounding box center [624, 444] width 29 height 25
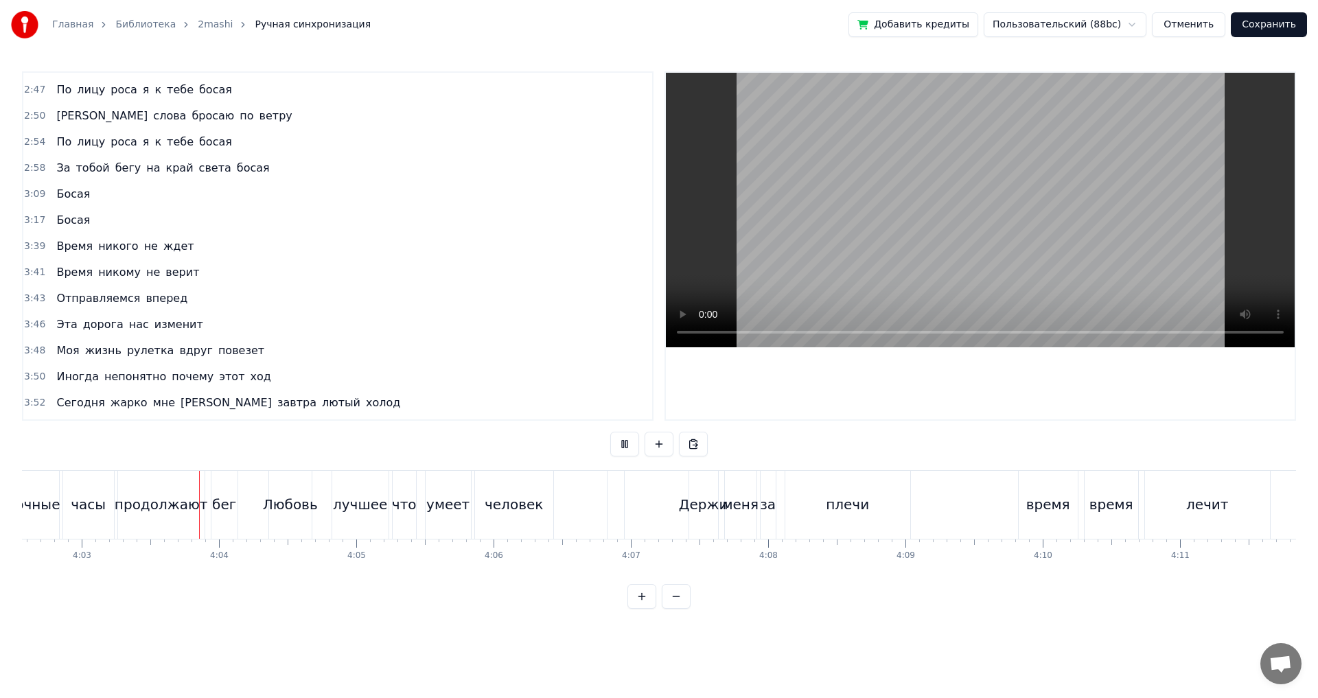
scroll to position [0, 33306]
click at [1262, 23] on button "Сохранить" at bounding box center [1269, 24] width 76 height 25
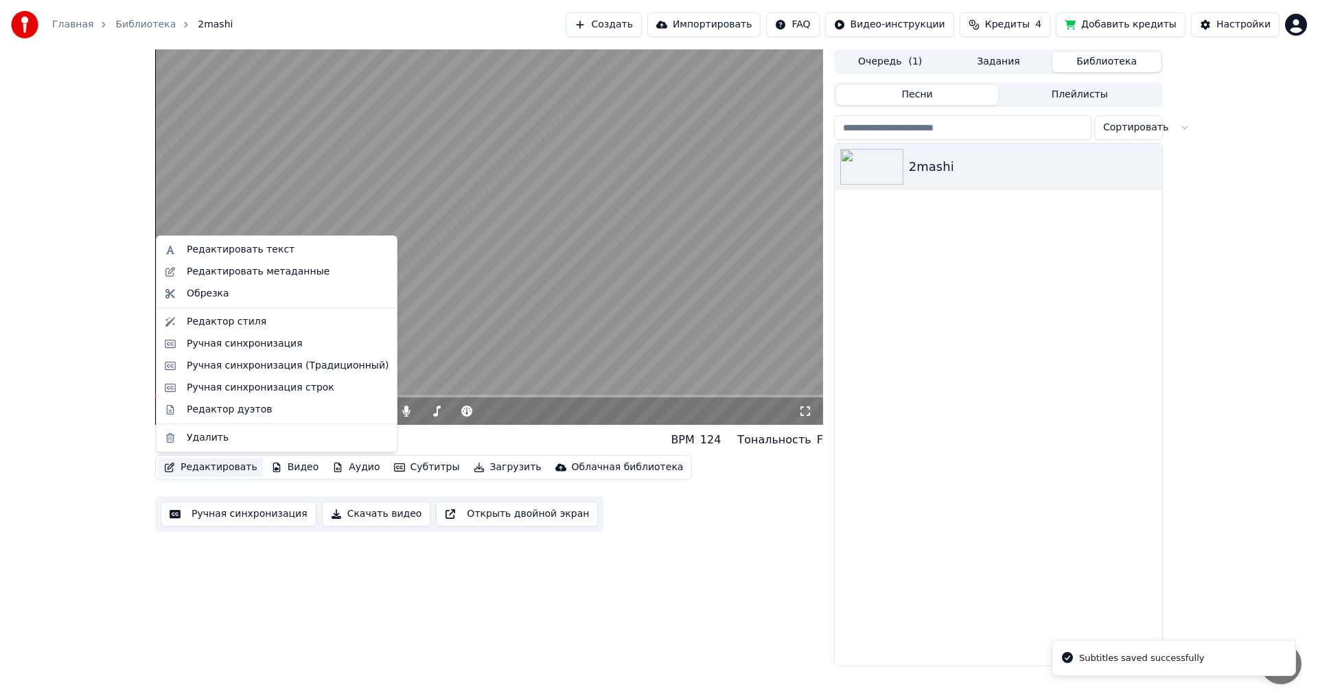
click at [206, 468] on button "Редактировать" at bounding box center [211, 467] width 104 height 19
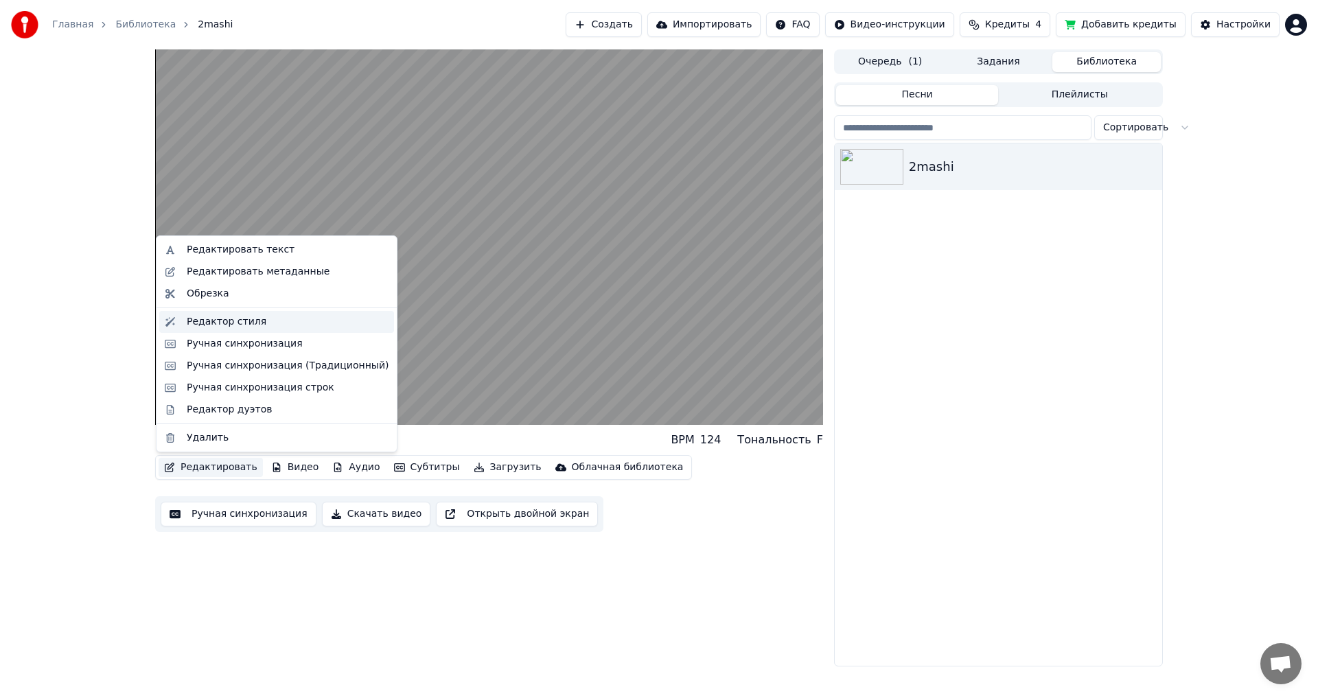
click at [204, 321] on div "Редактор стиля" at bounding box center [227, 322] width 80 height 14
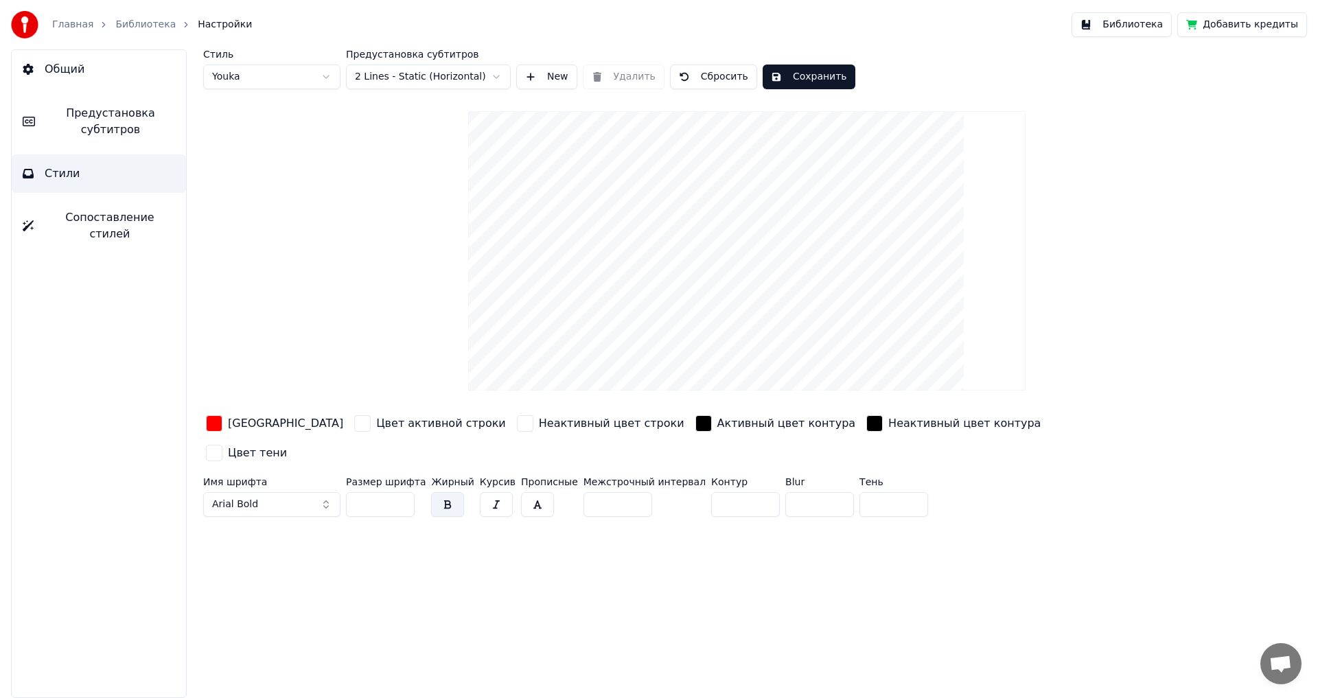
click at [77, 123] on span "Предустановка субтитров" at bounding box center [110, 121] width 129 height 33
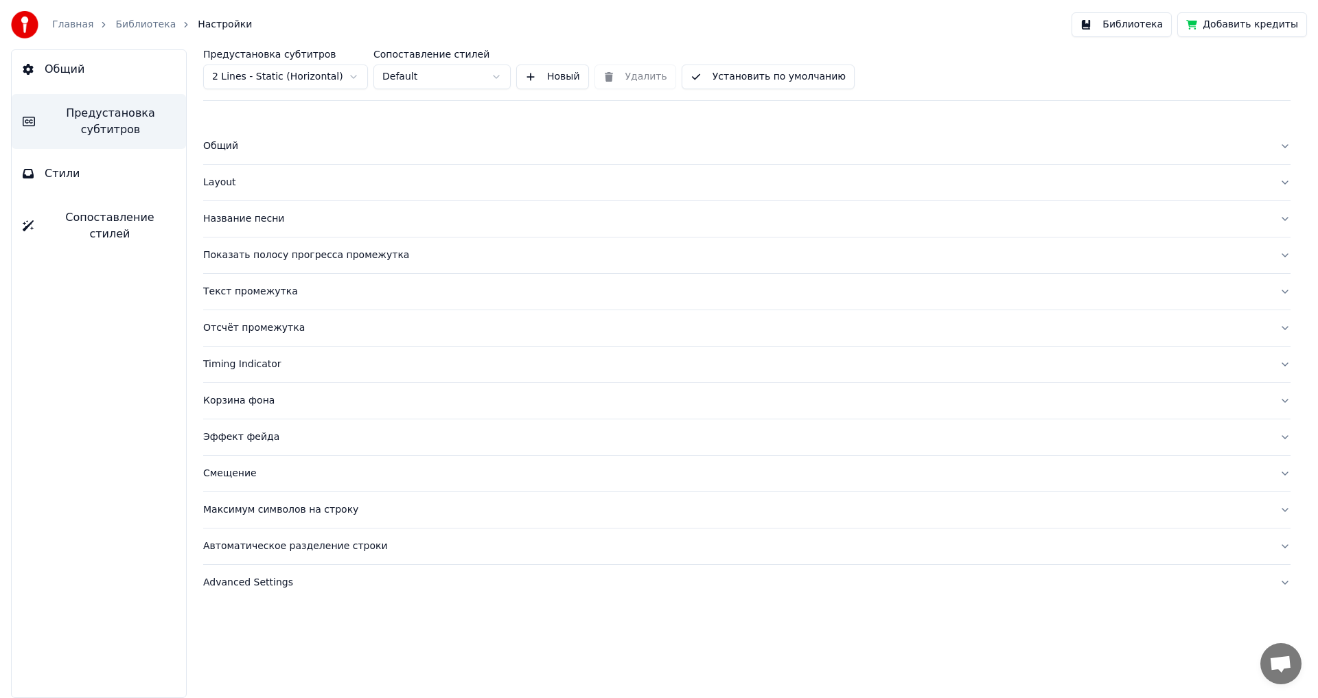
click at [232, 441] on div "Эффект фейда" at bounding box center [735, 437] width 1065 height 14
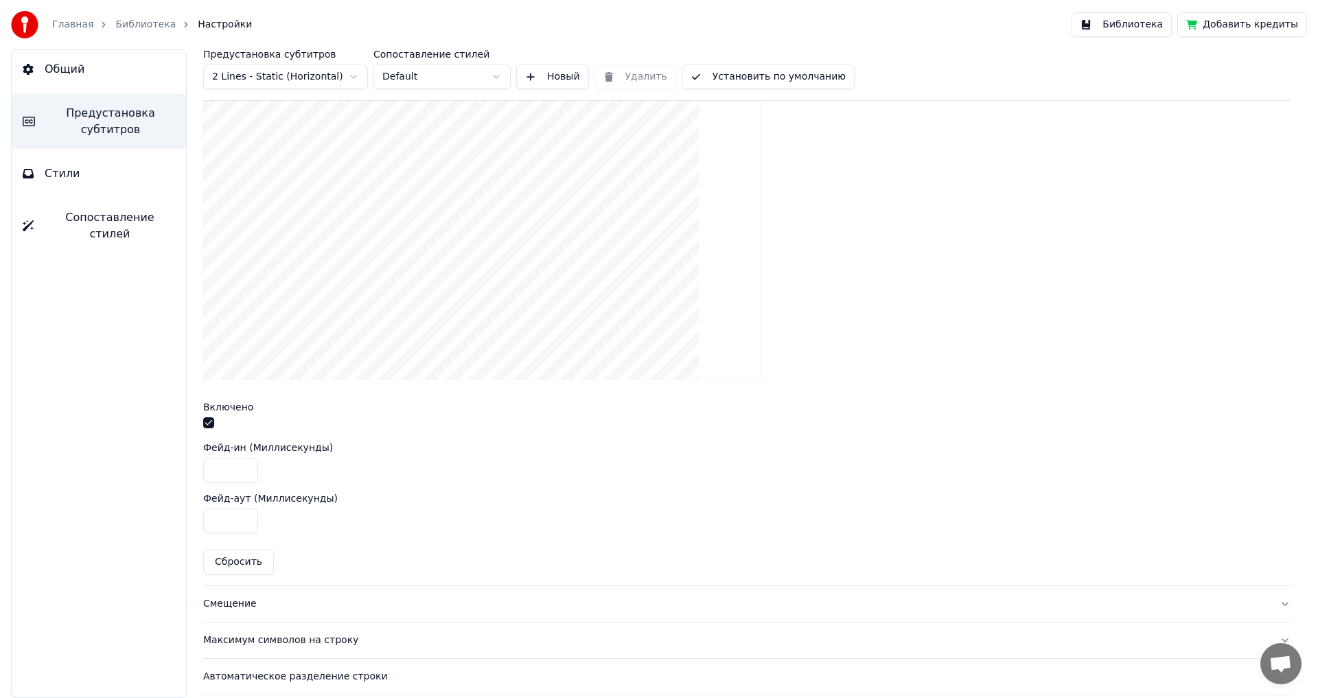
scroll to position [412, 0]
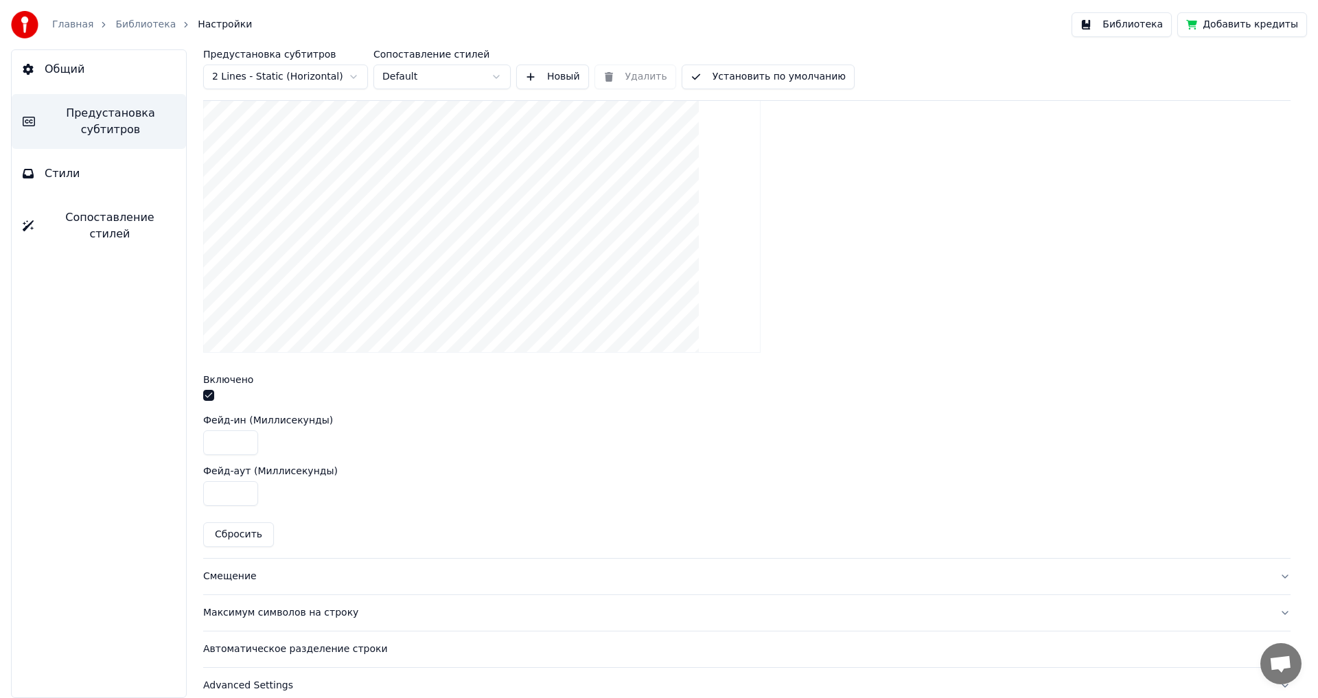
click at [210, 439] on input "***" at bounding box center [230, 442] width 55 height 25
type input "***"
drag, startPoint x: 217, startPoint y: 492, endPoint x: 209, endPoint y: 493, distance: 7.7
click at [209, 493] on input "***" at bounding box center [230, 493] width 55 height 25
type input "***"
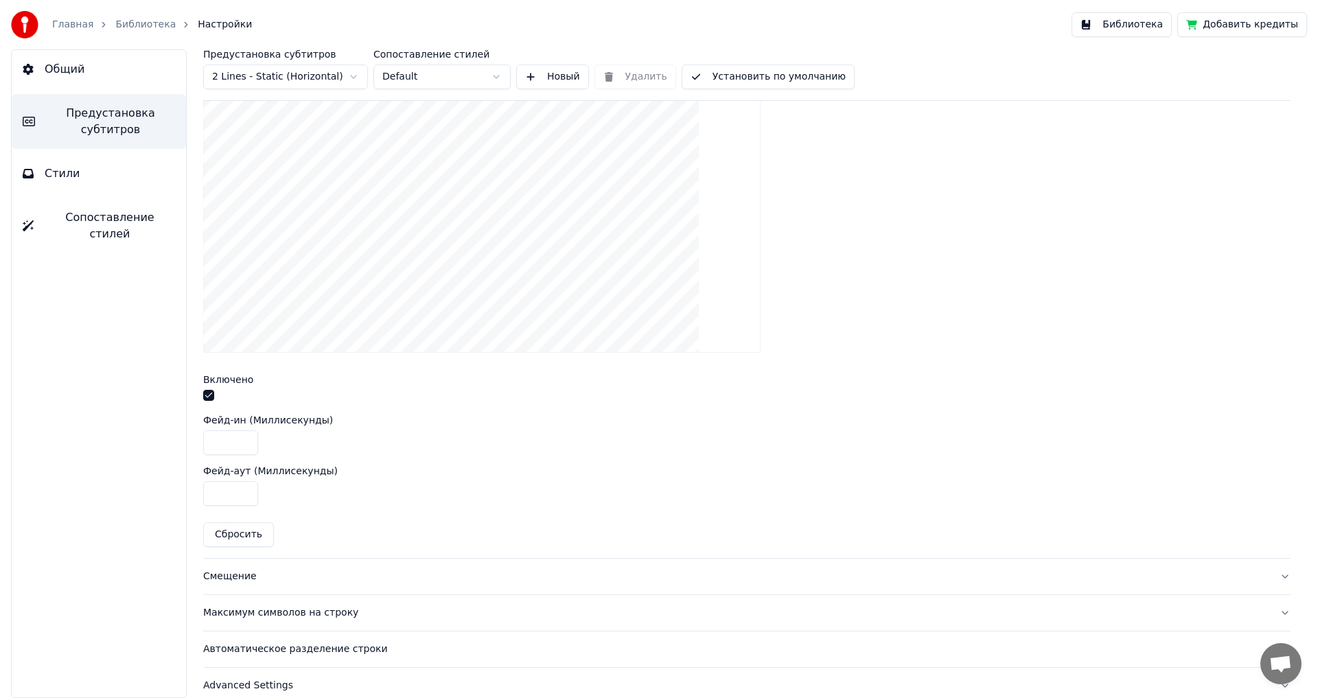
click at [1000, 291] on div at bounding box center [746, 212] width 1087 height 301
click at [1135, 22] on button "Библиотека" at bounding box center [1122, 24] width 100 height 25
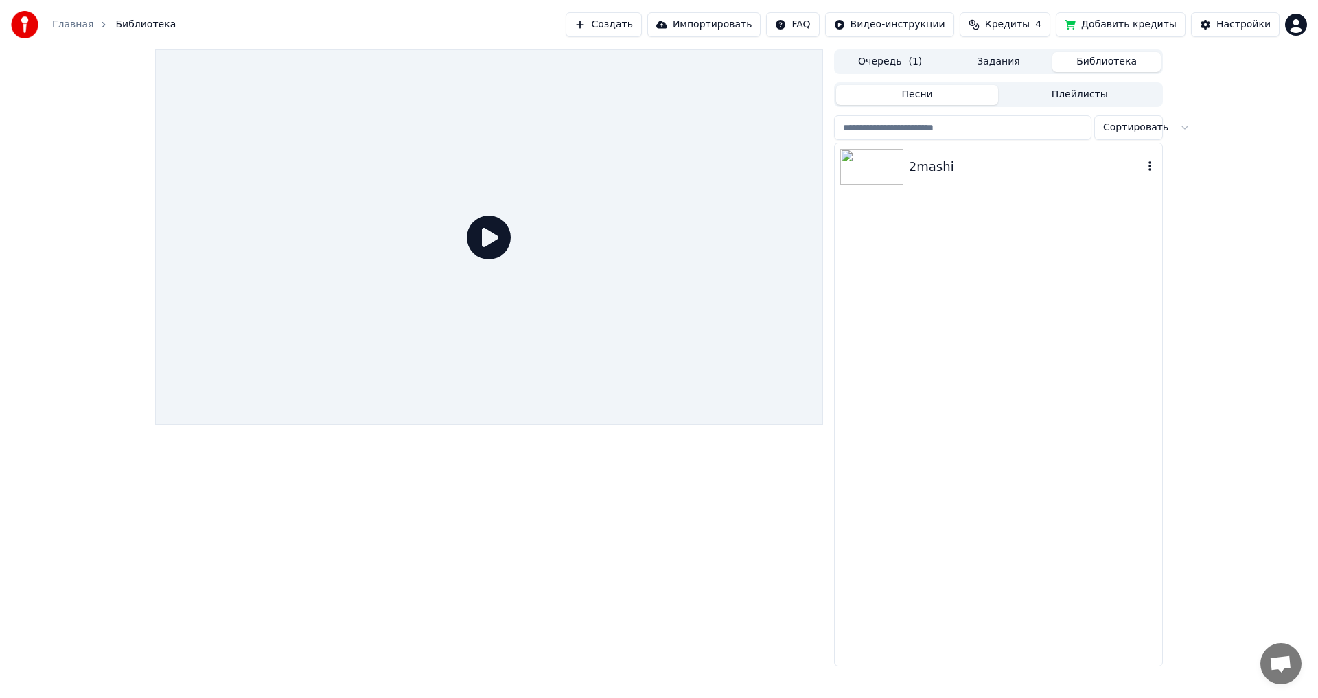
click at [862, 163] on img at bounding box center [871, 167] width 63 height 36
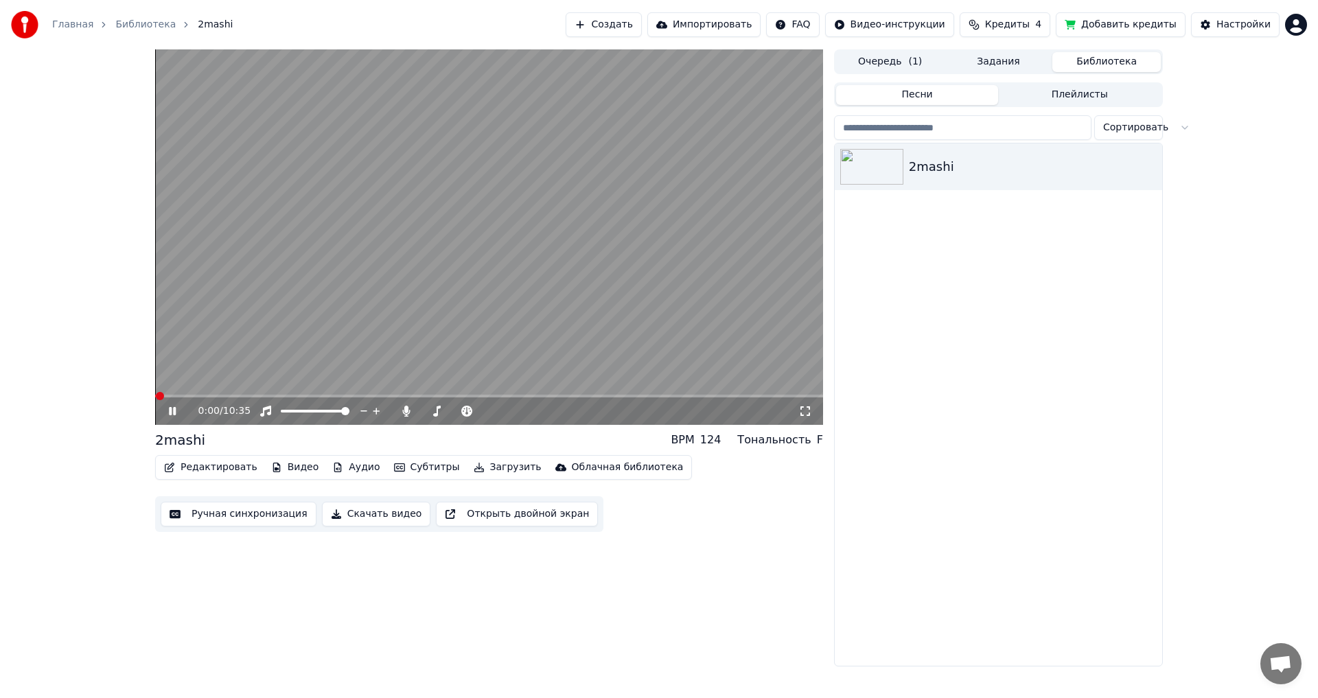
click at [210, 467] on button "Редактировать" at bounding box center [211, 467] width 104 height 19
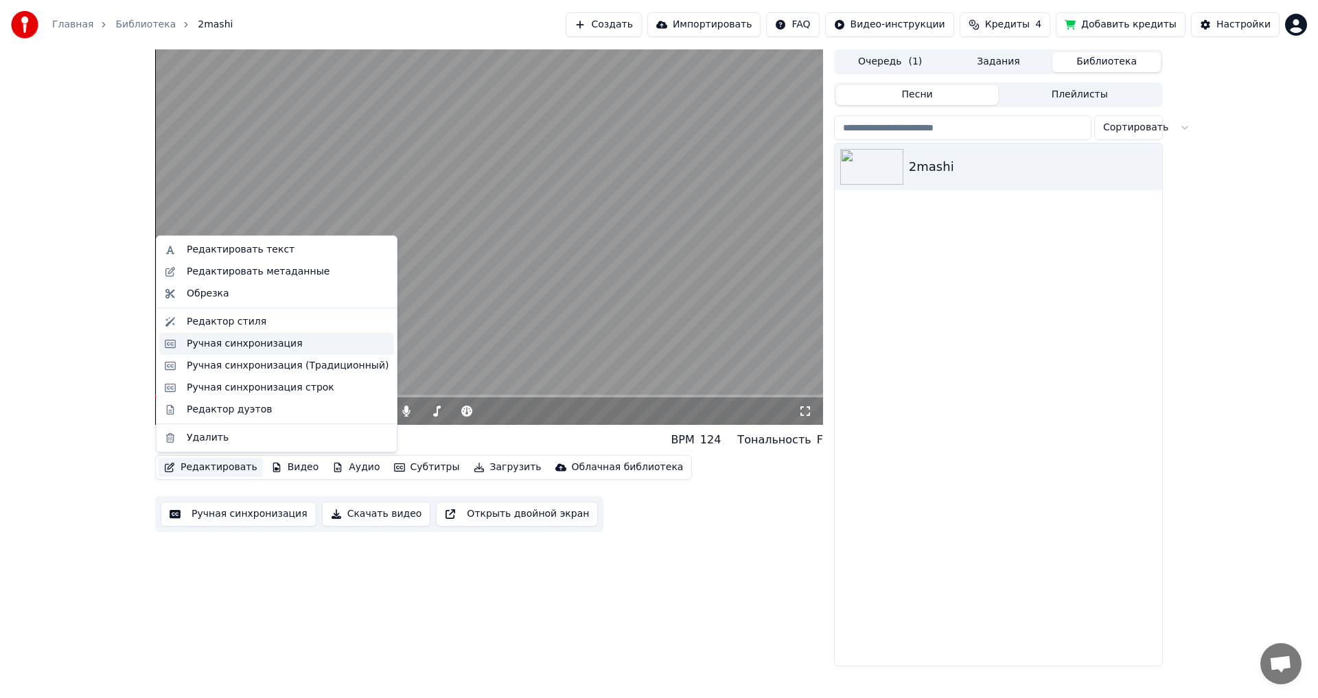
click at [210, 345] on div "Ручная синхронизация" at bounding box center [245, 344] width 116 height 14
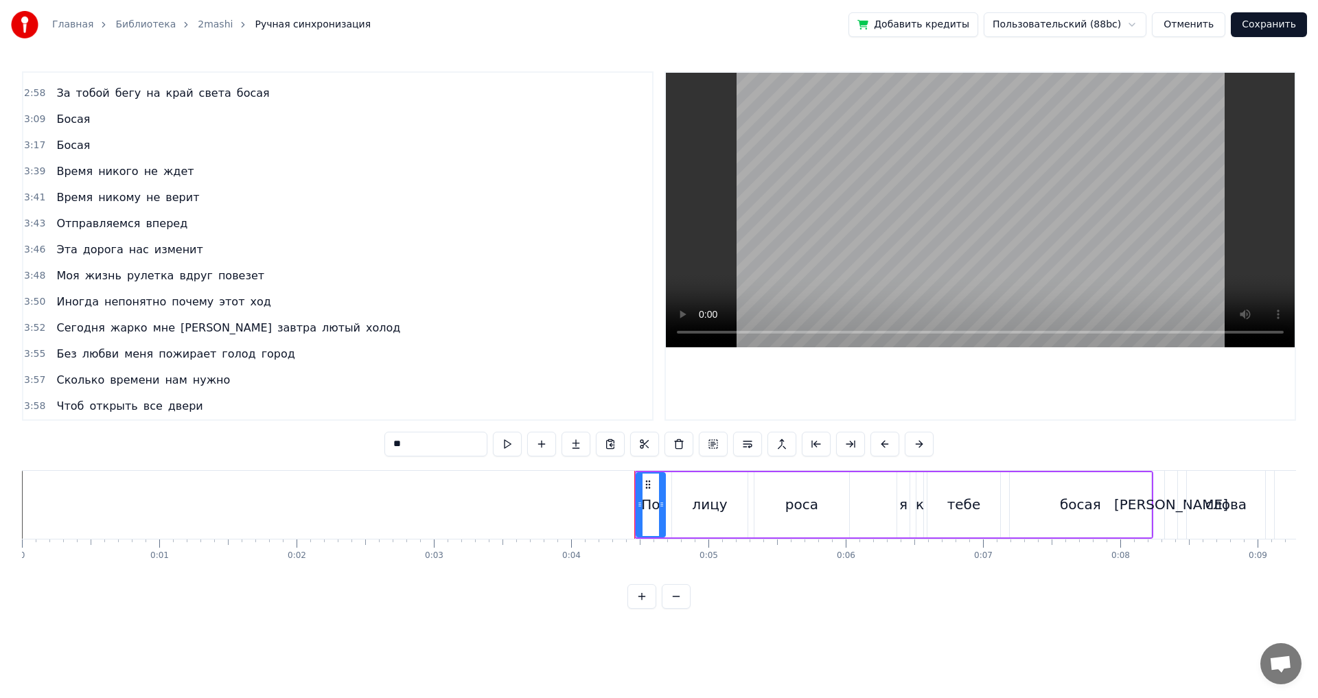
scroll to position [1146, 0]
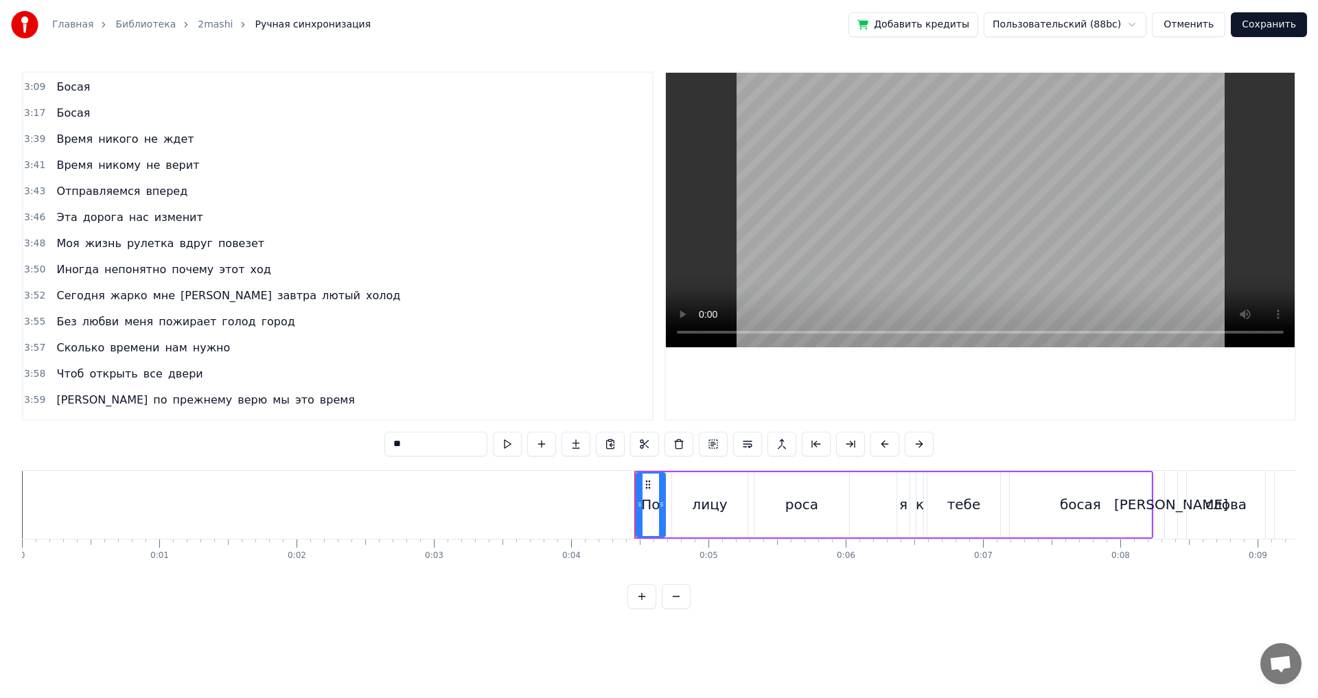
click at [63, 139] on span "Время" at bounding box center [74, 139] width 39 height 16
type input "*****"
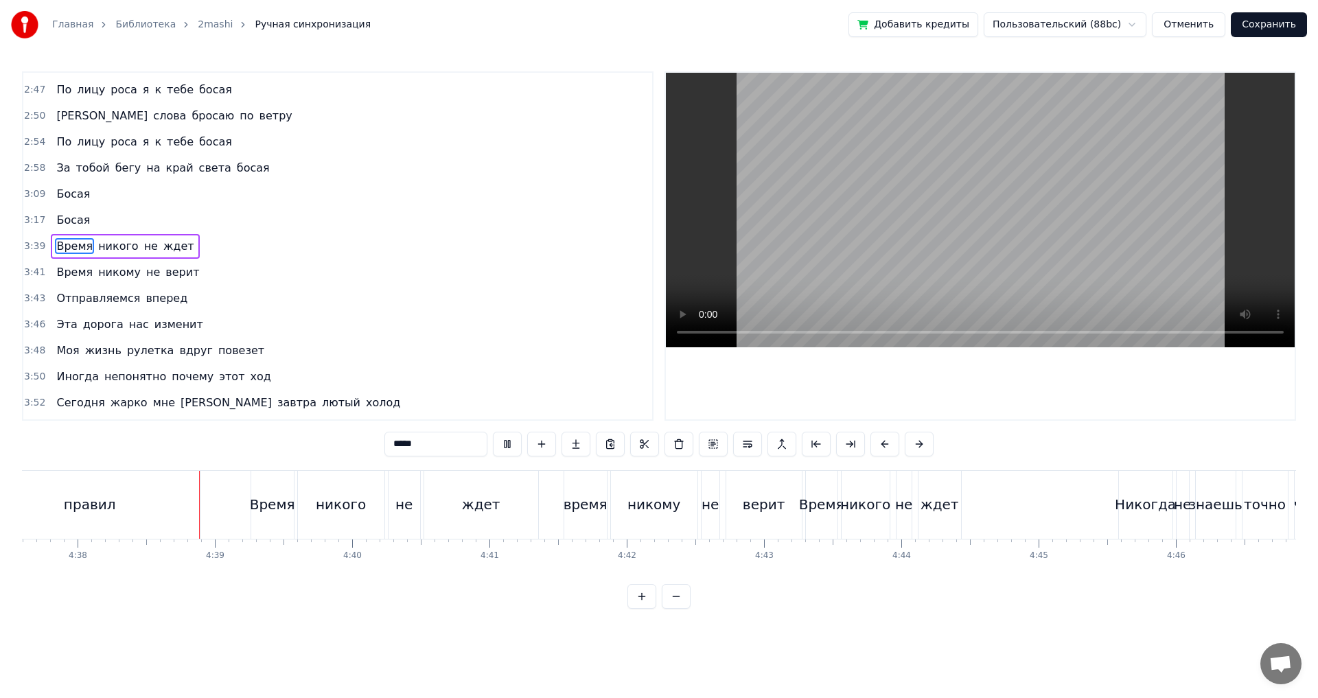
scroll to position [0, 38115]
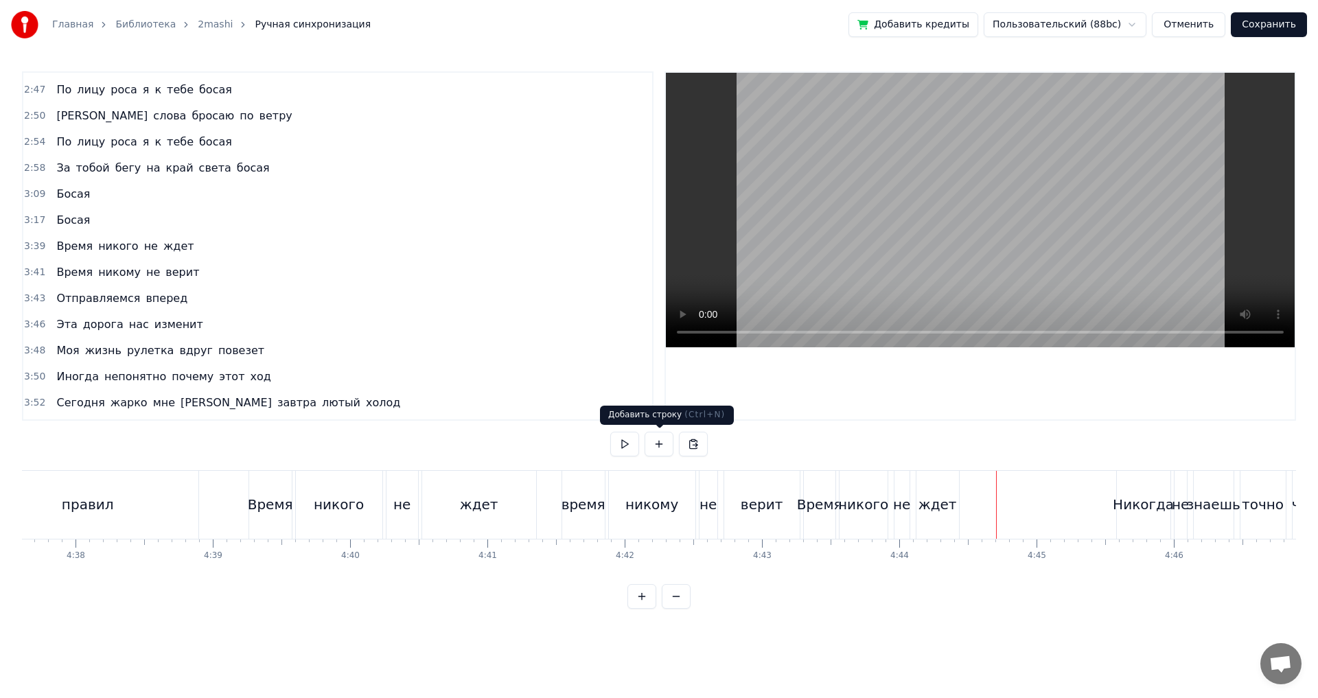
click at [658, 438] on button at bounding box center [659, 444] width 29 height 25
click at [1019, 504] on div "<>" at bounding box center [1066, 504] width 136 height 65
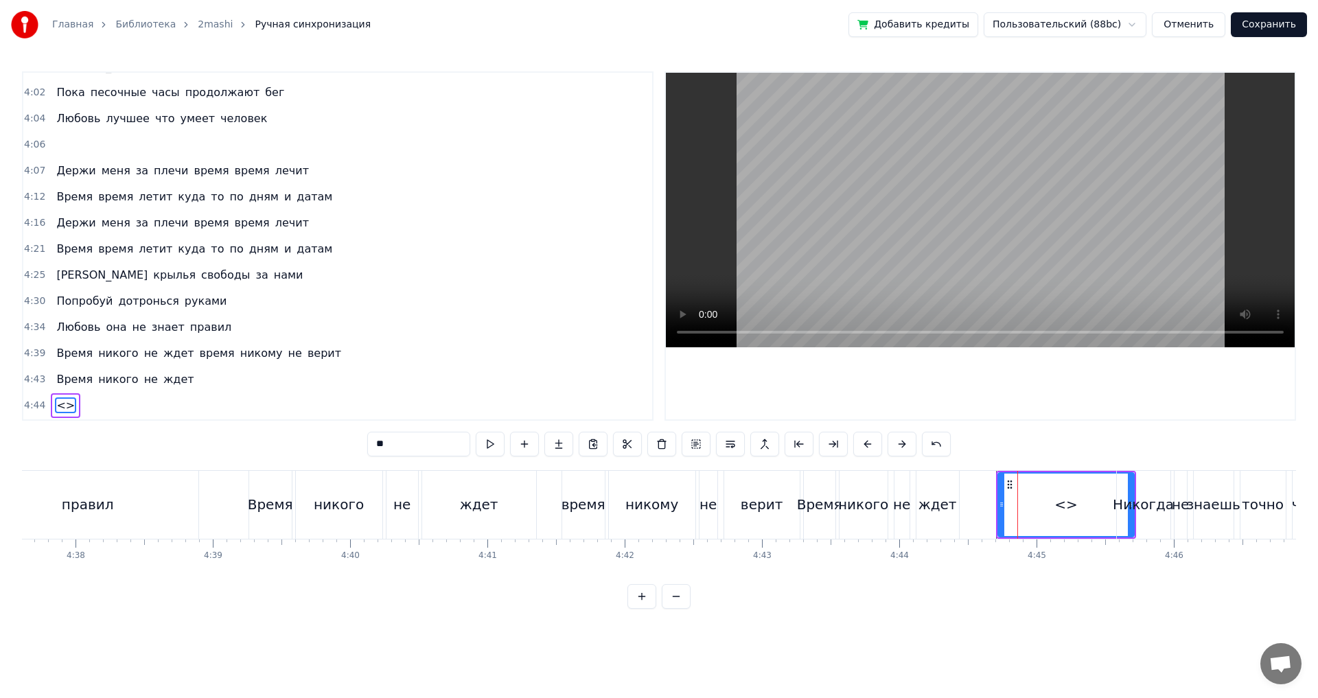
scroll to position [1639, 0]
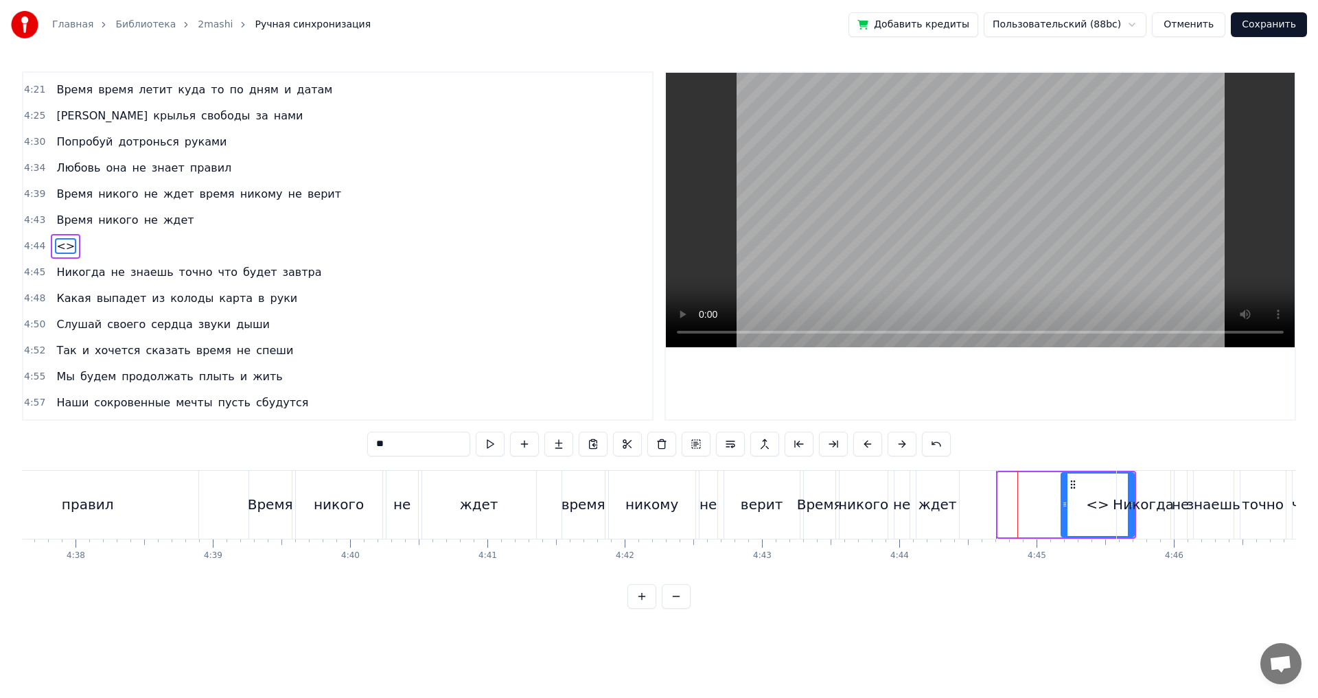
drag, startPoint x: 1000, startPoint y: 505, endPoint x: 1063, endPoint y: 505, distance: 63.2
click at [1063, 505] on icon at bounding box center [1064, 504] width 5 height 11
drag, startPoint x: 1068, startPoint y: 483, endPoint x: 1030, endPoint y: 483, distance: 38.4
click at [1030, 483] on icon at bounding box center [1030, 484] width 11 height 11
drag, startPoint x: 1088, startPoint y: 504, endPoint x: 1060, endPoint y: 504, distance: 28.1
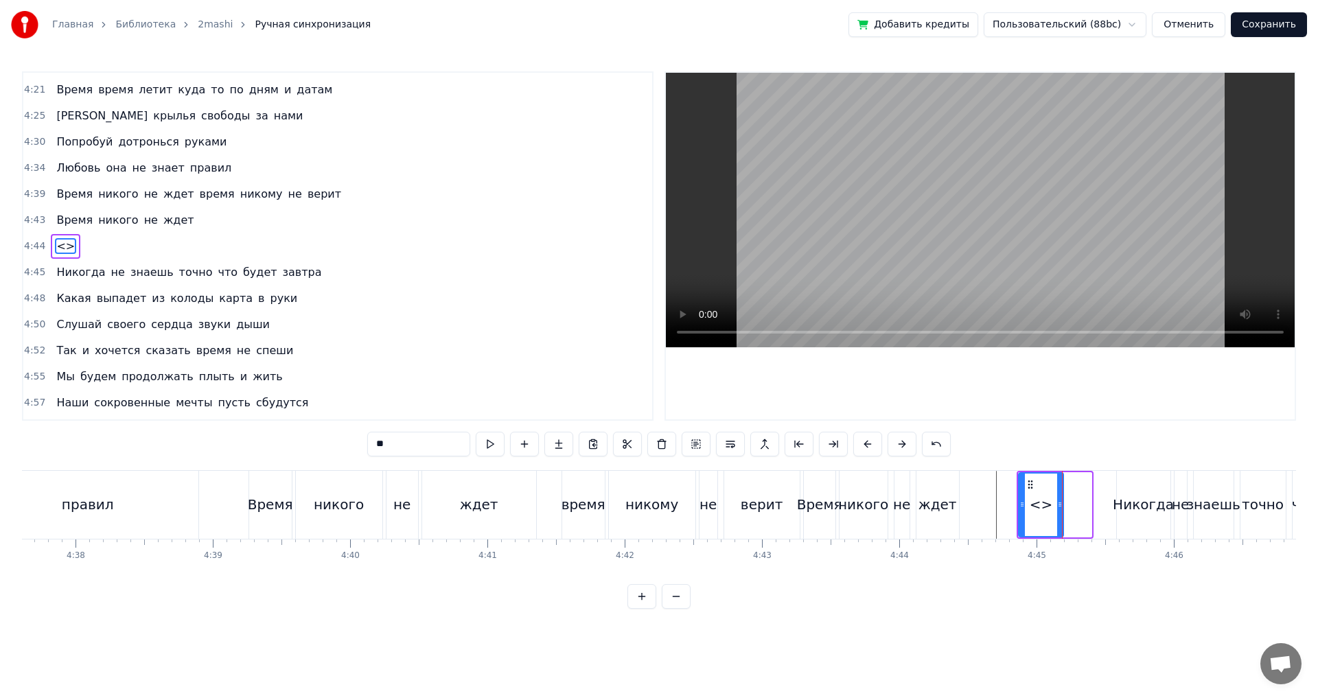
click at [1060, 504] on icon at bounding box center [1059, 504] width 5 height 11
click at [406, 438] on input "**" at bounding box center [418, 444] width 103 height 25
drag, startPoint x: 404, startPoint y: 444, endPoint x: 242, endPoint y: 444, distance: 162.7
click at [242, 444] on div "0:04 По лицу роса я к тебе босая 0:08 И слова бросаю по ветру 0:12 По лицу роса…" at bounding box center [659, 340] width 1274 height 538
paste input "text"
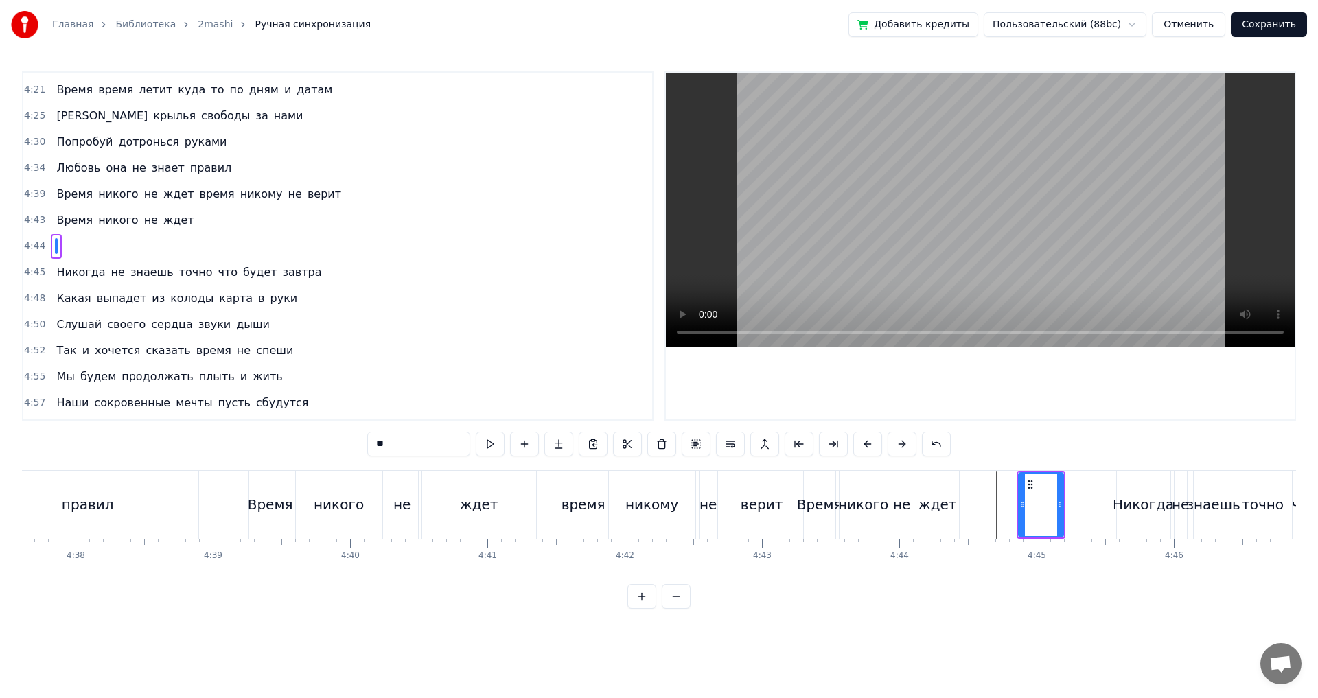
click at [936, 509] on div "ждет" at bounding box center [938, 504] width 38 height 21
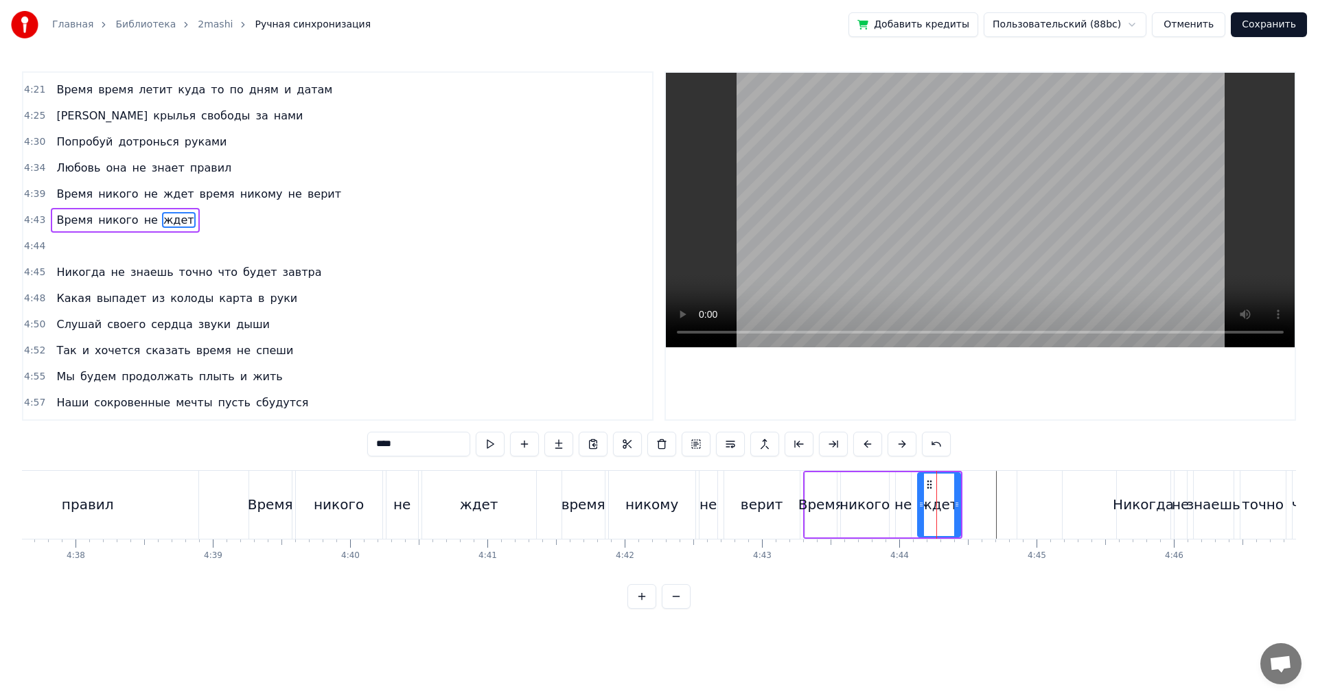
scroll to position [1613, 0]
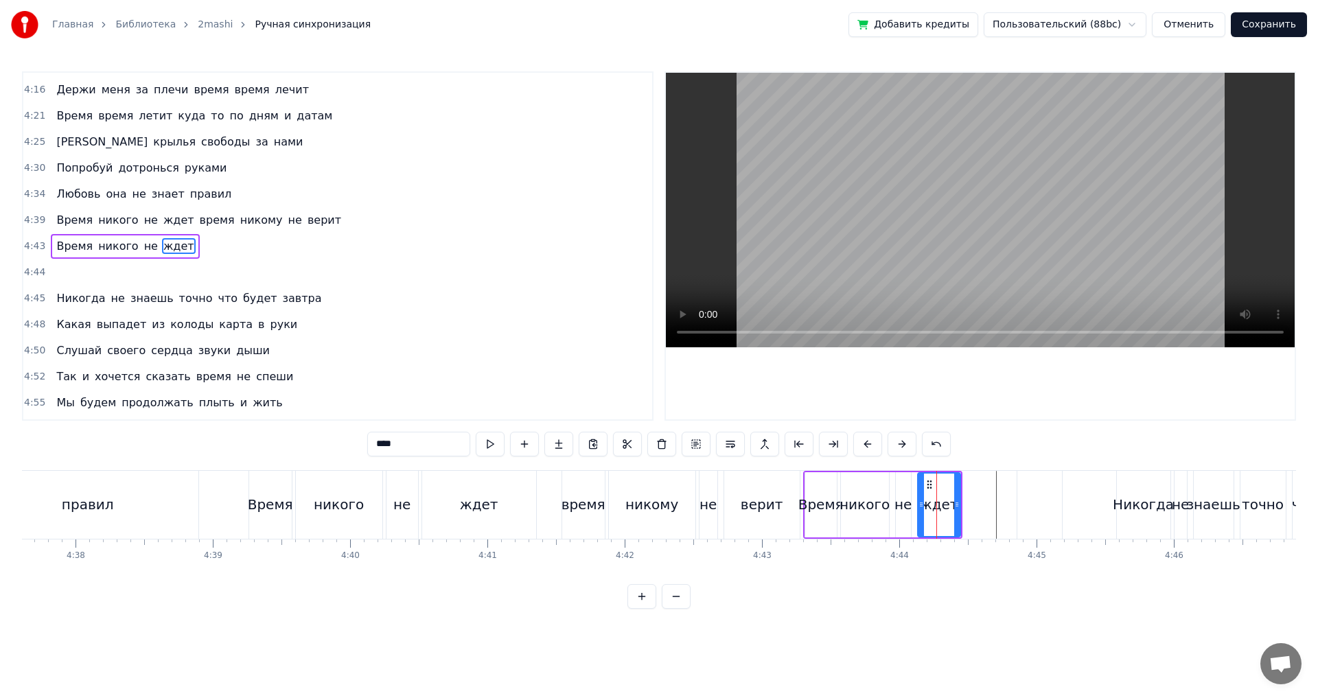
click at [1138, 509] on div "Никогда" at bounding box center [1143, 504] width 61 height 21
type input "*******"
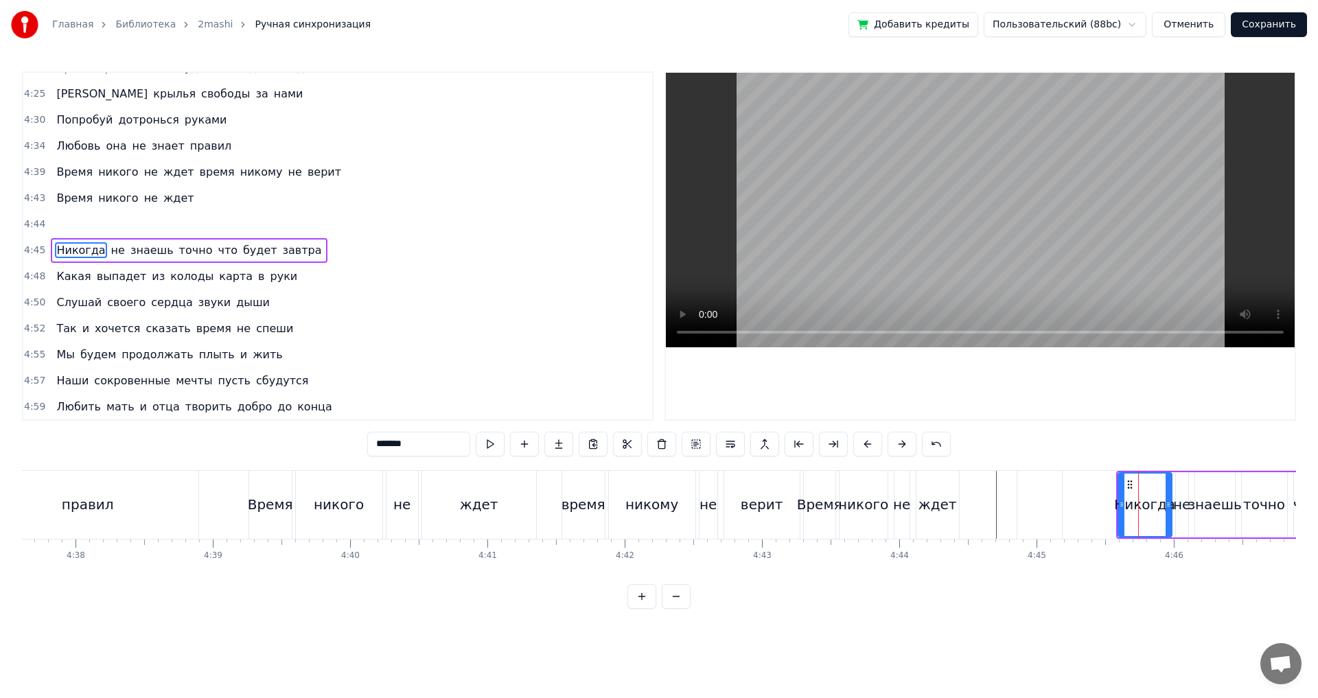
scroll to position [1665, 0]
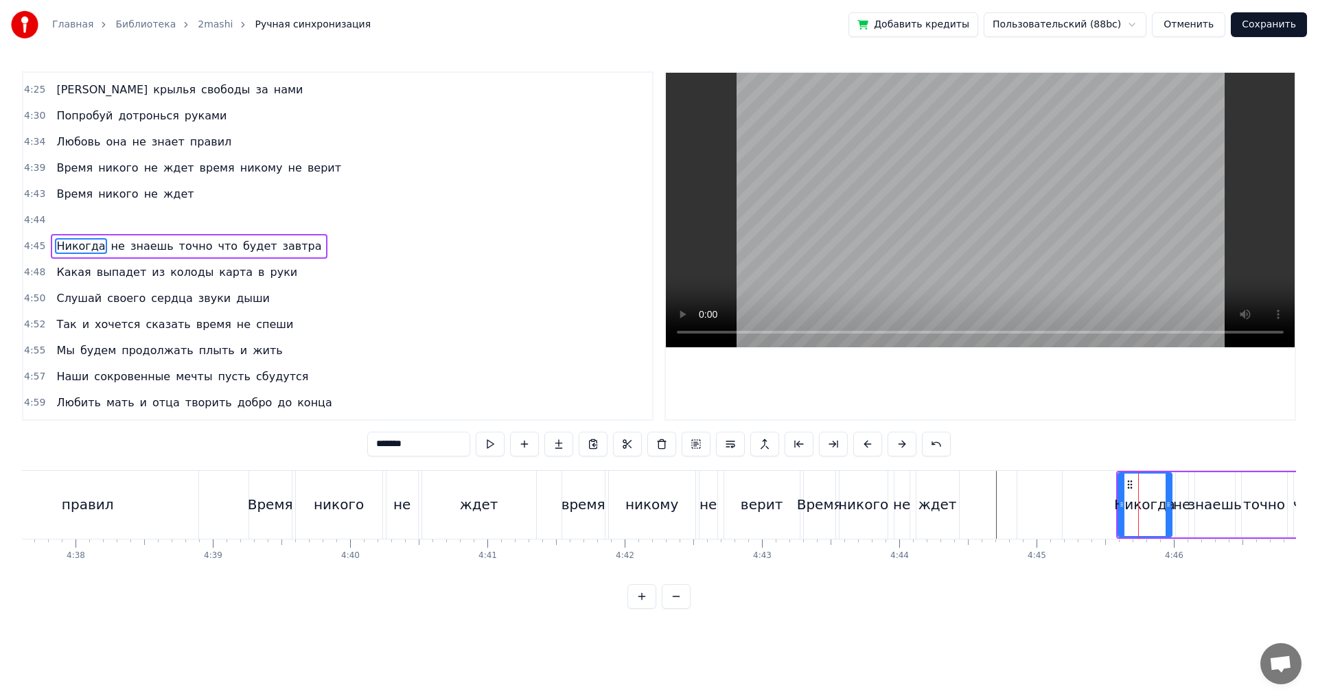
click at [550, 494] on div "Время никого не ждет время никому не верит" at bounding box center [526, 505] width 555 height 68
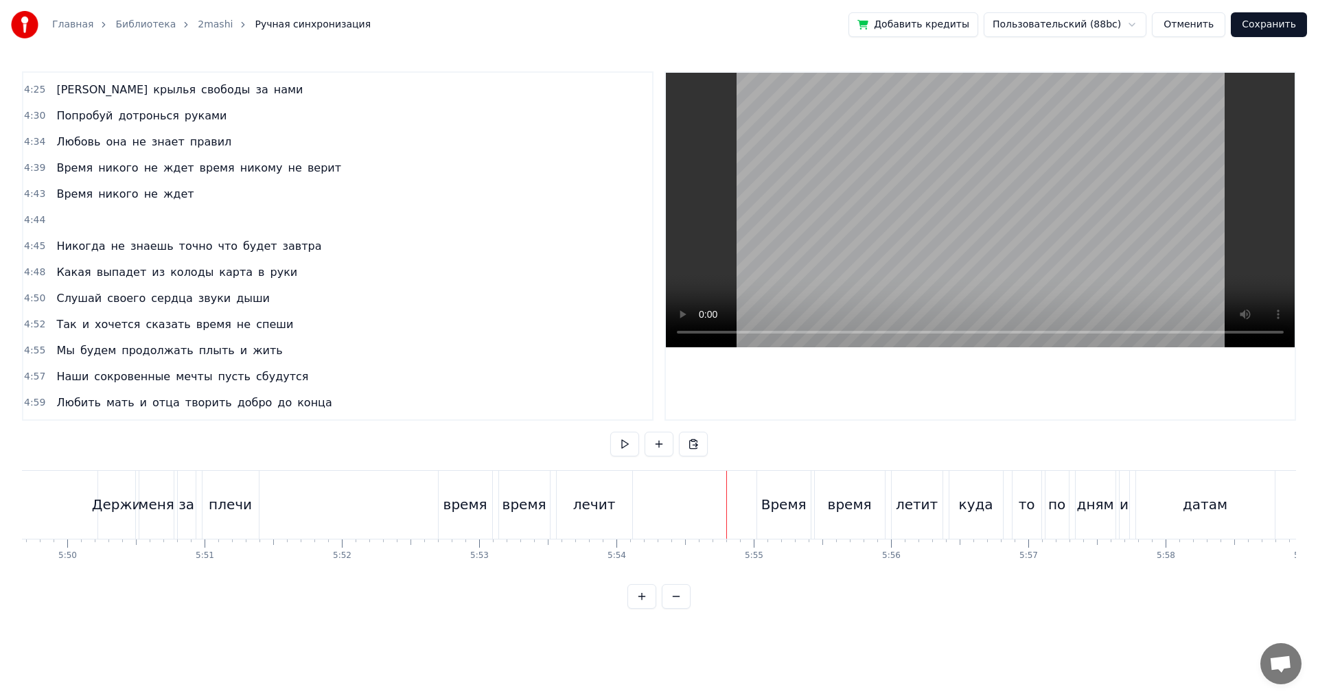
scroll to position [0, 47434]
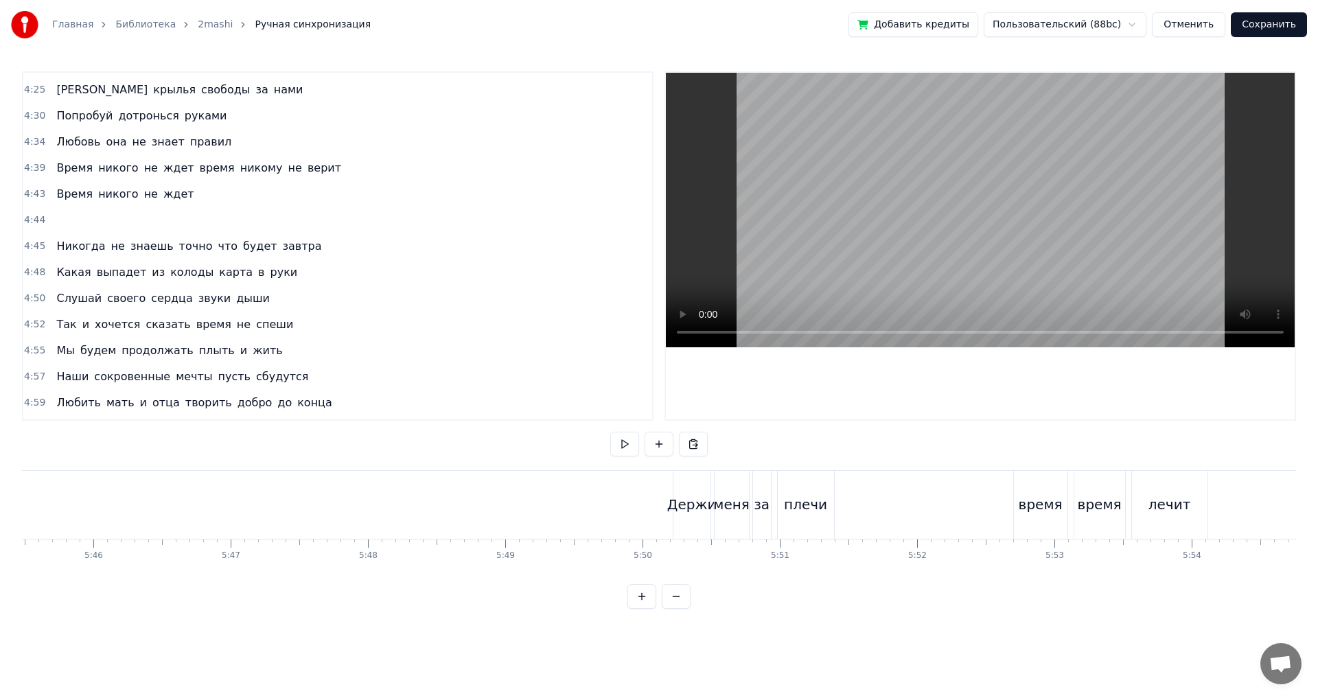
click at [808, 517] on div "плечи" at bounding box center [806, 505] width 56 height 68
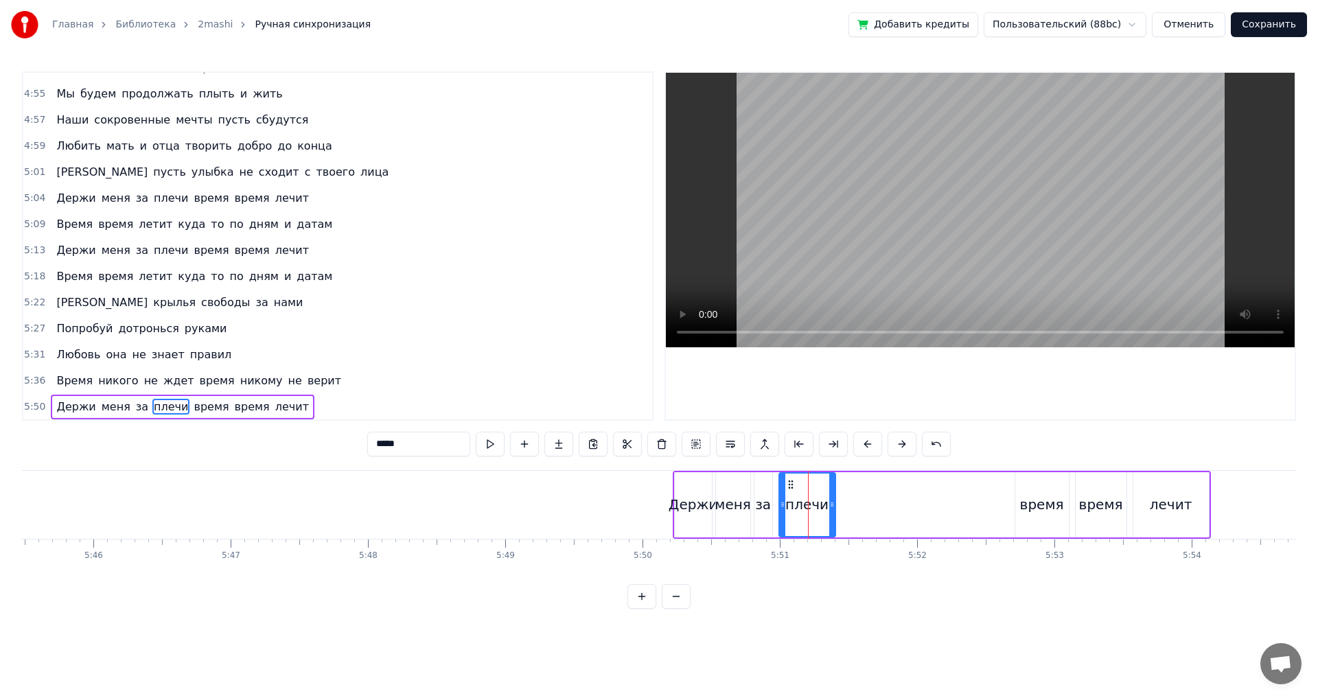
scroll to position [2083, 0]
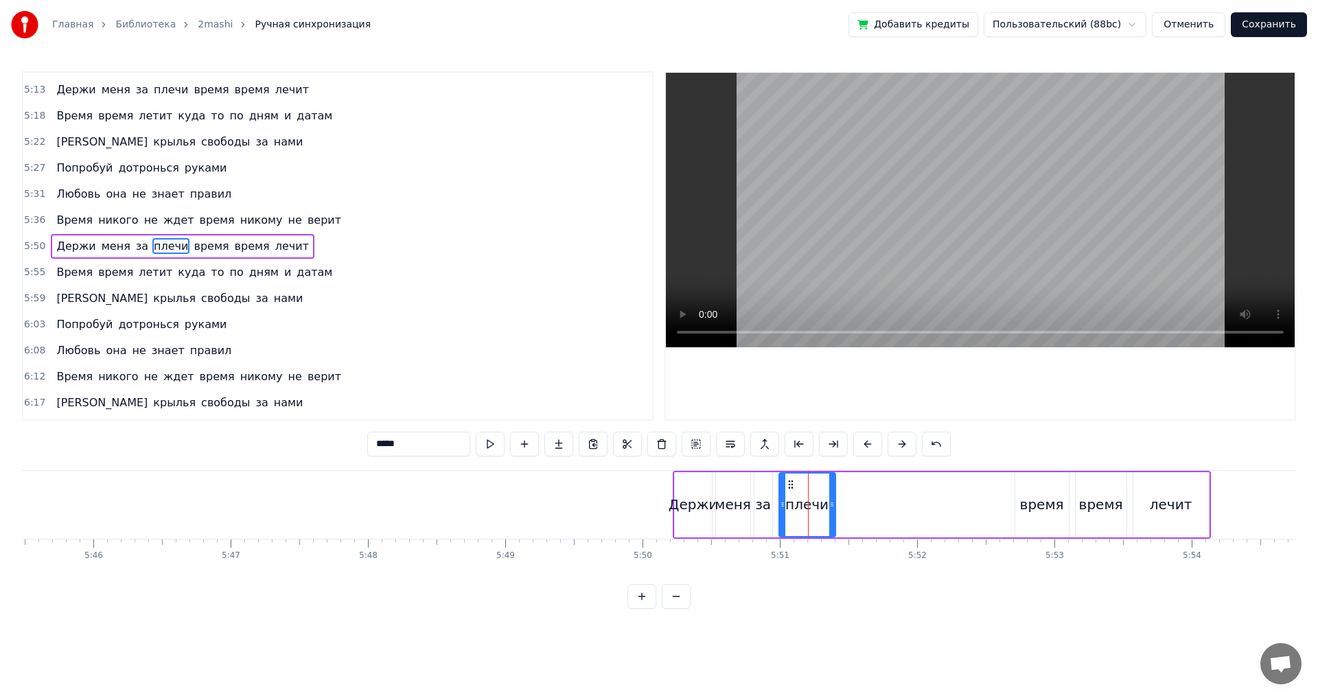
click at [868, 503] on div "Держи меня за плечи время время лечит" at bounding box center [942, 505] width 538 height 68
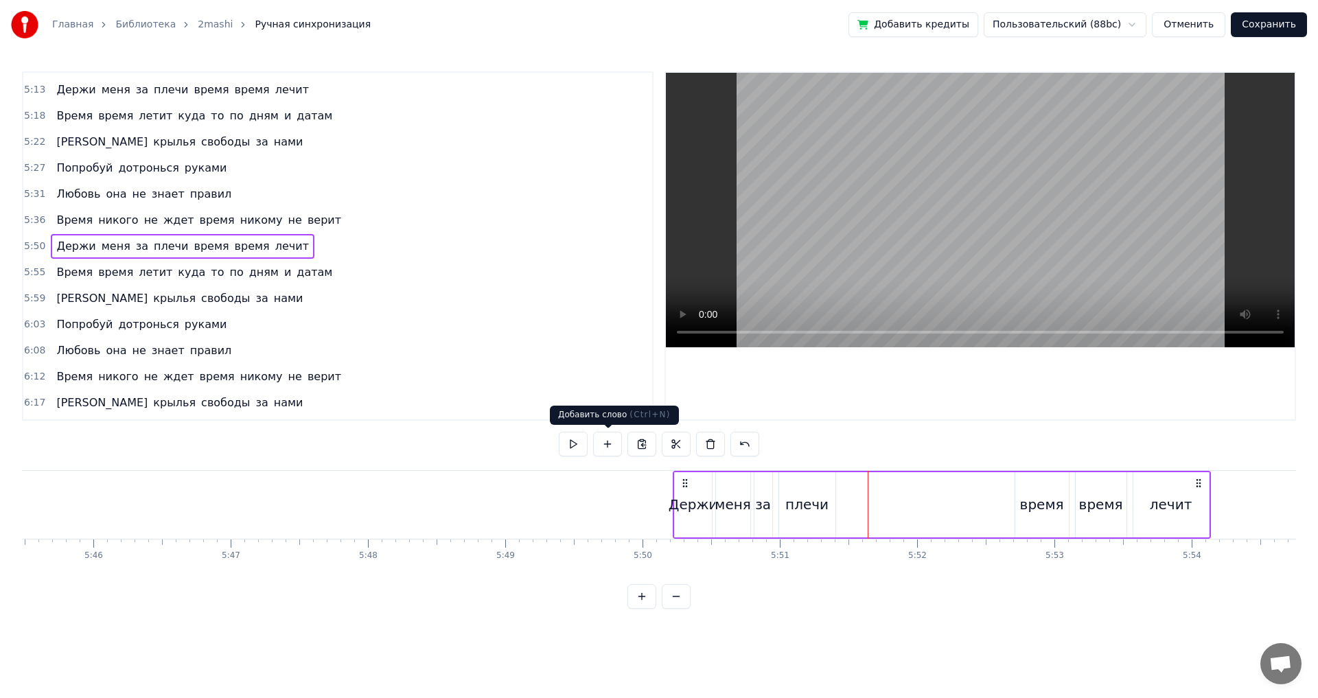
click at [603, 443] on button at bounding box center [607, 444] width 29 height 25
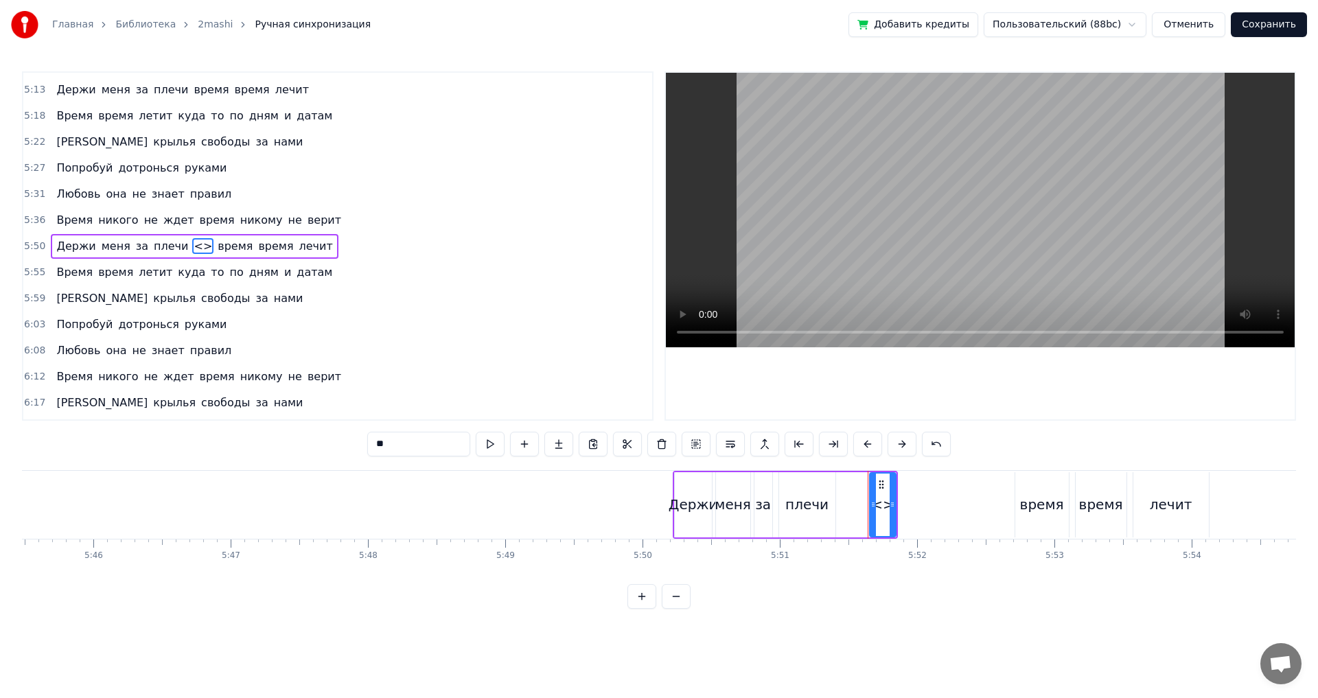
drag, startPoint x: 408, startPoint y: 440, endPoint x: 258, endPoint y: 442, distance: 149.7
click at [258, 442] on div "0:04 По лицу роса я к тебе босая 0:08 И слова бросаю по ветру 0:12 По лицу роса…" at bounding box center [659, 340] width 1274 height 538
paste input "text"
drag, startPoint x: 873, startPoint y: 508, endPoint x: 833, endPoint y: 507, distance: 39.8
click at [833, 507] on icon at bounding box center [833, 504] width 5 height 11
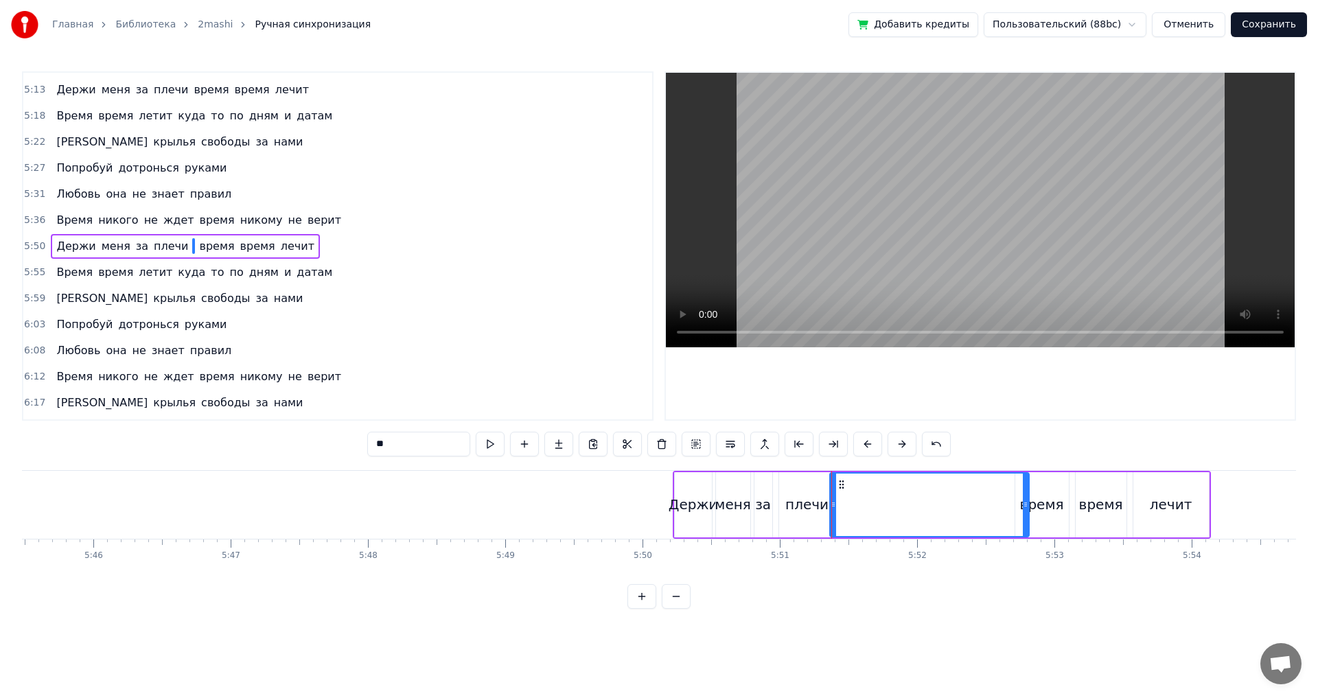
drag, startPoint x: 892, startPoint y: 504, endPoint x: 1025, endPoint y: 504, distance: 133.2
click at [1025, 504] on icon at bounding box center [1025, 504] width 5 height 11
click at [164, 247] on span "плечи" at bounding box center [170, 246] width 37 height 16
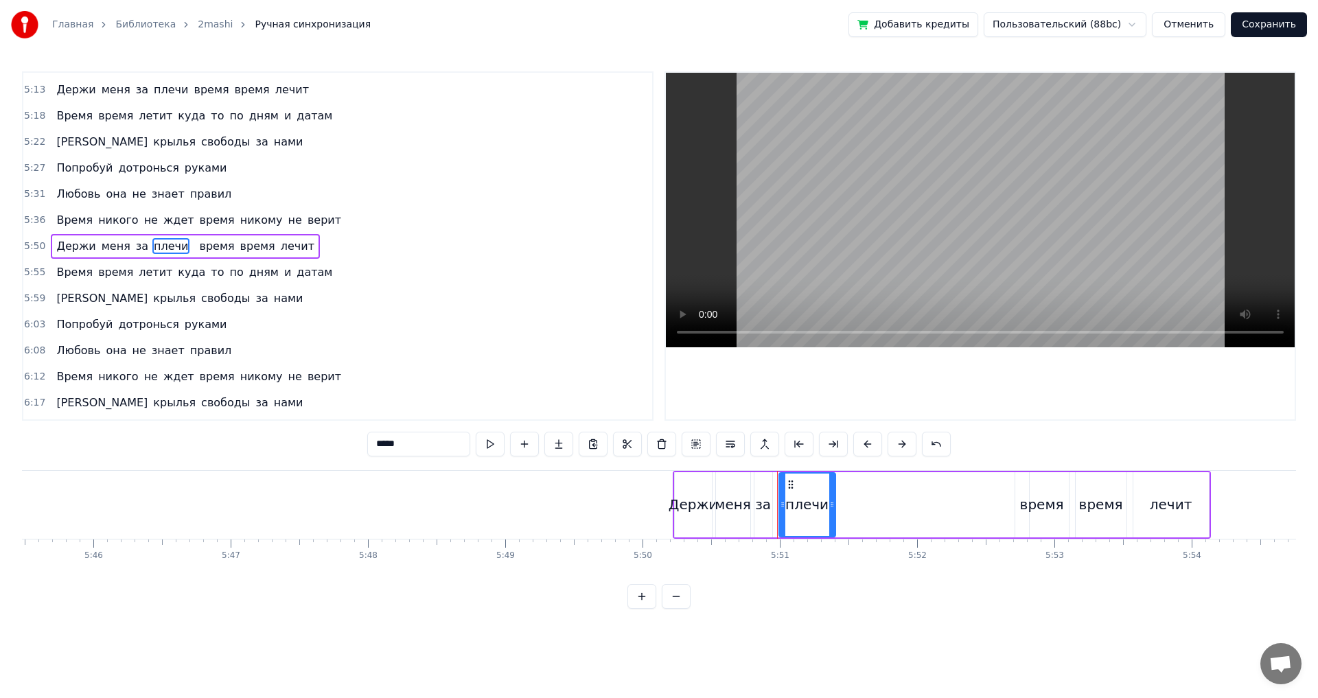
click at [411, 448] on input "*****" at bounding box center [418, 444] width 103 height 25
click at [198, 249] on span "время" at bounding box center [217, 246] width 38 height 16
drag, startPoint x: 376, startPoint y: 447, endPoint x: 367, endPoint y: 446, distance: 9.6
click at [367, 446] on div "0:04 По лицу роса я к тебе босая 0:08 И слова бросаю по ветру 0:12 По лицу роса…" at bounding box center [659, 340] width 1274 height 538
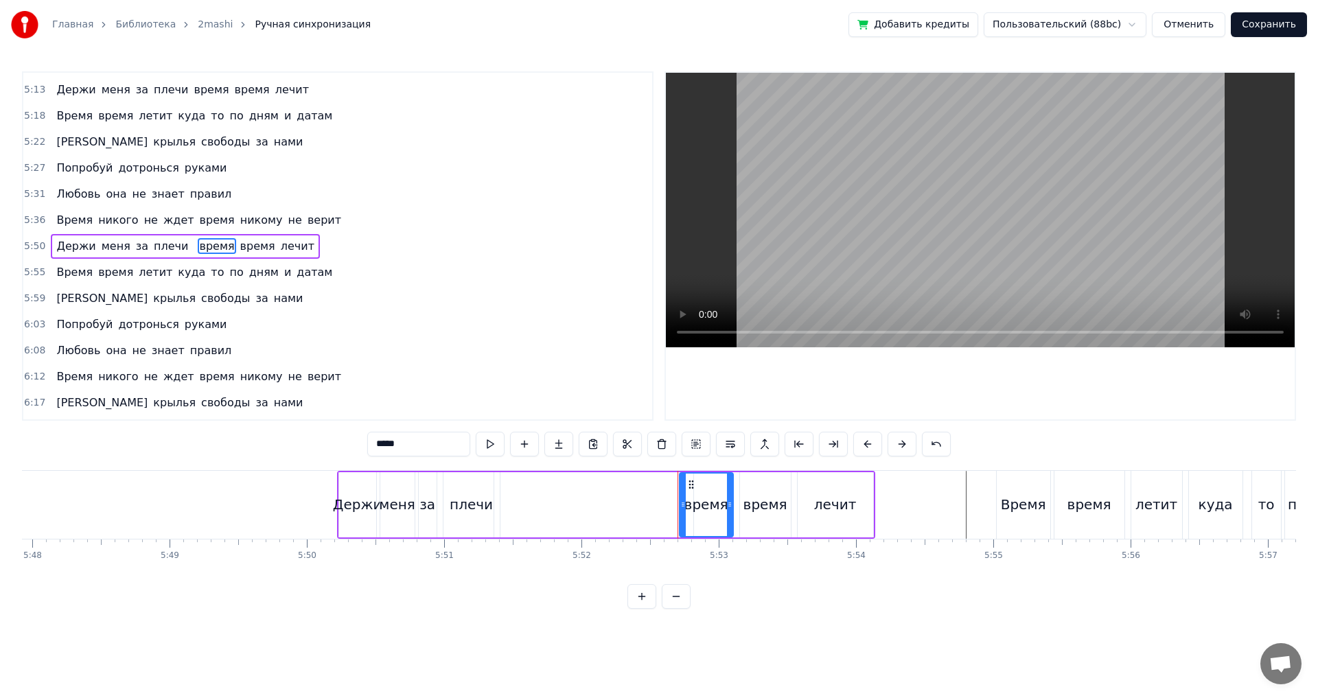
scroll to position [0, 47673]
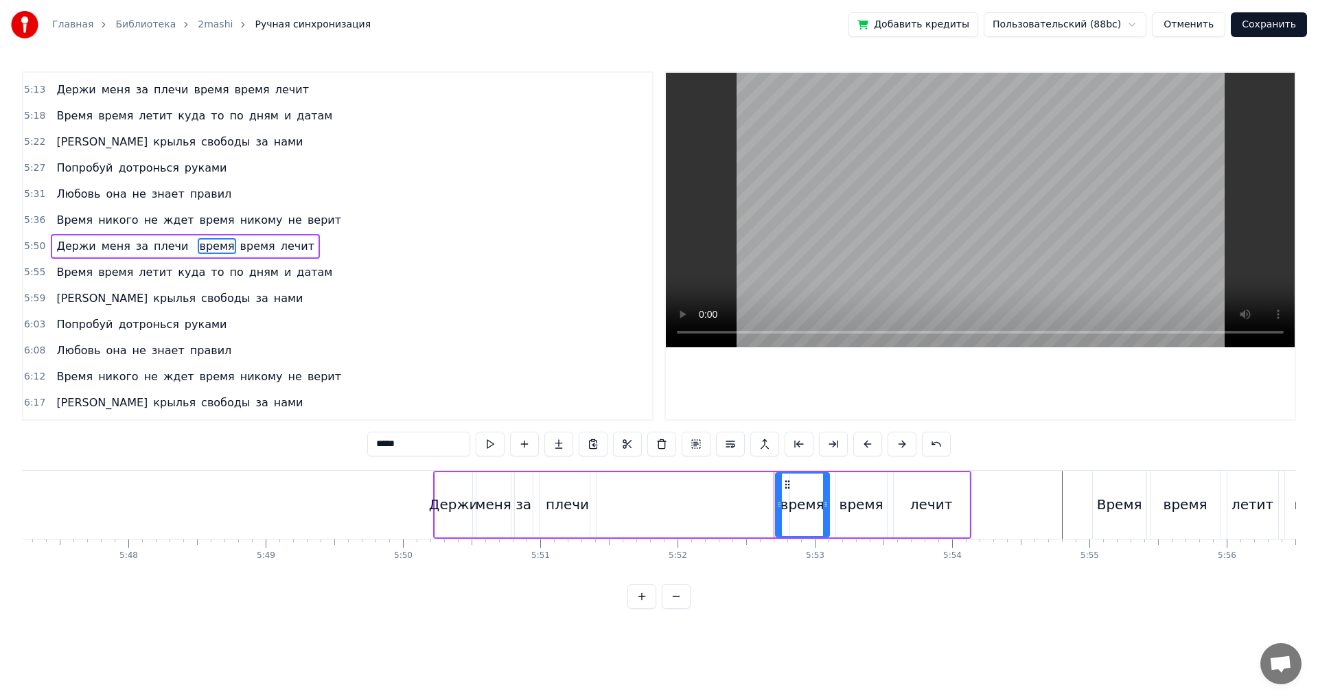
click at [634, 505] on div "‎" at bounding box center [689, 504] width 199 height 65
type input "*"
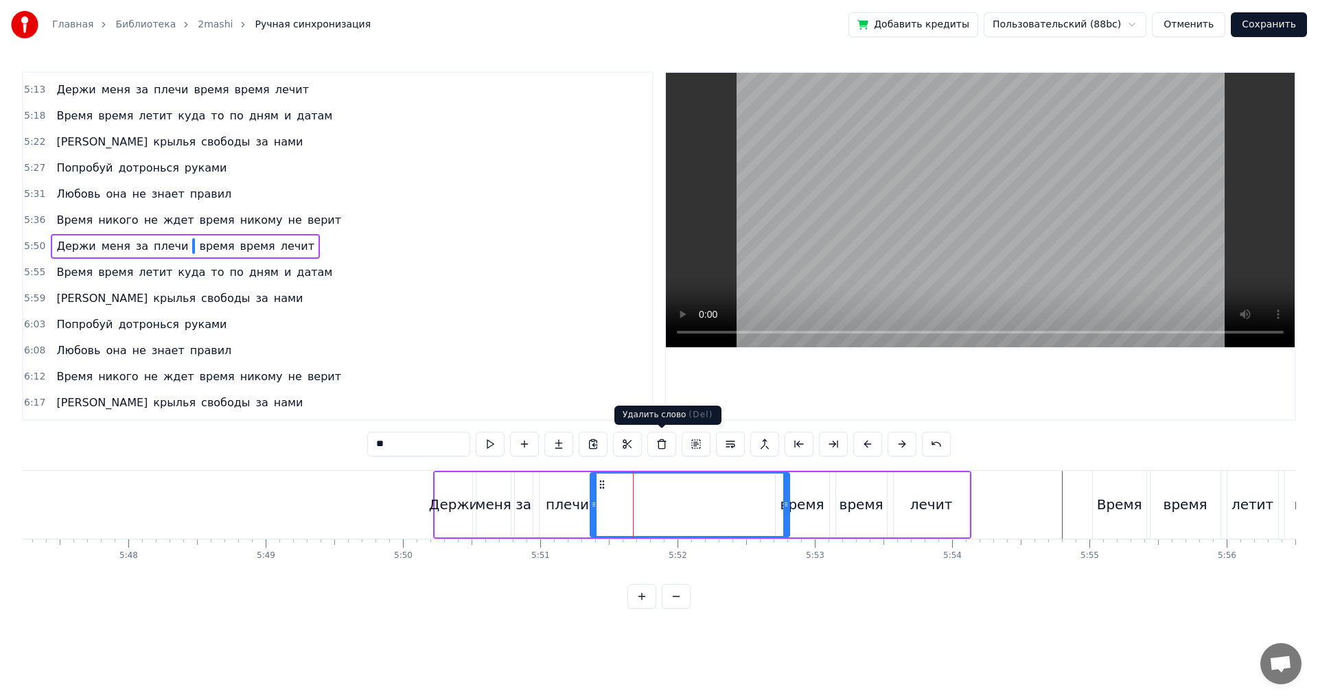
click at [662, 439] on button at bounding box center [661, 444] width 29 height 25
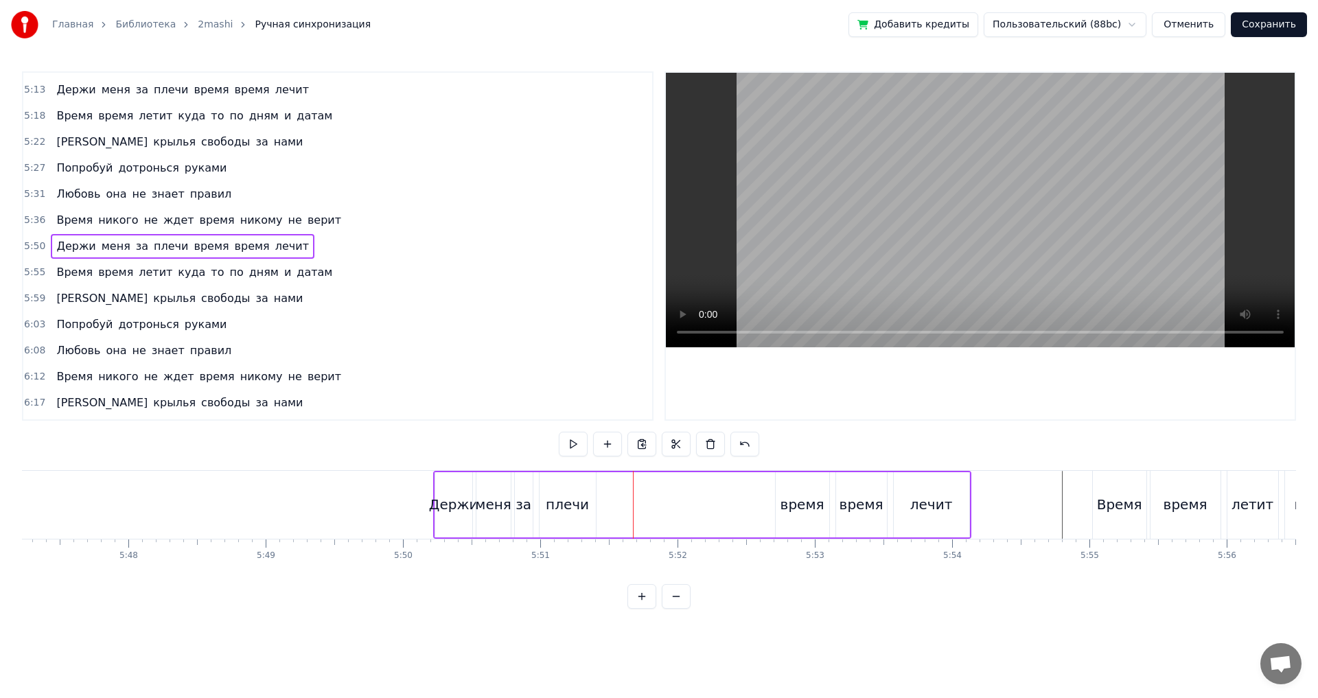
click at [588, 508] on div "плечи" at bounding box center [568, 504] width 56 height 65
drag, startPoint x: 591, startPoint y: 507, endPoint x: 617, endPoint y: 506, distance: 26.1
click at [617, 506] on icon at bounding box center [618, 504] width 5 height 11
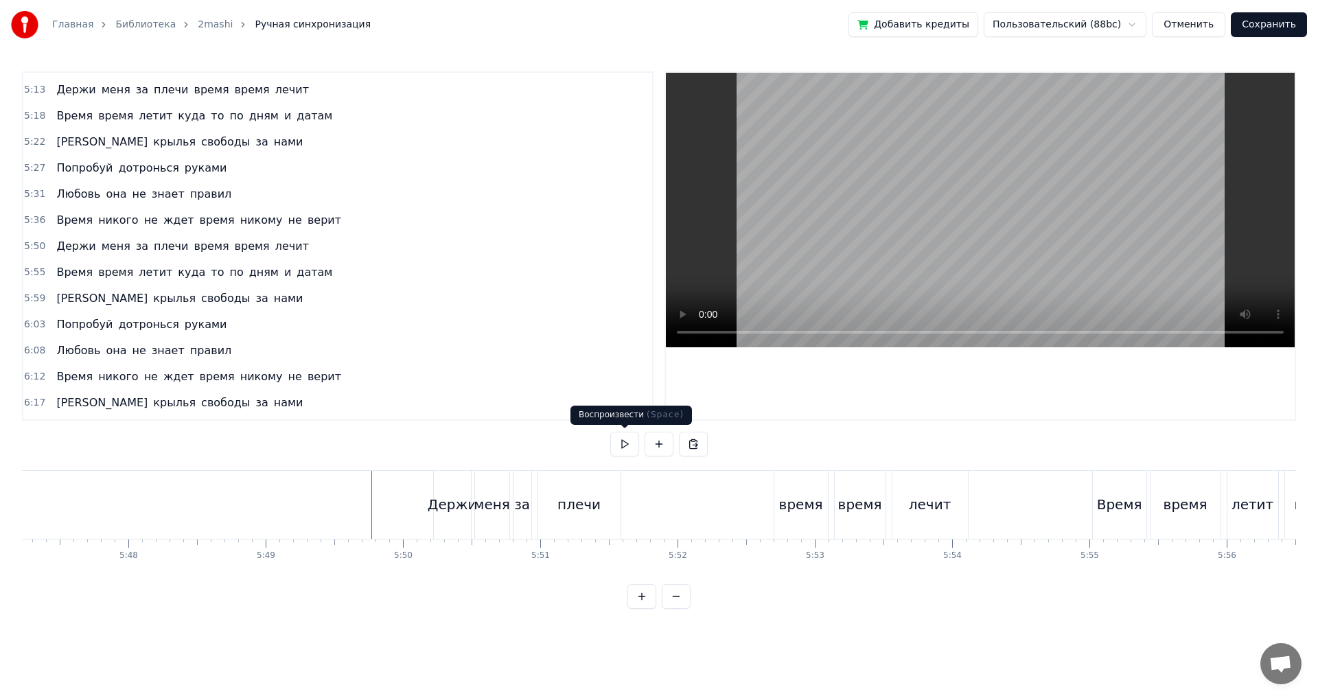
click at [626, 443] on button at bounding box center [624, 444] width 29 height 25
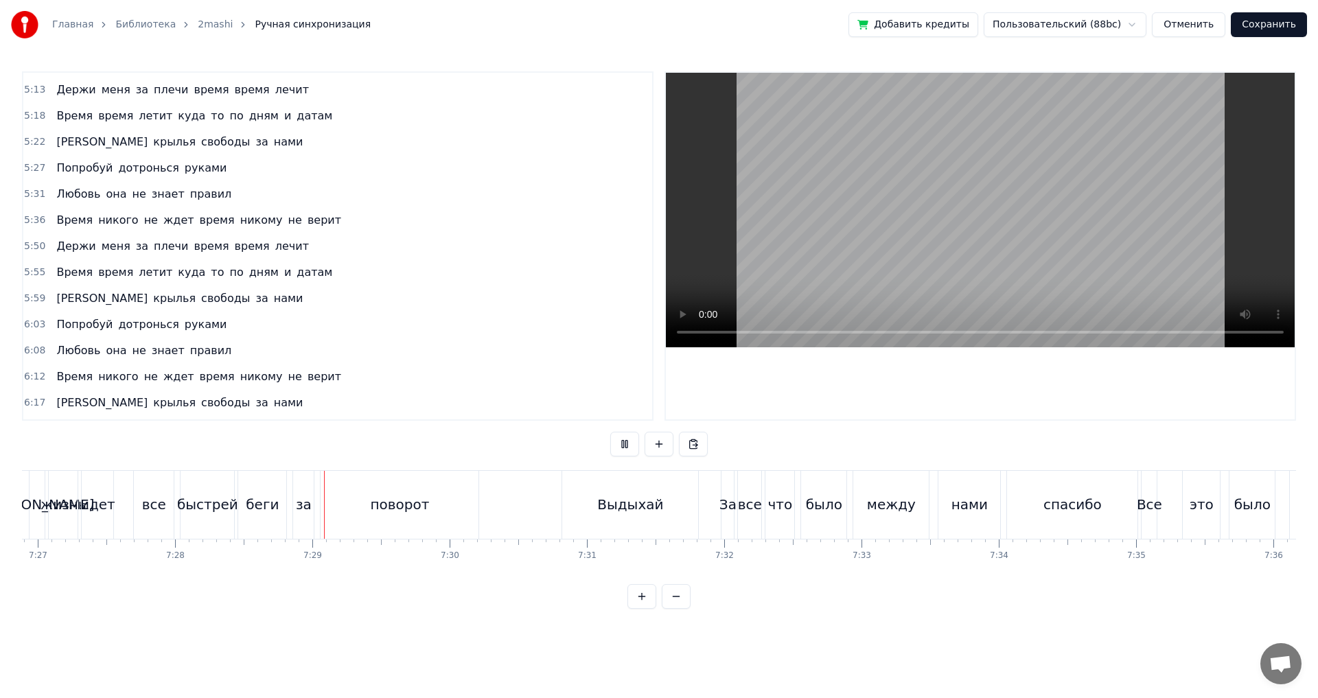
scroll to position [0, 61520]
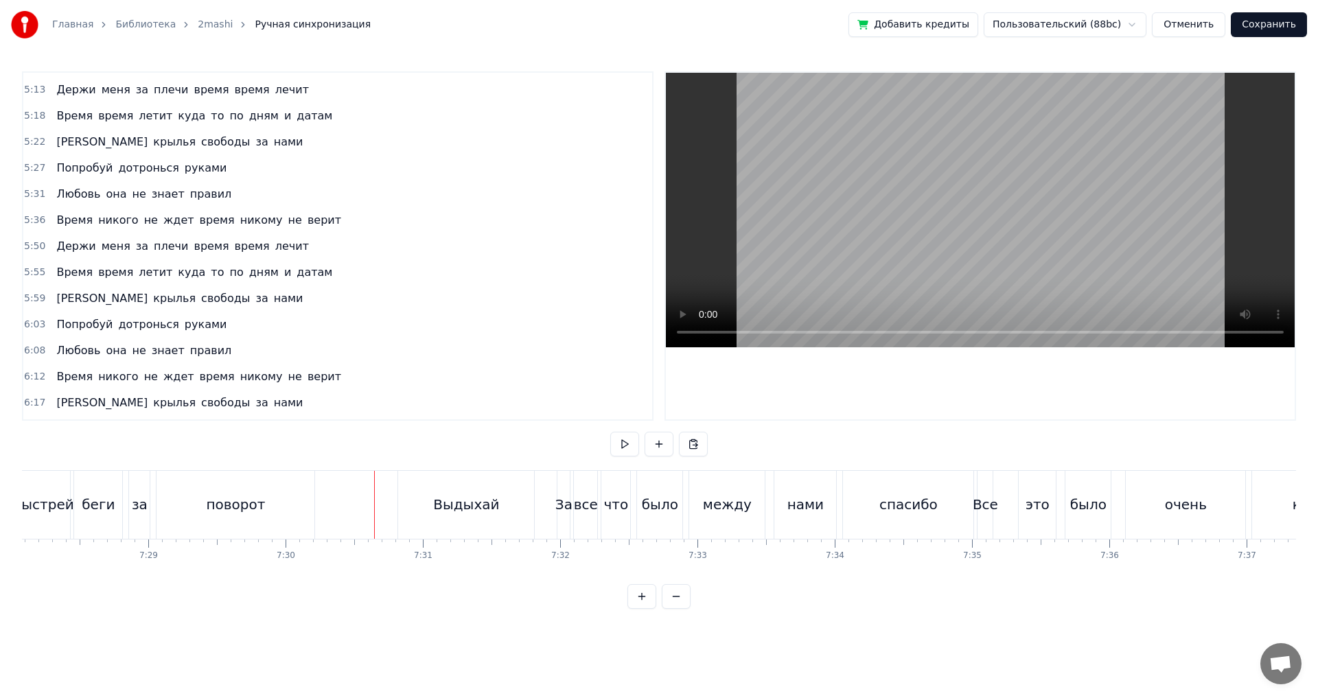
click at [415, 509] on div "Выдыхай" at bounding box center [466, 505] width 136 height 68
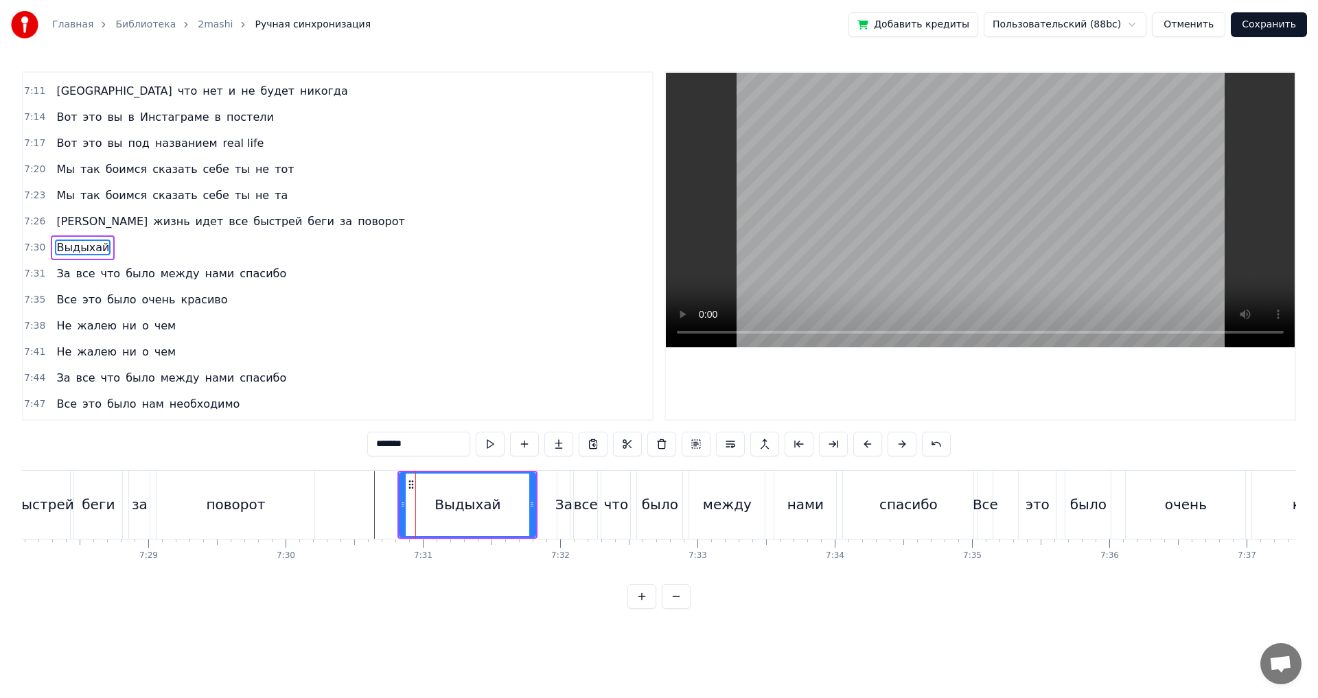
scroll to position [2578, 0]
drag, startPoint x: 533, startPoint y: 507, endPoint x: 503, endPoint y: 508, distance: 30.2
click at [503, 508] on icon at bounding box center [501, 504] width 5 height 11
click at [152, 493] on div "А жизнь идет все быстрей беги за поворот" at bounding box center [91, 505] width 453 height 68
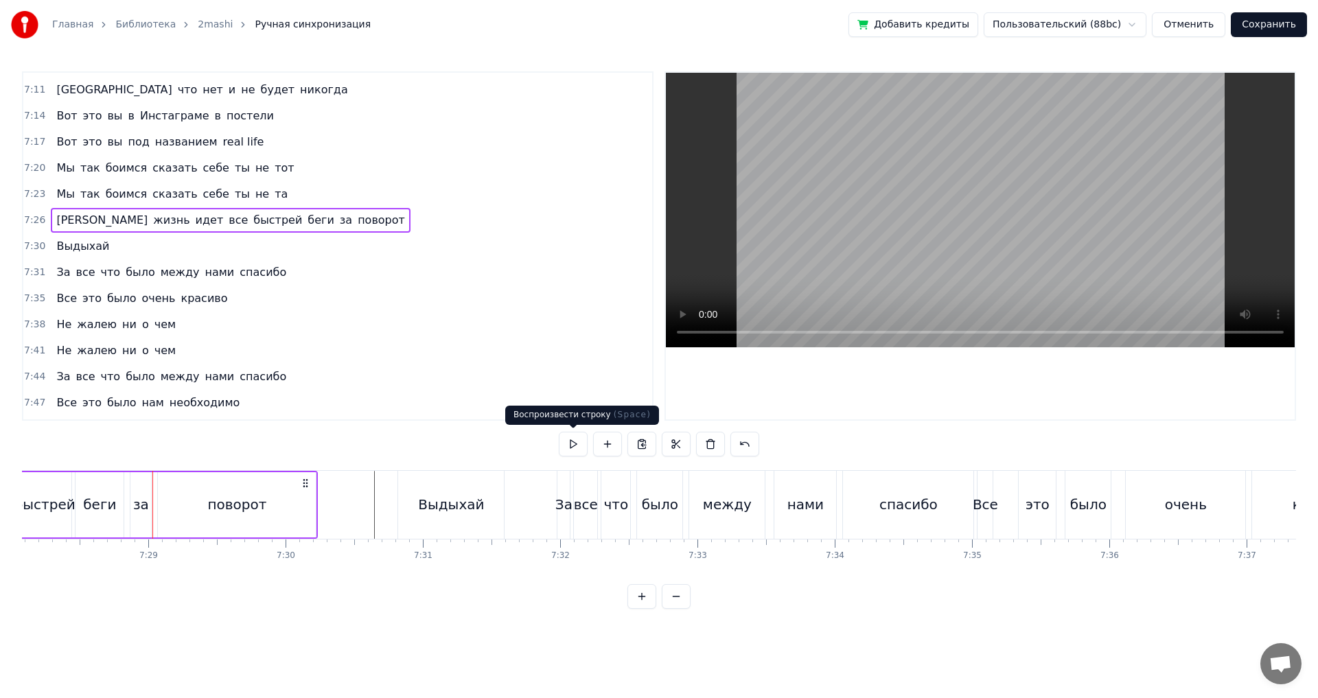
click at [573, 440] on button at bounding box center [573, 444] width 29 height 25
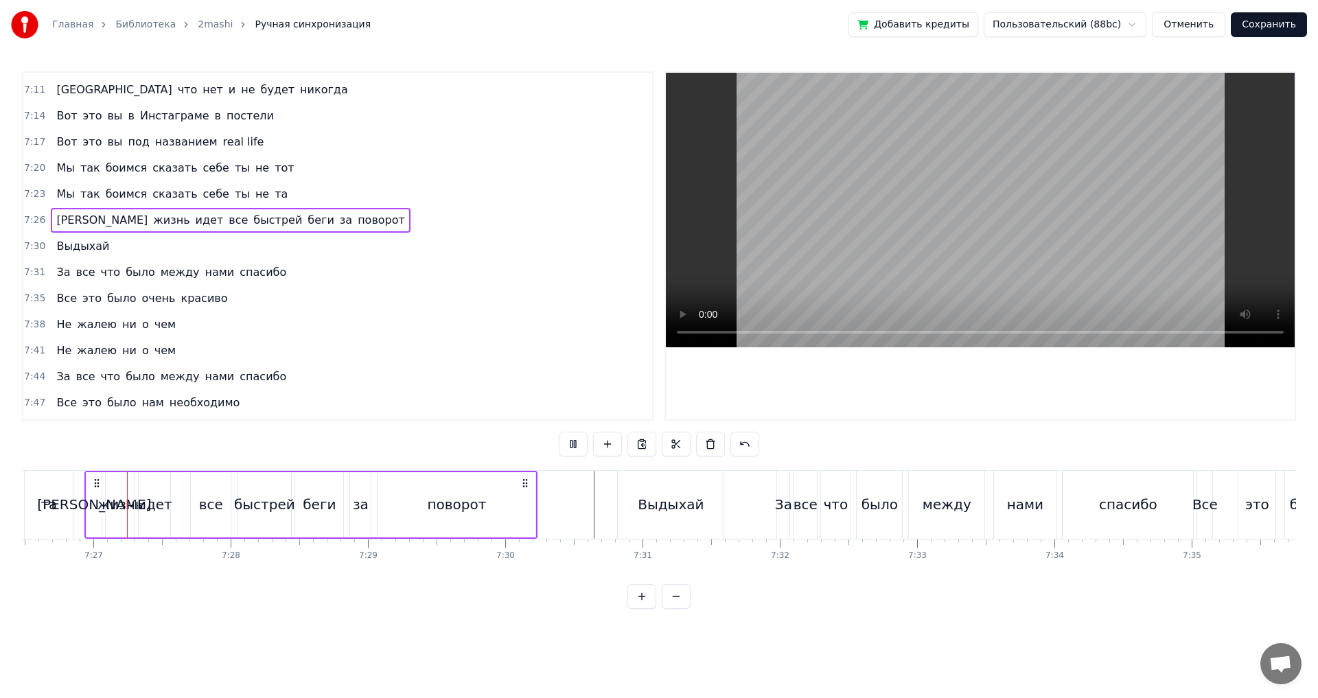
scroll to position [0, 61294]
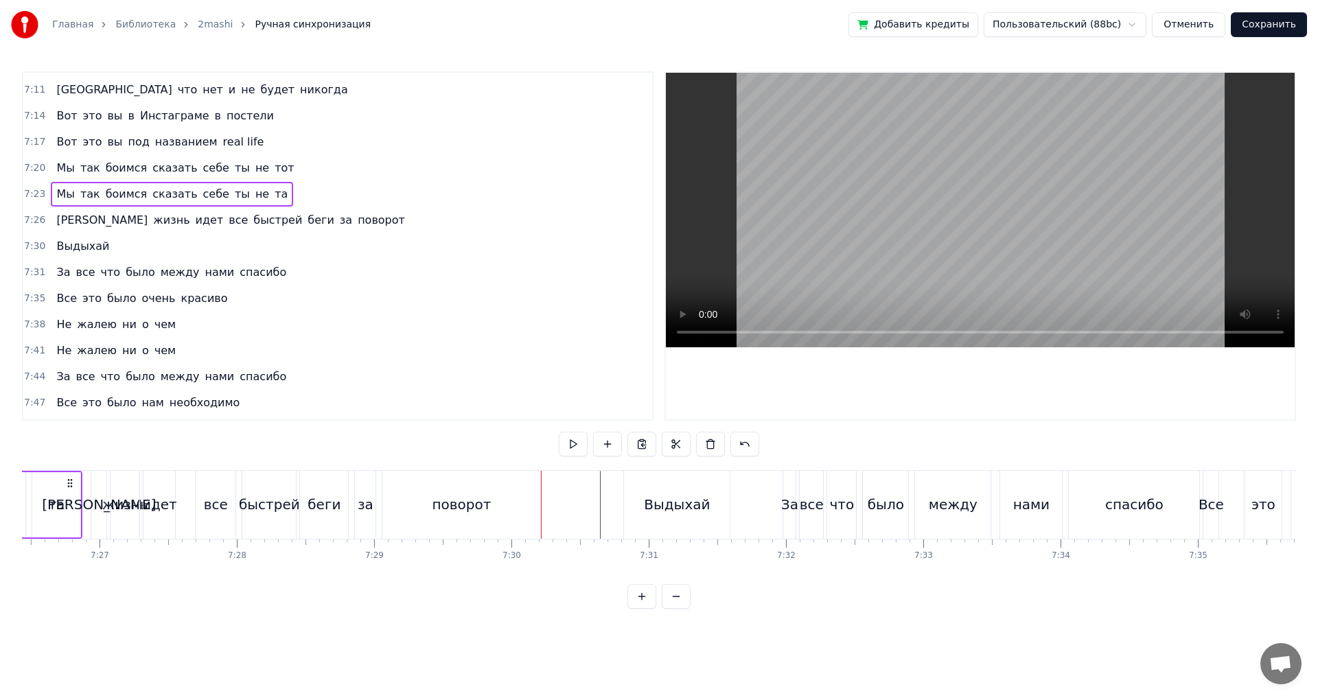
scroll to position [0, 61286]
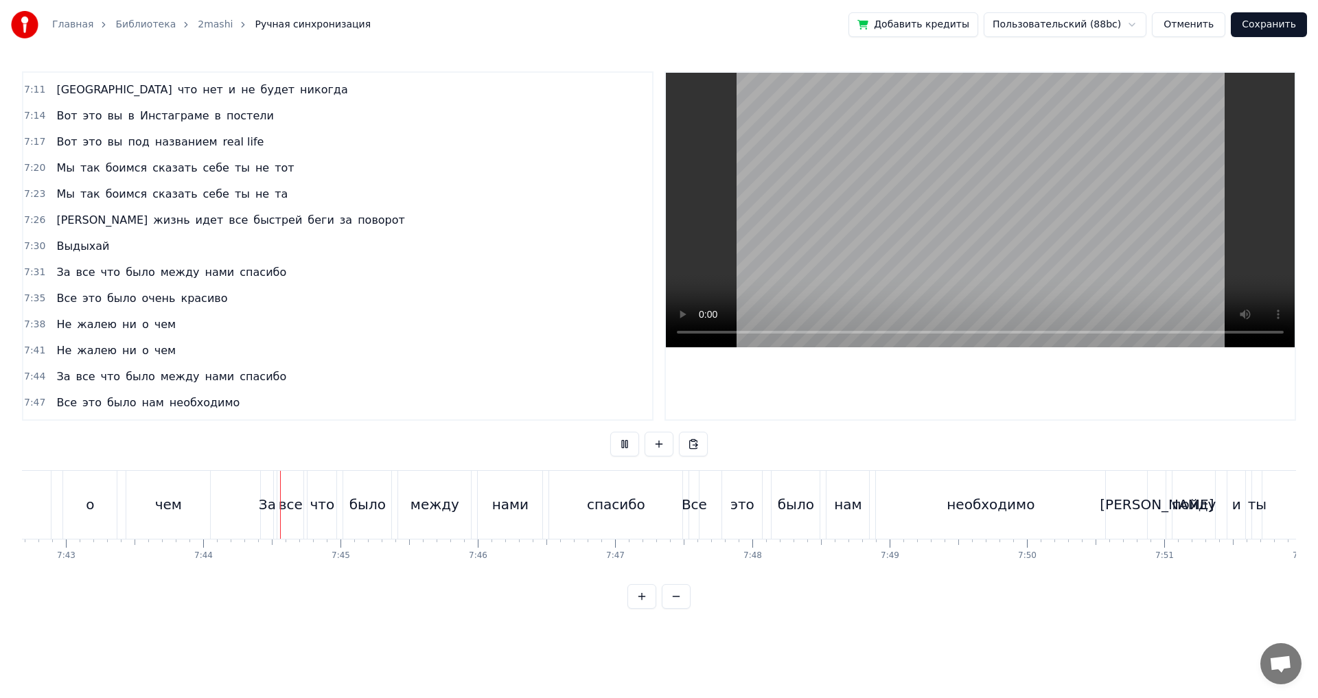
scroll to position [0, 63621]
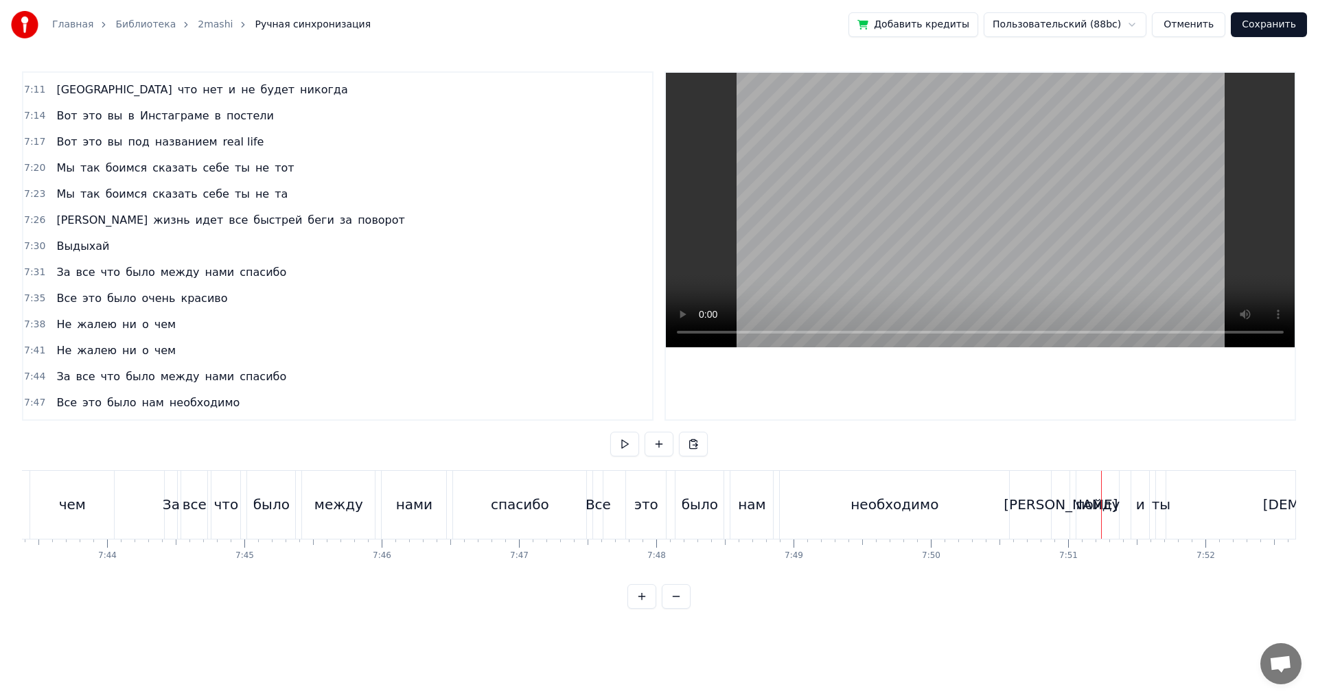
click at [599, 512] on div "Все" at bounding box center [598, 504] width 25 height 21
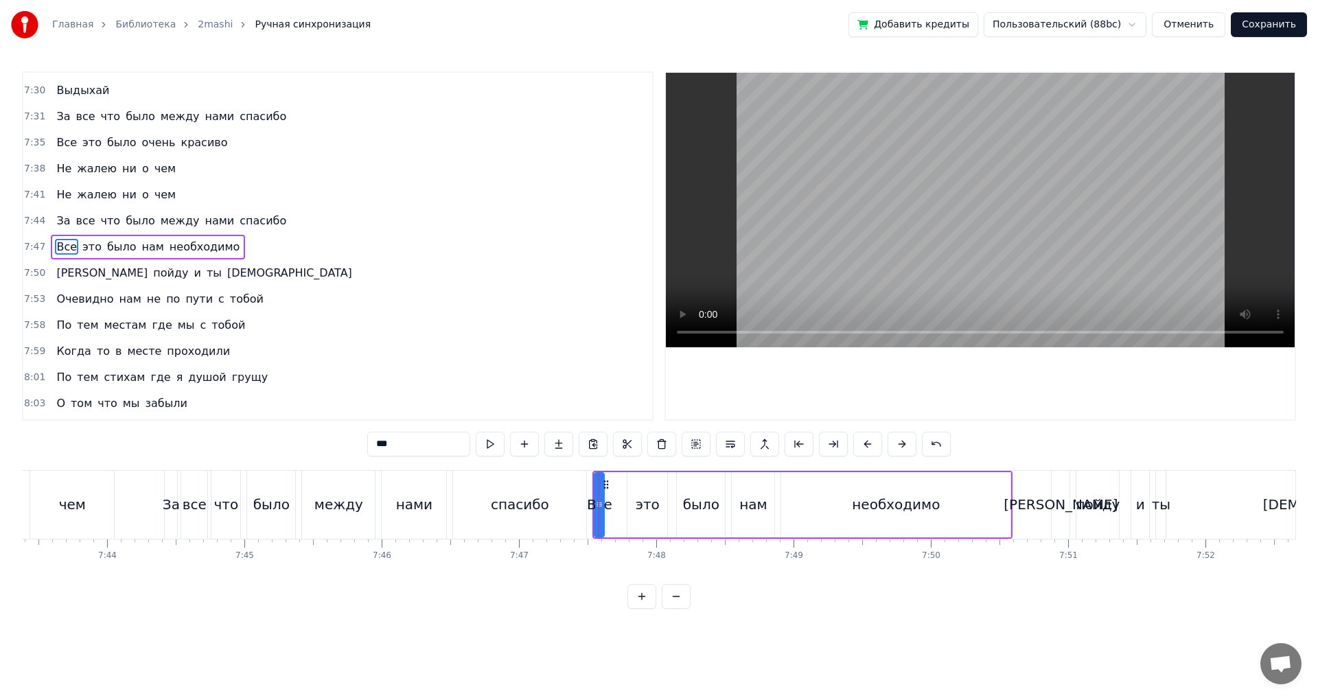
scroll to position [2735, 0]
drag, startPoint x: 602, startPoint y: 513, endPoint x: 621, endPoint y: 511, distance: 19.3
click at [621, 511] on div at bounding box center [619, 505] width 5 height 62
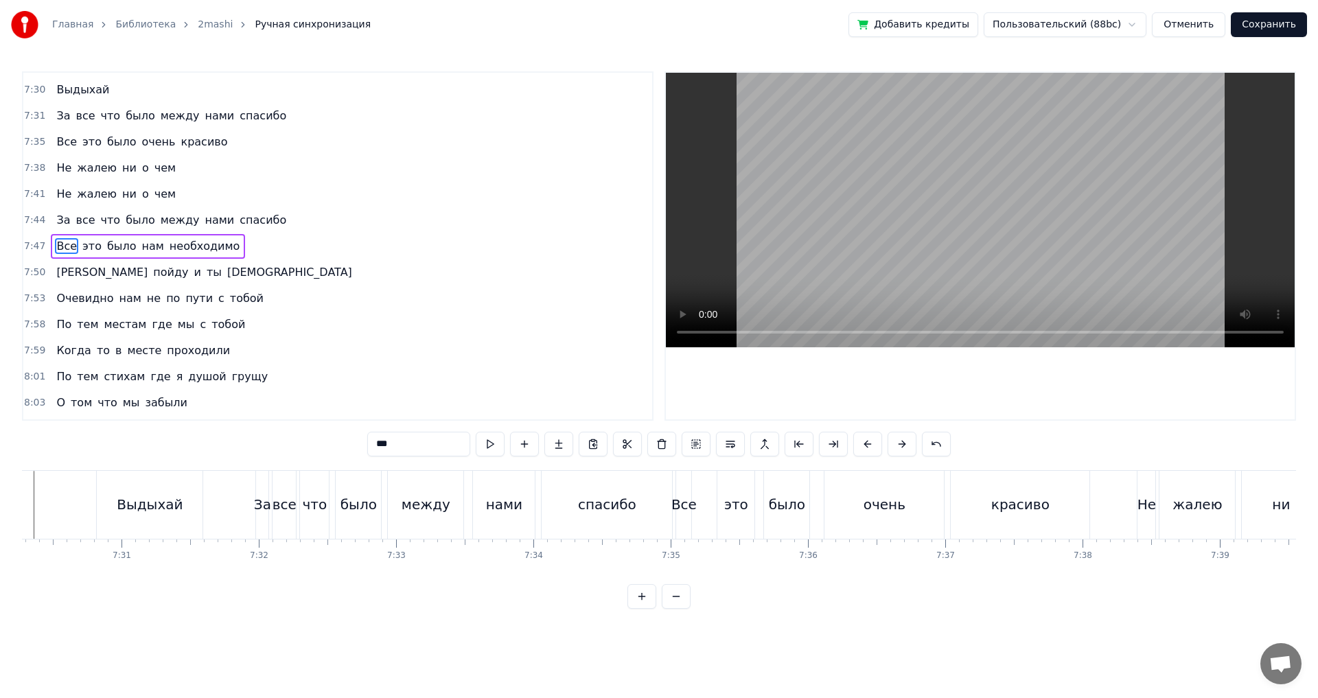
scroll to position [0, 61726]
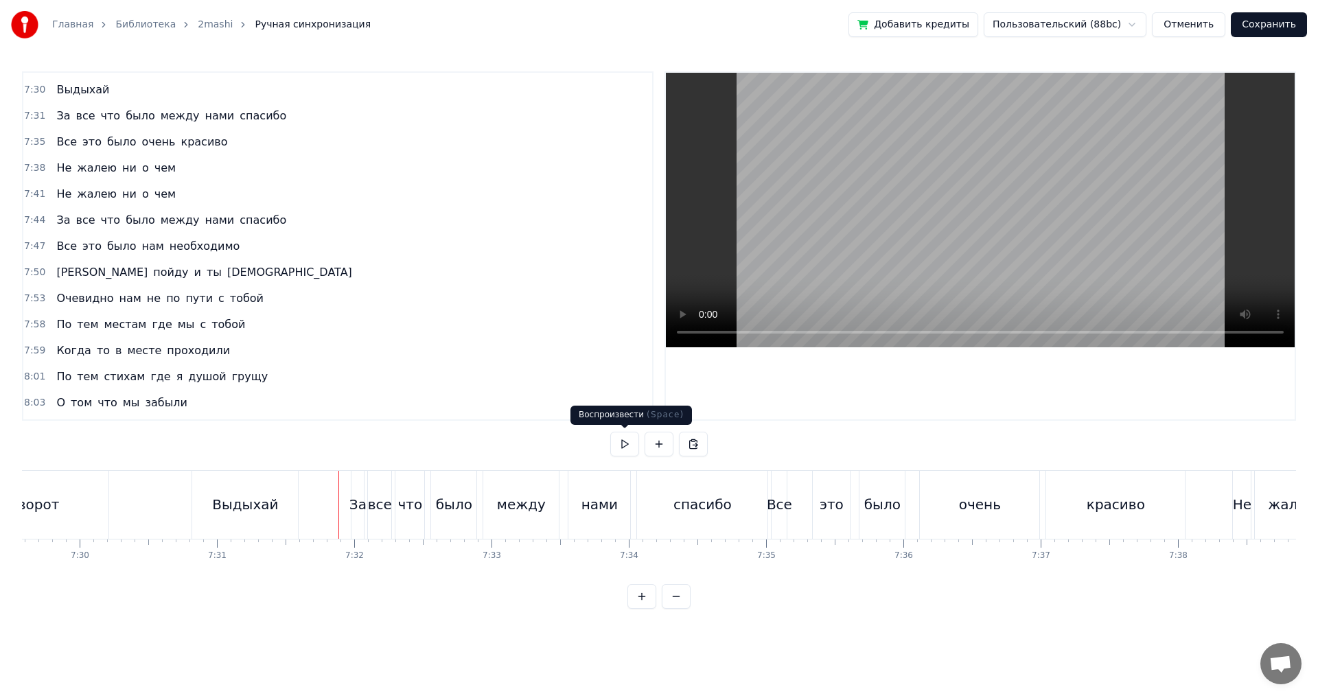
click at [627, 444] on button at bounding box center [624, 444] width 29 height 25
click at [776, 516] on div "Все" at bounding box center [779, 505] width 15 height 68
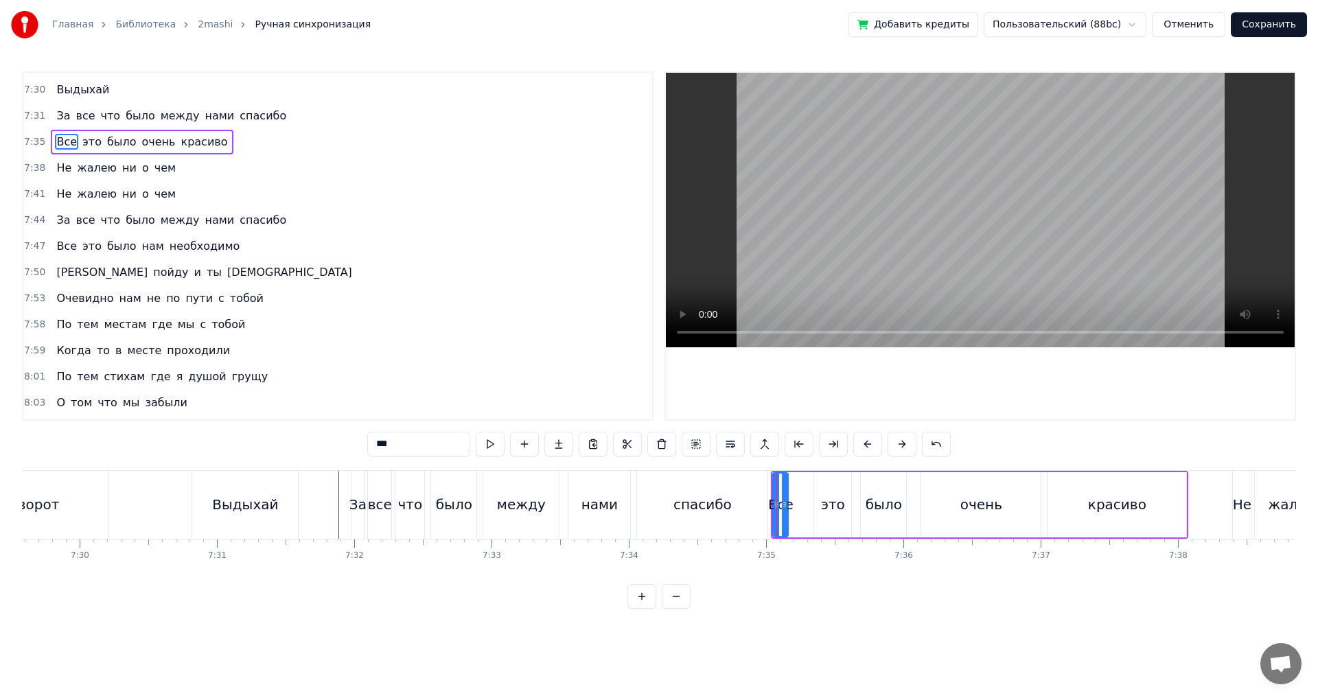
scroll to position [2631, 0]
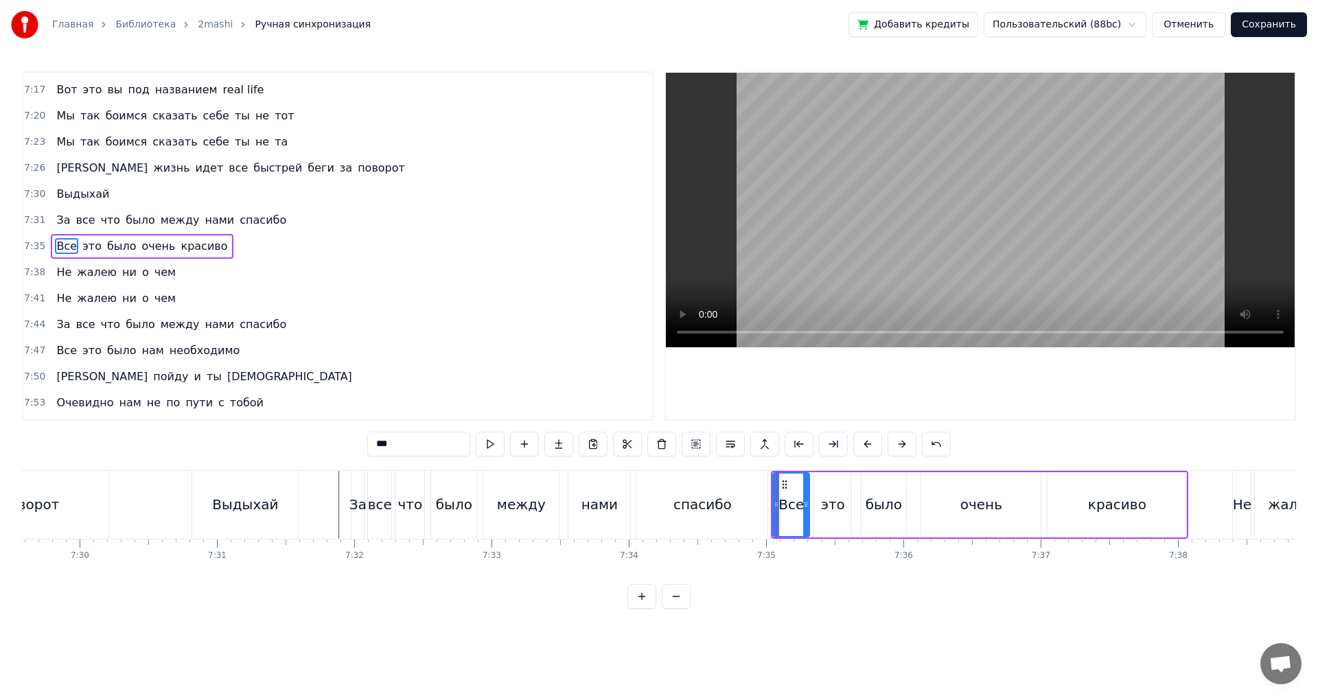
drag, startPoint x: 785, startPoint y: 509, endPoint x: 807, endPoint y: 509, distance: 21.3
click at [807, 509] on icon at bounding box center [805, 504] width 5 height 11
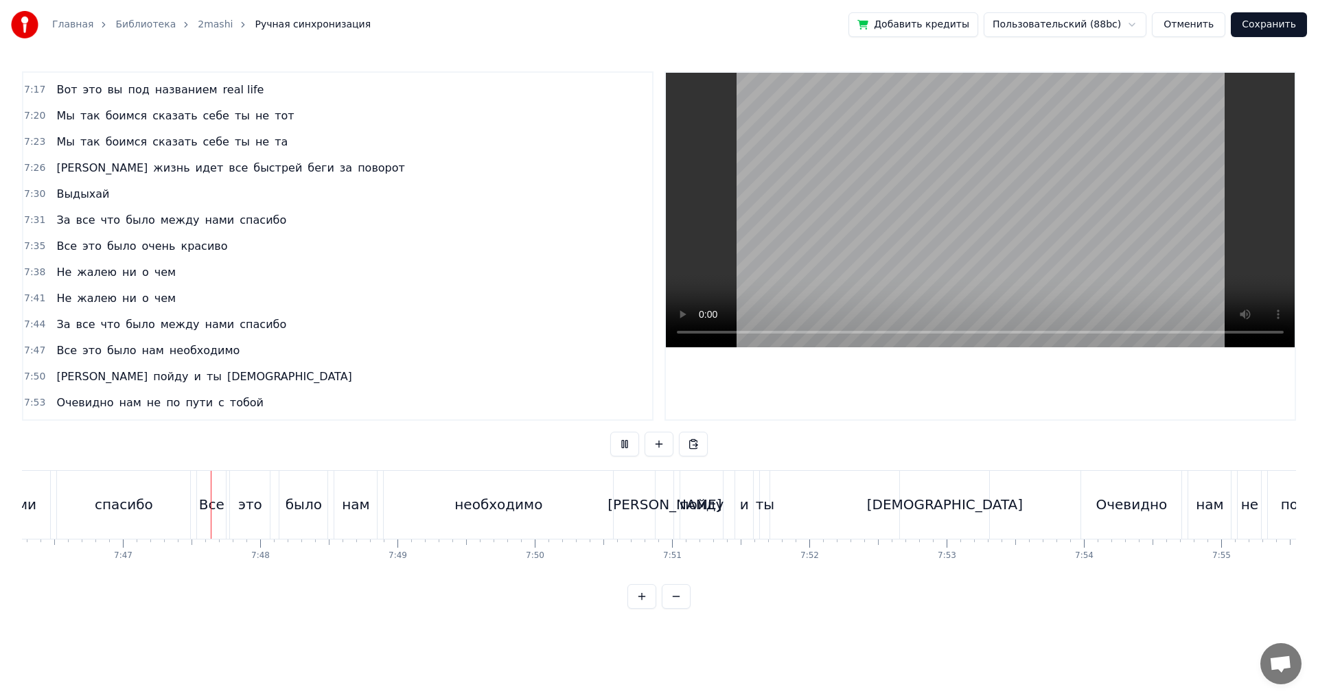
scroll to position [0, 64036]
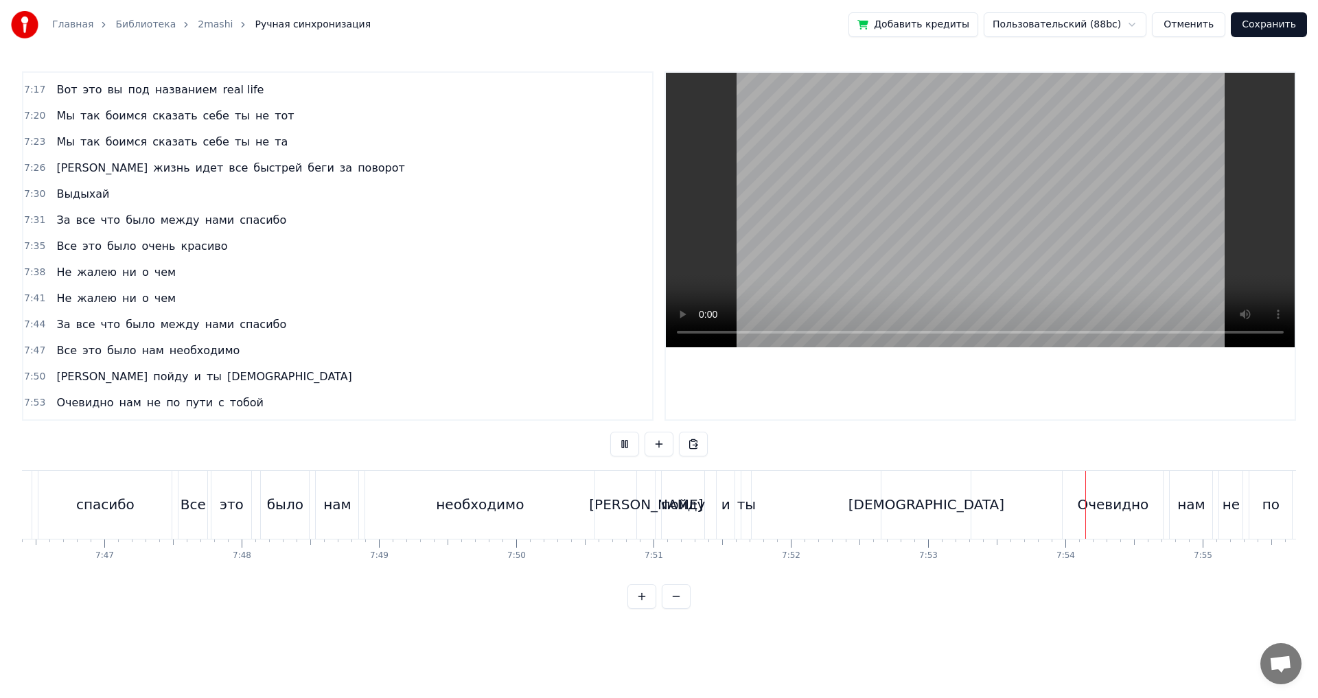
click at [689, 510] on div "пойду" at bounding box center [683, 504] width 44 height 21
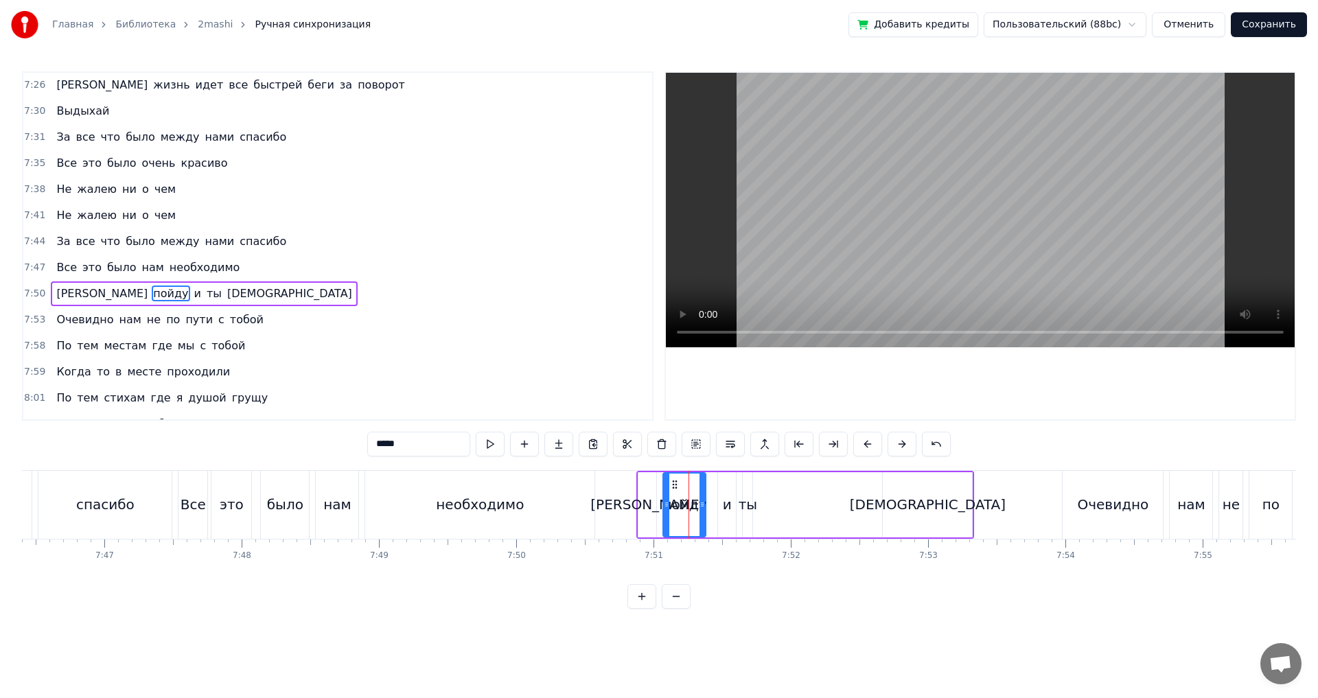
scroll to position [2761, 0]
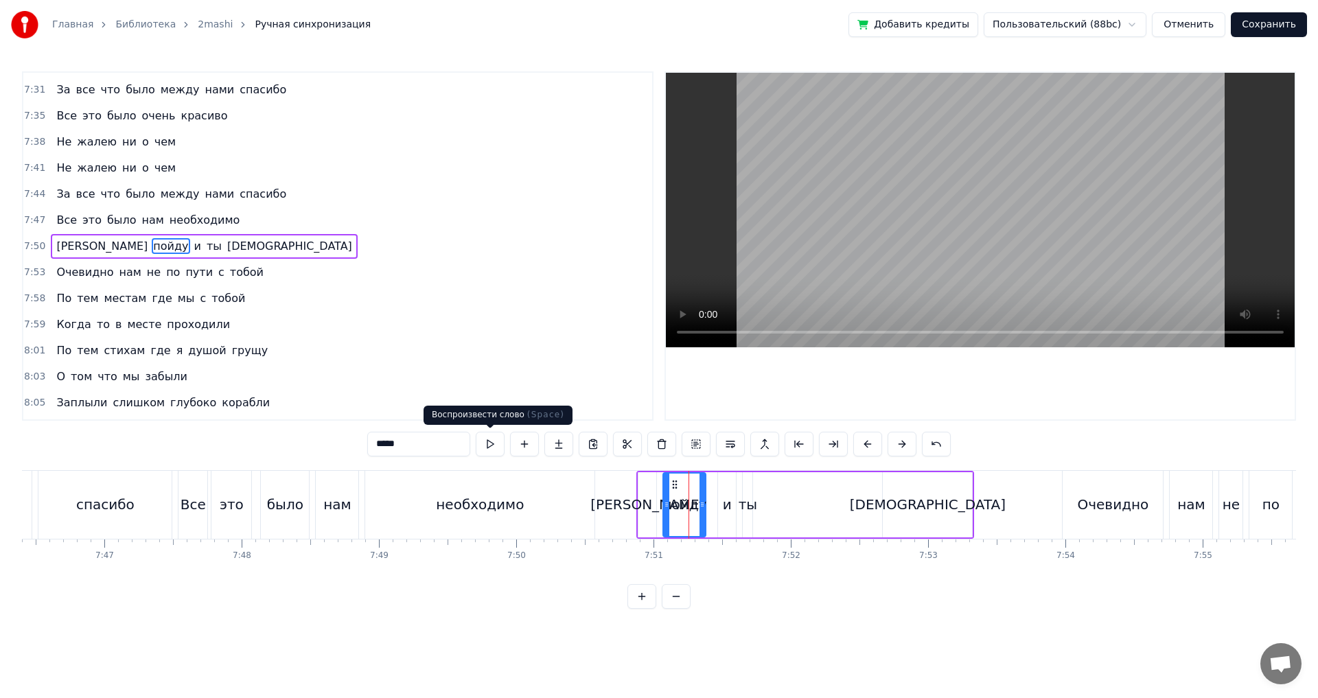
click at [490, 444] on button at bounding box center [490, 444] width 29 height 25
click at [750, 503] on div "ты" at bounding box center [748, 504] width 19 height 21
type input "**"
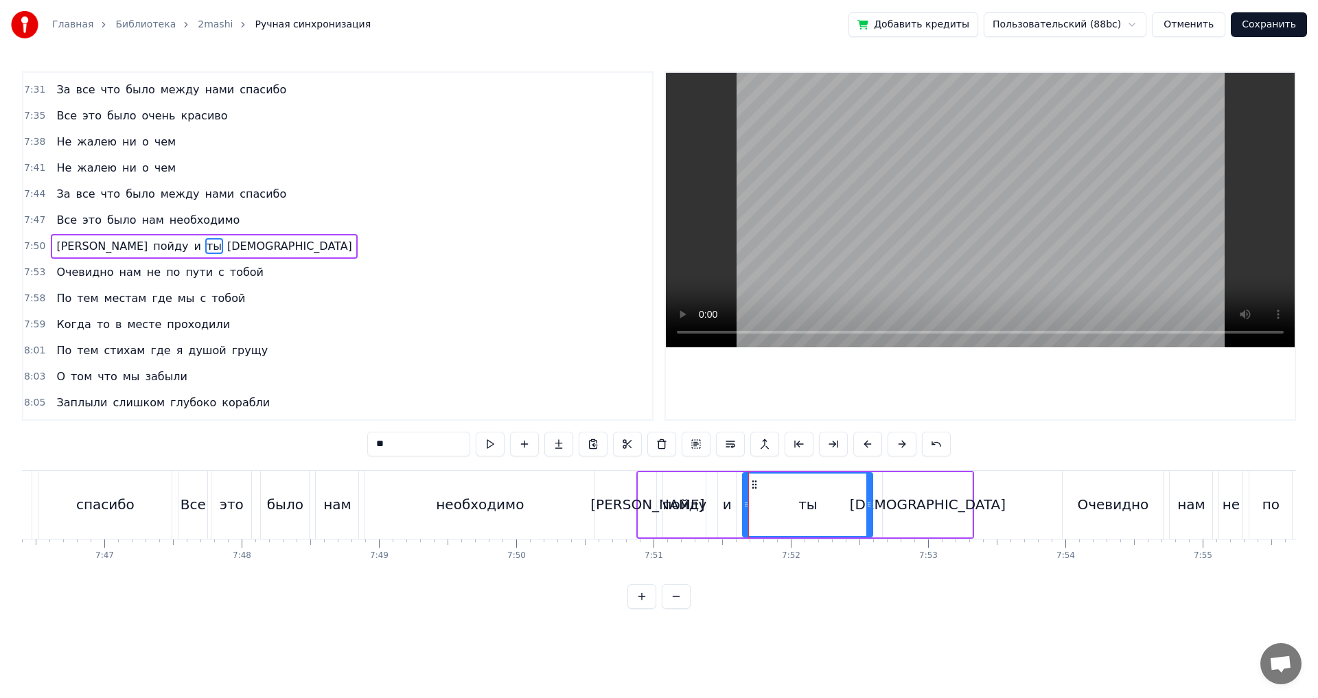
drag, startPoint x: 751, startPoint y: 509, endPoint x: 871, endPoint y: 511, distance: 120.1
click at [871, 511] on div at bounding box center [868, 505] width 5 height 62
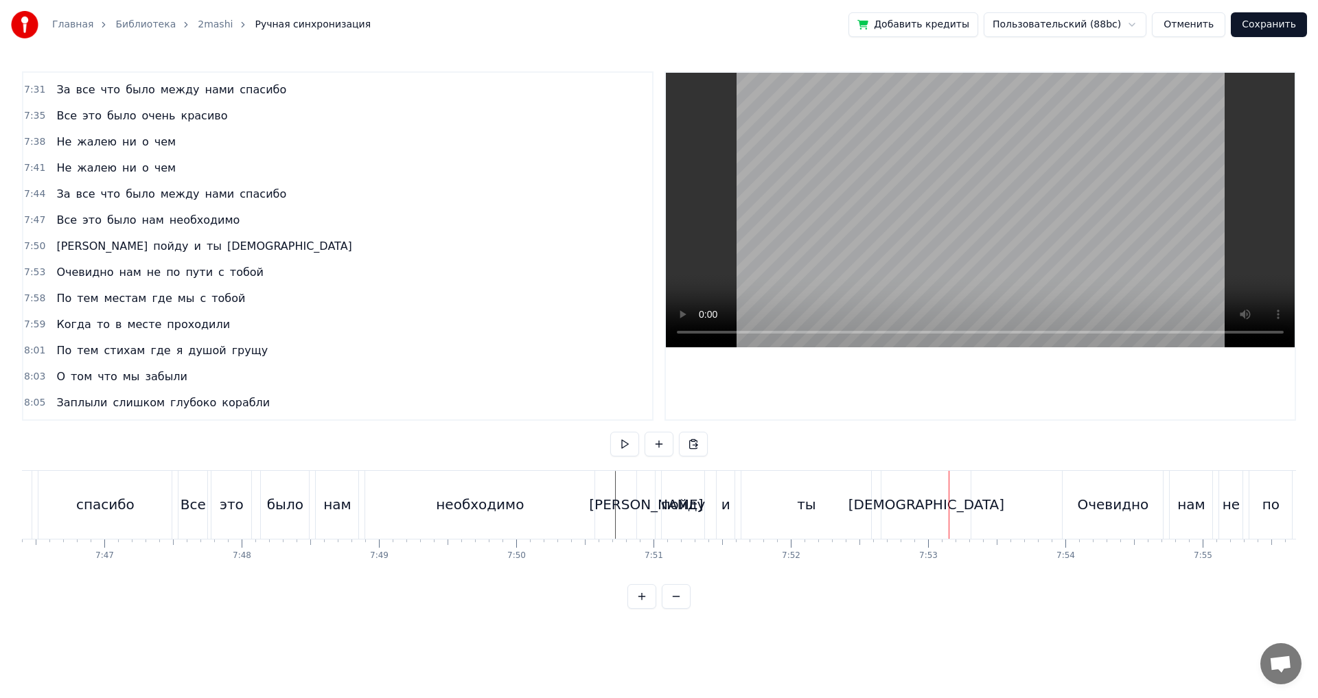
click at [897, 510] on div "[DEMOGRAPHIC_DATA]" at bounding box center [925, 505] width 89 height 68
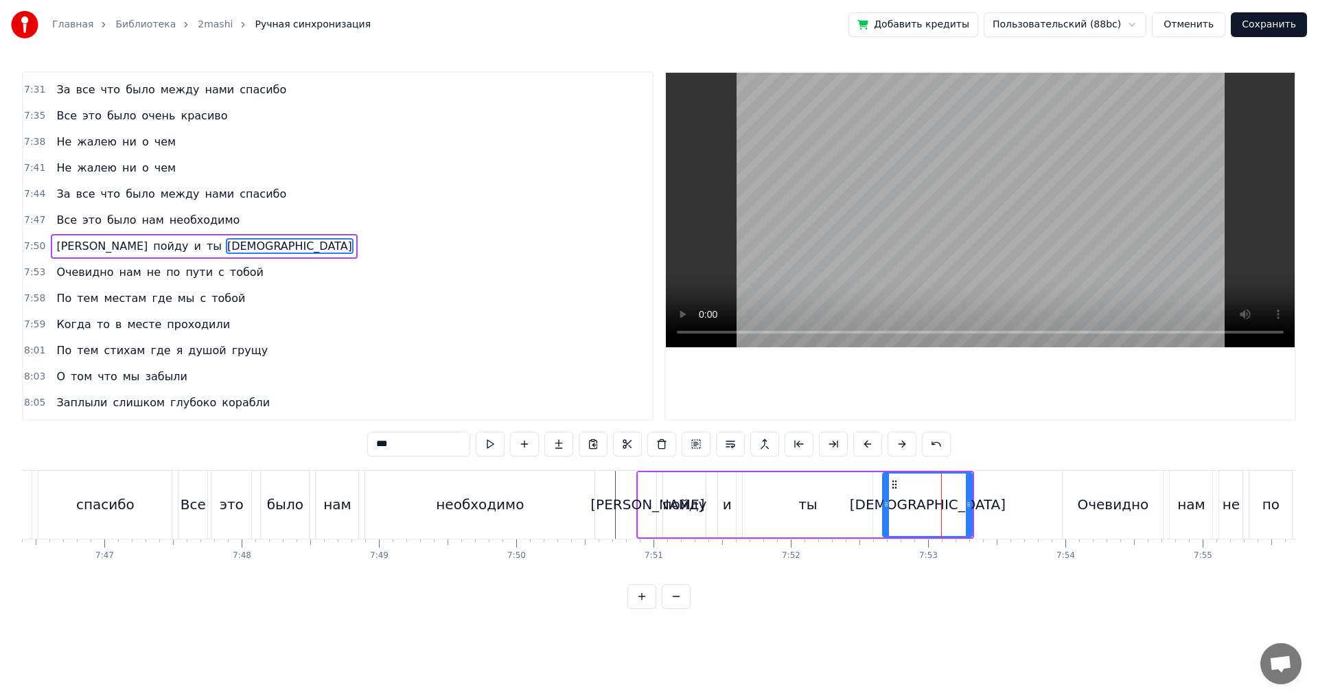
click at [864, 506] on div "ты" at bounding box center [808, 504] width 130 height 65
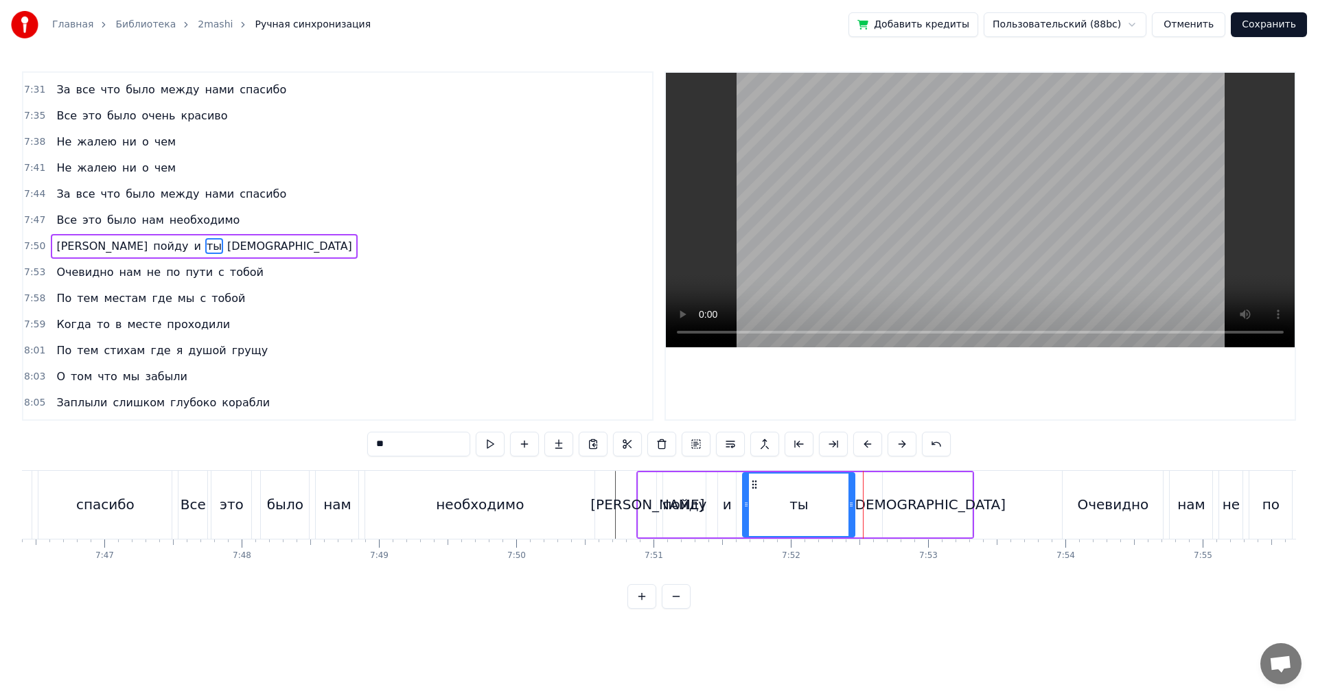
drag, startPoint x: 868, startPoint y: 509, endPoint x: 851, endPoint y: 509, distance: 17.8
click at [851, 509] on icon at bounding box center [850, 504] width 5 height 11
click at [897, 509] on div "[DEMOGRAPHIC_DATA]" at bounding box center [927, 504] width 89 height 65
type input "***"
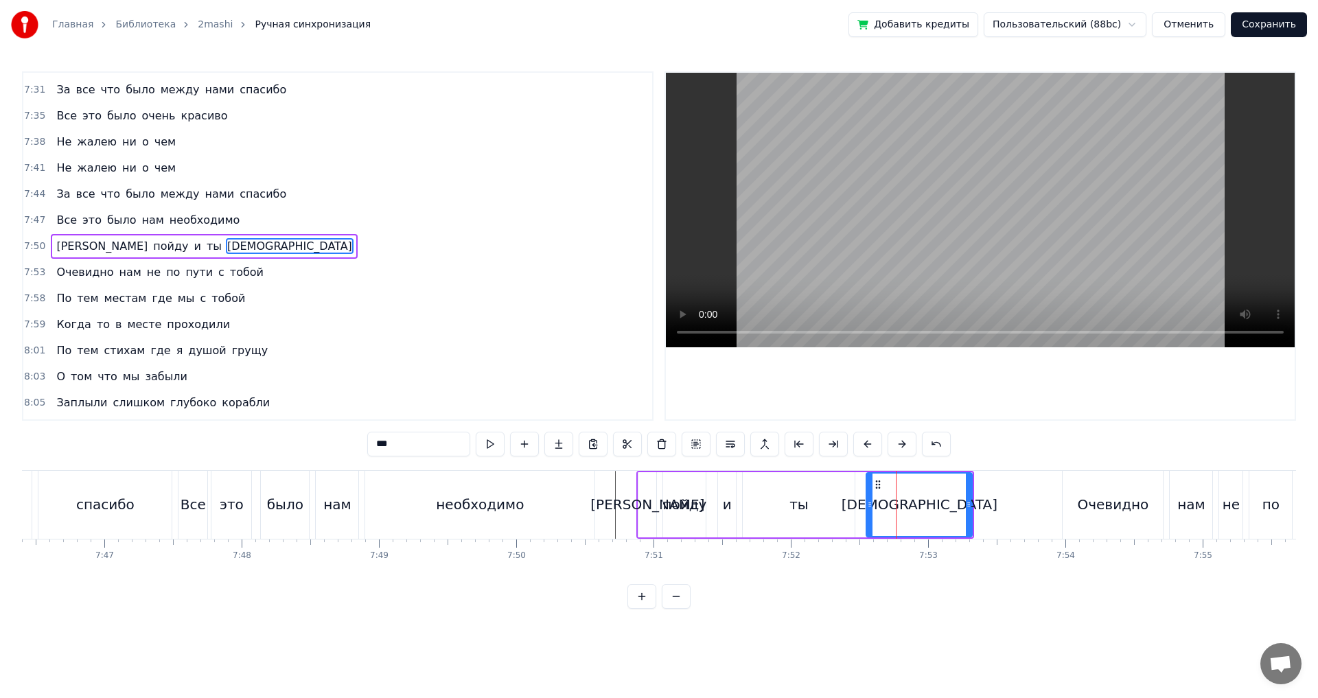
drag, startPoint x: 886, startPoint y: 507, endPoint x: 869, endPoint y: 507, distance: 16.5
click at [869, 507] on icon at bounding box center [869, 504] width 5 height 11
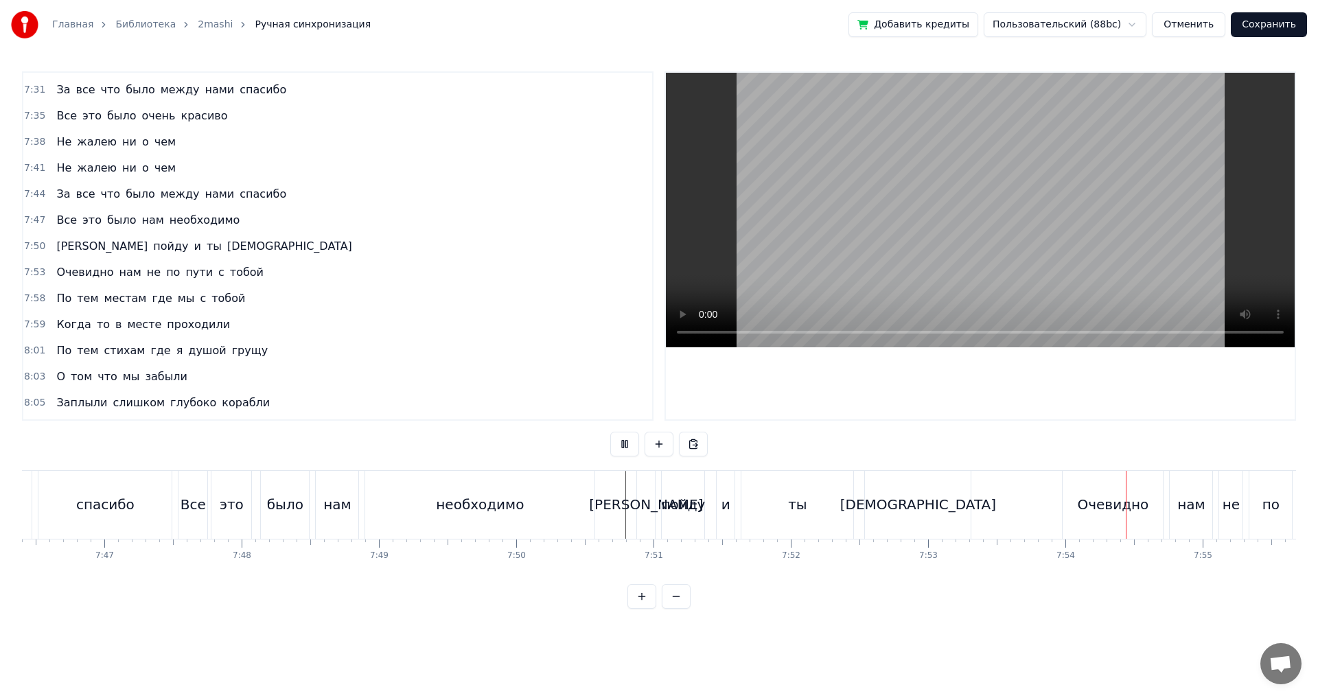
click at [912, 522] on div "[DEMOGRAPHIC_DATA]" at bounding box center [918, 505] width 106 height 68
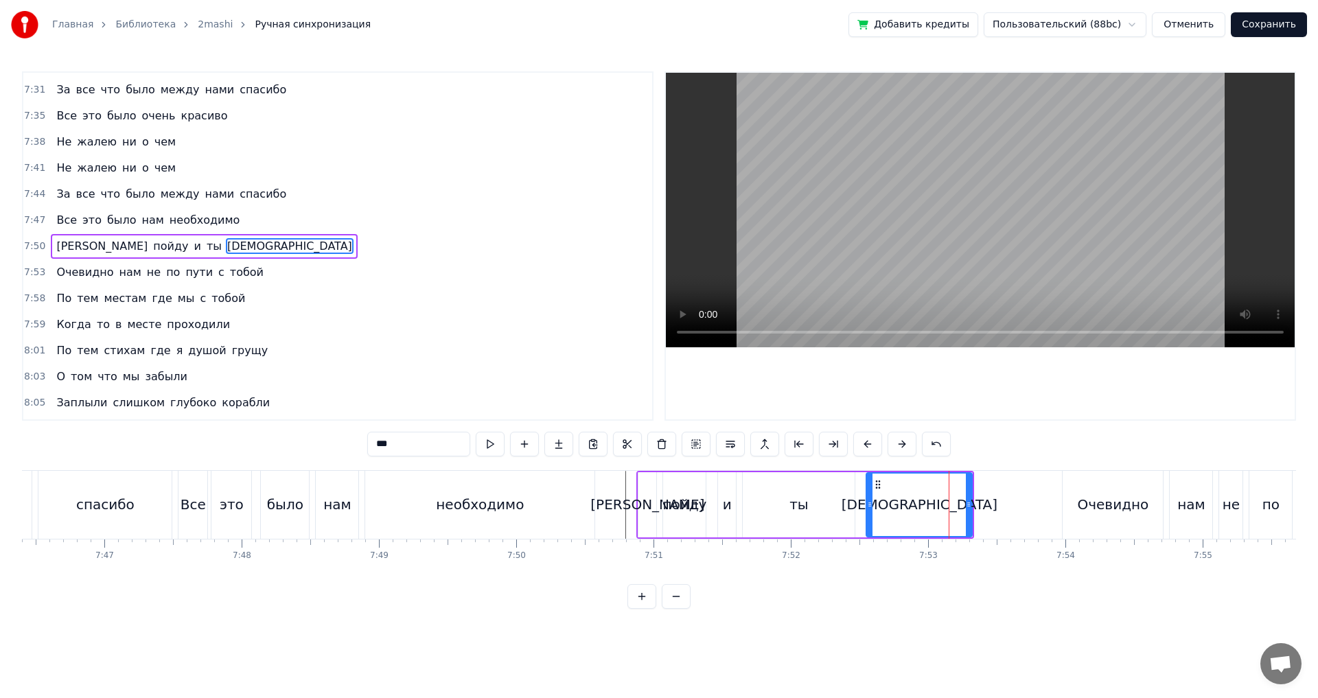
click at [839, 511] on div "ты" at bounding box center [799, 504] width 112 height 65
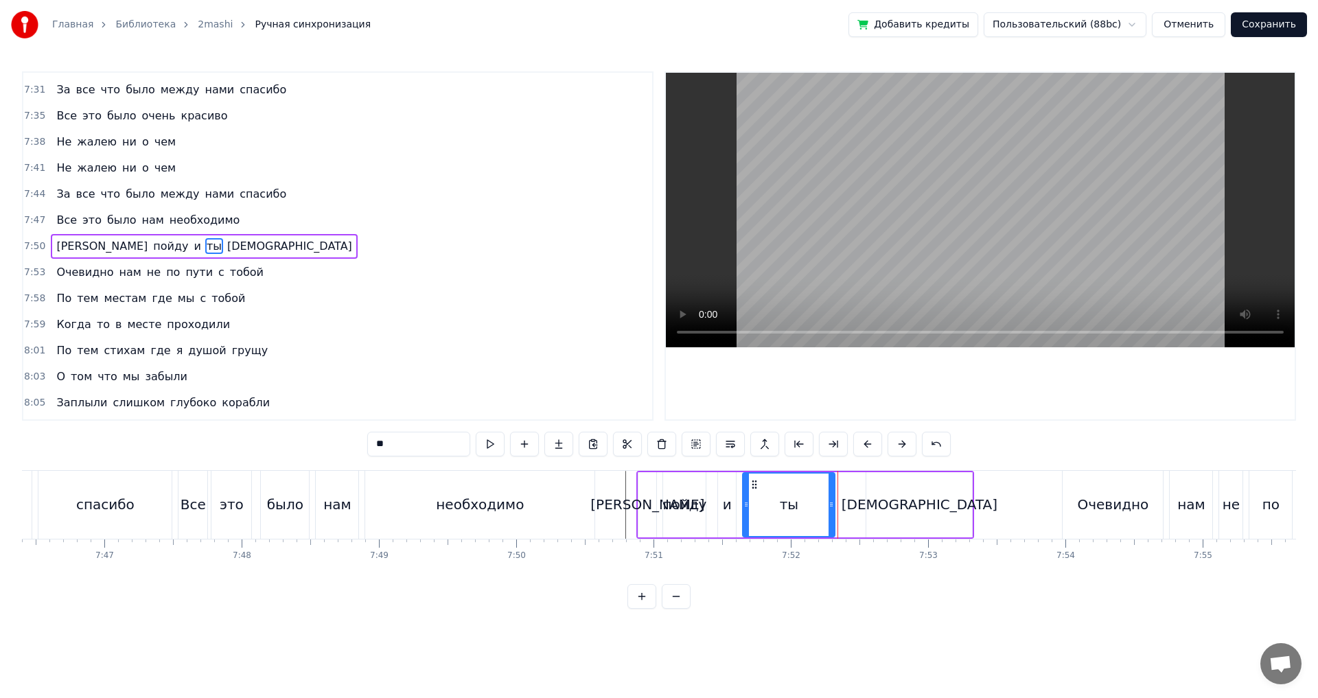
drag, startPoint x: 853, startPoint y: 509, endPoint x: 833, endPoint y: 505, distance: 20.3
click at [833, 505] on icon at bounding box center [831, 504] width 5 height 11
click at [885, 505] on div "[DEMOGRAPHIC_DATA]" at bounding box center [919, 504] width 106 height 65
type input "***"
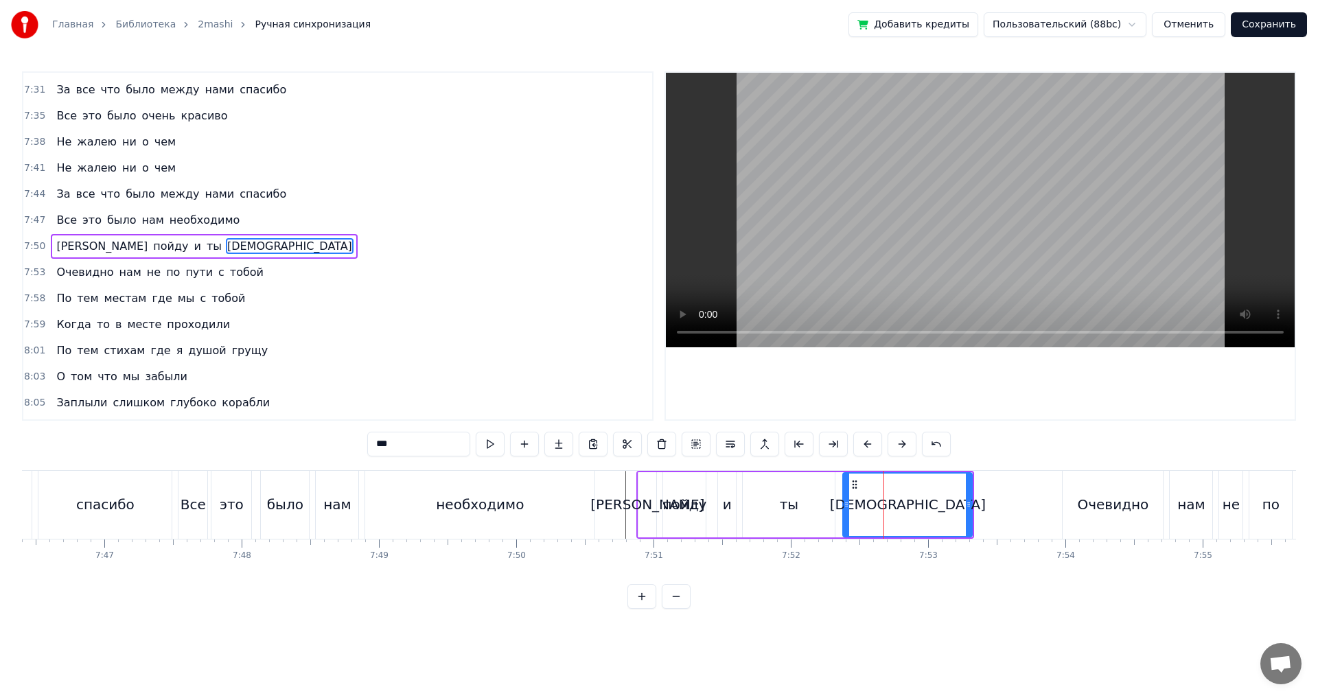
drag, startPoint x: 876, startPoint y: 507, endPoint x: 847, endPoint y: 505, distance: 28.9
click at [847, 505] on icon at bounding box center [846, 504] width 5 height 11
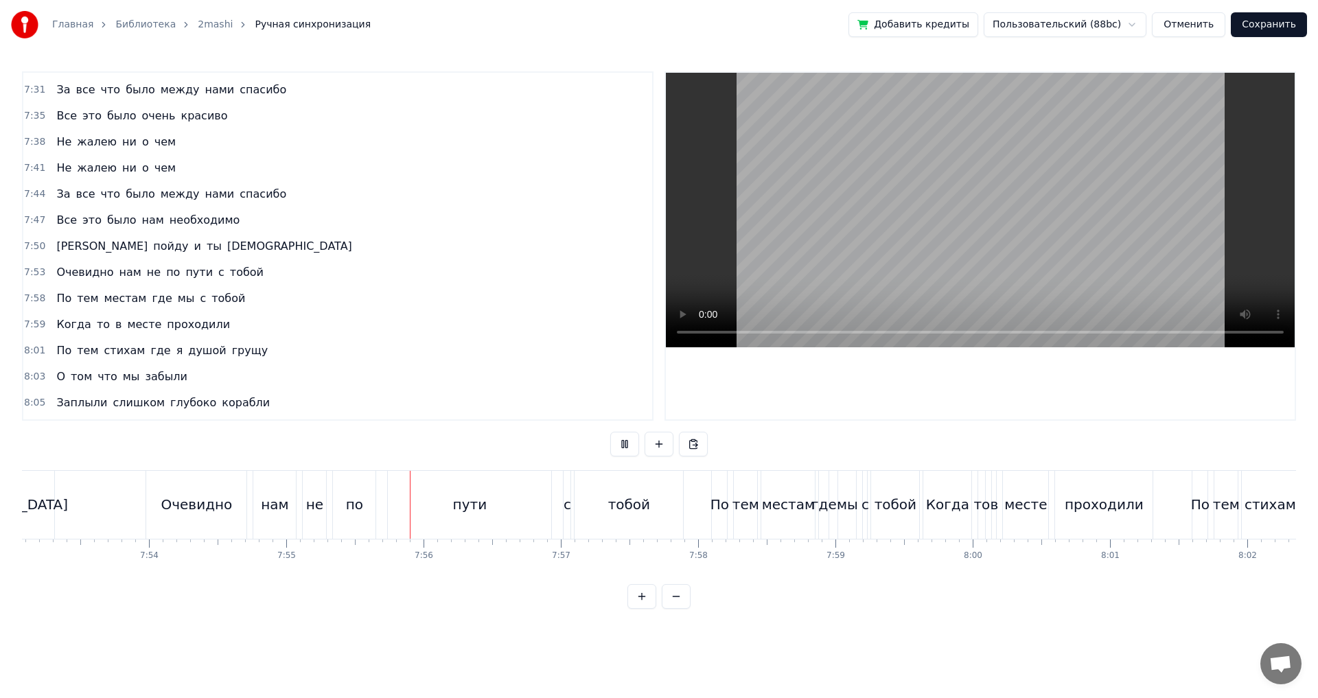
scroll to position [0, 65201]
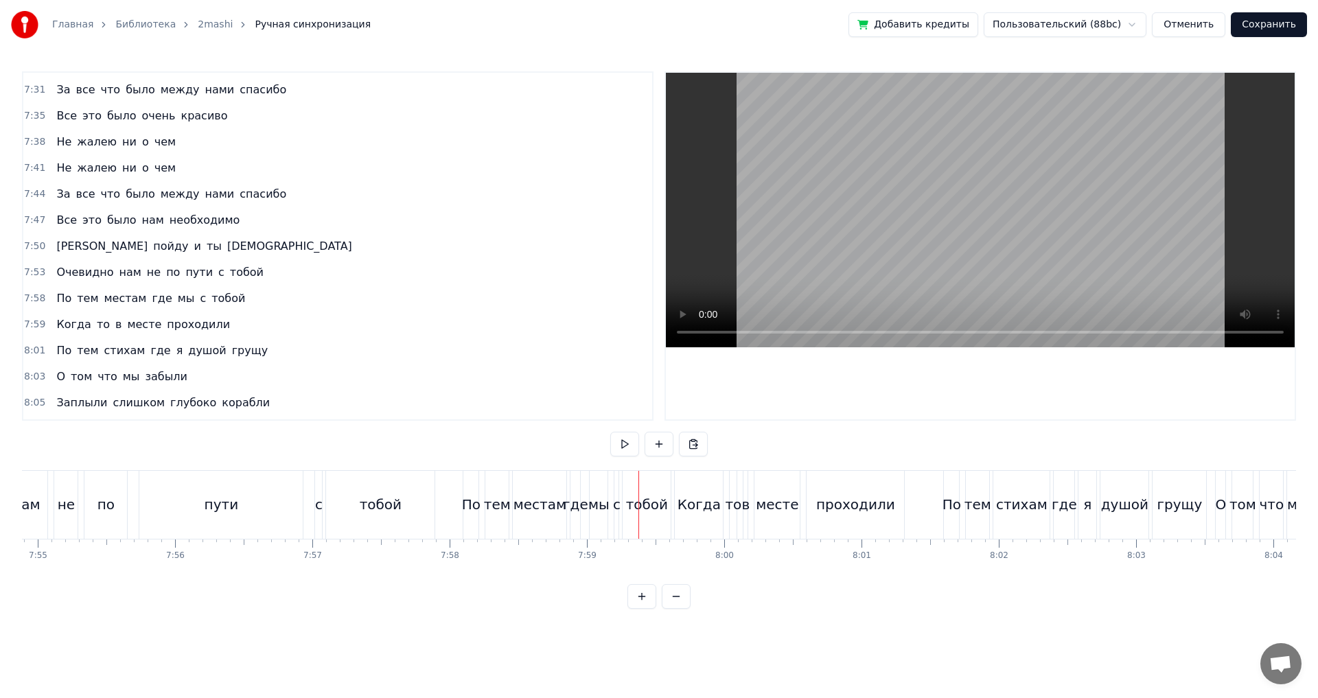
click at [206, 516] on div "пути" at bounding box center [220, 505] width 163 height 68
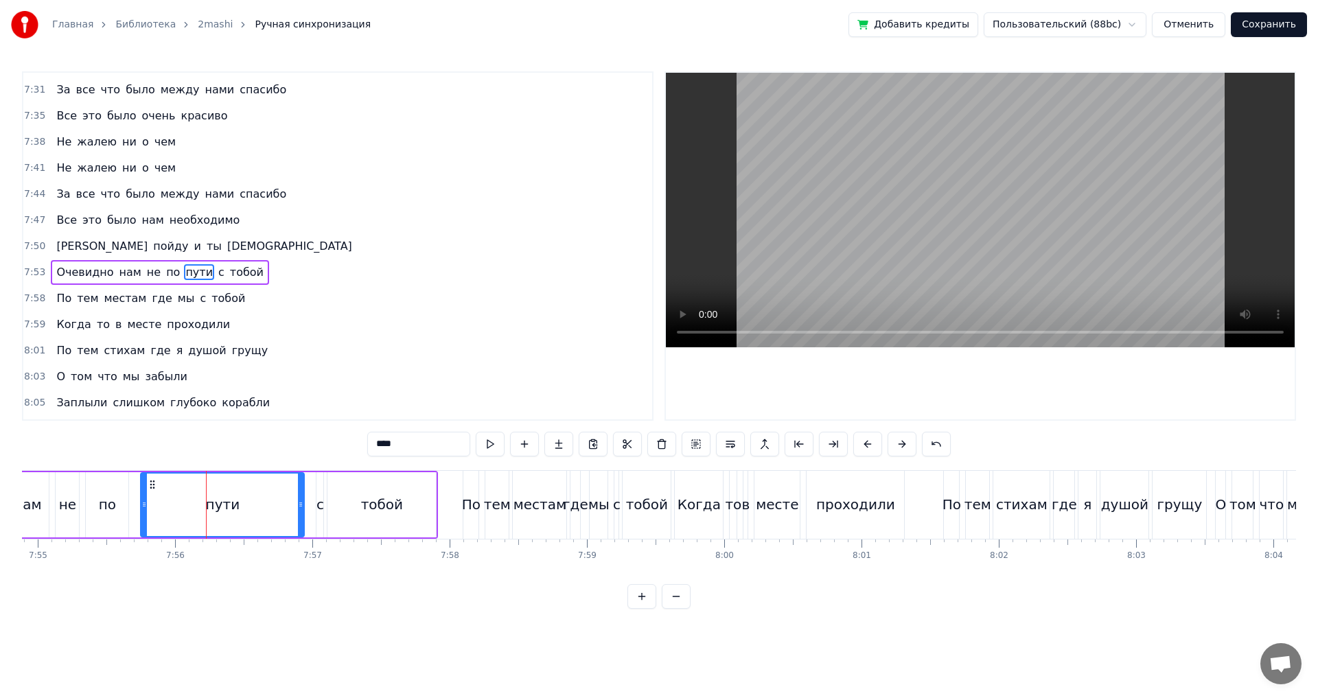
scroll to position [2787, 0]
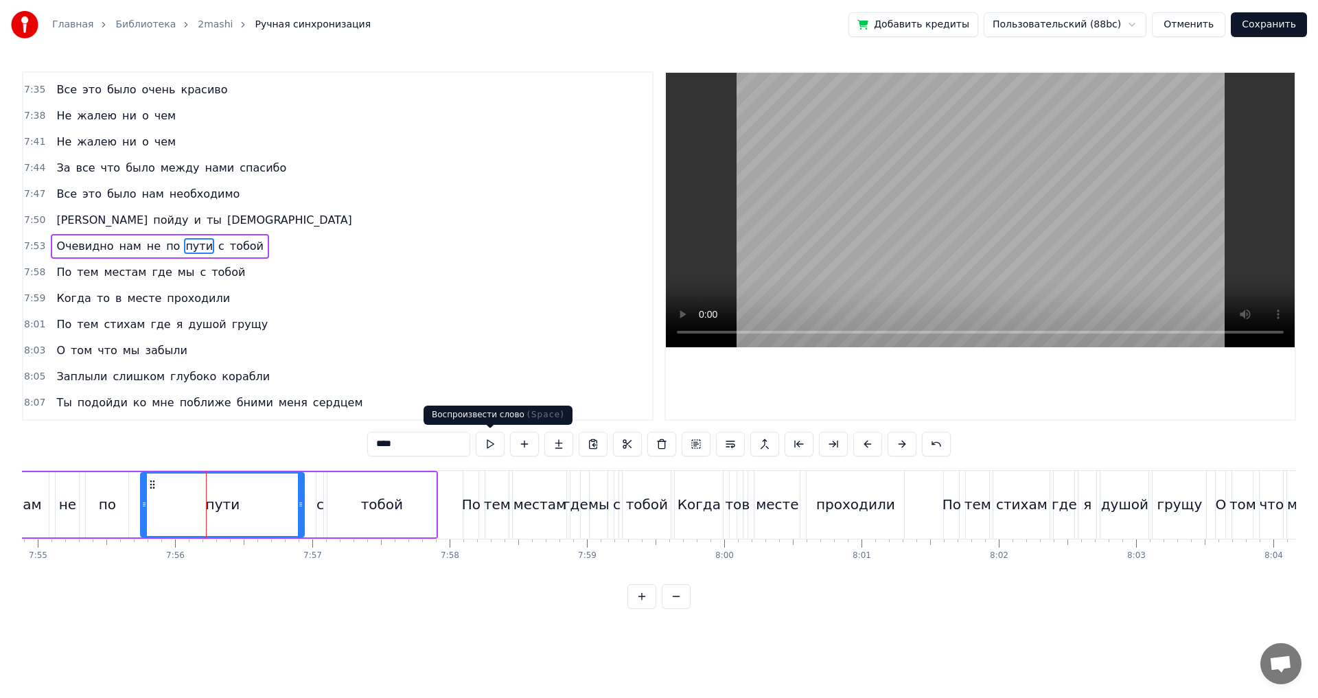
click at [482, 443] on button at bounding box center [490, 444] width 29 height 25
click at [476, 432] on button at bounding box center [490, 444] width 29 height 25
click at [301, 505] on circle at bounding box center [300, 505] width 1 height 1
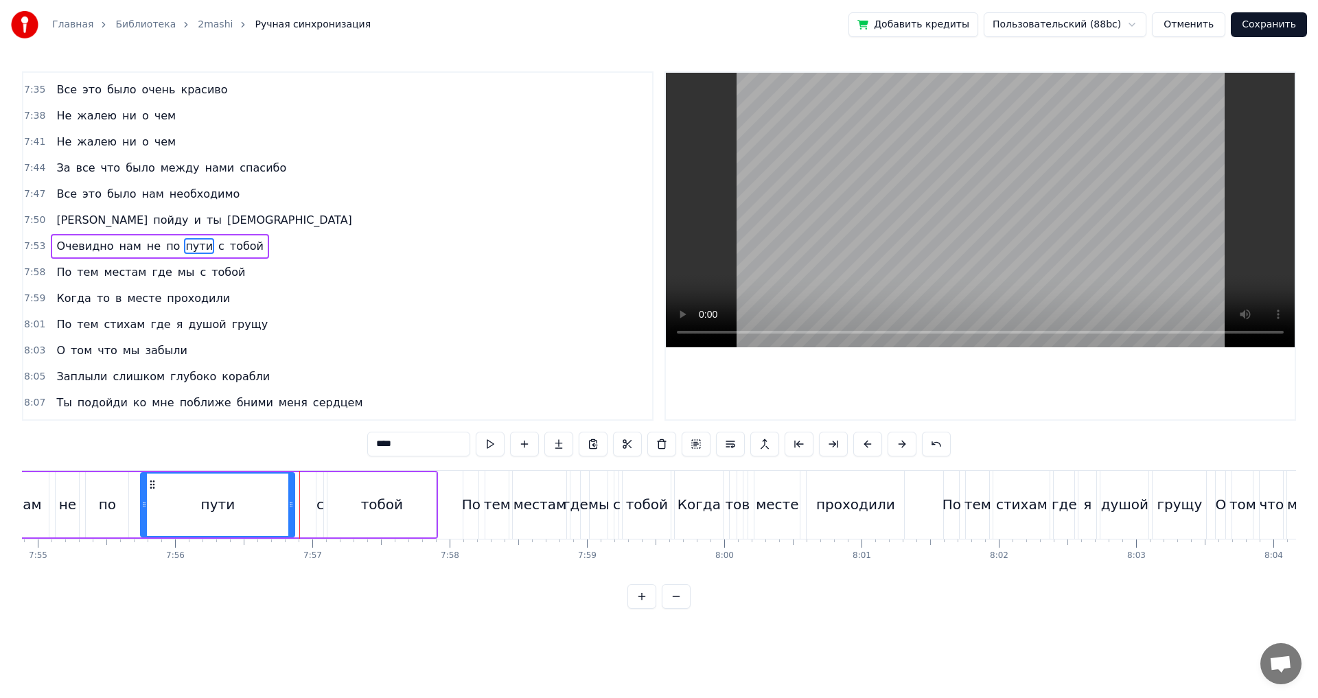
drag, startPoint x: 301, startPoint y: 505, endPoint x: 291, endPoint y: 505, distance: 9.6
click at [291, 505] on circle at bounding box center [290, 505] width 1 height 1
click at [319, 504] on div "с" at bounding box center [320, 504] width 8 height 21
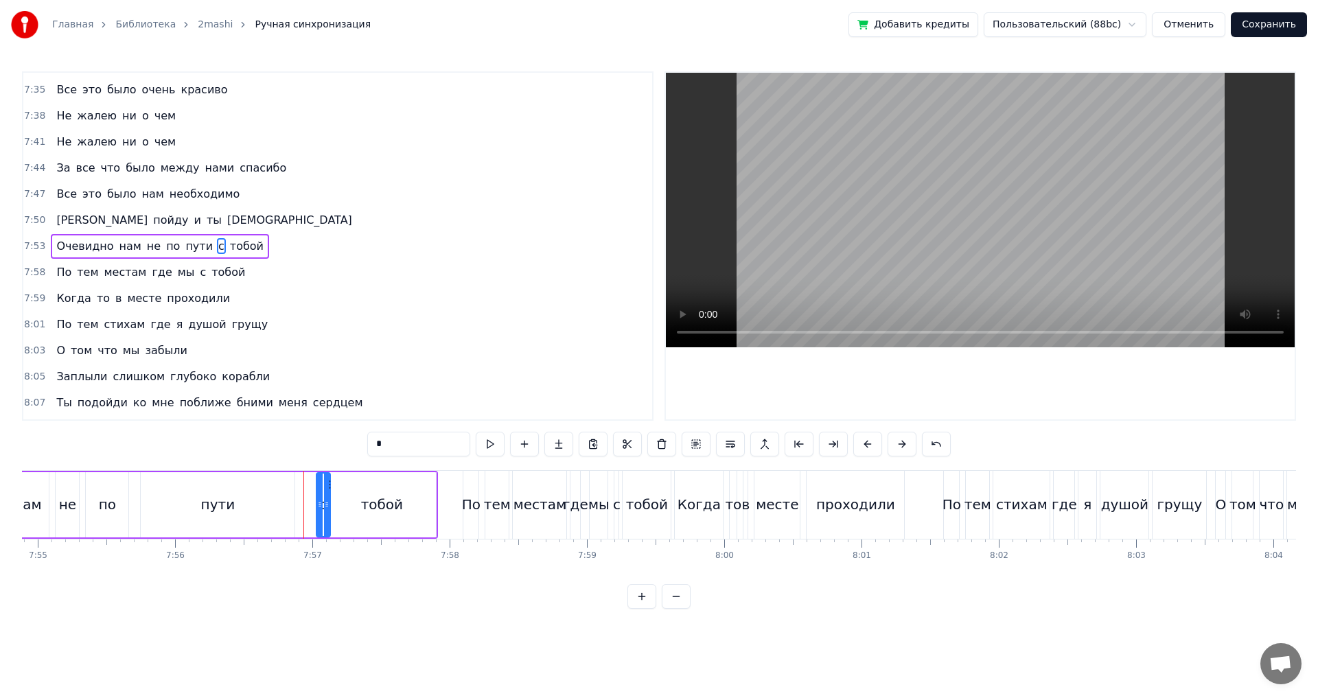
drag, startPoint x: 318, startPoint y: 505, endPoint x: 325, endPoint y: 507, distance: 7.0
click at [325, 507] on icon at bounding box center [326, 504] width 5 height 11
drag, startPoint x: 319, startPoint y: 507, endPoint x: 305, endPoint y: 507, distance: 13.0
click at [305, 507] on icon at bounding box center [306, 504] width 5 height 11
drag, startPoint x: 327, startPoint y: 507, endPoint x: 319, endPoint y: 506, distance: 9.0
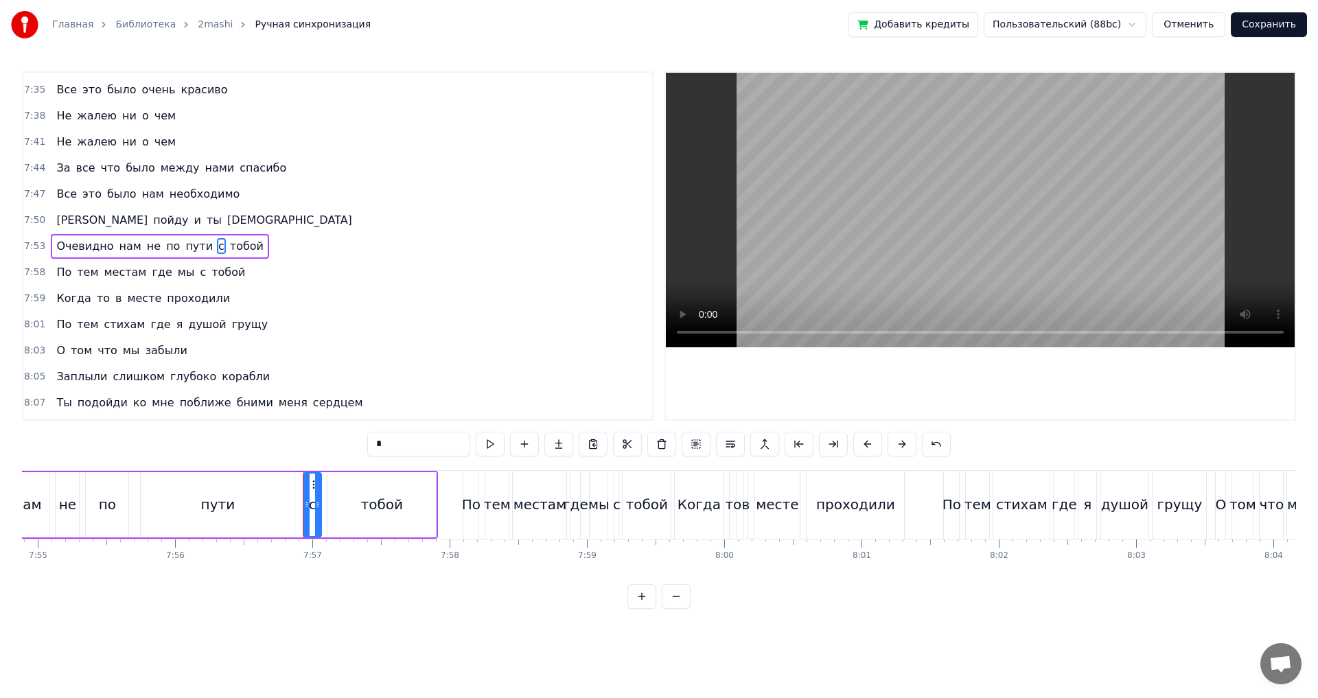
click at [319, 506] on icon at bounding box center [317, 504] width 5 height 11
click at [301, 506] on icon at bounding box center [303, 504] width 5 height 11
click at [167, 505] on div "пути" at bounding box center [218, 504] width 154 height 65
type input "****"
click at [136, 498] on div "Очевидно нам не по пути с тобой" at bounding box center [167, 505] width 541 height 68
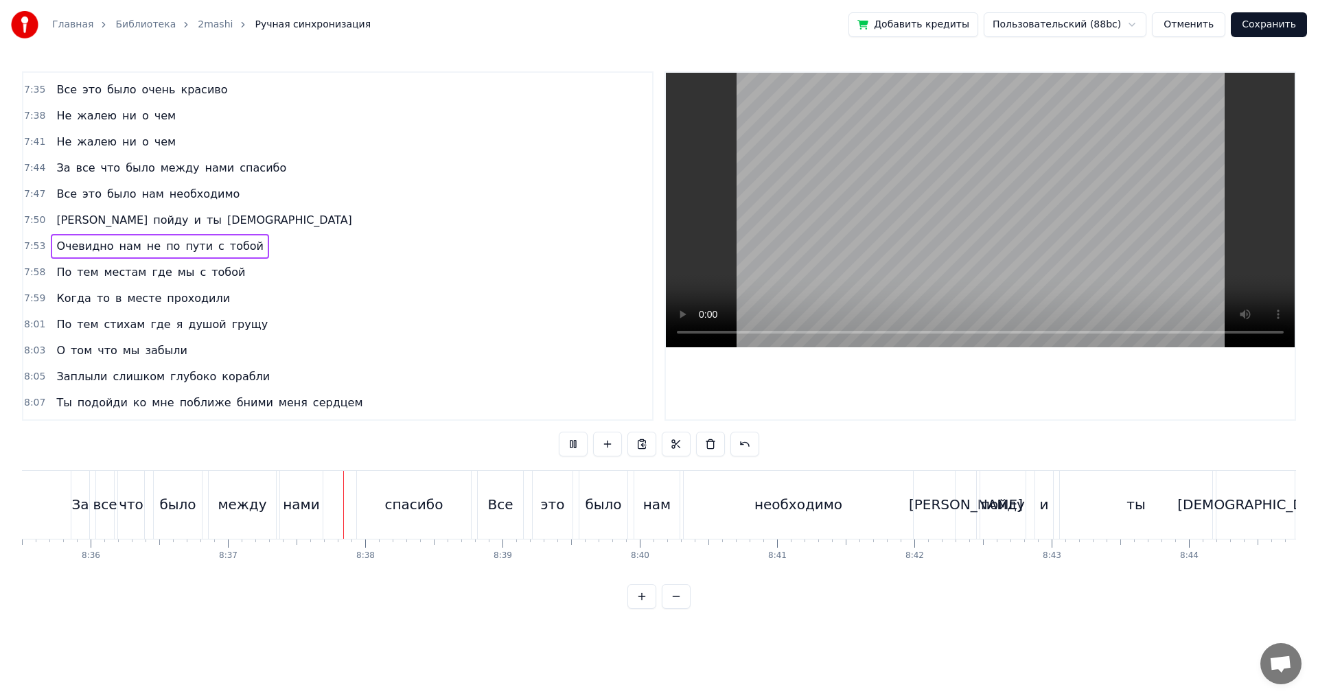
scroll to position [0, 70960]
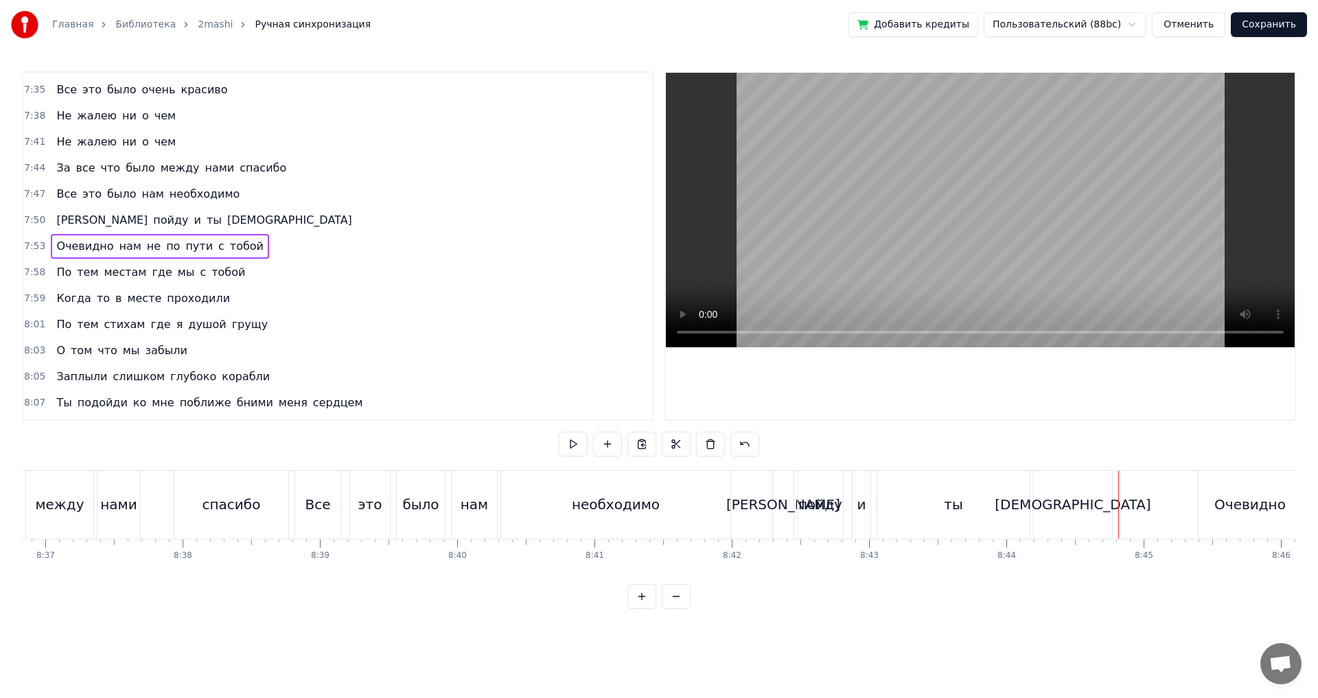
click at [982, 529] on div "ты" at bounding box center [953, 505] width 152 height 68
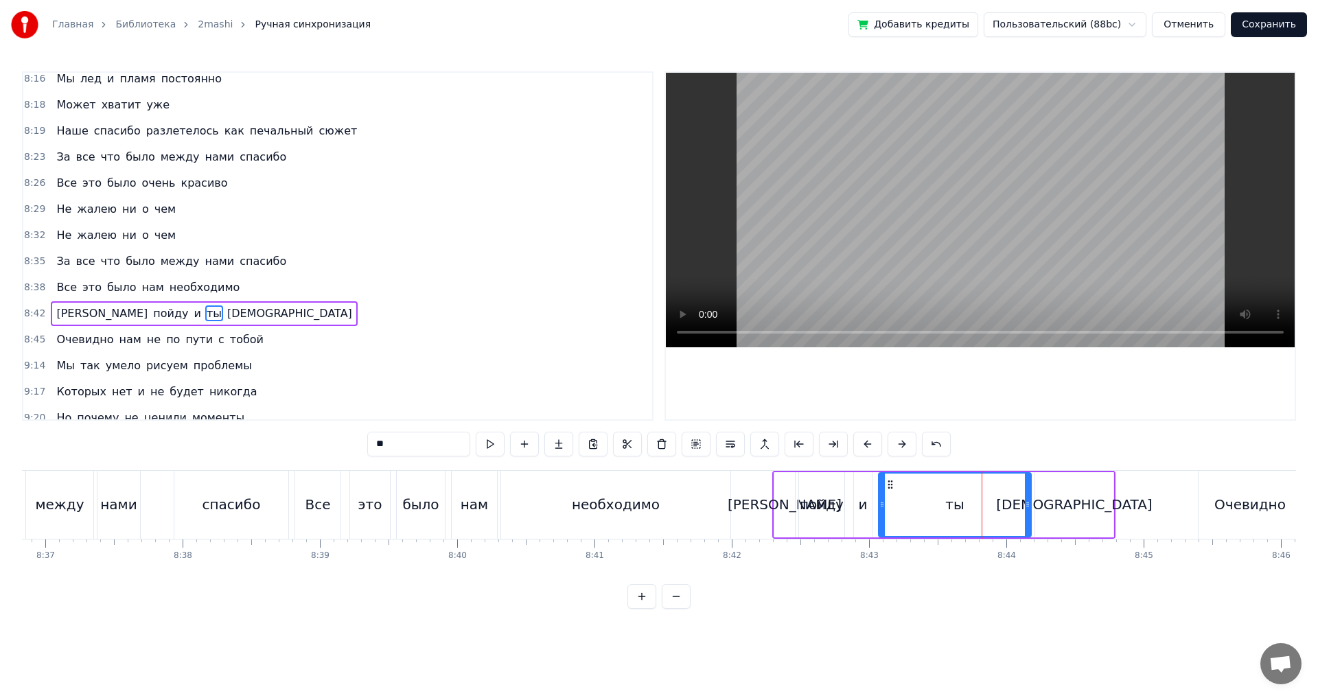
scroll to position [3283, 0]
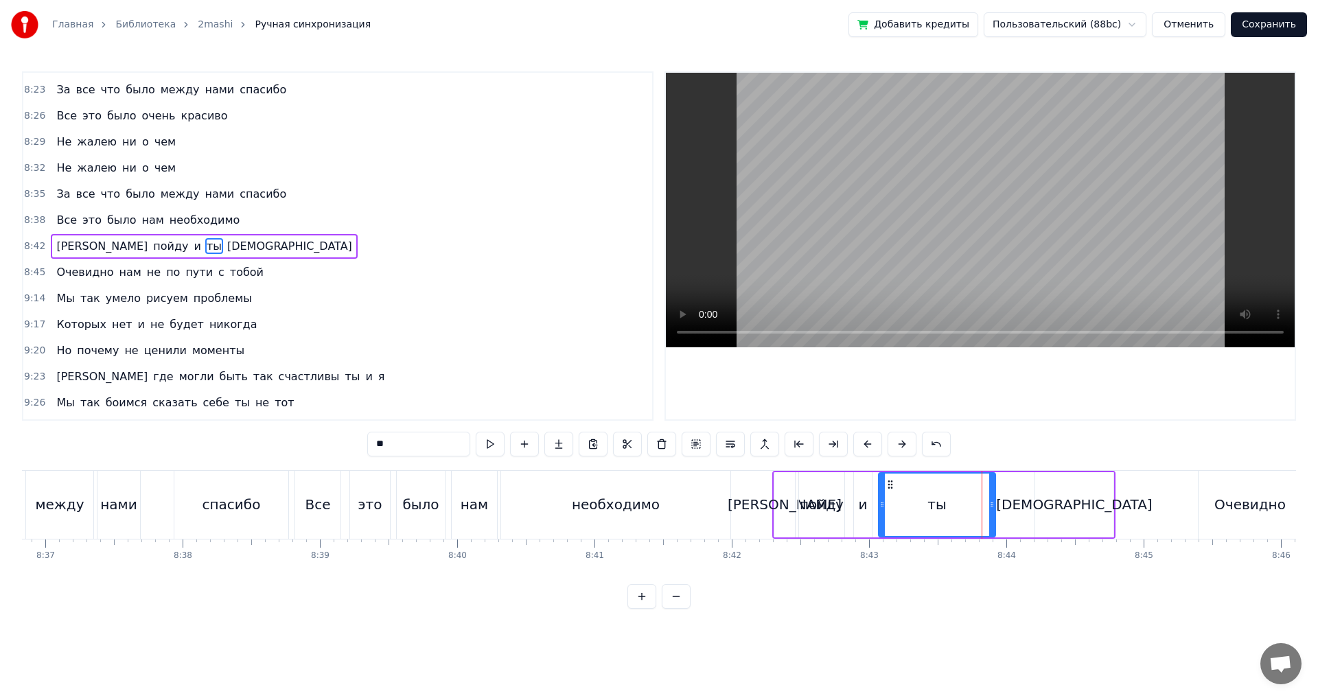
drag, startPoint x: 1027, startPoint y: 509, endPoint x: 991, endPoint y: 509, distance: 35.7
click at [991, 509] on icon at bounding box center [991, 504] width 5 height 11
click at [1057, 504] on div "[DEMOGRAPHIC_DATA]" at bounding box center [1074, 504] width 78 height 65
type input "***"
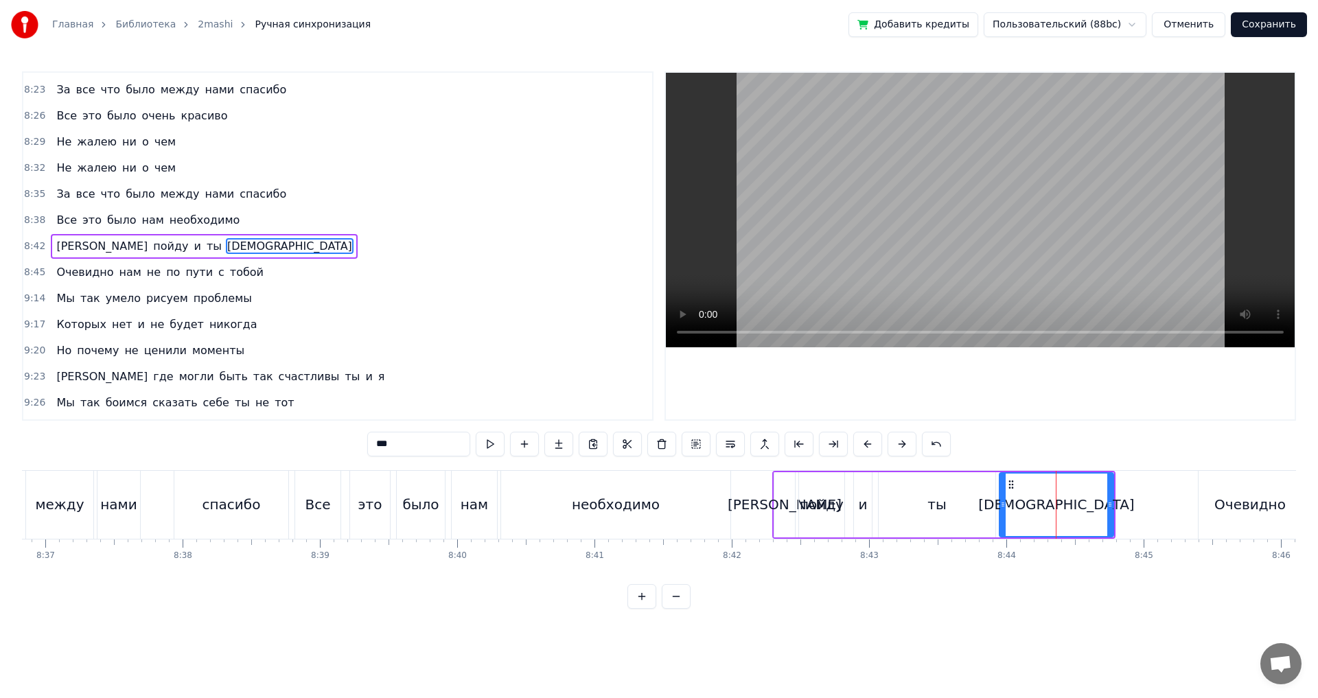
drag, startPoint x: 1039, startPoint y: 507, endPoint x: 1003, endPoint y: 507, distance: 35.7
click at [1003, 507] on icon at bounding box center [1002, 504] width 5 height 11
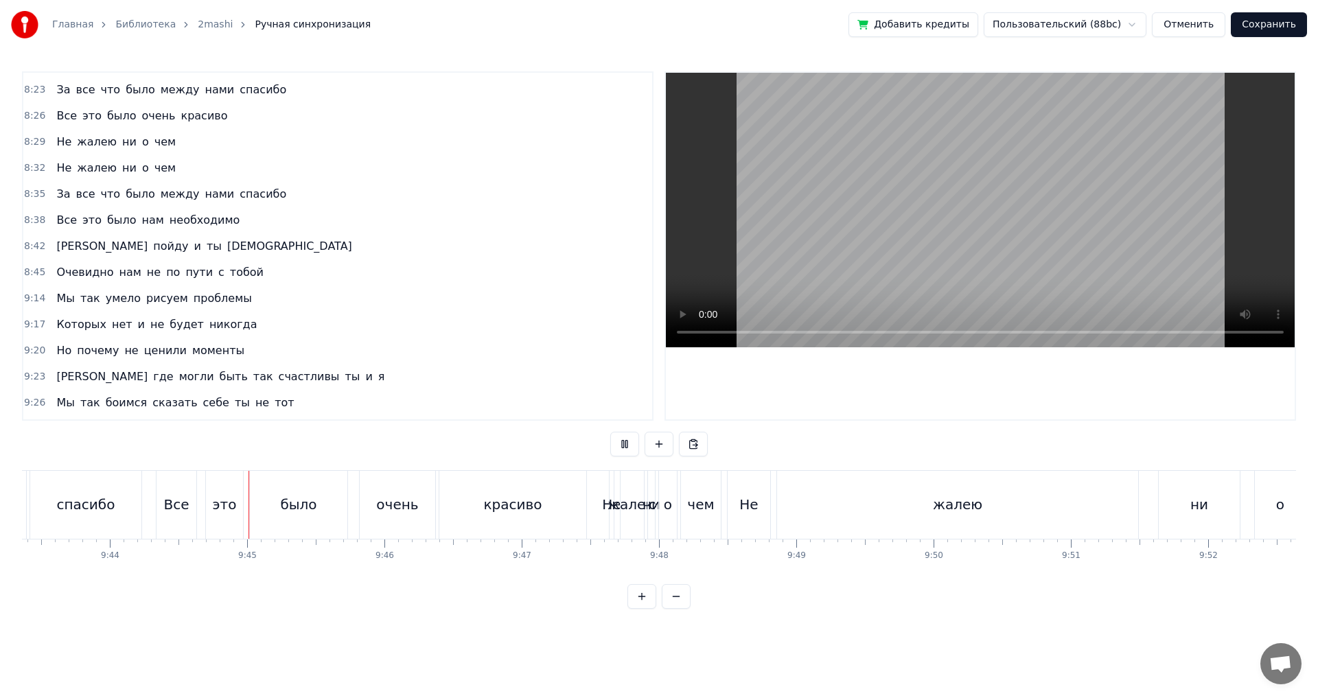
scroll to position [0, 80156]
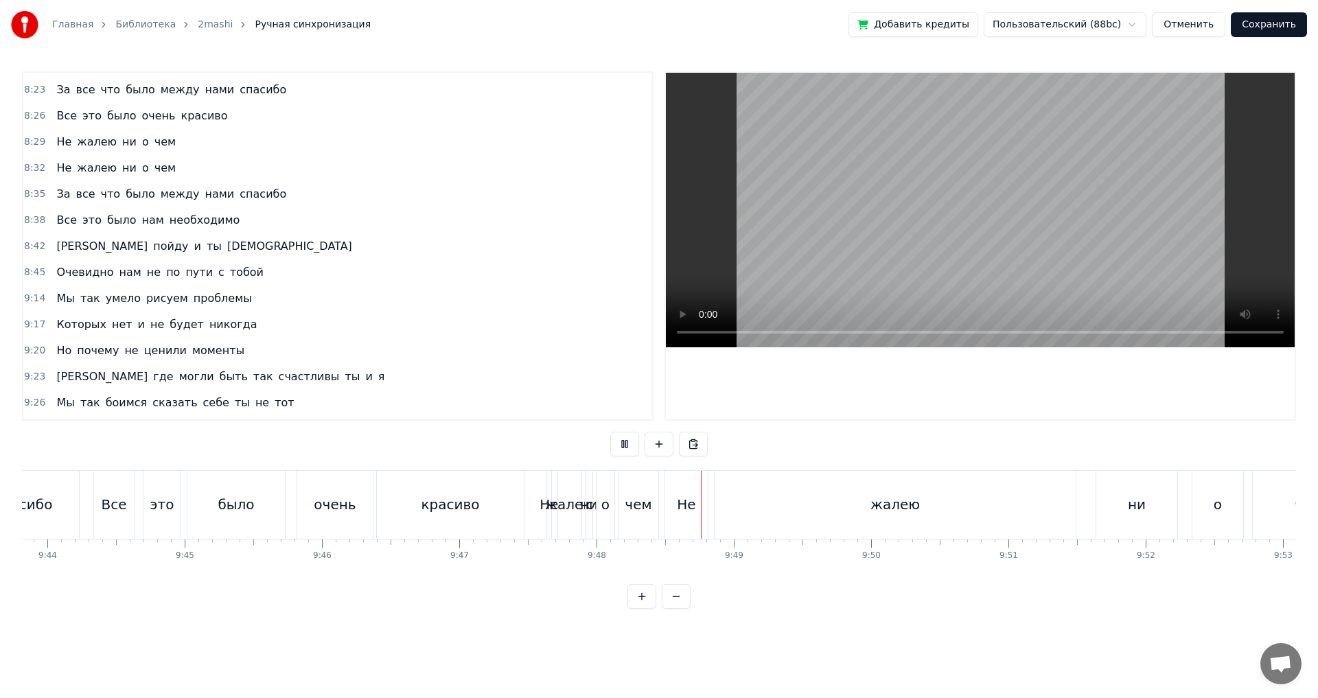
click at [750, 432] on div "0:04 По лицу роса я к тебе босая 0:08 И слова бросаю по ветру 0:12 По лицу роса…" at bounding box center [659, 340] width 1274 height 538
click at [623, 445] on button at bounding box center [624, 444] width 29 height 25
click at [837, 520] on div "жалею" at bounding box center [895, 505] width 361 height 68
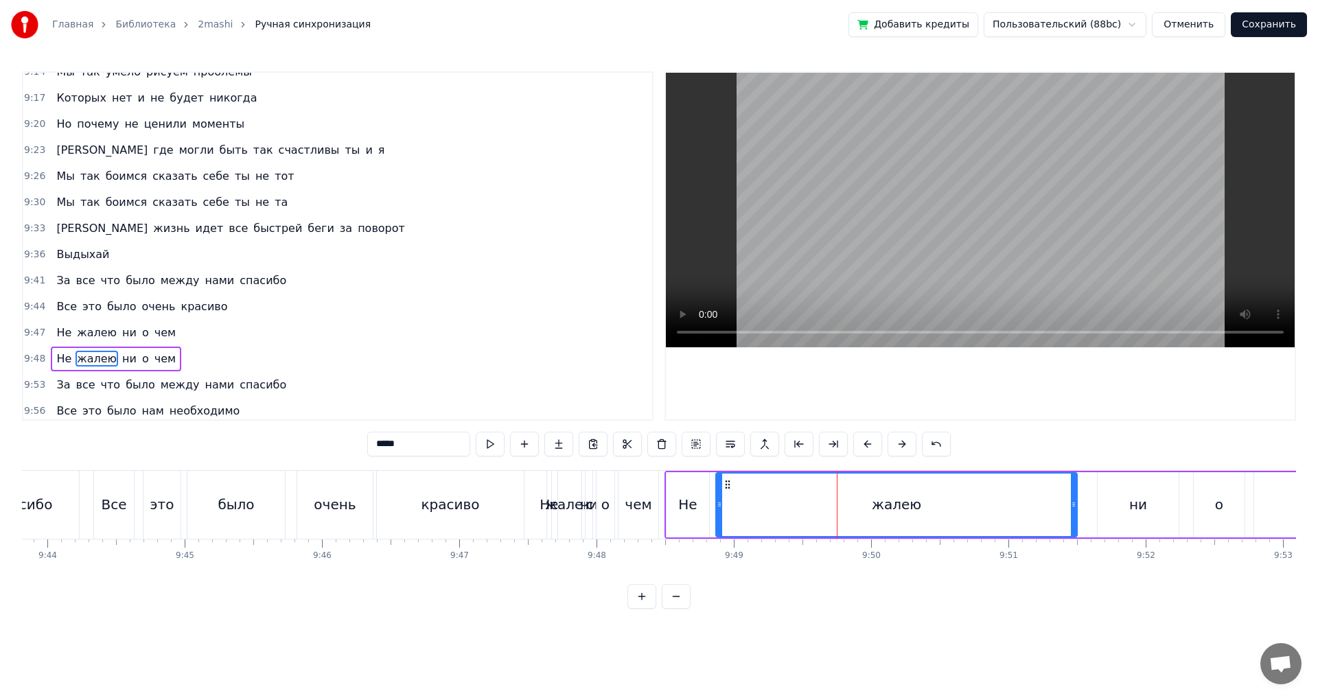
scroll to position [3566, 0]
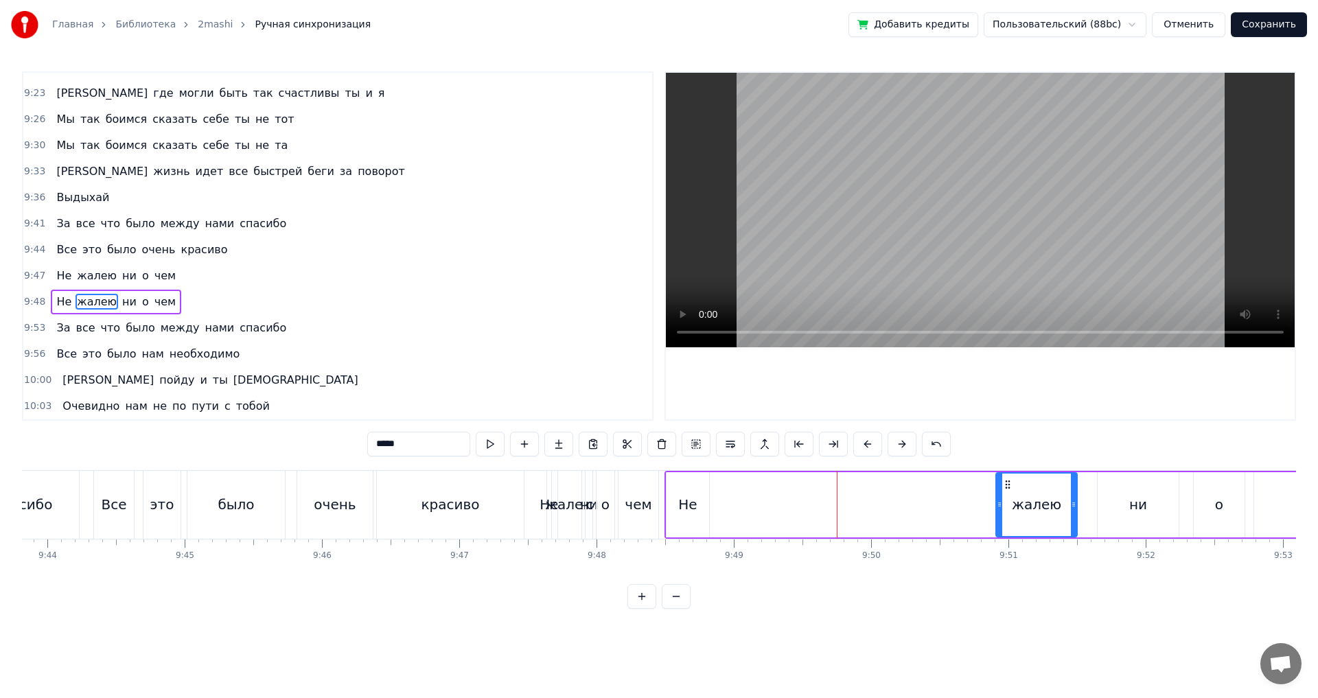
drag, startPoint x: 721, startPoint y: 507, endPoint x: 848, endPoint y: 505, distance: 127.0
click at [1002, 503] on icon at bounding box center [999, 504] width 5 height 11
click at [706, 503] on div "Не" at bounding box center [688, 504] width 43 height 65
drag, startPoint x: 669, startPoint y: 503, endPoint x: 684, endPoint y: 499, distance: 15.7
click at [684, 499] on icon at bounding box center [684, 504] width 5 height 11
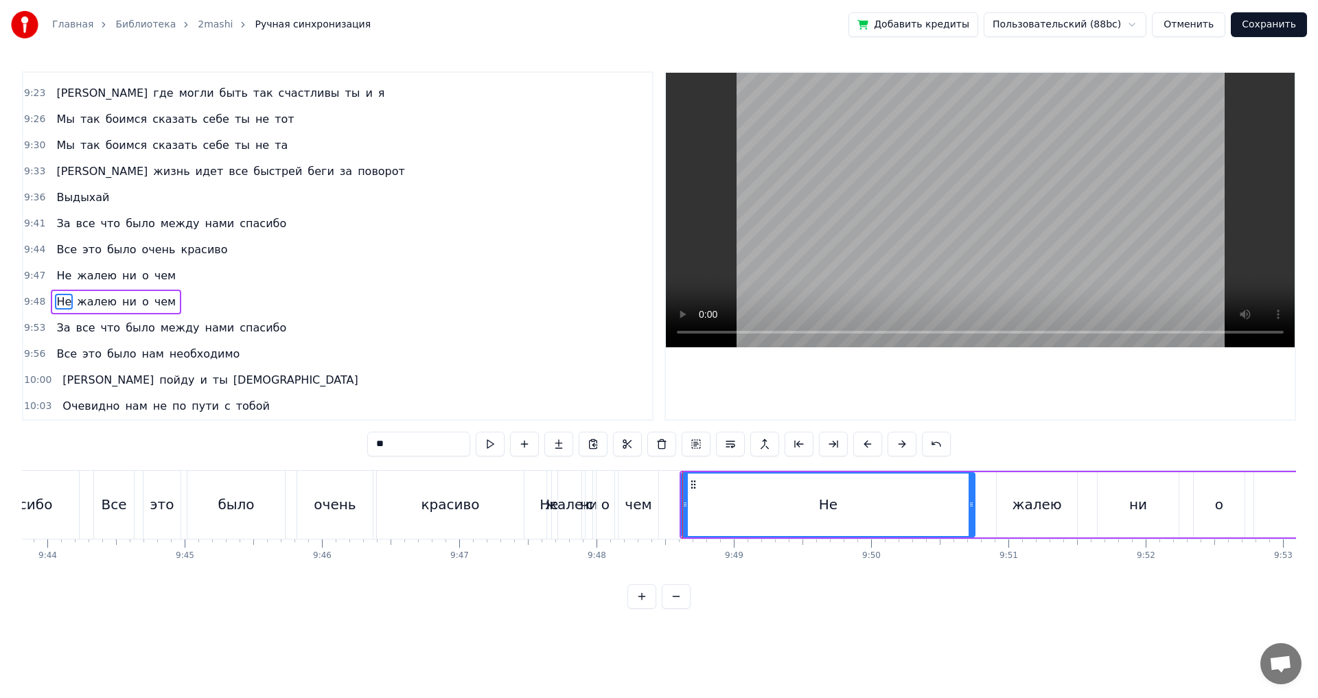
drag, startPoint x: 706, startPoint y: 502, endPoint x: 972, endPoint y: 496, distance: 266.4
click at [972, 496] on div at bounding box center [971, 505] width 5 height 62
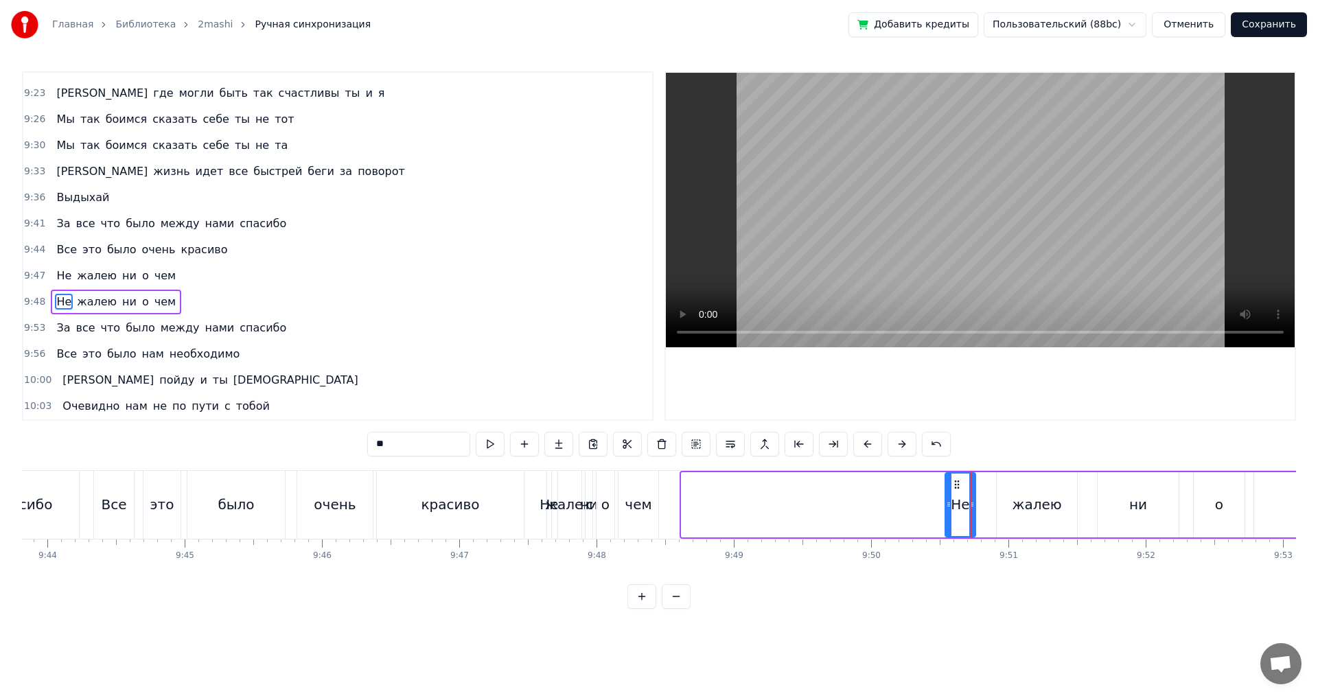
drag, startPoint x: 683, startPoint y: 506, endPoint x: 947, endPoint y: 500, distance: 263.7
click at [947, 500] on icon at bounding box center [948, 504] width 5 height 11
click at [478, 517] on div "красиво" at bounding box center [450, 505] width 147 height 68
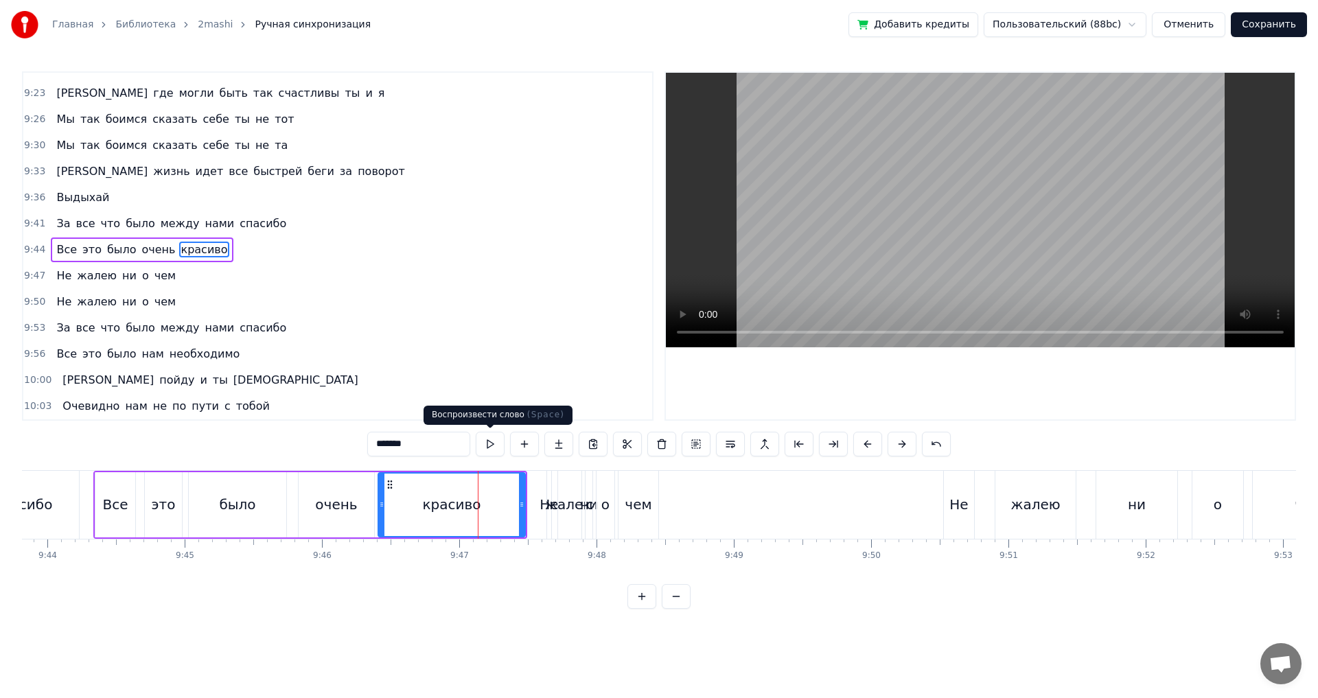
click at [485, 443] on button at bounding box center [490, 444] width 29 height 25
click at [634, 516] on div "чем" at bounding box center [639, 505] width 40 height 68
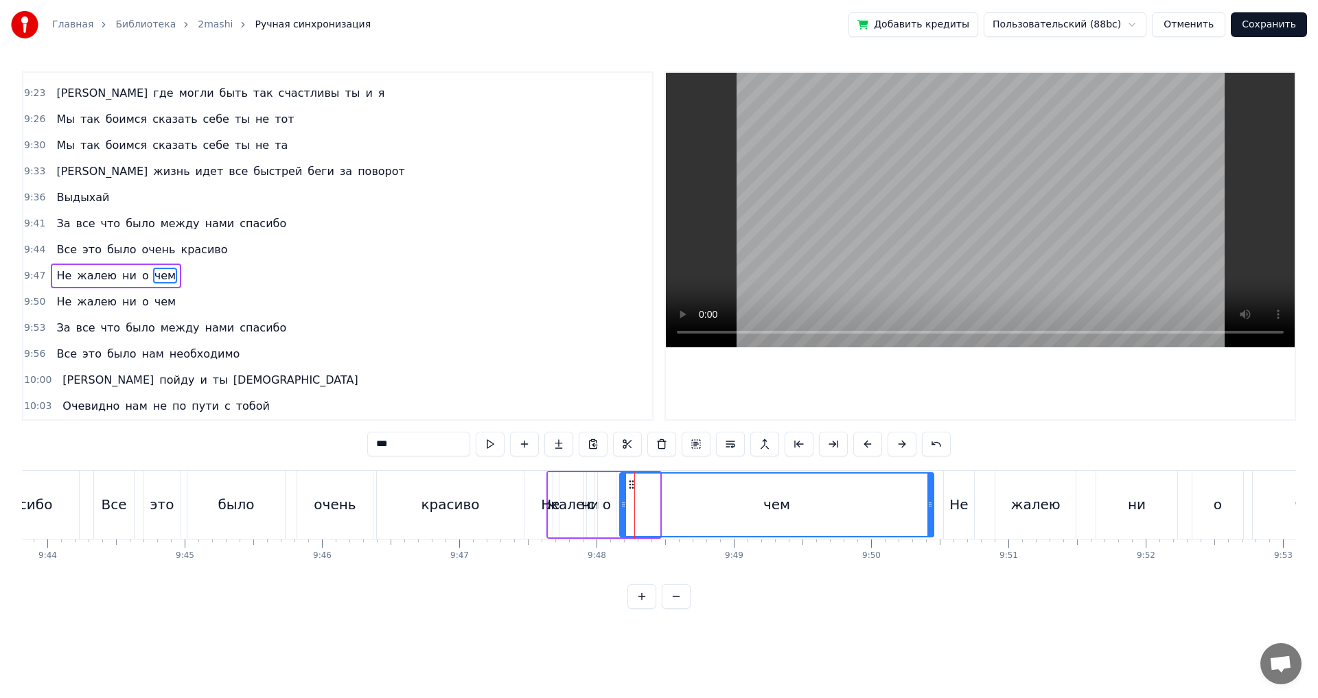
drag, startPoint x: 656, startPoint y: 505, endPoint x: 930, endPoint y: 505, distance: 273.9
click at [930, 505] on circle at bounding box center [930, 505] width 1 height 1
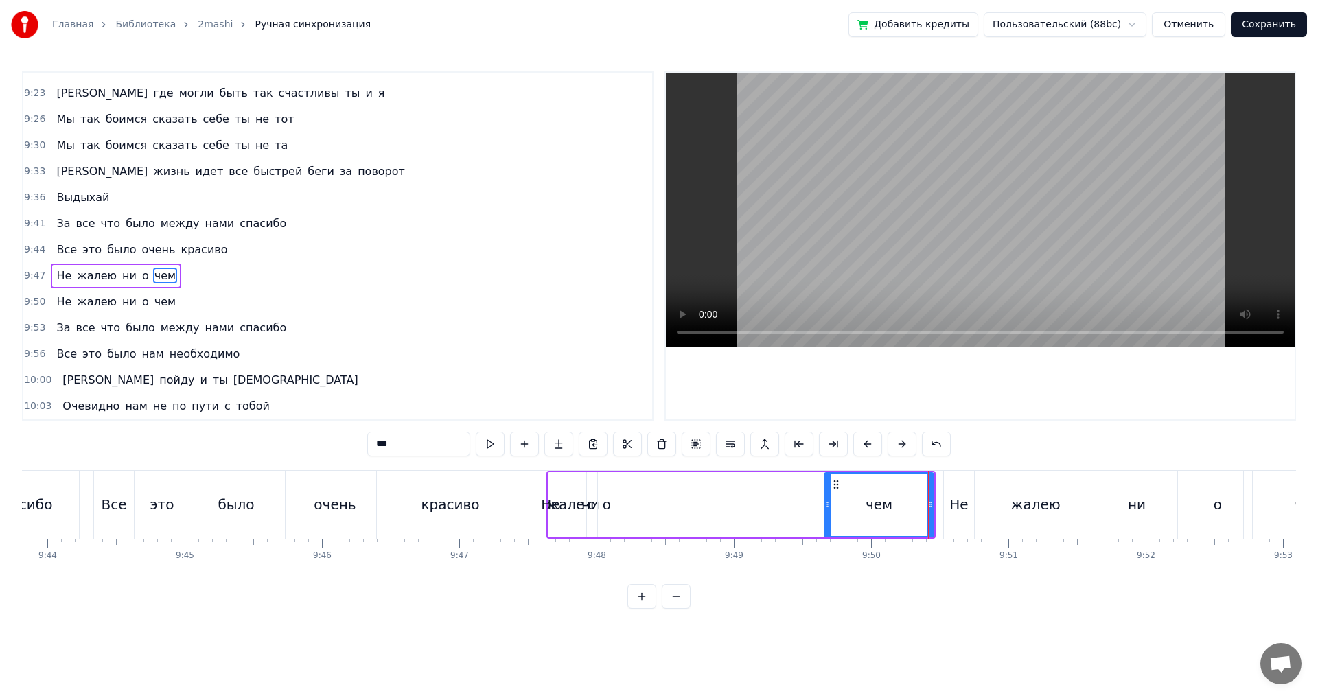
drag, startPoint x: 622, startPoint y: 507, endPoint x: 827, endPoint y: 503, distance: 204.6
click at [827, 503] on icon at bounding box center [827, 504] width 5 height 11
click at [608, 507] on div "о" at bounding box center [607, 504] width 8 height 21
drag, startPoint x: 608, startPoint y: 484, endPoint x: 809, endPoint y: 486, distance: 201.8
click at [809, 486] on icon at bounding box center [811, 484] width 11 height 11
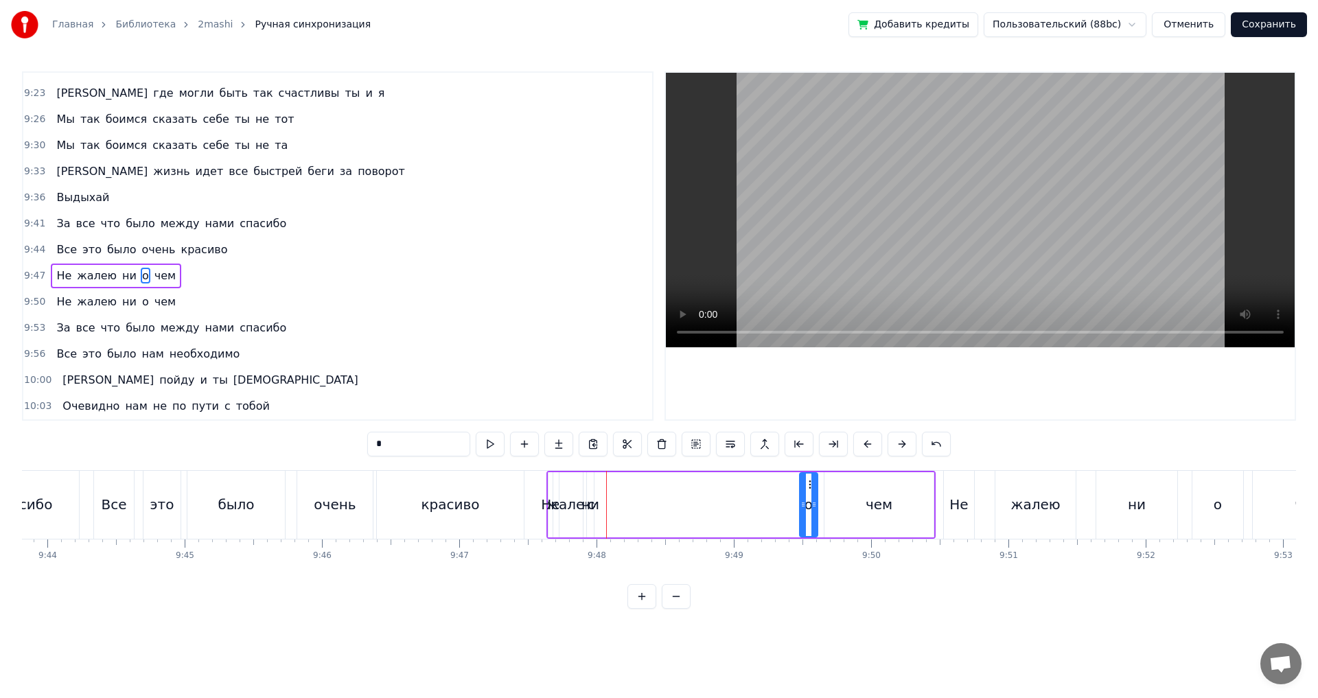
click at [588, 503] on div "ни" at bounding box center [590, 504] width 18 height 21
drag, startPoint x: 597, startPoint y: 485, endPoint x: 723, endPoint y: 486, distance: 126.3
click at [723, 486] on icon at bounding box center [724, 484] width 11 height 11
click at [570, 511] on div "жалею" at bounding box center [570, 504] width 49 height 21
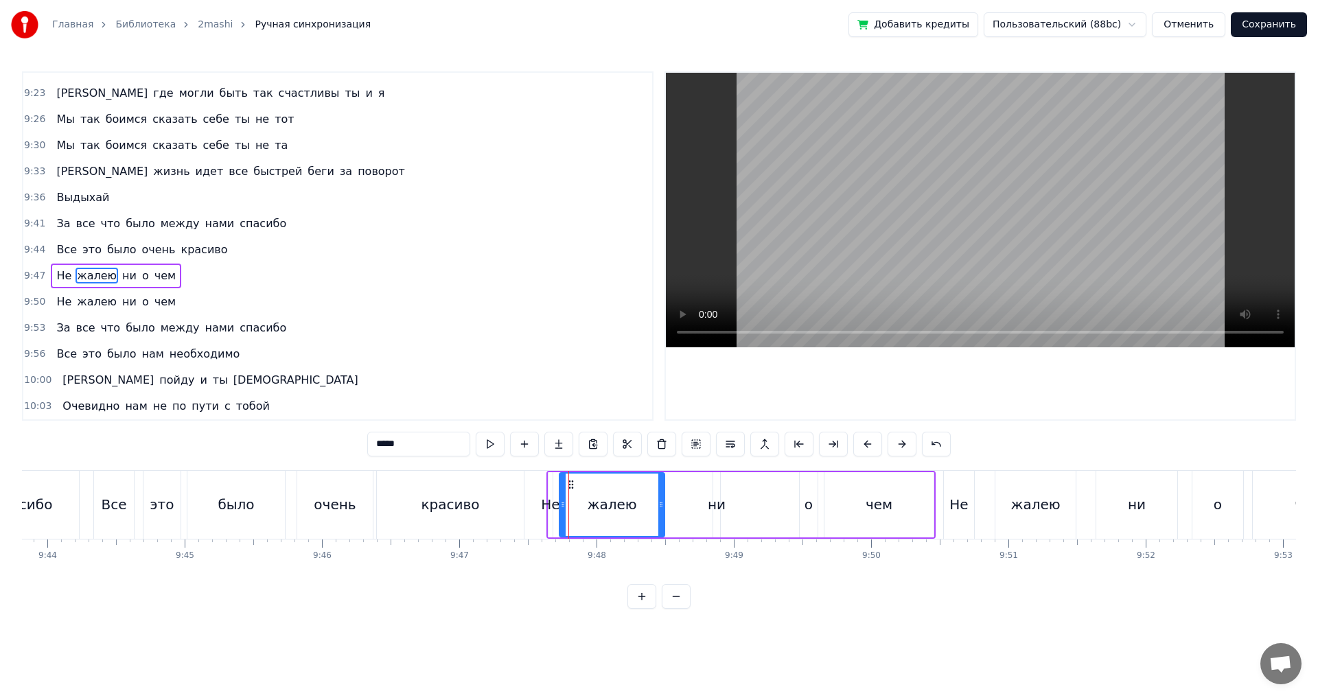
drag, startPoint x: 582, startPoint y: 507, endPoint x: 666, endPoint y: 506, distance: 83.8
click at [664, 506] on icon at bounding box center [660, 504] width 5 height 11
drag, startPoint x: 562, startPoint y: 504, endPoint x: 588, endPoint y: 504, distance: 26.1
click at [588, 504] on icon at bounding box center [588, 504] width 5 height 11
click at [551, 507] on div "Не" at bounding box center [550, 504] width 19 height 21
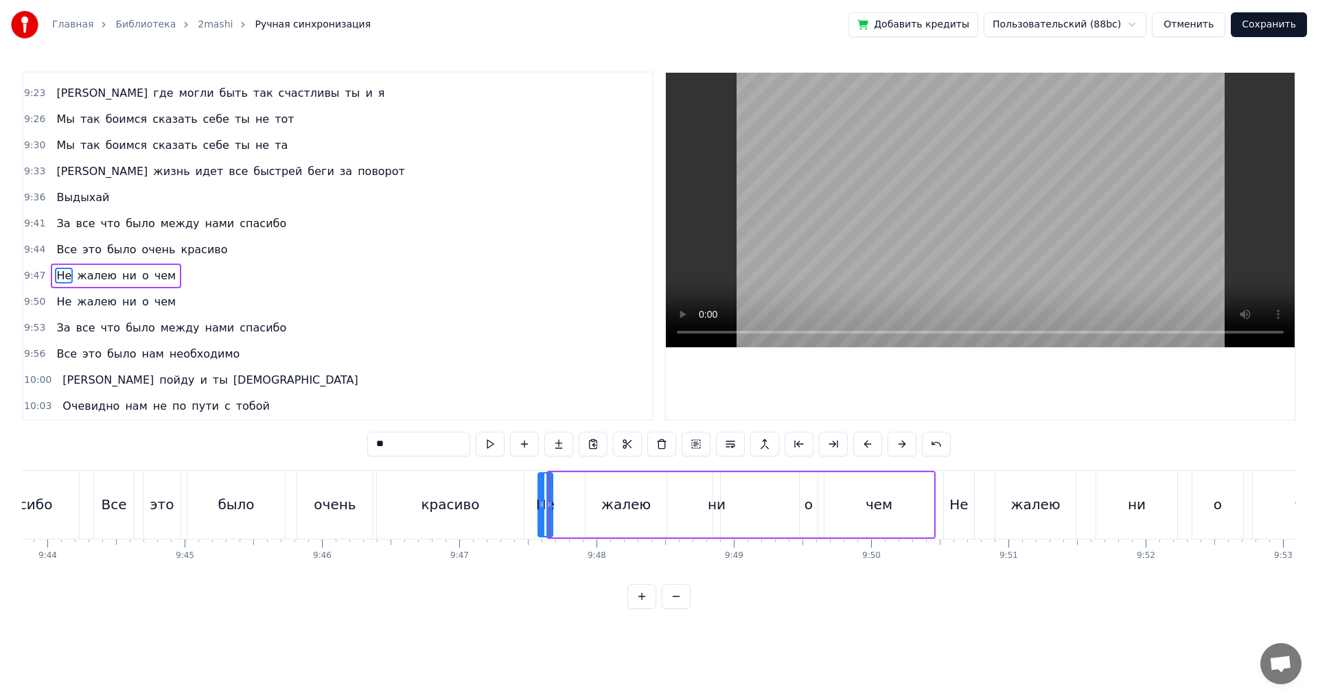
drag, startPoint x: 554, startPoint y: 503, endPoint x: 544, endPoint y: 507, distance: 10.9
click at [544, 507] on icon at bounding box center [541, 504] width 5 height 11
drag, startPoint x: 551, startPoint y: 501, endPoint x: 575, endPoint y: 498, distance: 24.9
click at [575, 498] on div at bounding box center [573, 505] width 5 height 62
click at [551, 509] on div "Не" at bounding box center [558, 504] width 19 height 21
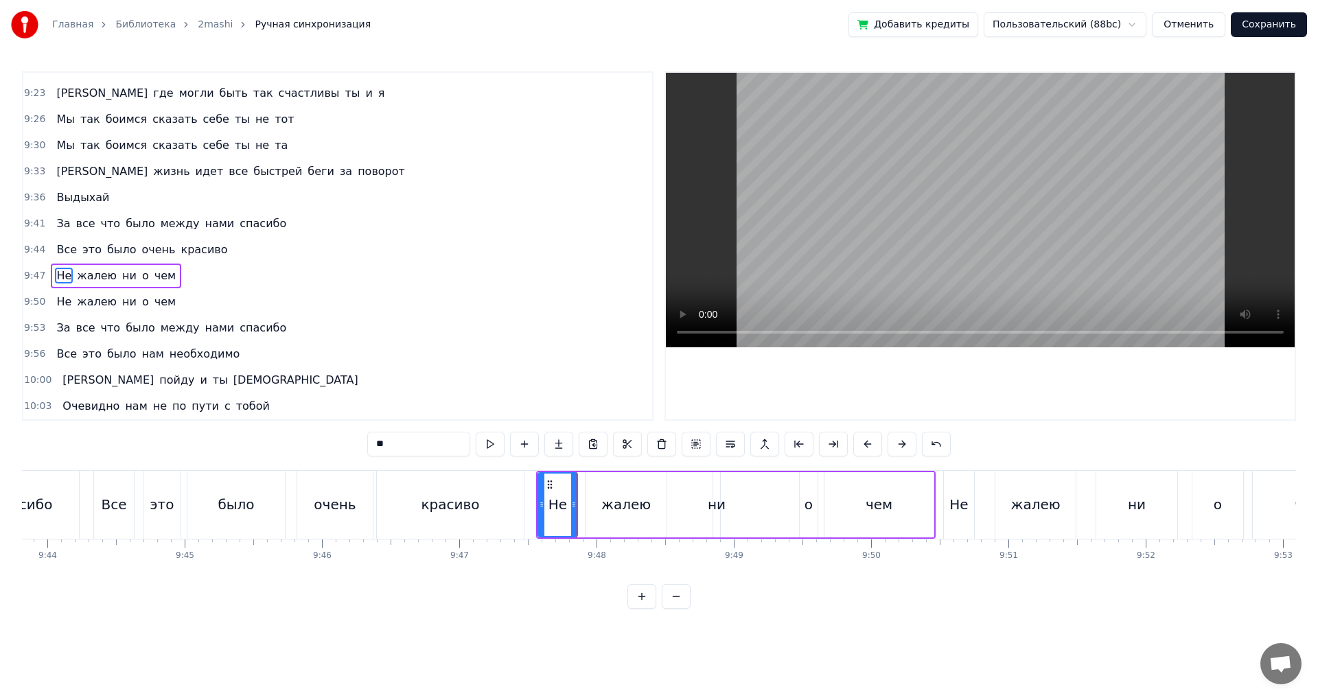
click at [604, 505] on div "жалею" at bounding box center [626, 504] width 81 height 65
drag, startPoint x: 589, startPoint y: 509, endPoint x: 610, endPoint y: 505, distance: 21.7
click at [610, 505] on icon at bounding box center [610, 504] width 5 height 11
drag, startPoint x: 610, startPoint y: 509, endPoint x: 603, endPoint y: 508, distance: 7.6
click at [603, 508] on icon at bounding box center [602, 504] width 5 height 11
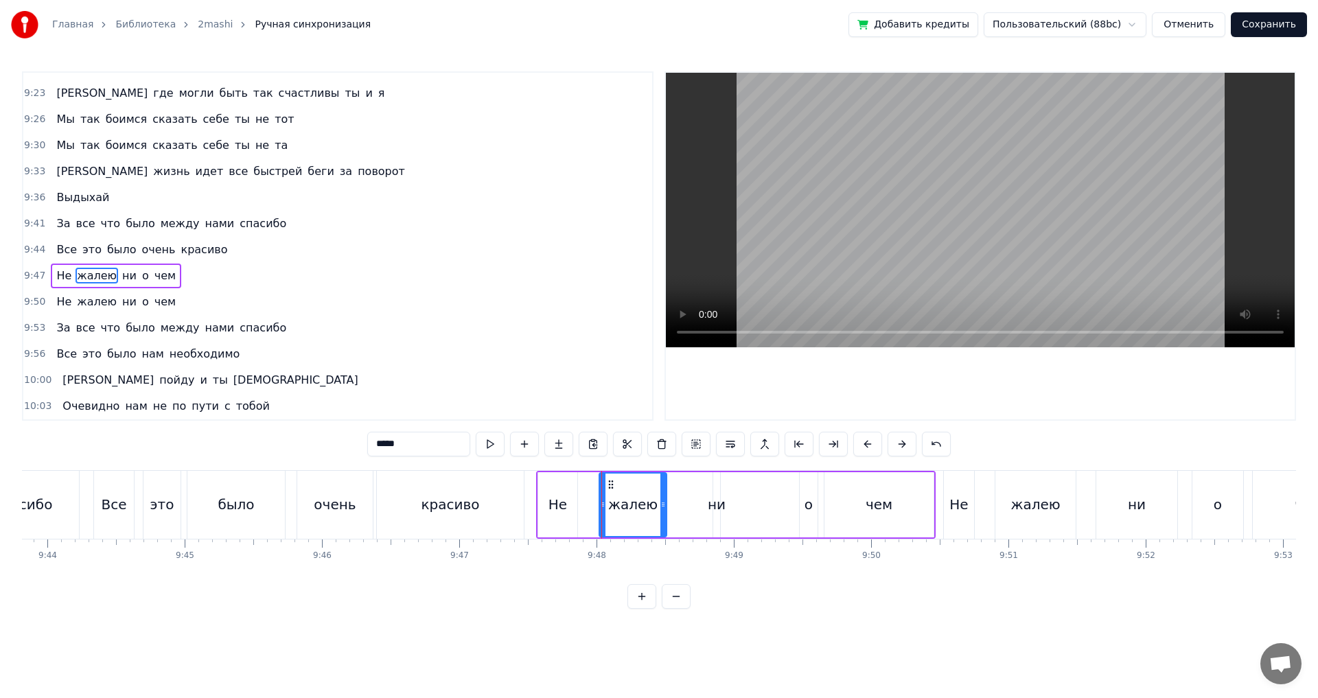
click at [565, 511] on div "Не" at bounding box center [558, 504] width 19 height 21
drag, startPoint x: 574, startPoint y: 504, endPoint x: 589, endPoint y: 504, distance: 15.1
click at [589, 504] on icon at bounding box center [588, 504] width 5 height 11
drag, startPoint x: 541, startPoint y: 505, endPoint x: 559, endPoint y: 503, distance: 18.6
click at [559, 503] on icon at bounding box center [559, 504] width 5 height 11
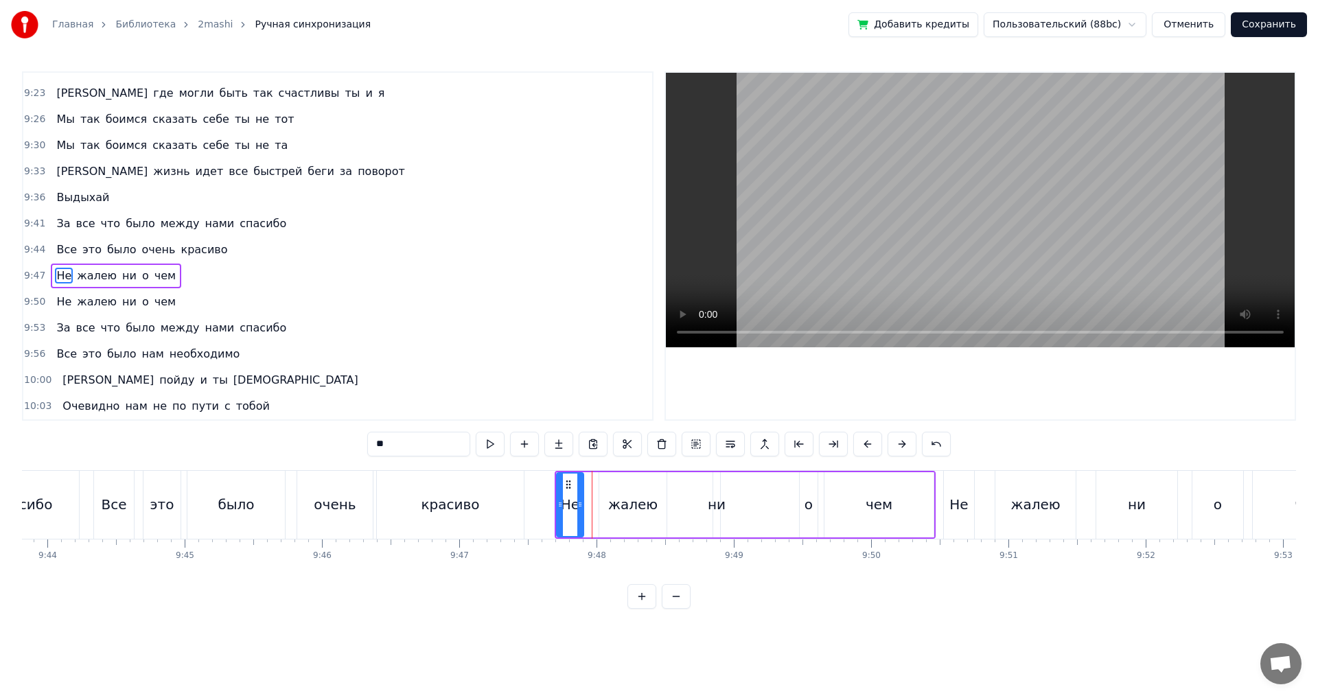
drag, startPoint x: 588, startPoint y: 505, endPoint x: 579, endPoint y: 503, distance: 9.0
click at [579, 503] on icon at bounding box center [579, 504] width 5 height 11
click at [612, 505] on div "жалею" at bounding box center [632, 504] width 49 height 21
click at [599, 505] on div "жалею" at bounding box center [633, 504] width 69 height 65
drag, startPoint x: 601, startPoint y: 505, endPoint x: 592, endPoint y: 505, distance: 8.2
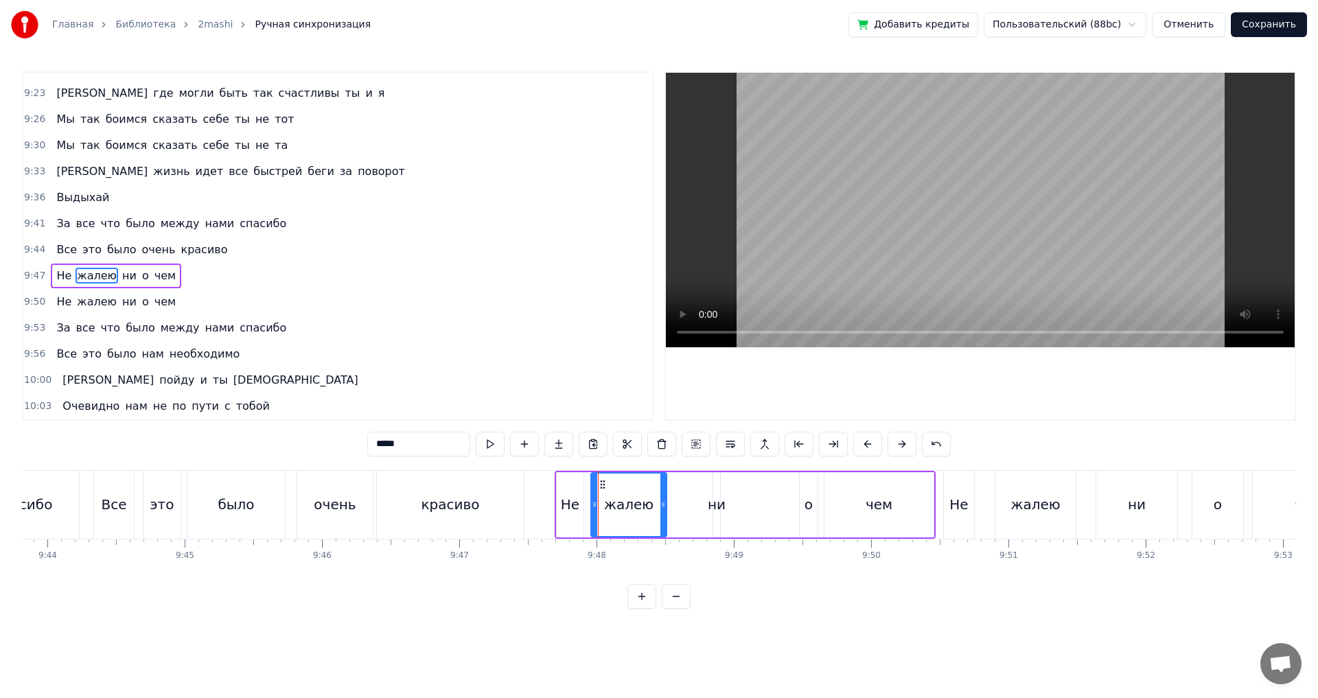
click at [592, 505] on icon at bounding box center [594, 504] width 5 height 11
click at [572, 505] on div "Не" at bounding box center [570, 504] width 19 height 21
click at [627, 509] on div "жалею" at bounding box center [628, 504] width 49 height 21
drag, startPoint x: 663, startPoint y: 505, endPoint x: 655, endPoint y: 505, distance: 8.2
click at [655, 505] on icon at bounding box center [655, 504] width 5 height 11
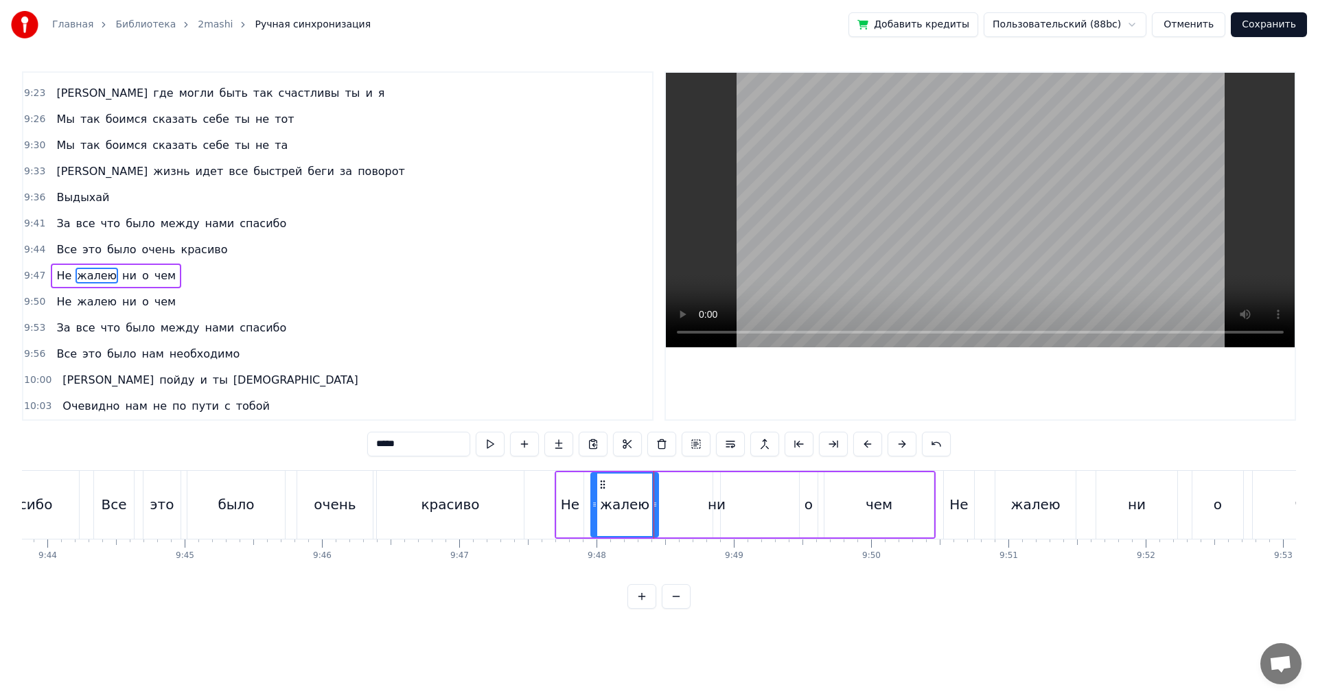
click at [717, 505] on div "ни" at bounding box center [717, 504] width 18 height 21
drag, startPoint x: 714, startPoint y: 510, endPoint x: 741, endPoint y: 508, distance: 27.5
click at [741, 508] on div at bounding box center [743, 505] width 5 height 62
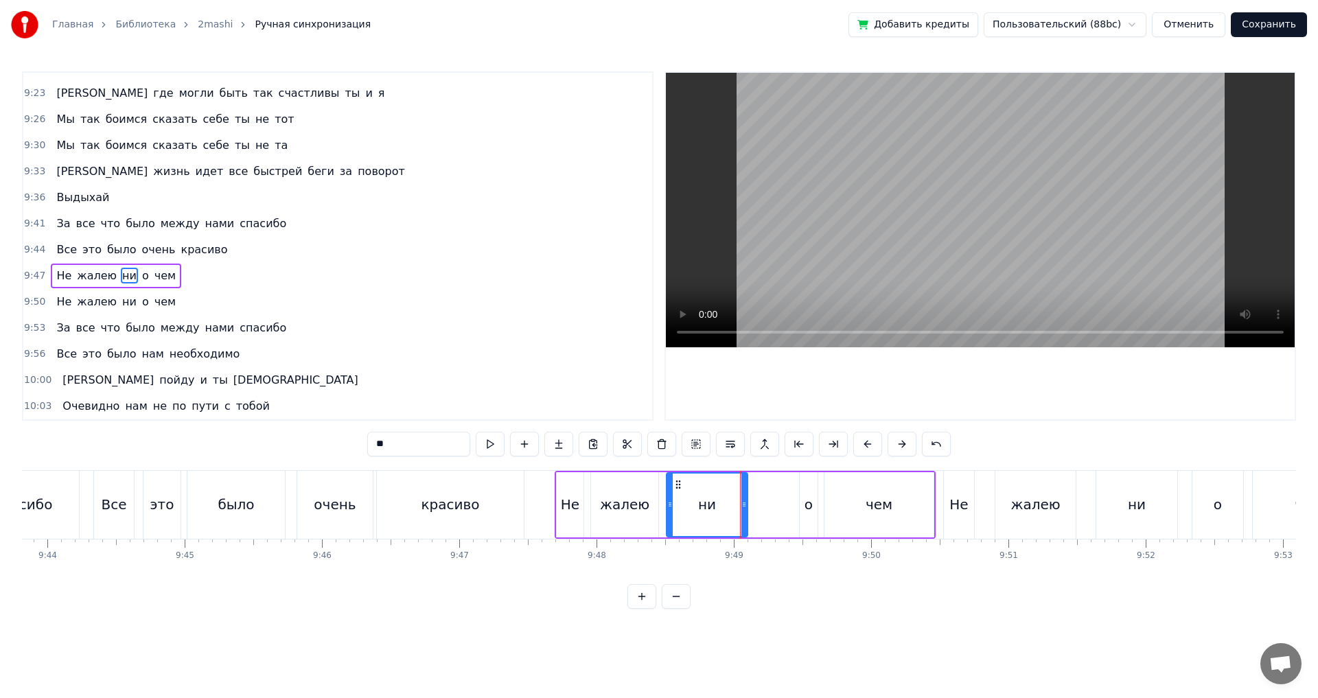
drag, startPoint x: 715, startPoint y: 507, endPoint x: 669, endPoint y: 508, distance: 46.7
click at [669, 508] on icon at bounding box center [669, 504] width 5 height 11
drag, startPoint x: 744, startPoint y: 500, endPoint x: 724, endPoint y: 503, distance: 20.1
click at [724, 503] on icon at bounding box center [723, 504] width 5 height 11
click at [699, 509] on div "ни" at bounding box center [697, 504] width 18 height 21
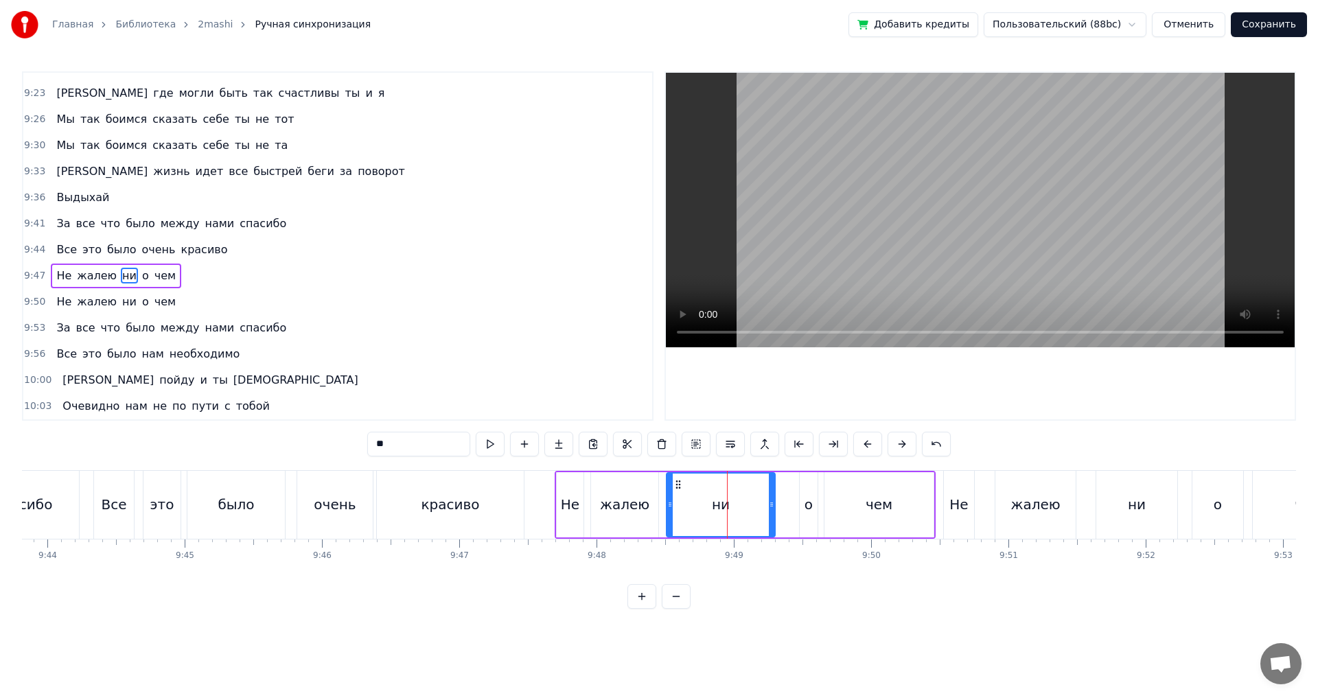
drag, startPoint x: 725, startPoint y: 507, endPoint x: 772, endPoint y: 504, distance: 47.4
click at [772, 504] on icon at bounding box center [771, 504] width 5 height 11
click at [774, 504] on icon at bounding box center [771, 504] width 5 height 11
drag, startPoint x: 772, startPoint y: 503, endPoint x: 744, endPoint y: 505, distance: 28.2
click at [744, 505] on icon at bounding box center [743, 504] width 5 height 11
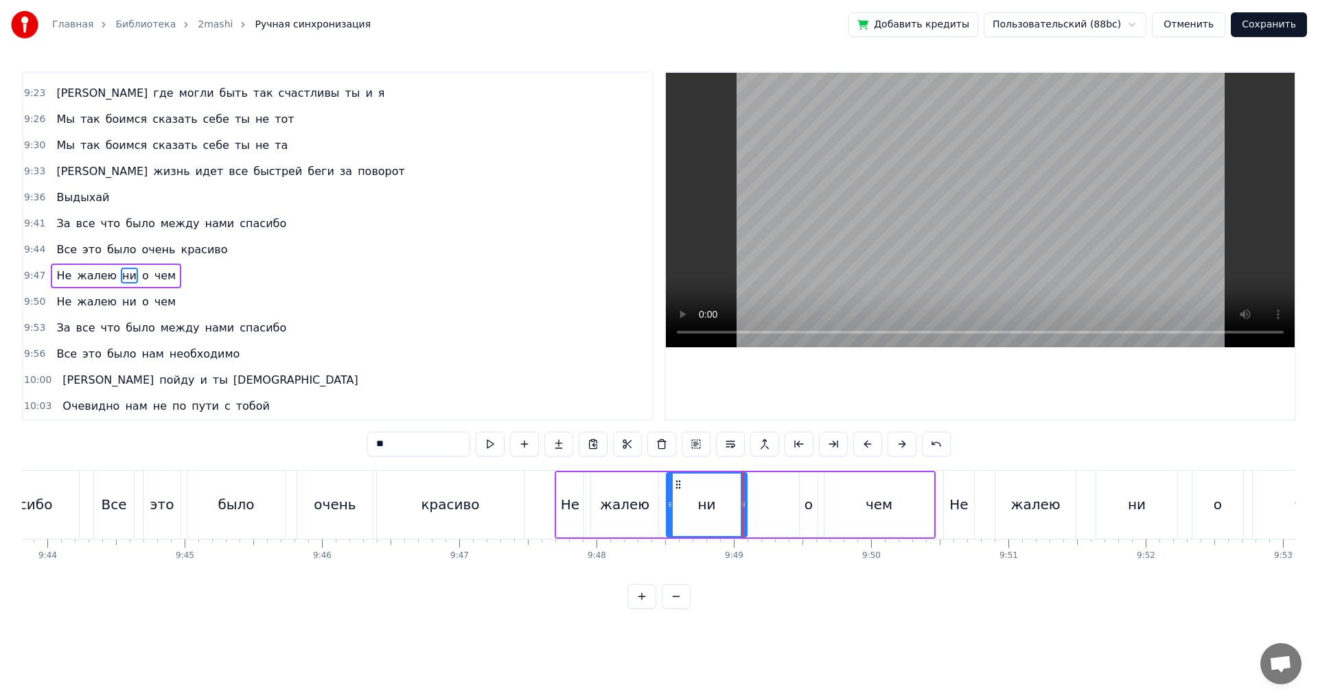
click at [815, 503] on div "о" at bounding box center [809, 504] width 18 height 65
drag, startPoint x: 802, startPoint y: 509, endPoint x: 760, endPoint y: 508, distance: 41.9
click at [760, 508] on icon at bounding box center [761, 504] width 5 height 11
click at [844, 510] on div "чем" at bounding box center [878, 504] width 109 height 65
type input "***"
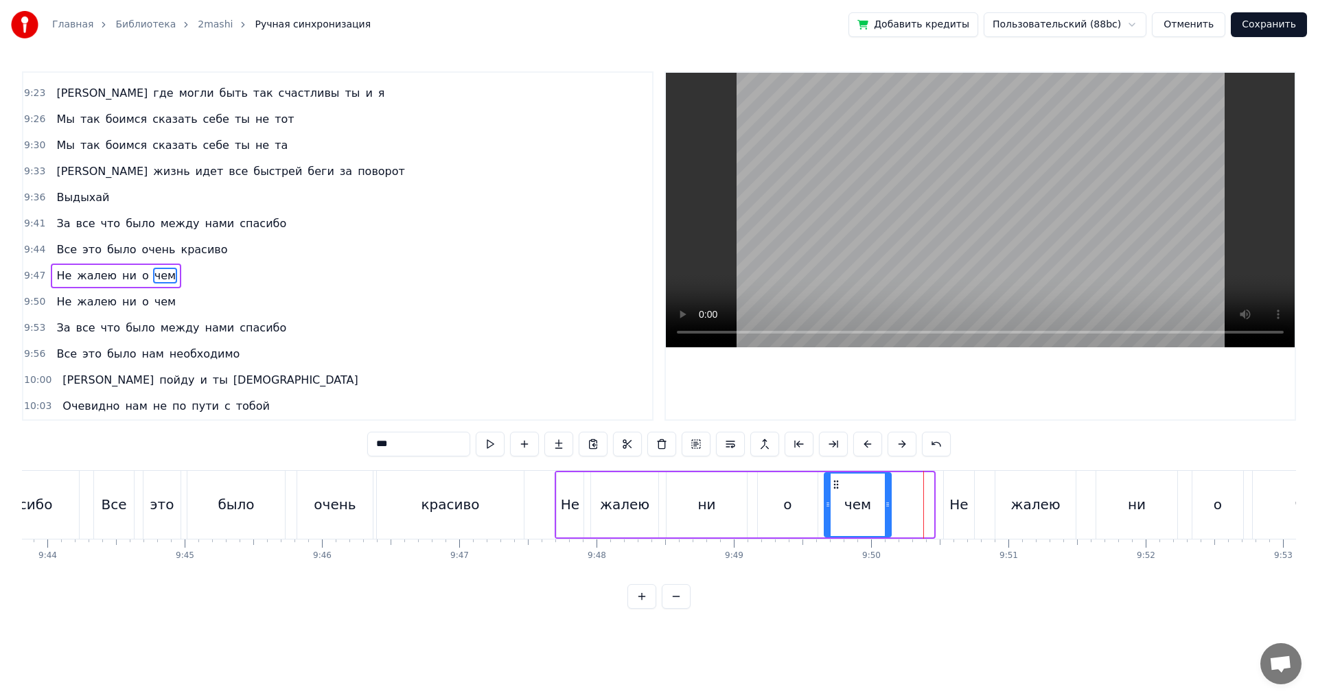
drag, startPoint x: 931, startPoint y: 506, endPoint x: 888, endPoint y: 510, distance: 42.8
click at [888, 510] on div at bounding box center [887, 505] width 5 height 62
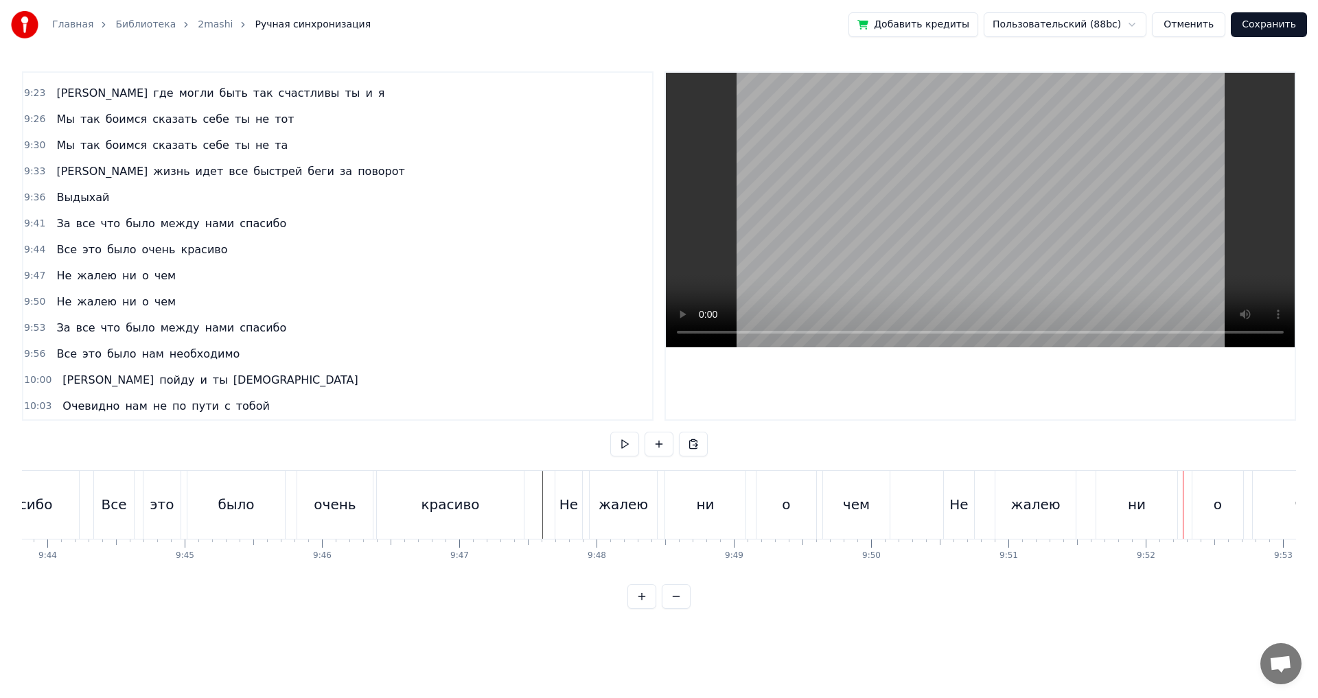
click at [952, 517] on div "Не" at bounding box center [959, 505] width 30 height 68
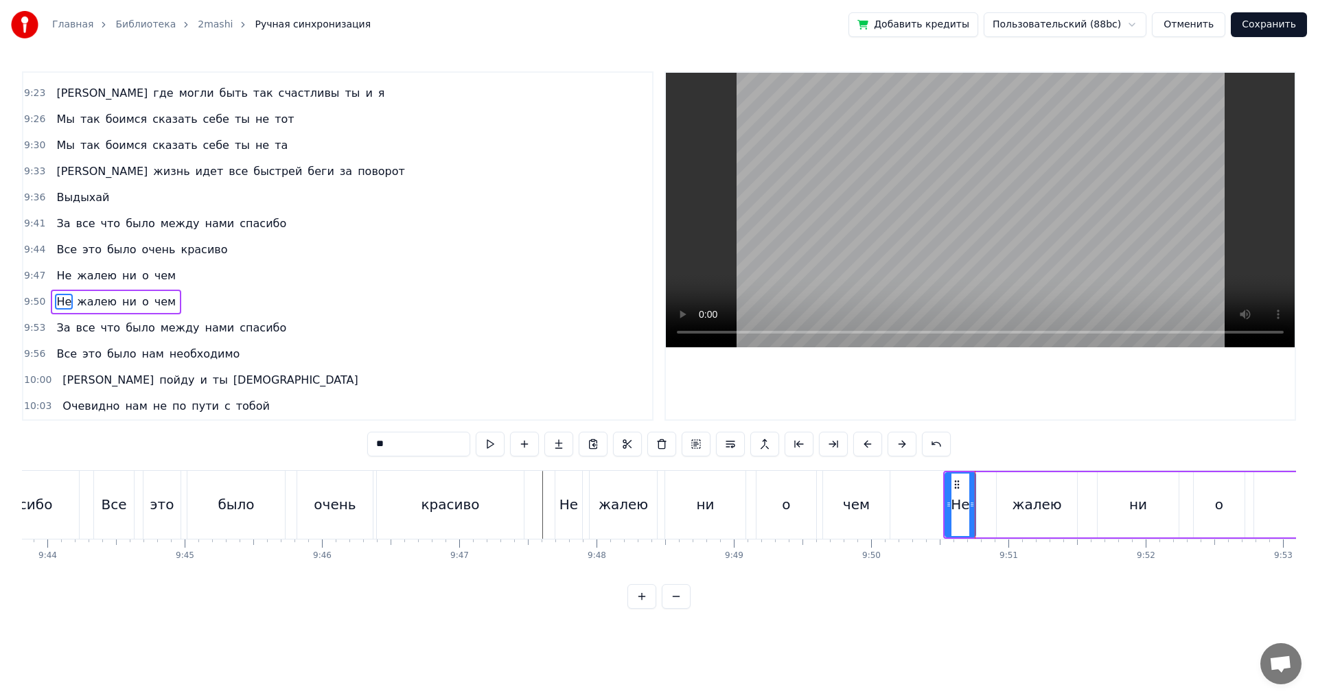
click at [1017, 516] on div "жалею" at bounding box center [1037, 504] width 80 height 65
drag, startPoint x: 1000, startPoint y: 505, endPoint x: 1020, endPoint y: 504, distance: 20.0
click at [1020, 504] on icon at bounding box center [1019, 504] width 5 height 11
click at [972, 503] on div "Не" at bounding box center [960, 504] width 30 height 65
type input "**"
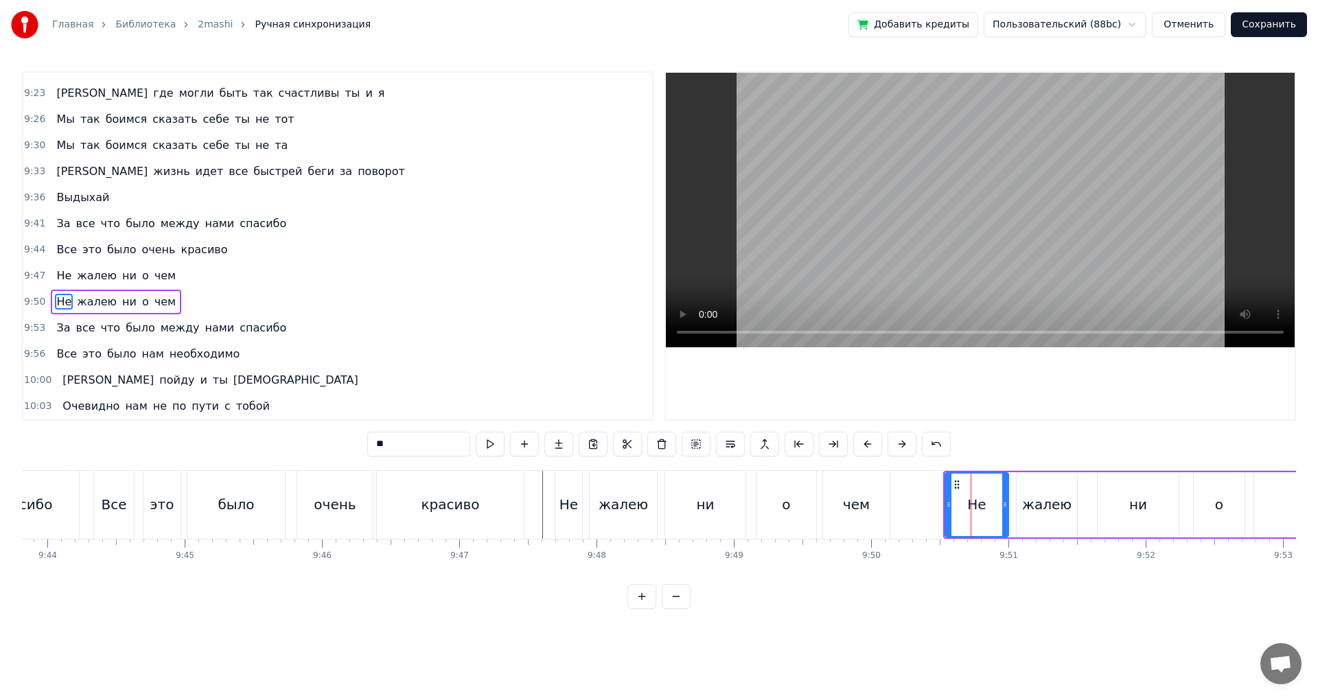
drag, startPoint x: 973, startPoint y: 503, endPoint x: 1006, endPoint y: 503, distance: 33.0
click at [1006, 503] on icon at bounding box center [1004, 504] width 5 height 11
drag, startPoint x: 948, startPoint y: 503, endPoint x: 975, endPoint y: 502, distance: 27.5
click at [975, 502] on icon at bounding box center [975, 504] width 5 height 11
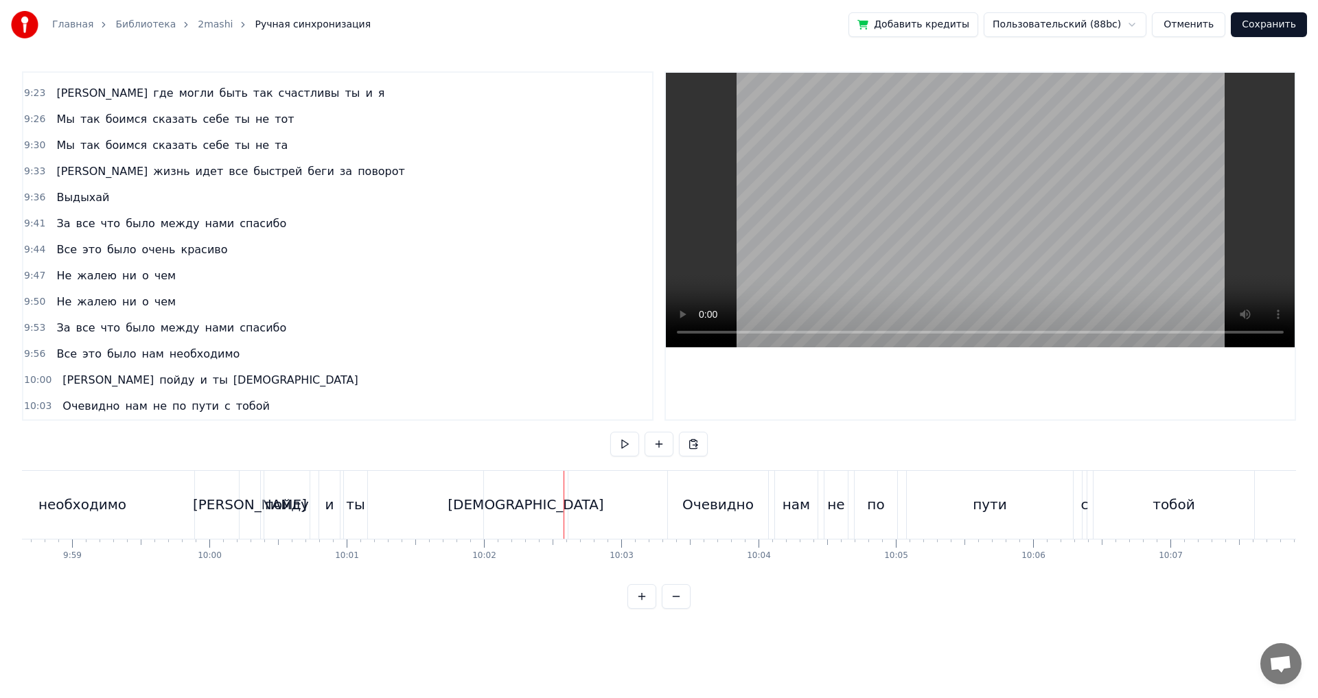
scroll to position [0, 82184]
click at [360, 513] on div "ты" at bounding box center [362, 504] width 19 height 21
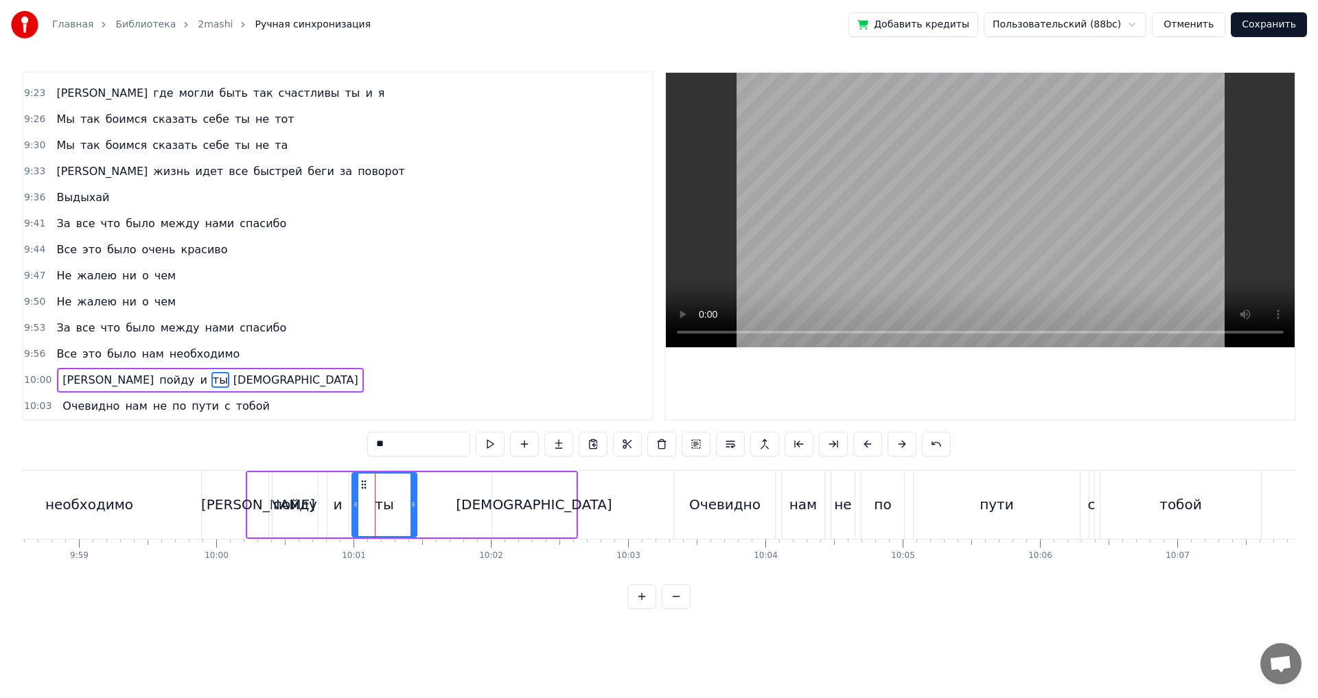
drag, startPoint x: 370, startPoint y: 509, endPoint x: 411, endPoint y: 507, distance: 41.2
click at [411, 507] on icon at bounding box center [413, 504] width 5 height 11
click at [489, 503] on div "Я пойду и ты иди" at bounding box center [412, 505] width 332 height 68
click at [509, 507] on div "[DEMOGRAPHIC_DATA]" at bounding box center [534, 504] width 84 height 65
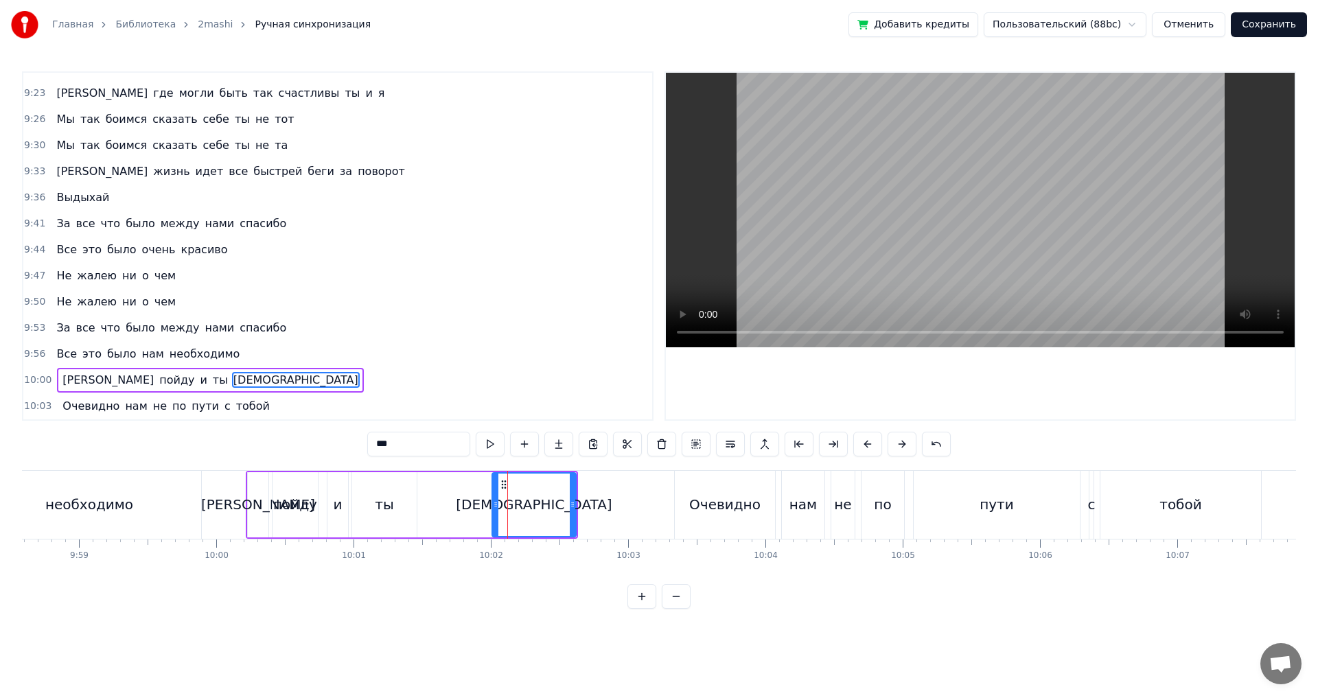
drag, startPoint x: 492, startPoint y: 507, endPoint x: 421, endPoint y: 510, distance: 71.5
click at [421, 510] on div "Я пойду и ты иди" at bounding box center [412, 505] width 332 height 68
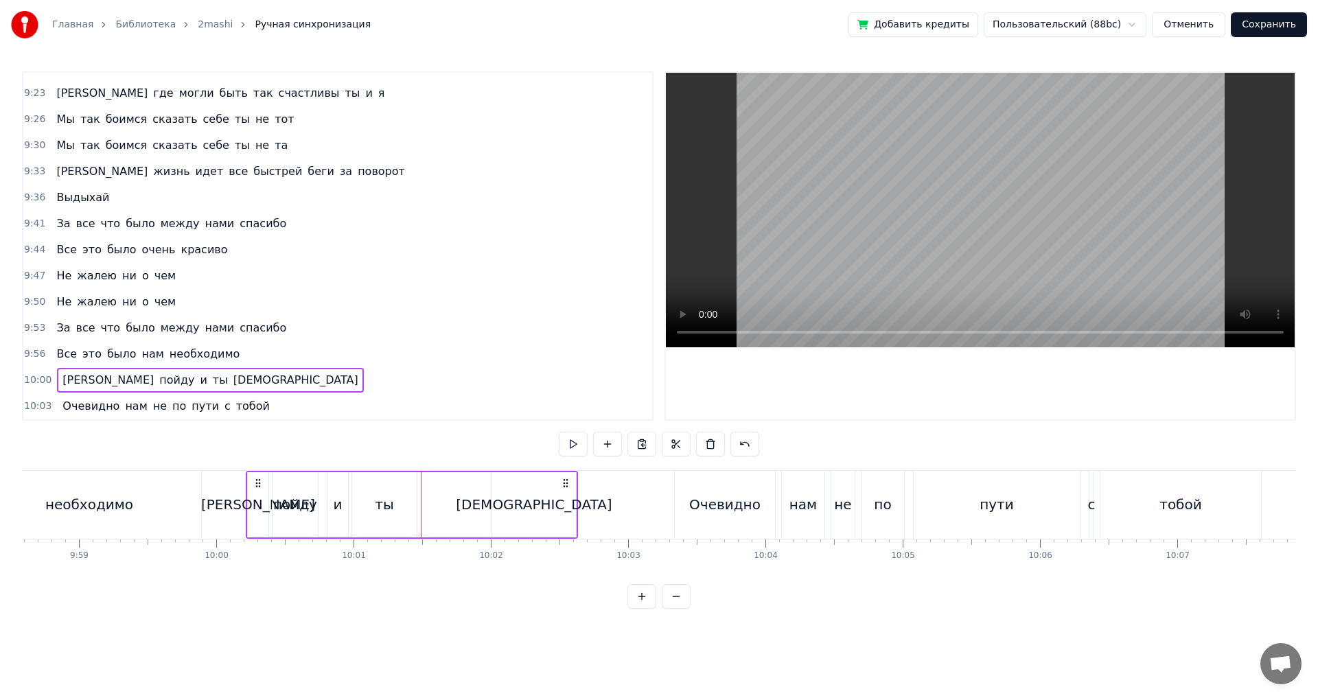
click at [511, 508] on div "[DEMOGRAPHIC_DATA]" at bounding box center [534, 504] width 84 height 65
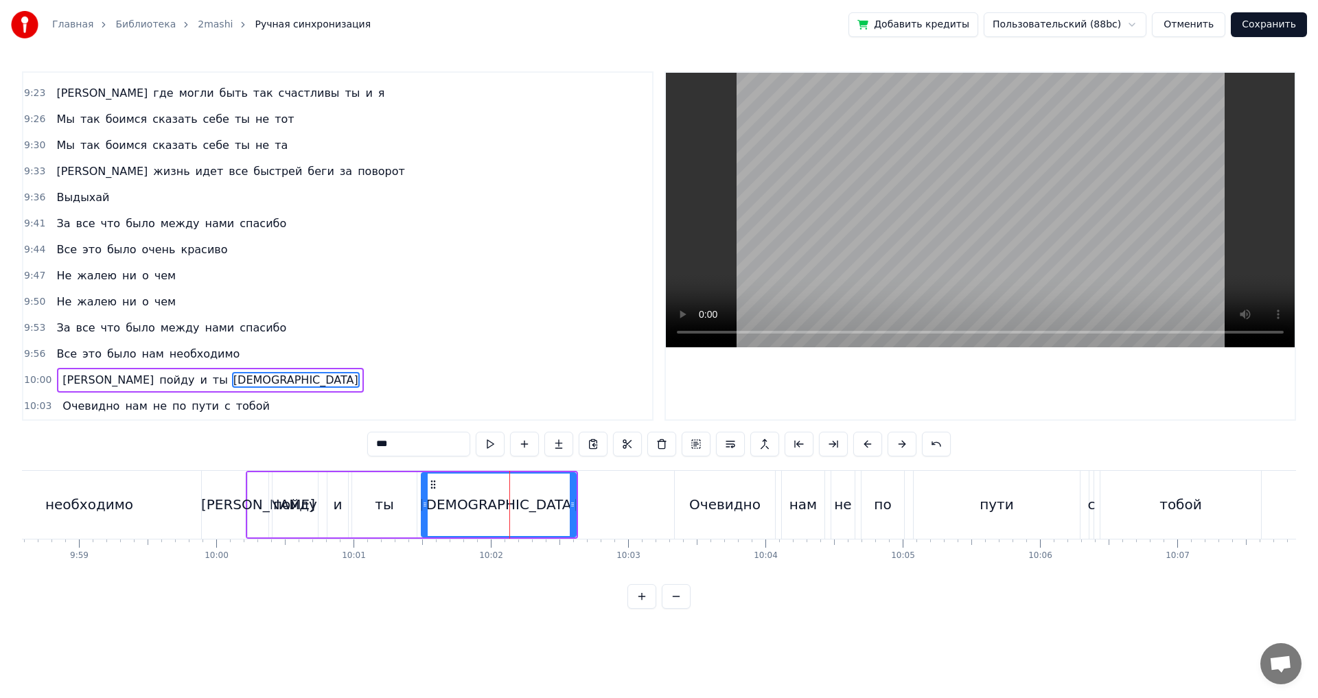
drag, startPoint x: 496, startPoint y: 507, endPoint x: 425, endPoint y: 511, distance: 70.8
click at [425, 511] on div at bounding box center [424, 505] width 5 height 62
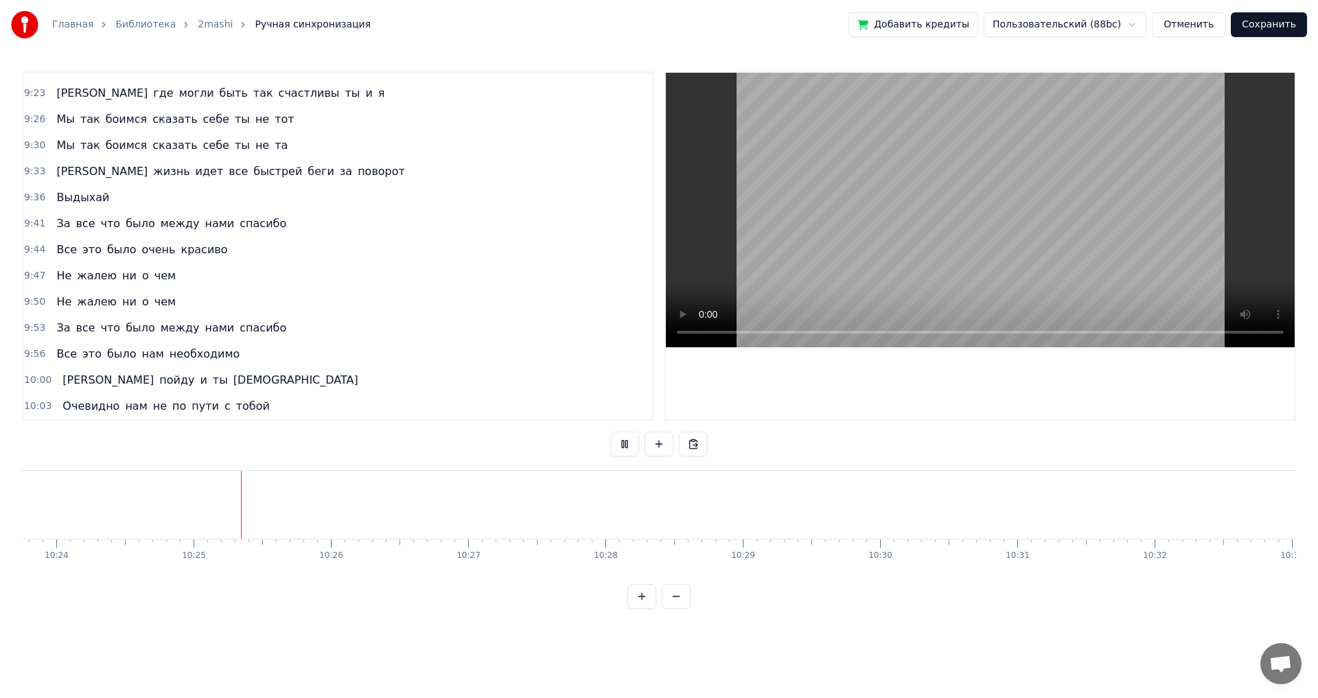
scroll to position [0, 85692]
click at [1261, 30] on button "Сохранить" at bounding box center [1269, 24] width 76 height 25
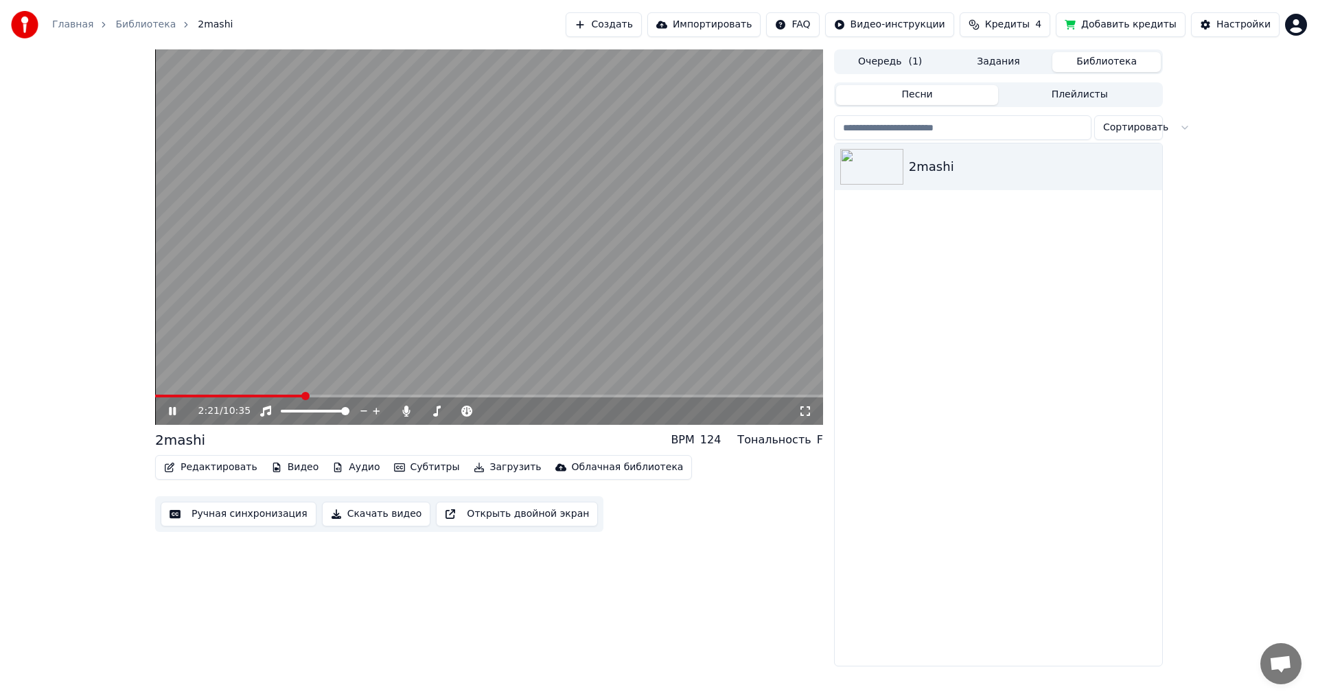
click at [172, 406] on icon at bounding box center [182, 411] width 32 height 11
click at [207, 469] on button "Редактировать" at bounding box center [211, 467] width 104 height 19
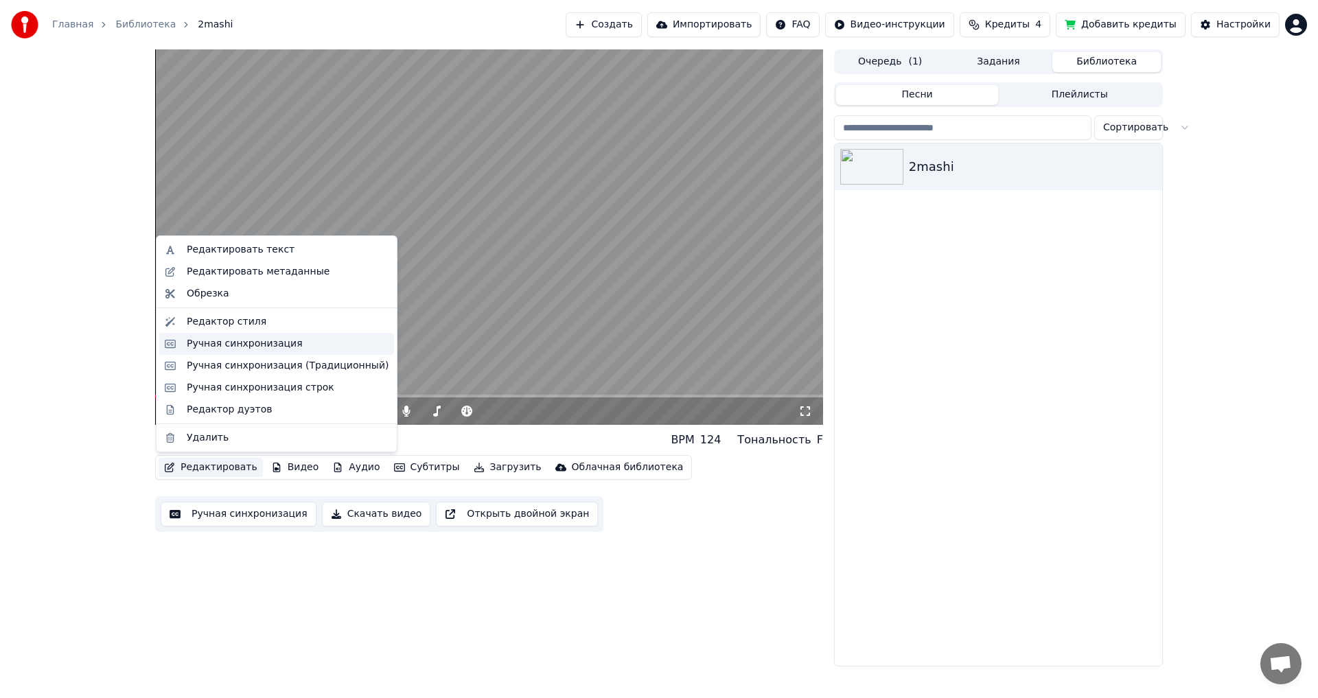
click at [205, 345] on div "Ручная синхронизация" at bounding box center [245, 344] width 116 height 14
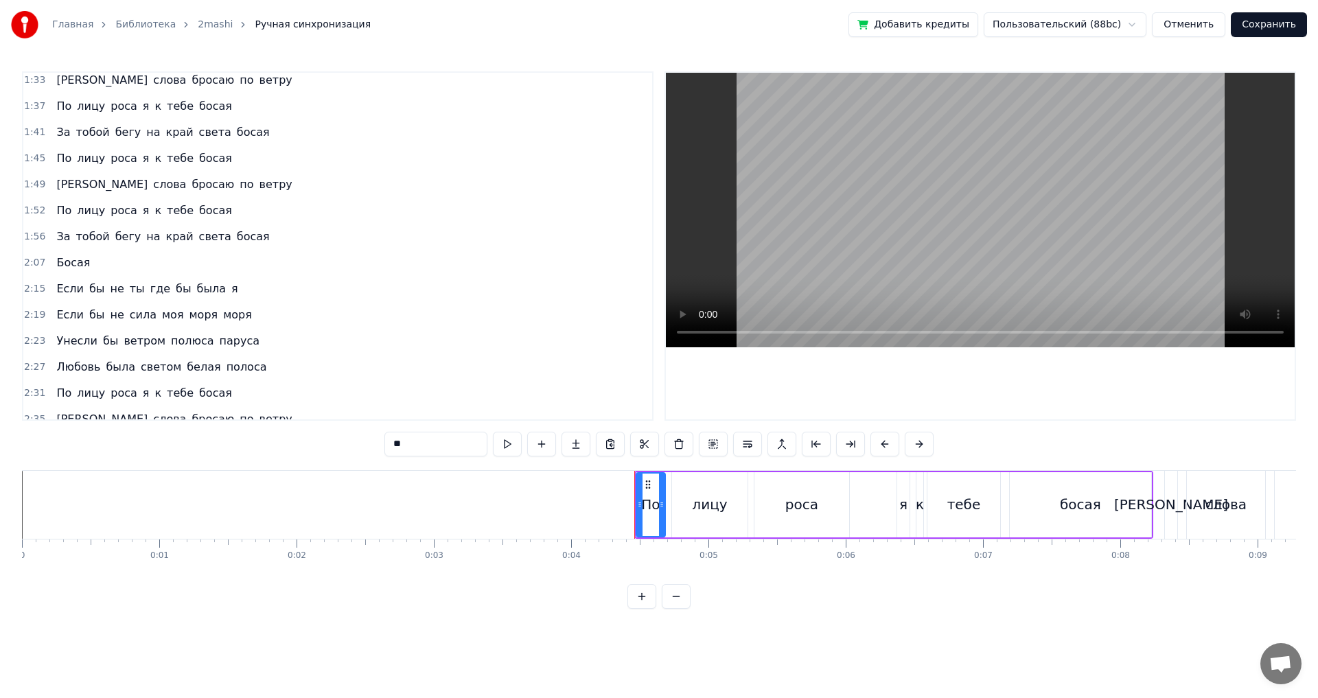
scroll to position [657, 0]
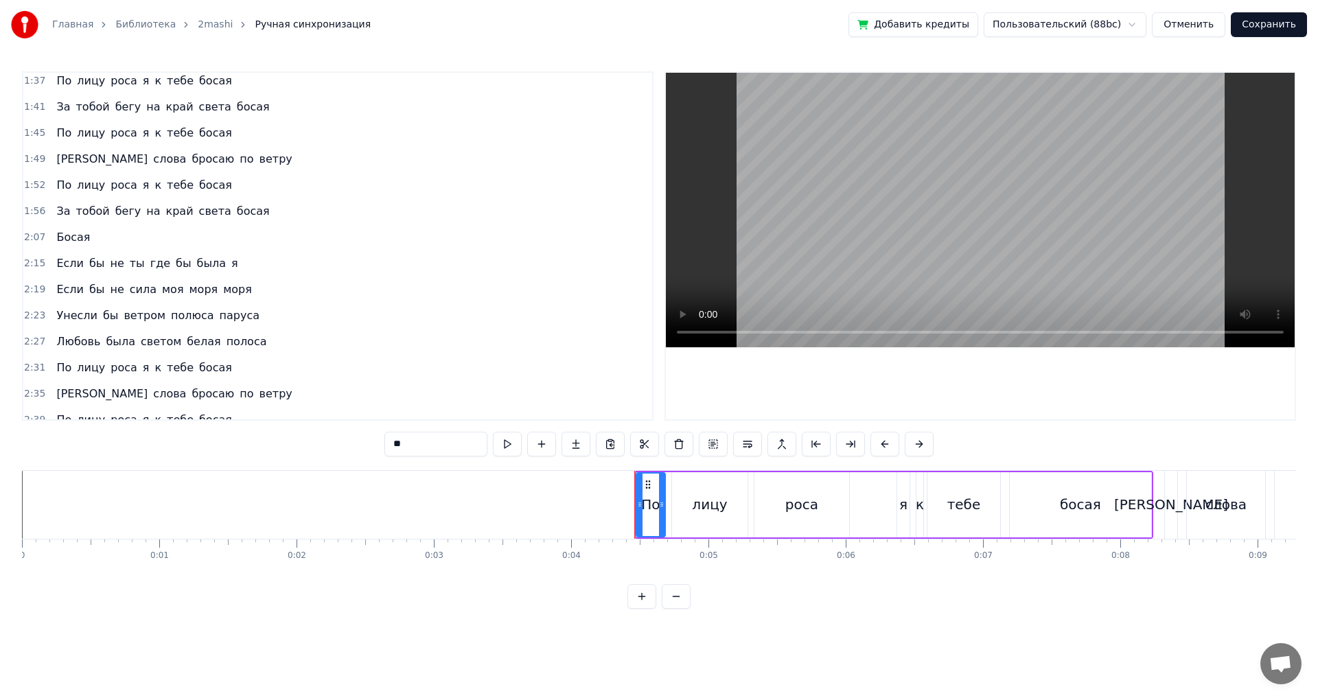
click at [57, 262] on span "Если" at bounding box center [70, 263] width 30 height 16
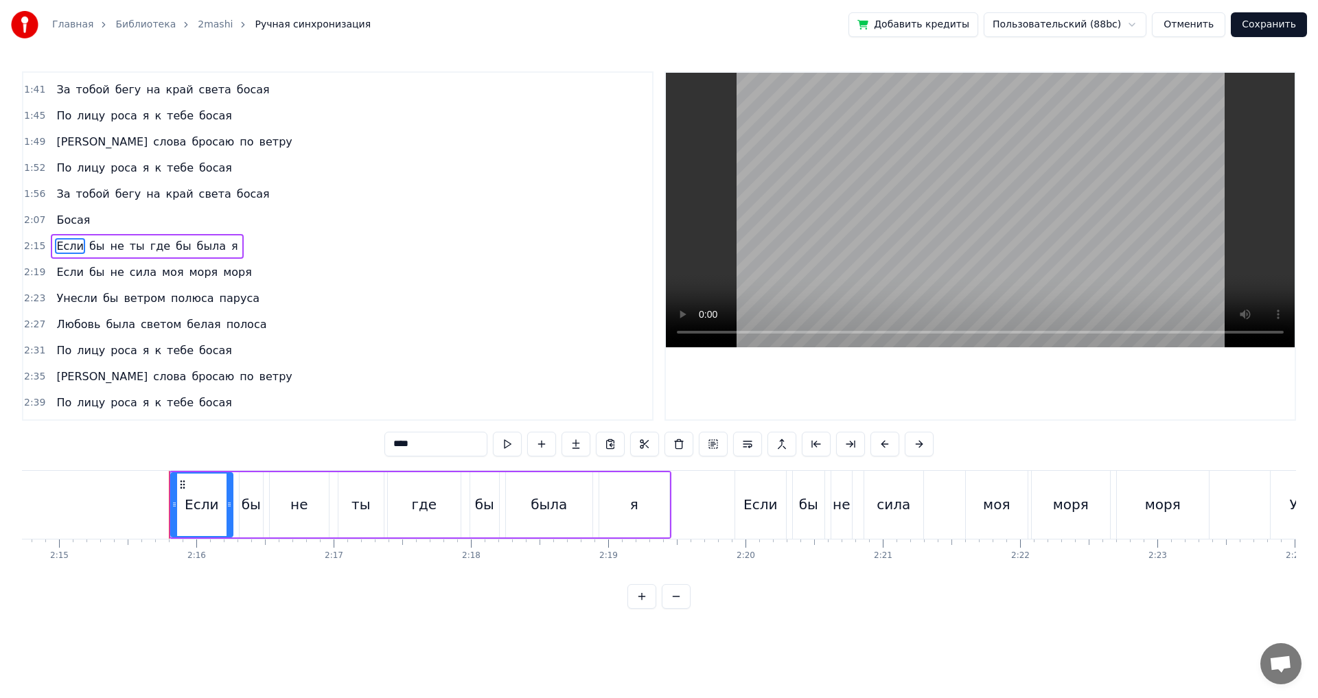
scroll to position [0, 18576]
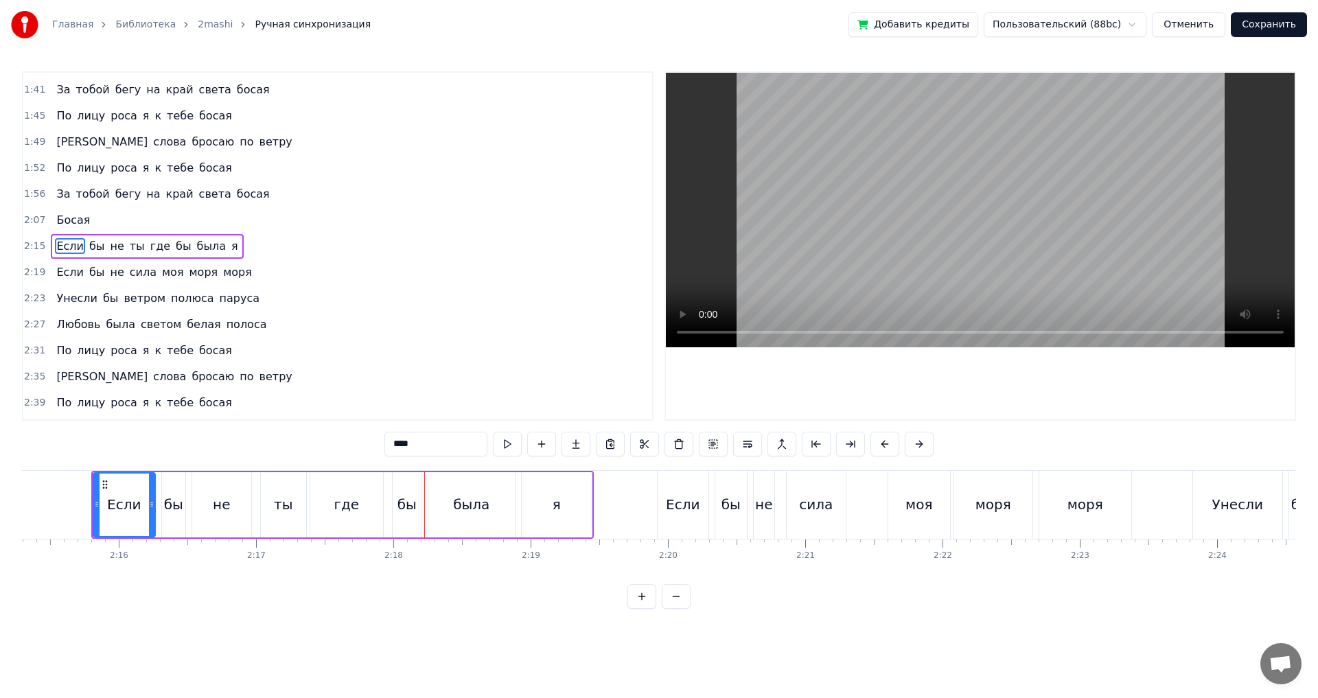
click at [276, 511] on div "ты" at bounding box center [283, 504] width 19 height 21
click at [336, 511] on div "где" at bounding box center [346, 504] width 25 height 21
drag, startPoint x: 314, startPoint y: 505, endPoint x: 349, endPoint y: 505, distance: 35.0
click at [349, 505] on icon at bounding box center [348, 504] width 5 height 11
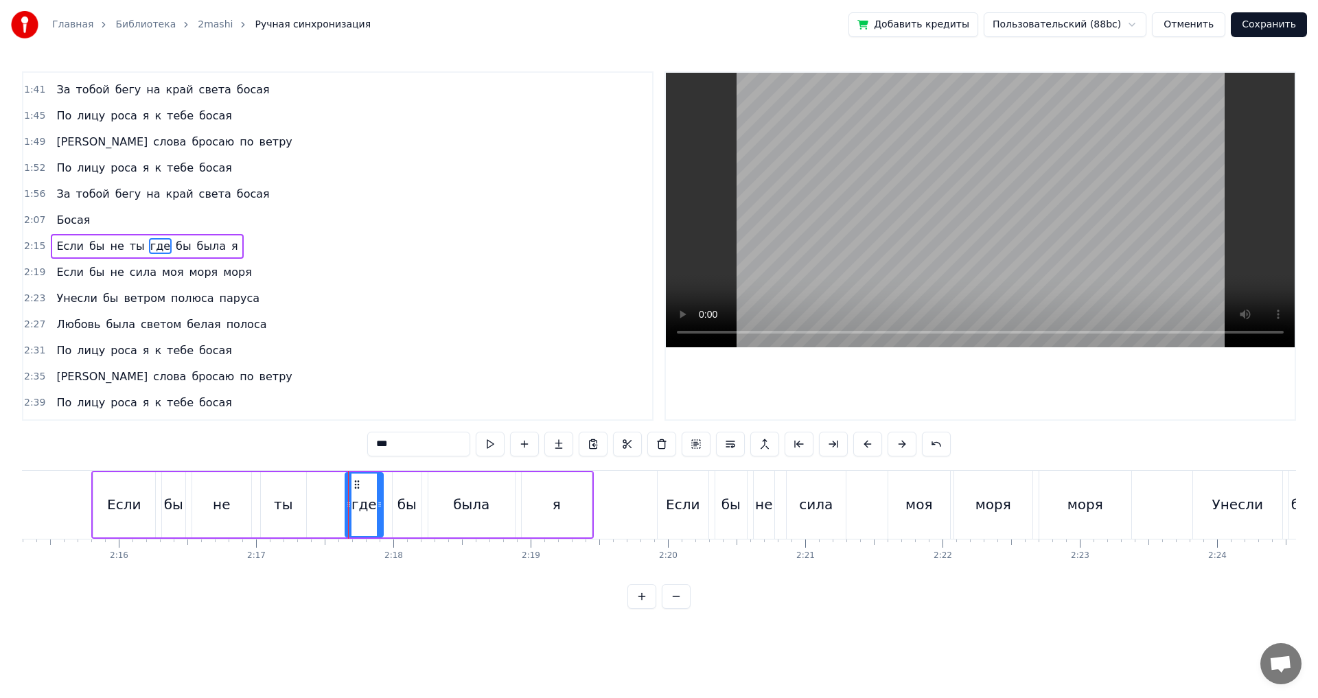
click at [121, 509] on div "Если" at bounding box center [124, 504] width 34 height 21
click at [279, 513] on div "ты" at bounding box center [283, 504] width 19 height 21
type input "**"
click at [299, 509] on icon at bounding box center [297, 504] width 5 height 11
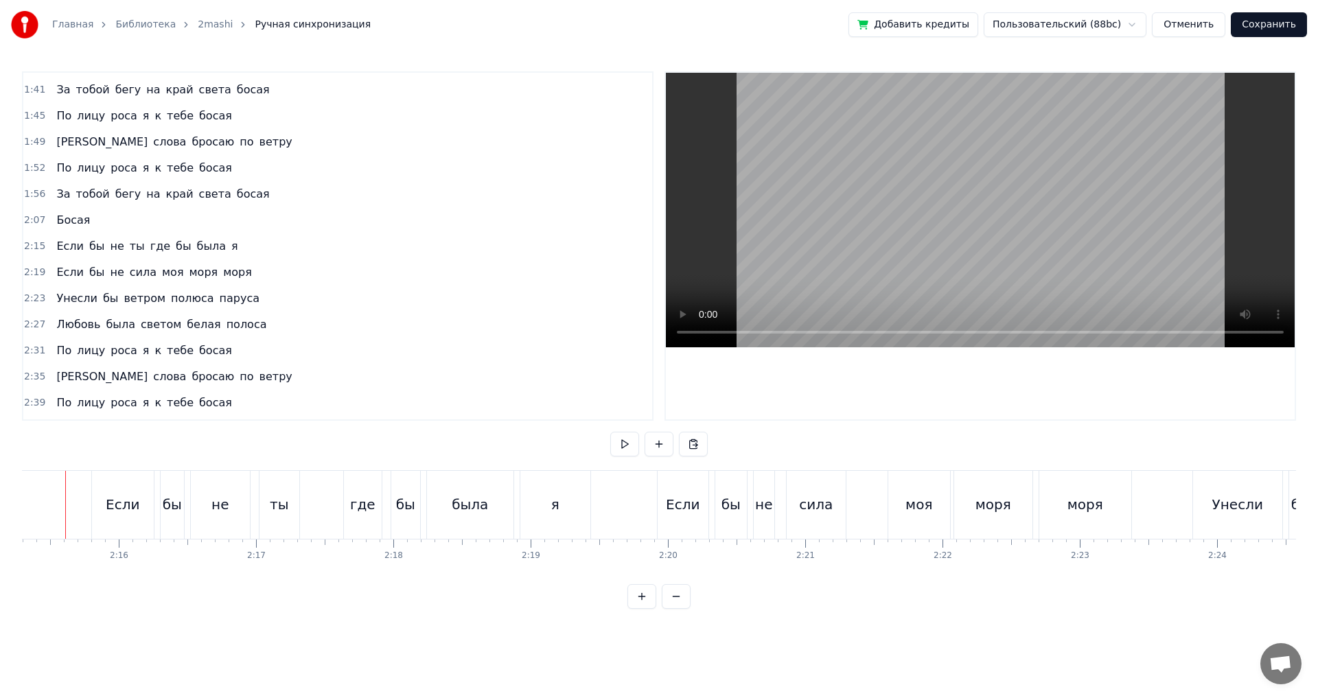
scroll to position [0, 18550]
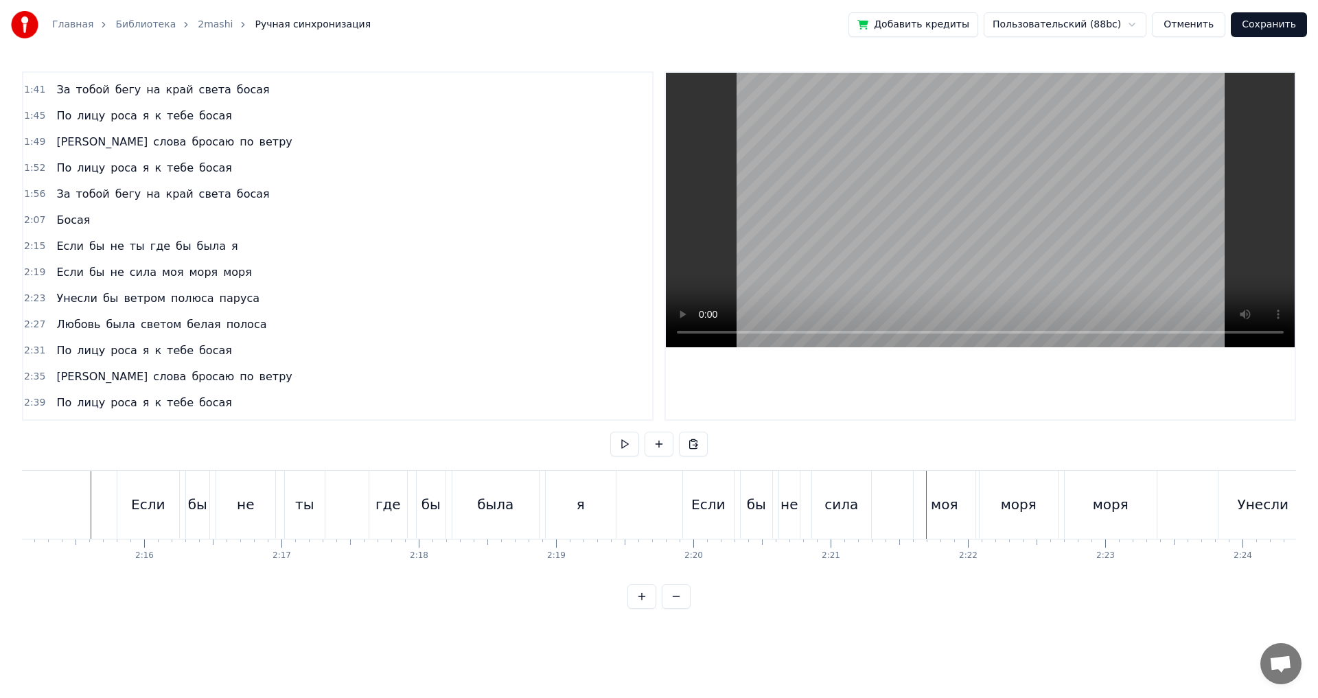
click at [700, 511] on div "Если" at bounding box center [708, 504] width 34 height 21
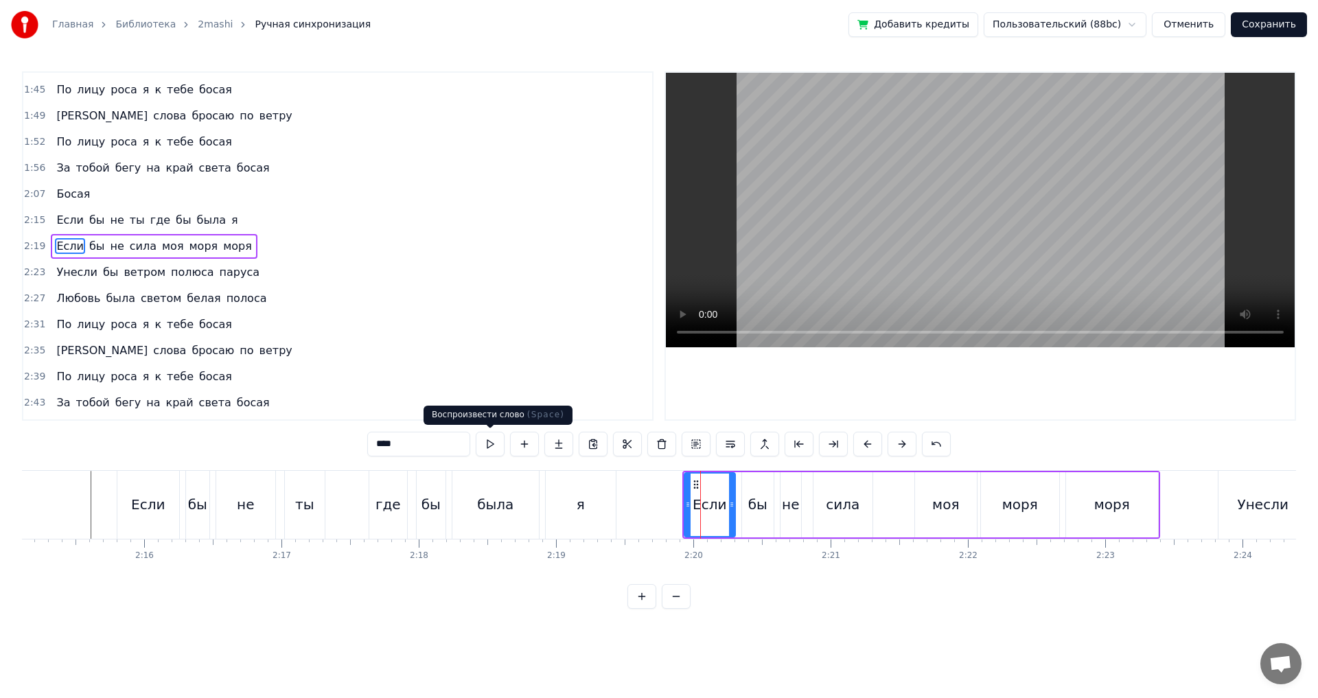
click at [492, 443] on button at bounding box center [490, 444] width 29 height 25
click at [1272, 23] on button "Сохранить" at bounding box center [1269, 24] width 76 height 25
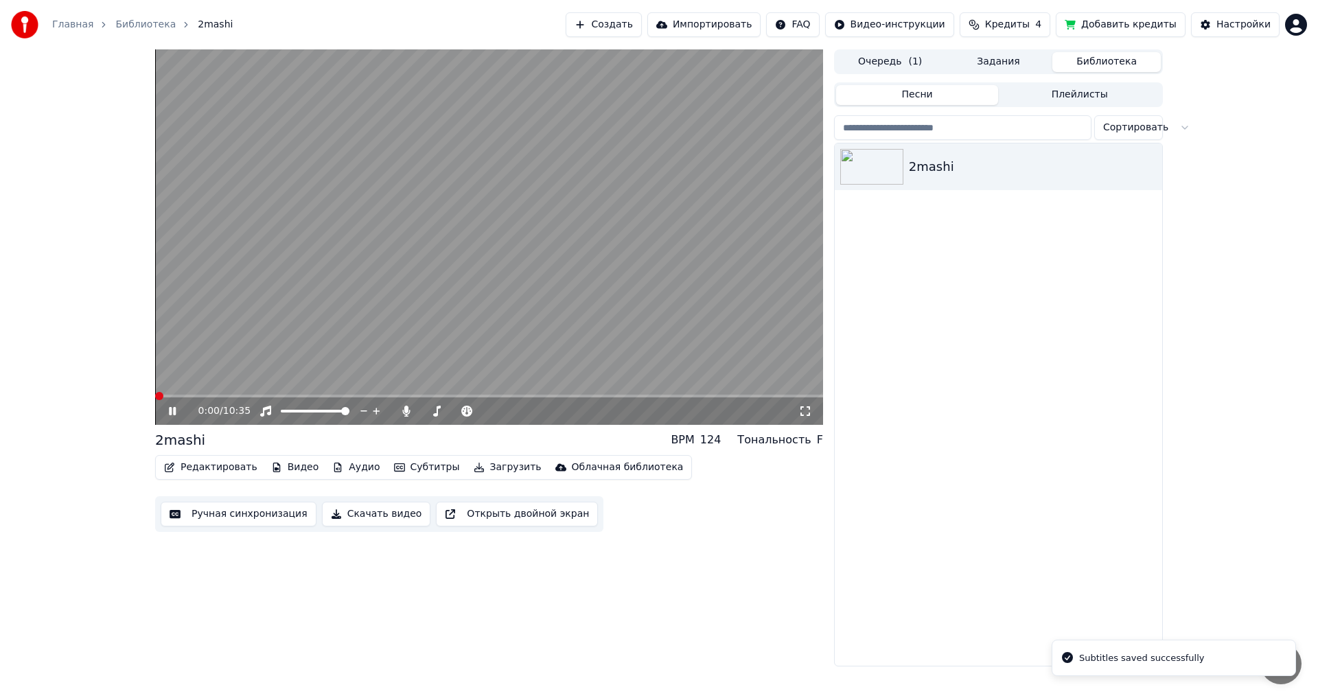
click at [253, 395] on span at bounding box center [489, 396] width 668 height 3
click at [273, 395] on span at bounding box center [489, 396] width 668 height 3
click at [286, 395] on span at bounding box center [489, 396] width 668 height 3
click at [172, 410] on icon at bounding box center [182, 411] width 32 height 11
click at [172, 410] on icon at bounding box center [172, 411] width 8 height 10
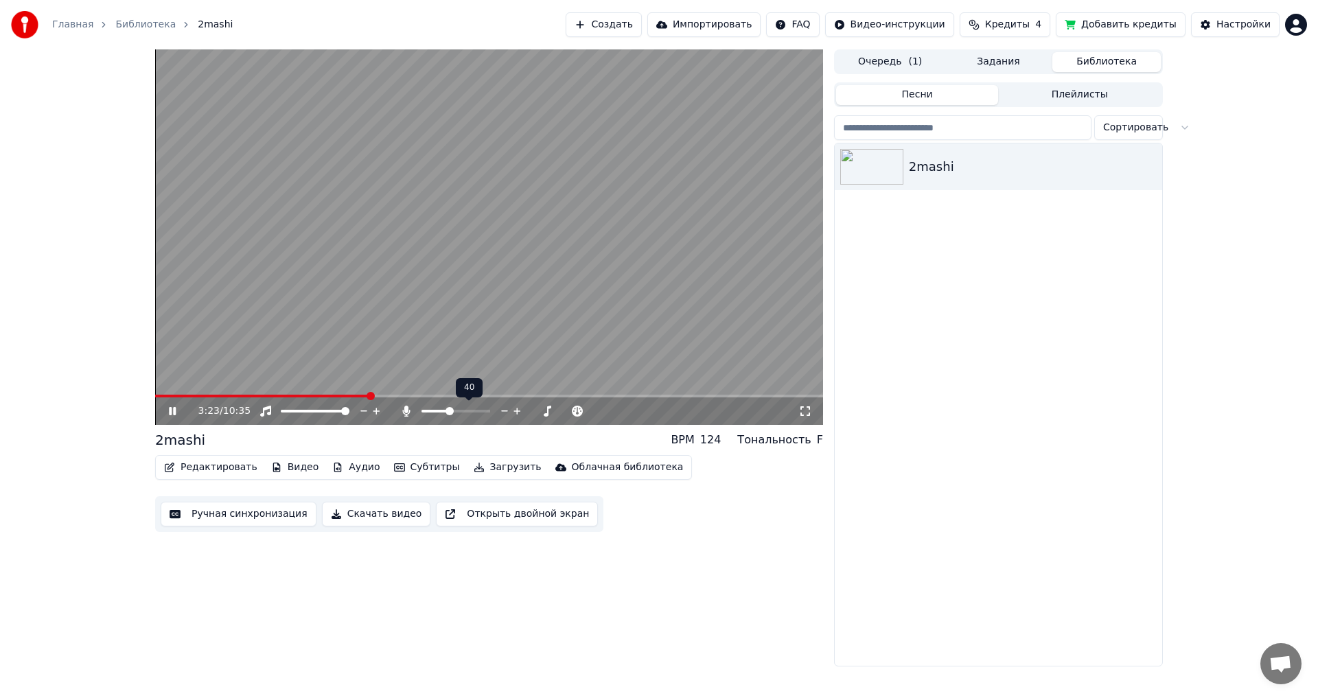
click at [449, 411] on span at bounding box center [450, 411] width 8 height 8
click at [805, 396] on span at bounding box center [489, 396] width 668 height 3
click at [813, 397] on span at bounding box center [489, 396] width 668 height 3
click at [174, 411] on icon at bounding box center [172, 411] width 7 height 8
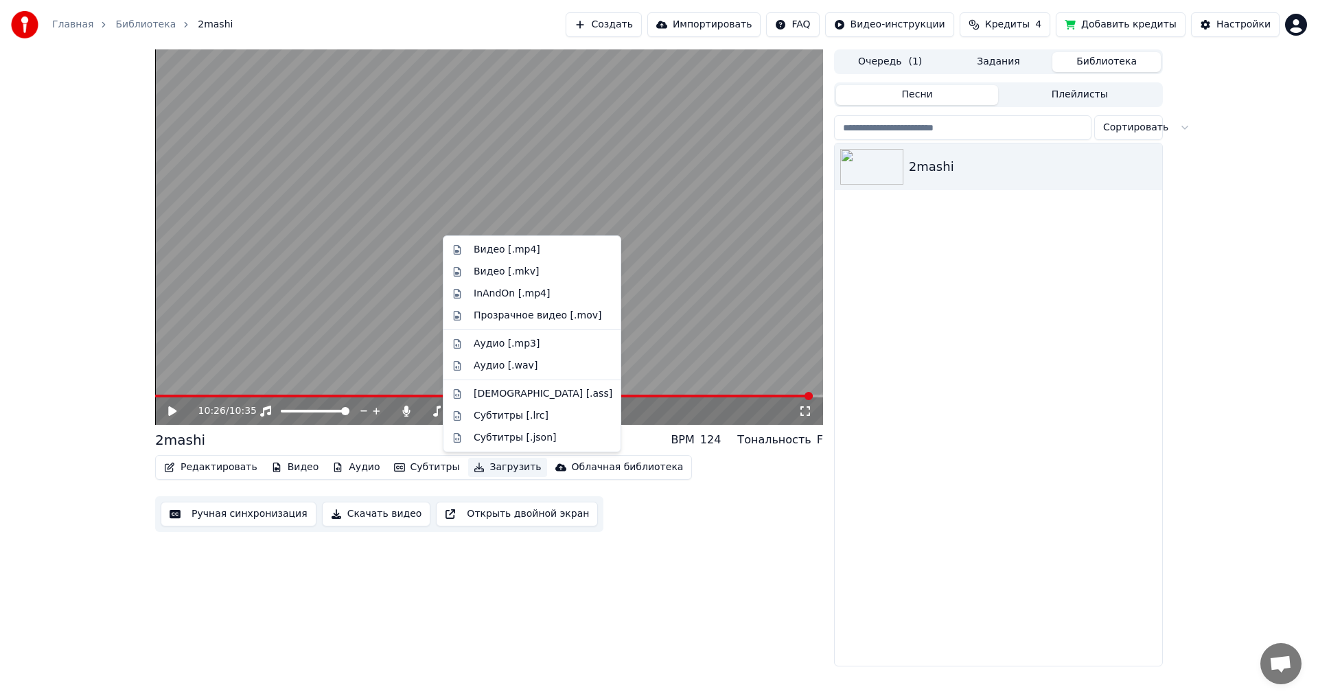
click at [483, 465] on button "Загрузить" at bounding box center [507, 467] width 79 height 19
click at [504, 249] on div "Видео [.mp4]" at bounding box center [507, 250] width 67 height 14
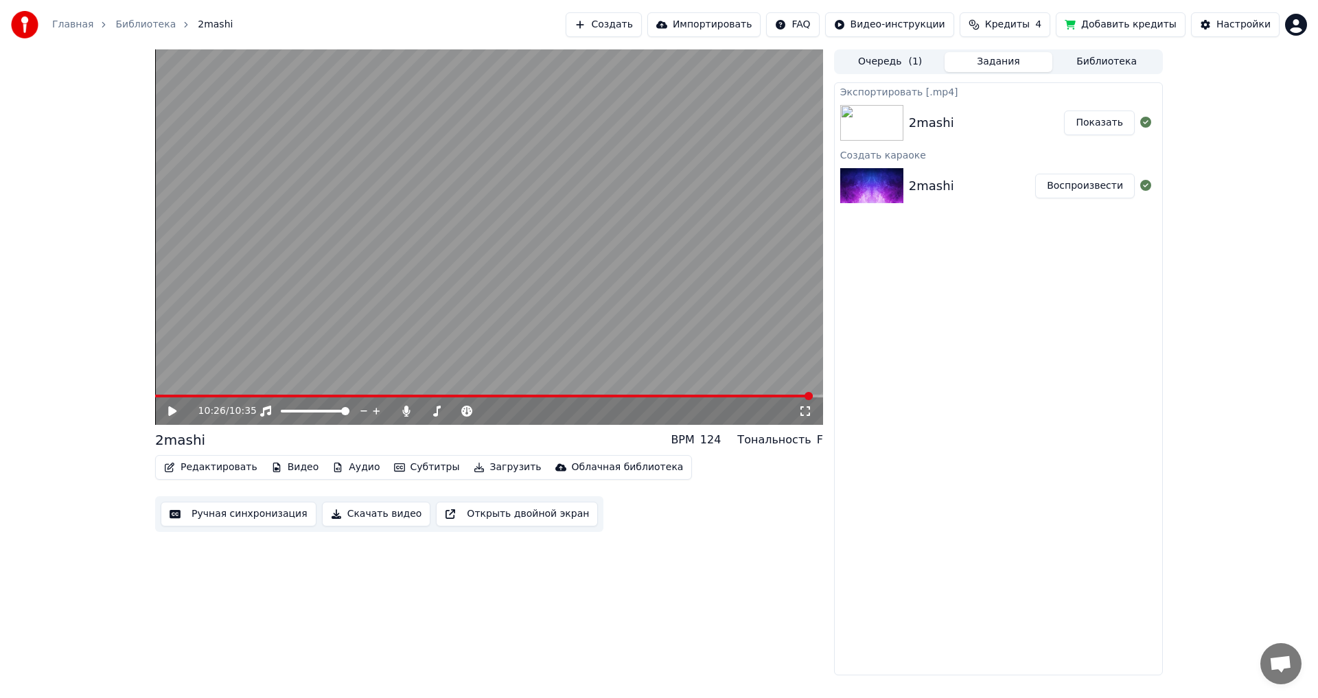
click at [1086, 124] on button "Показать" at bounding box center [1099, 123] width 71 height 25
